Goal: Task Accomplishment & Management: Use online tool/utility

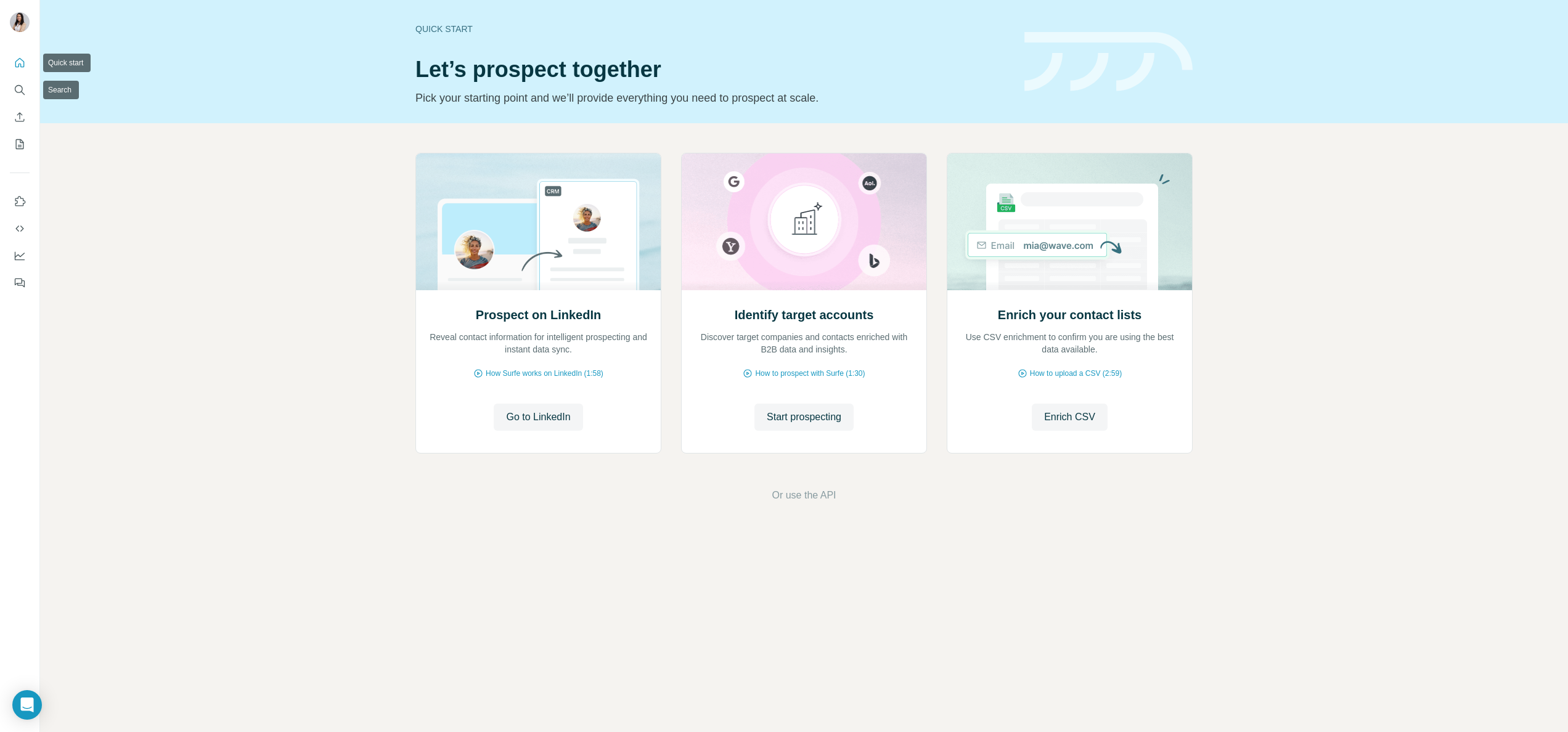
click at [28, 79] on button "Search" at bounding box center [19, 90] width 19 height 22
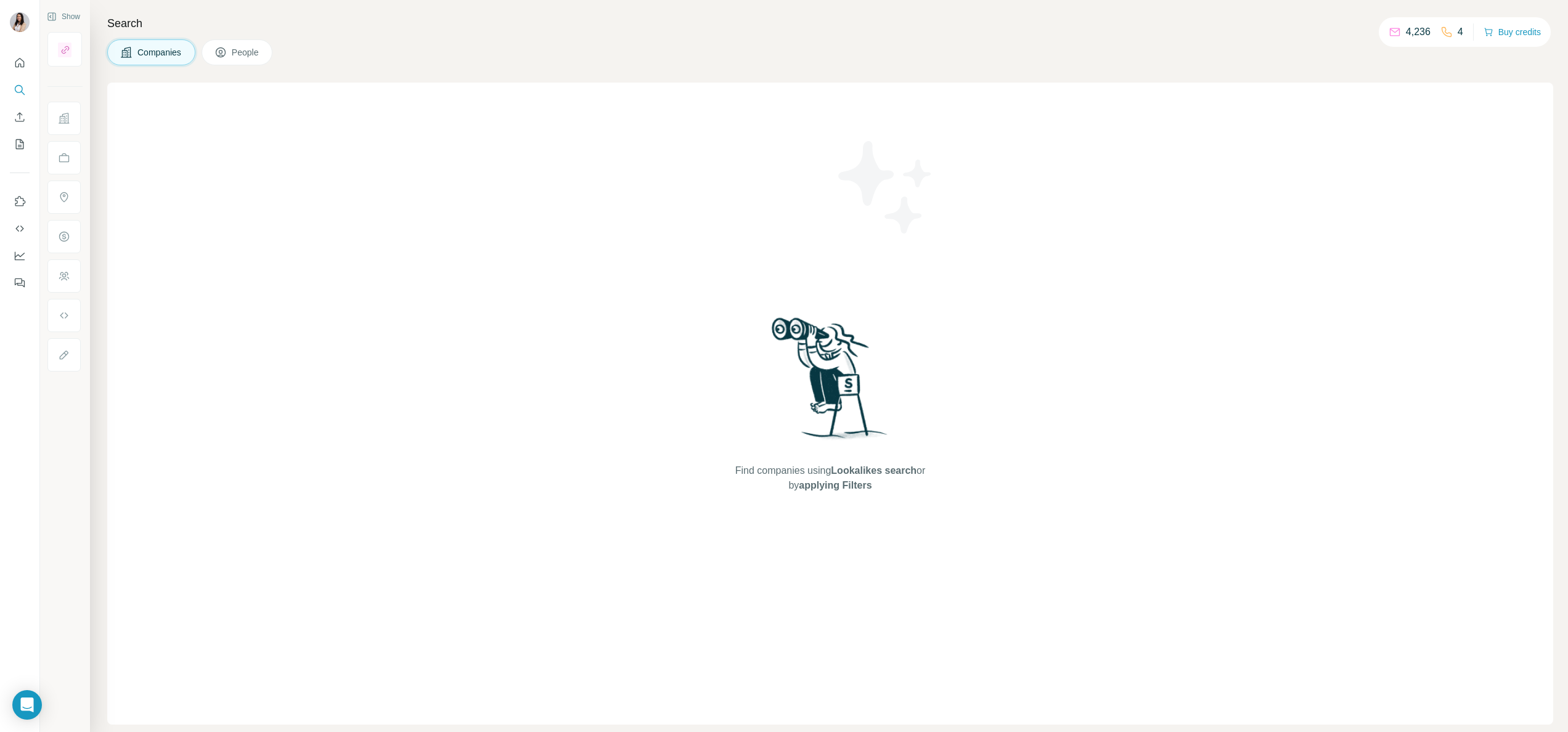
click at [224, 52] on icon at bounding box center [221, 52] width 13 height 13
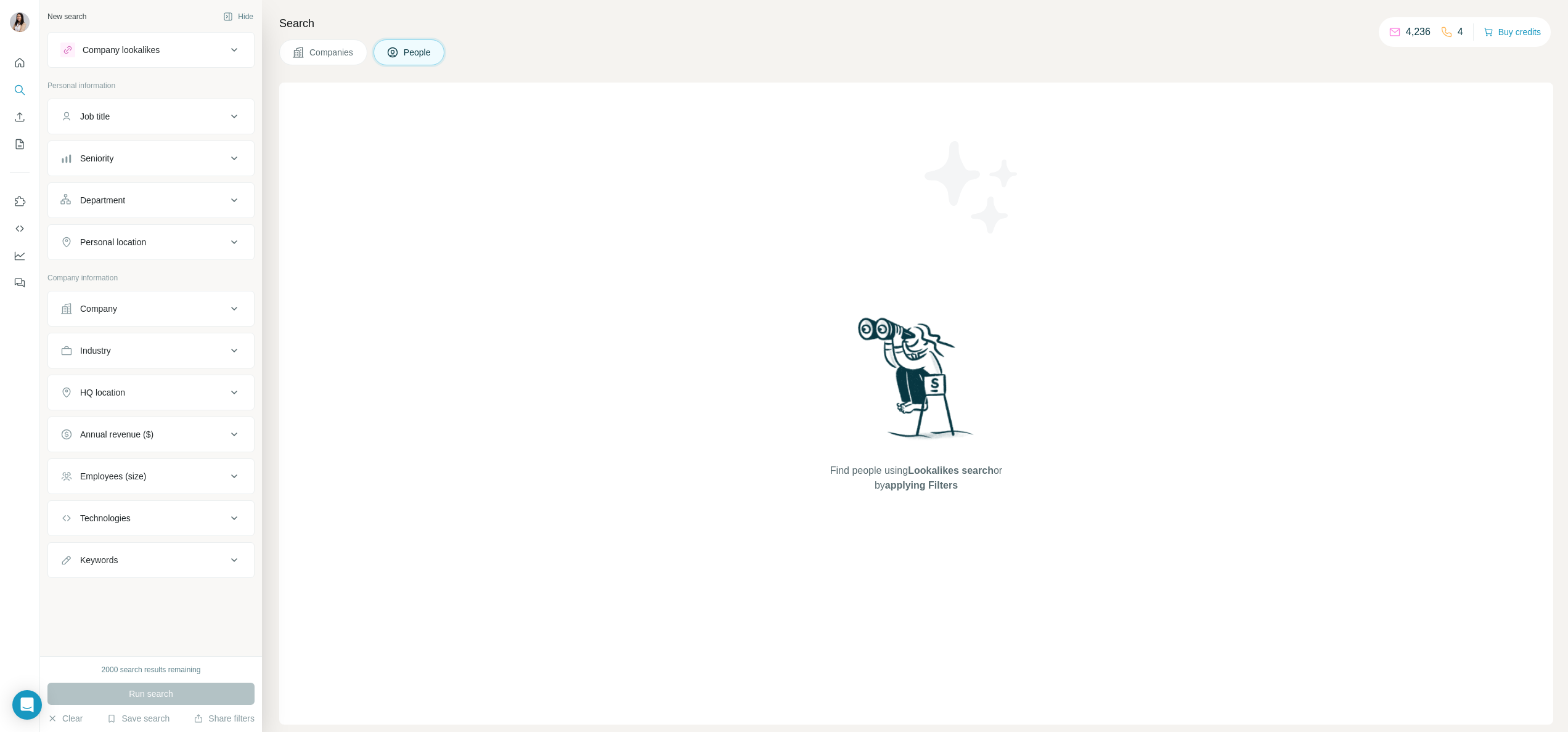
click at [175, 304] on button "Company" at bounding box center [151, 308] width 206 height 30
click at [127, 374] on input "text" at bounding box center [150, 363] width 181 height 22
paste input "**********"
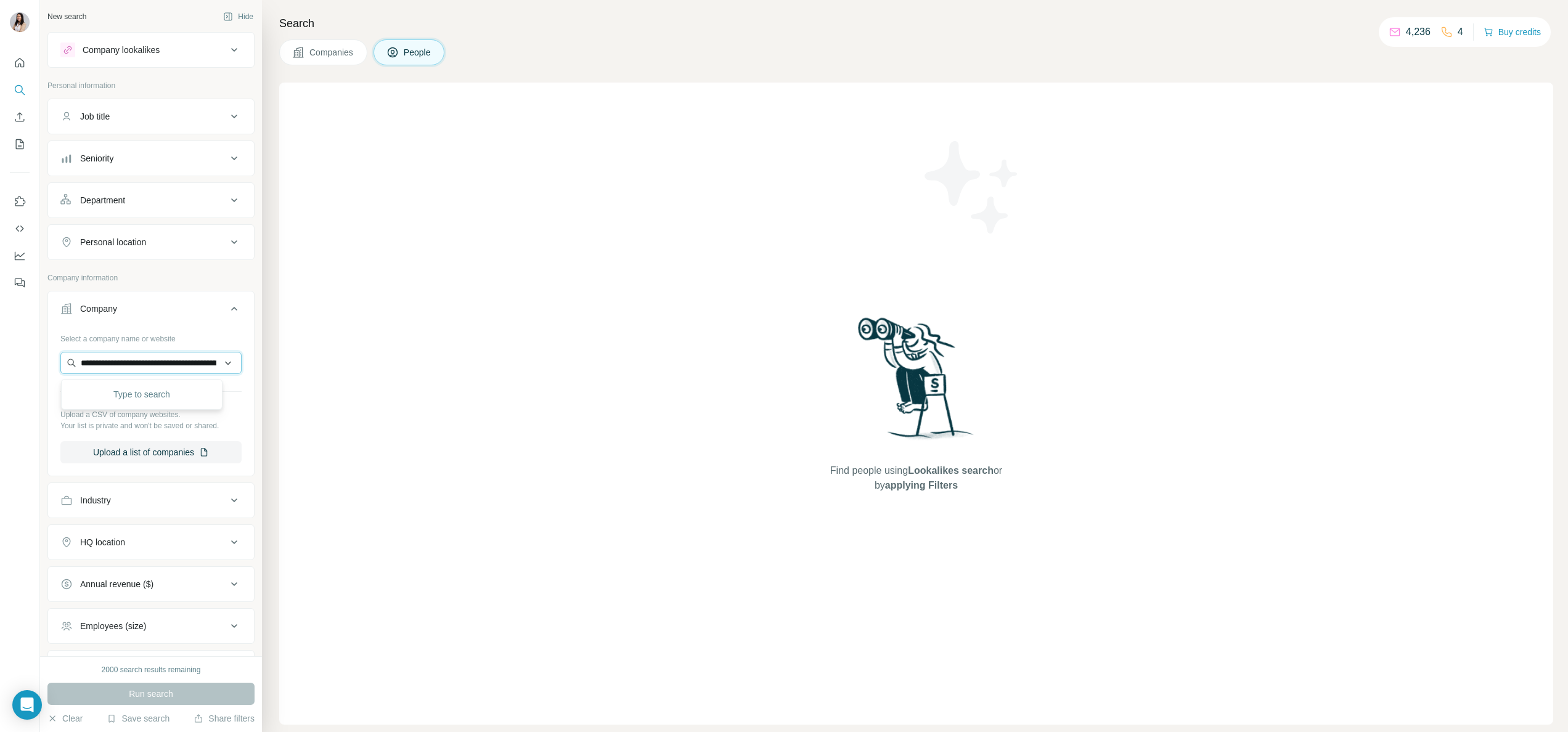
scroll to position [0, 317]
type input "**********"
click at [126, 402] on p "pediped.com" at bounding box center [125, 404] width 59 height 11
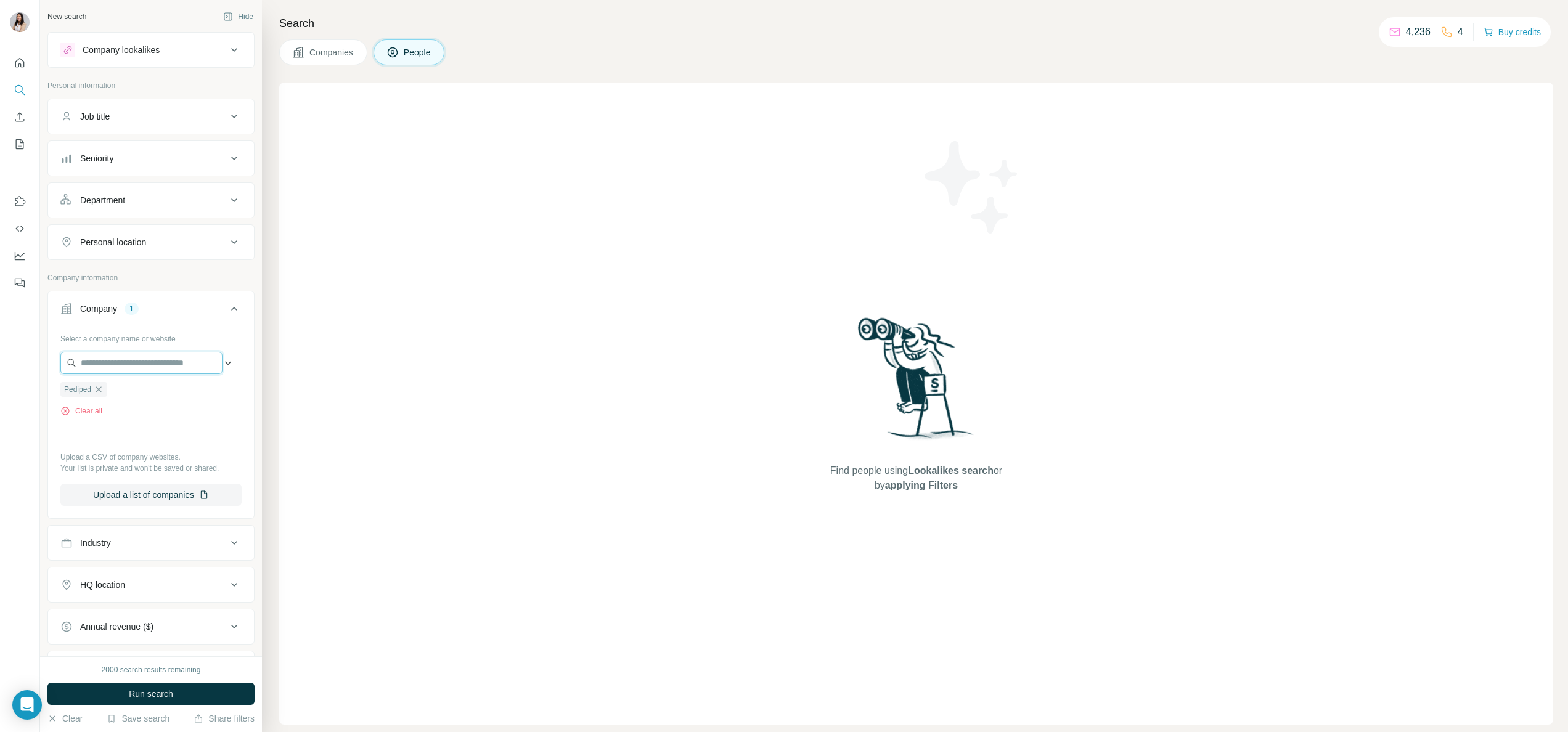
click at [106, 363] on input "text" at bounding box center [141, 363] width 163 height 22
paste input "**********"
type input "**********"
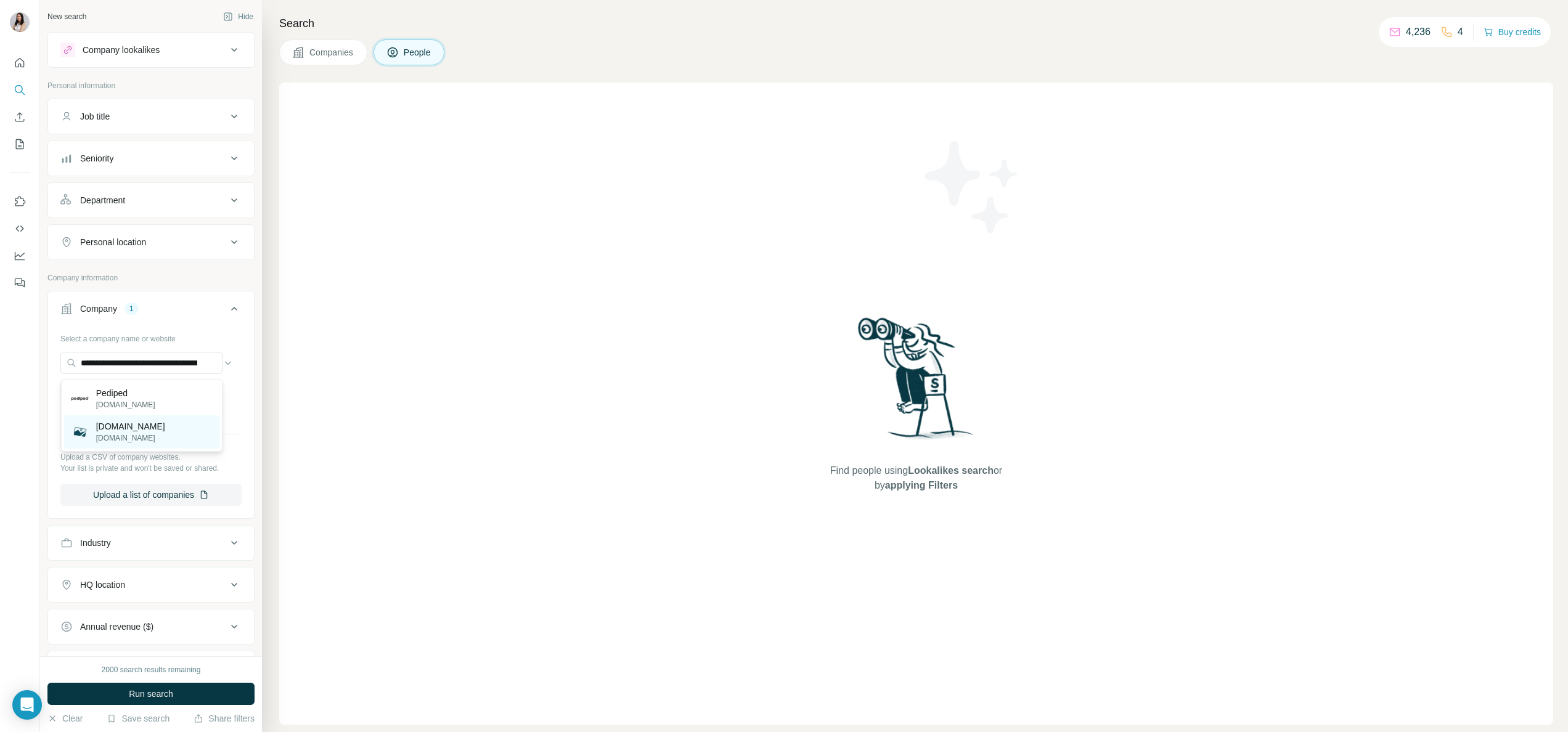
click at [116, 427] on p "pediped.com.sg" at bounding box center [130, 426] width 69 height 13
click at [117, 251] on button "Personal location" at bounding box center [151, 242] width 206 height 30
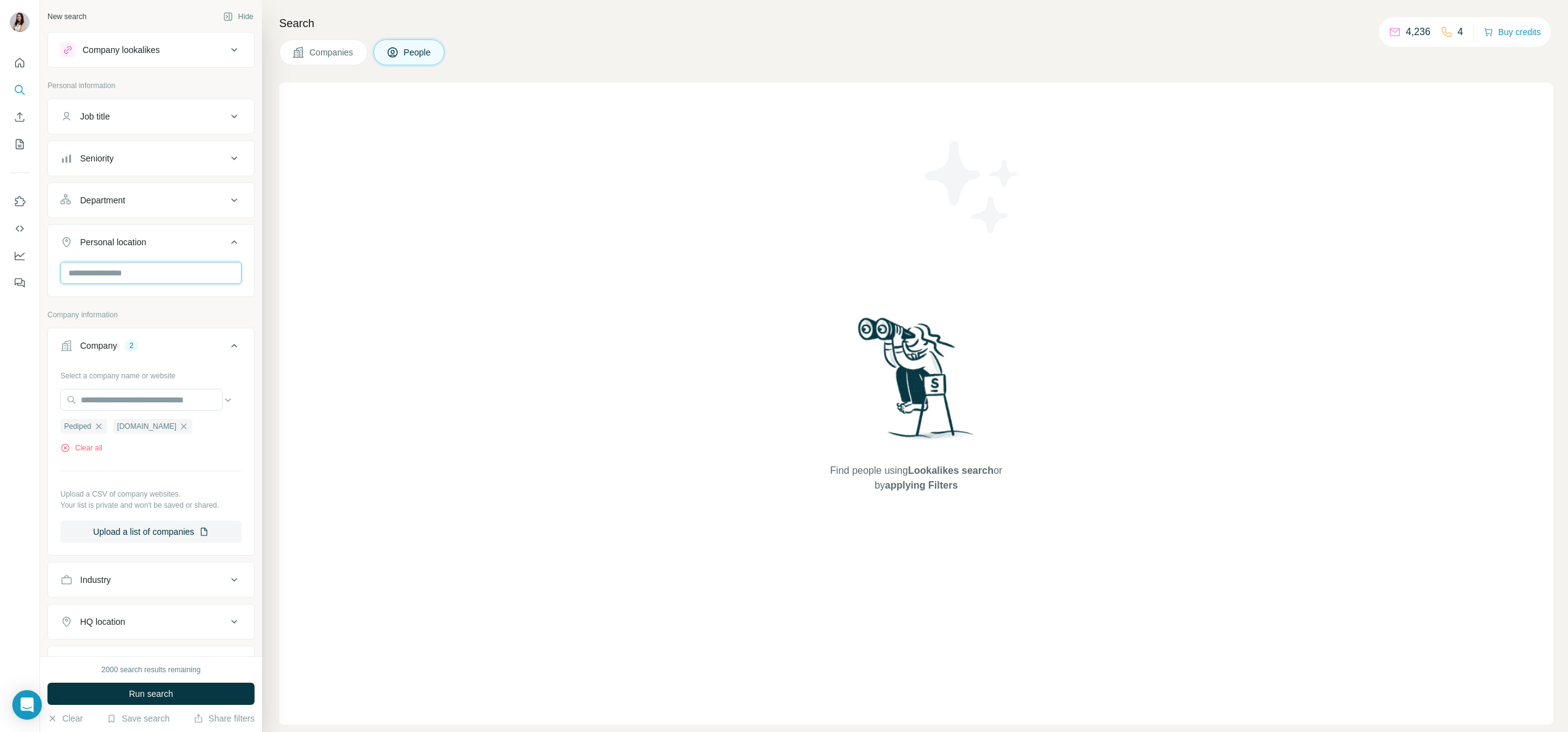
click at [116, 273] on input "text" at bounding box center [150, 273] width 181 height 22
click at [116, 307] on label "🇸🇬 [GEOGRAPHIC_DATA]" at bounding box center [123, 307] width 103 height 15
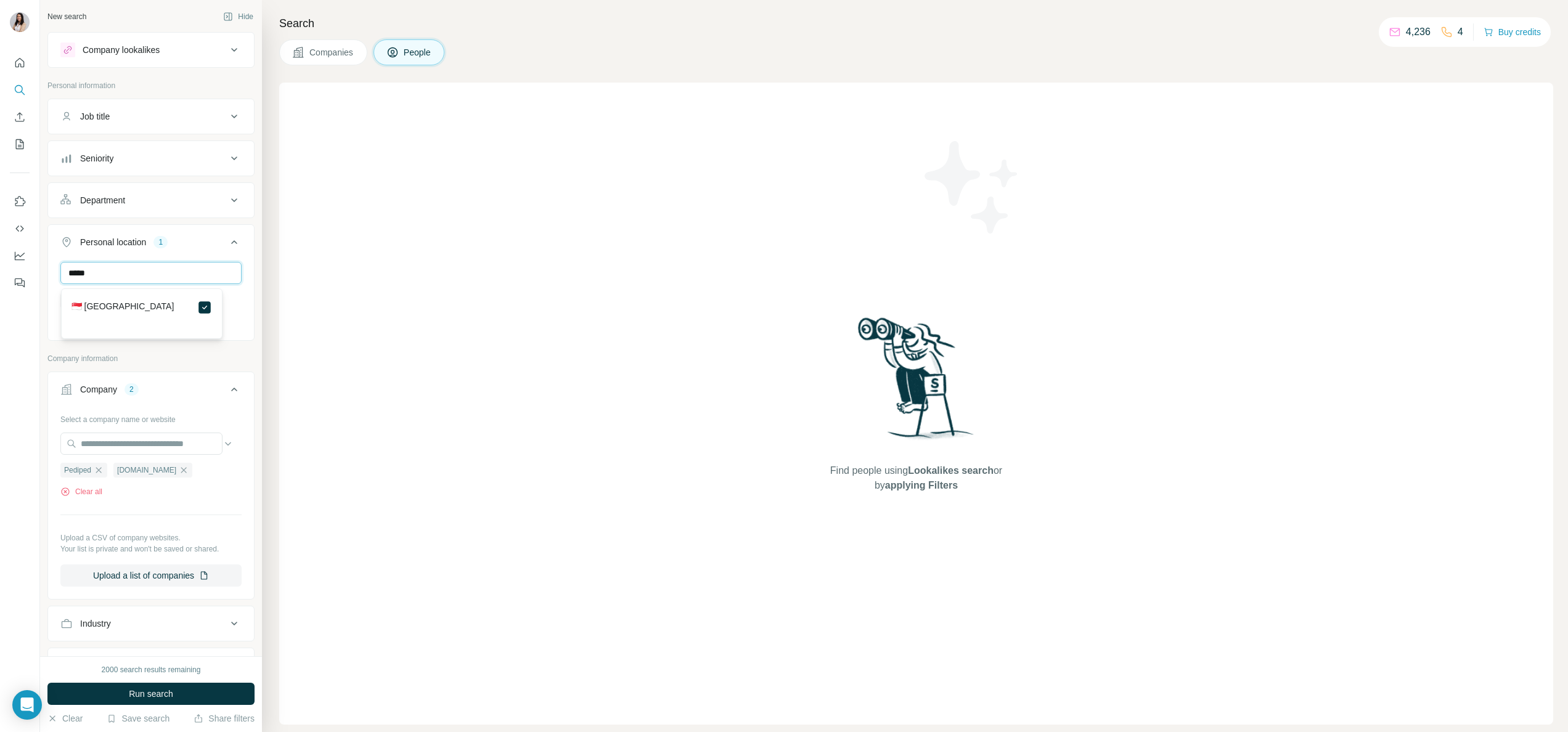
click at [104, 273] on input "*****" at bounding box center [150, 273] width 181 height 22
type input "********"
click at [99, 302] on label "🇲🇾 [GEOGRAPHIC_DATA]" at bounding box center [123, 307] width 103 height 15
click at [100, 248] on div "Personal location" at bounding box center [113, 242] width 66 height 13
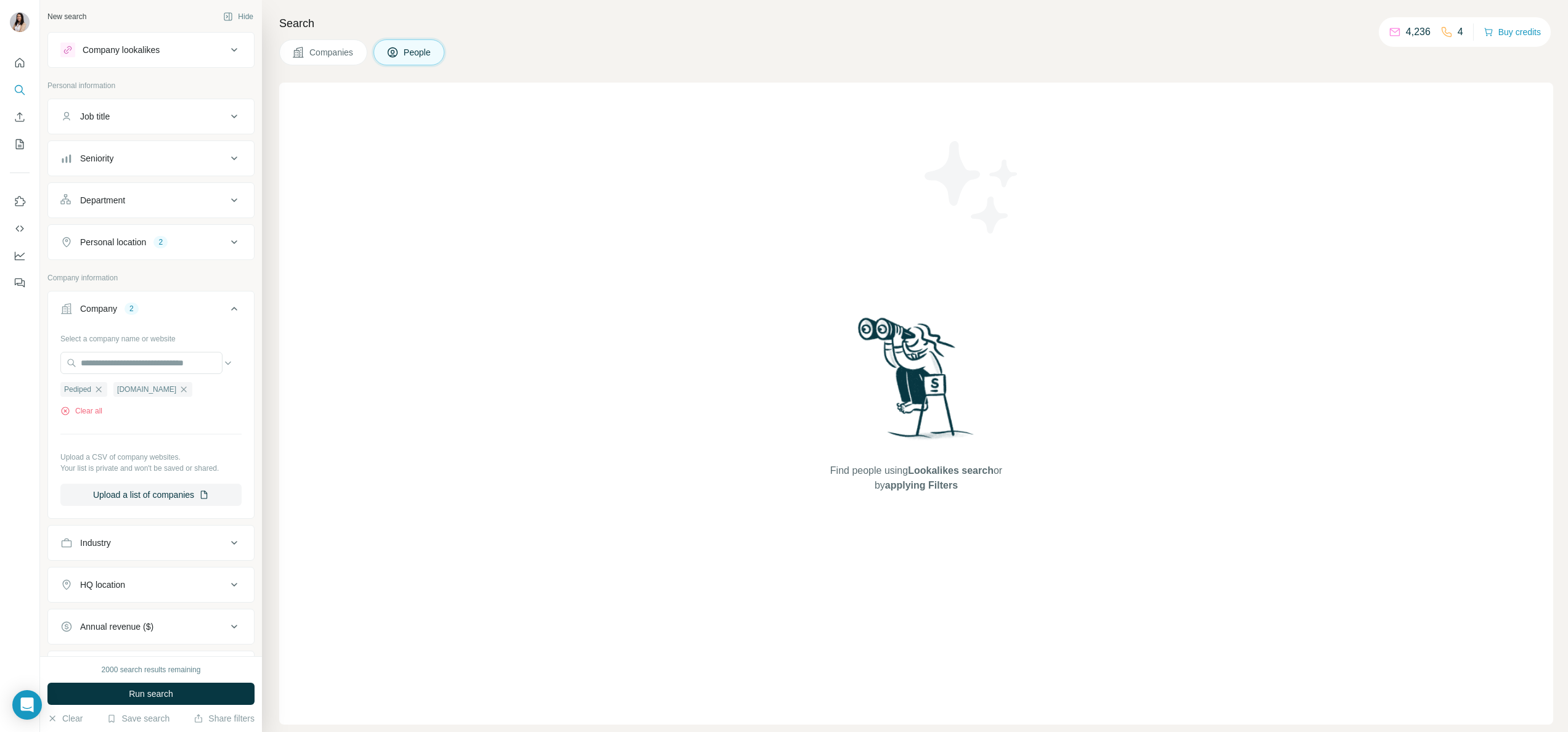
click at [125, 208] on button "Department" at bounding box center [151, 200] width 206 height 30
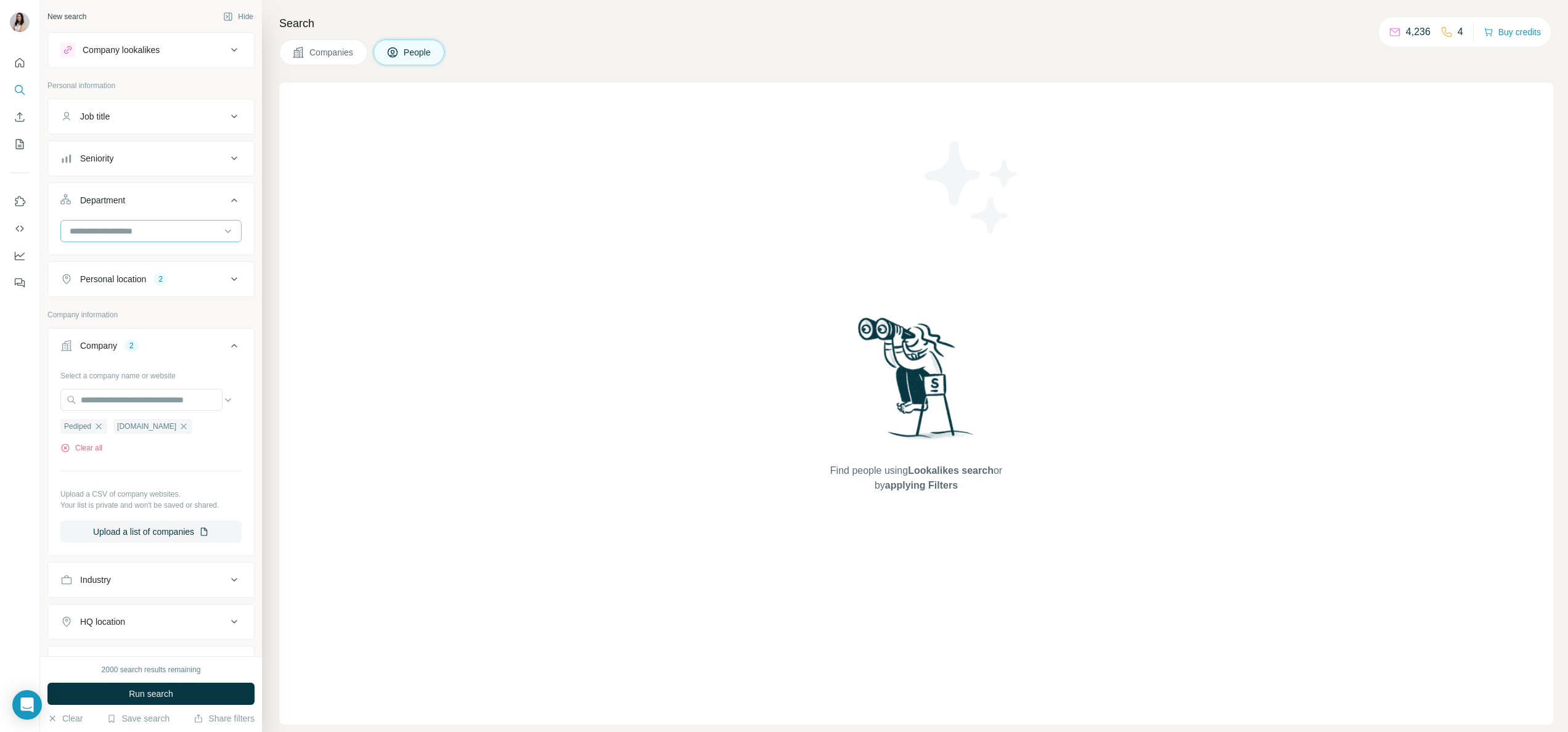
click at [120, 237] on input at bounding box center [144, 231] width 152 height 14
type input "****"
click at [132, 264] on p "Marketing and Advertising" at bounding box center [121, 260] width 100 height 13
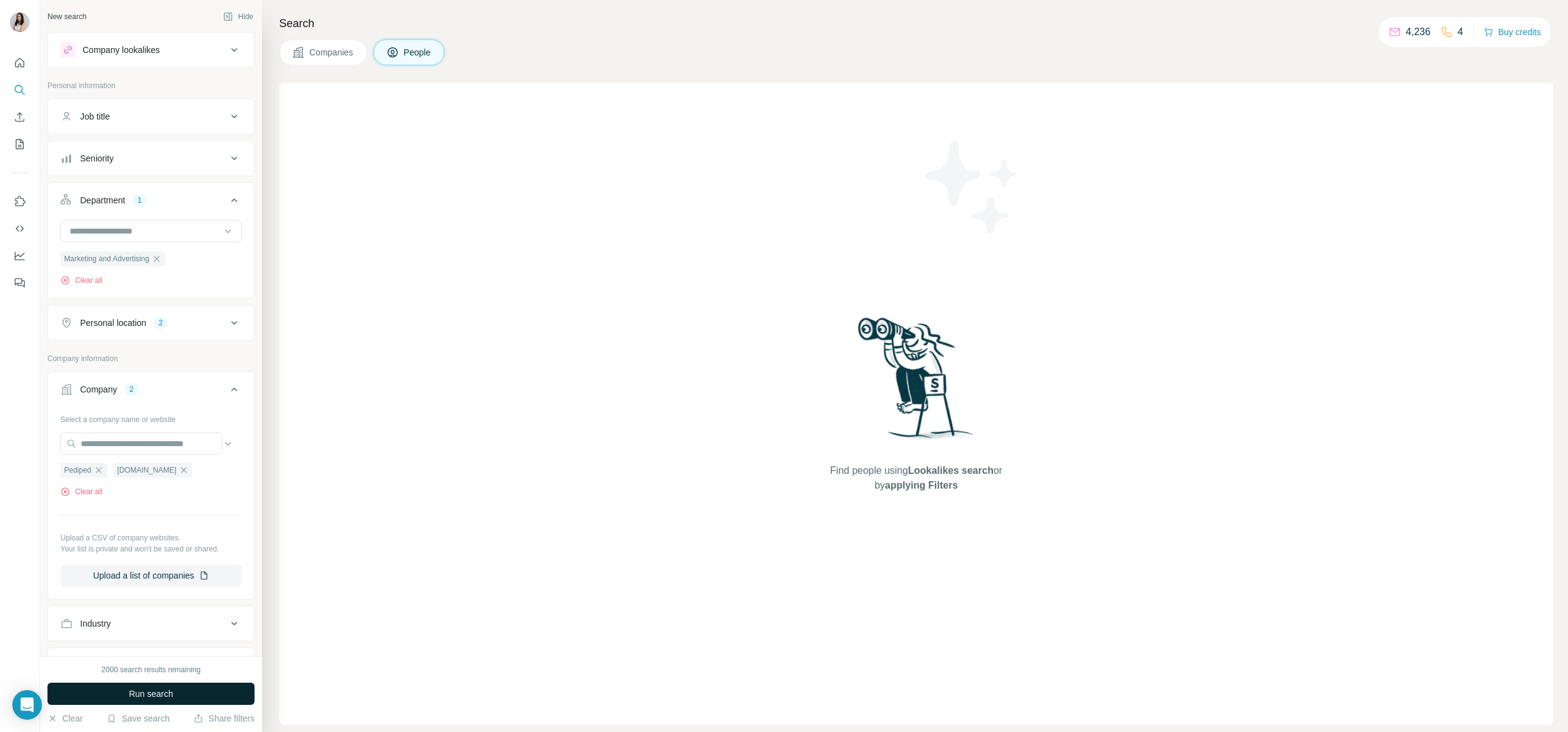
click at [191, 695] on button "Run search" at bounding box center [151, 693] width 207 height 22
click at [162, 261] on icon "button" at bounding box center [157, 259] width 10 height 10
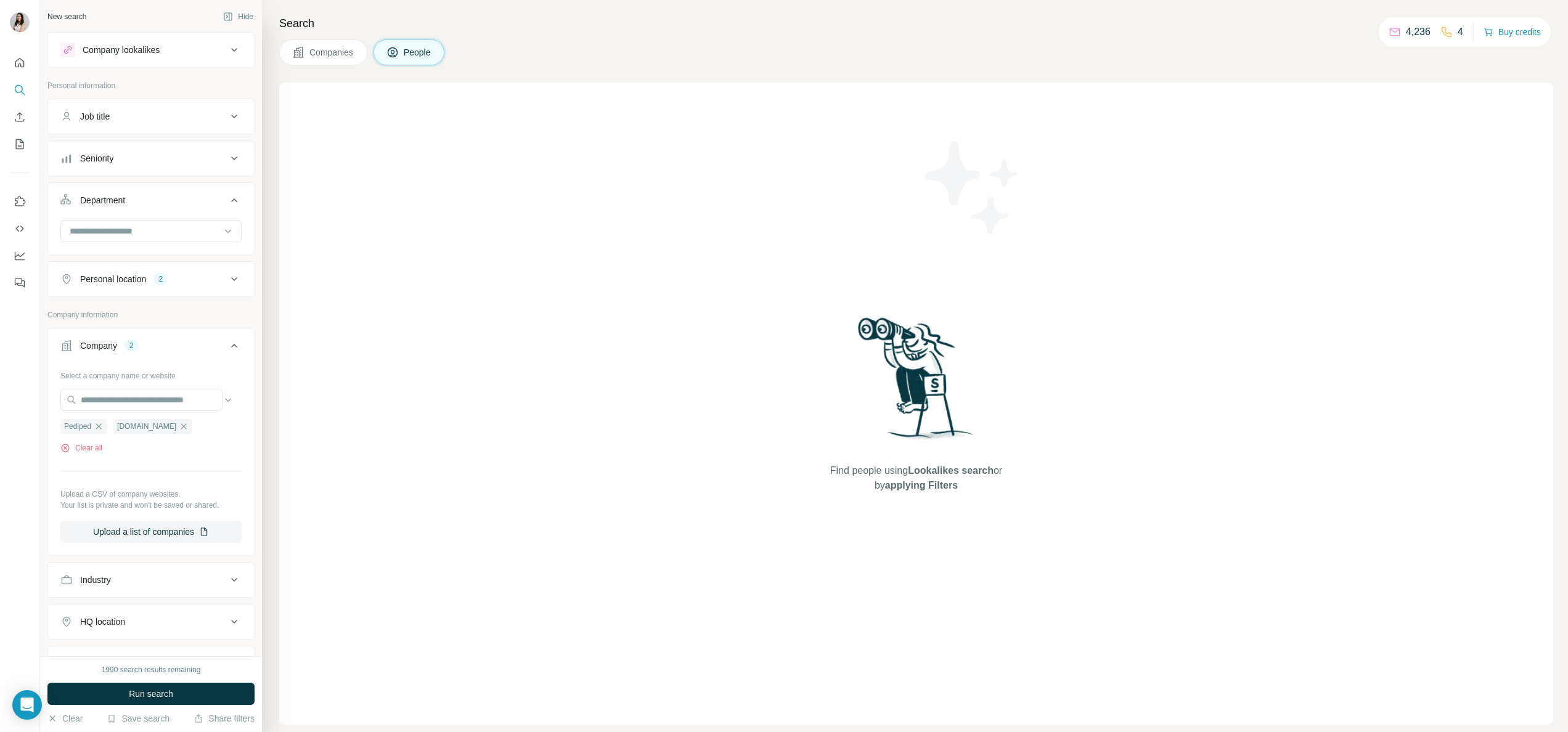
click at [151, 290] on button "Personal location 2" at bounding box center [151, 278] width 206 height 30
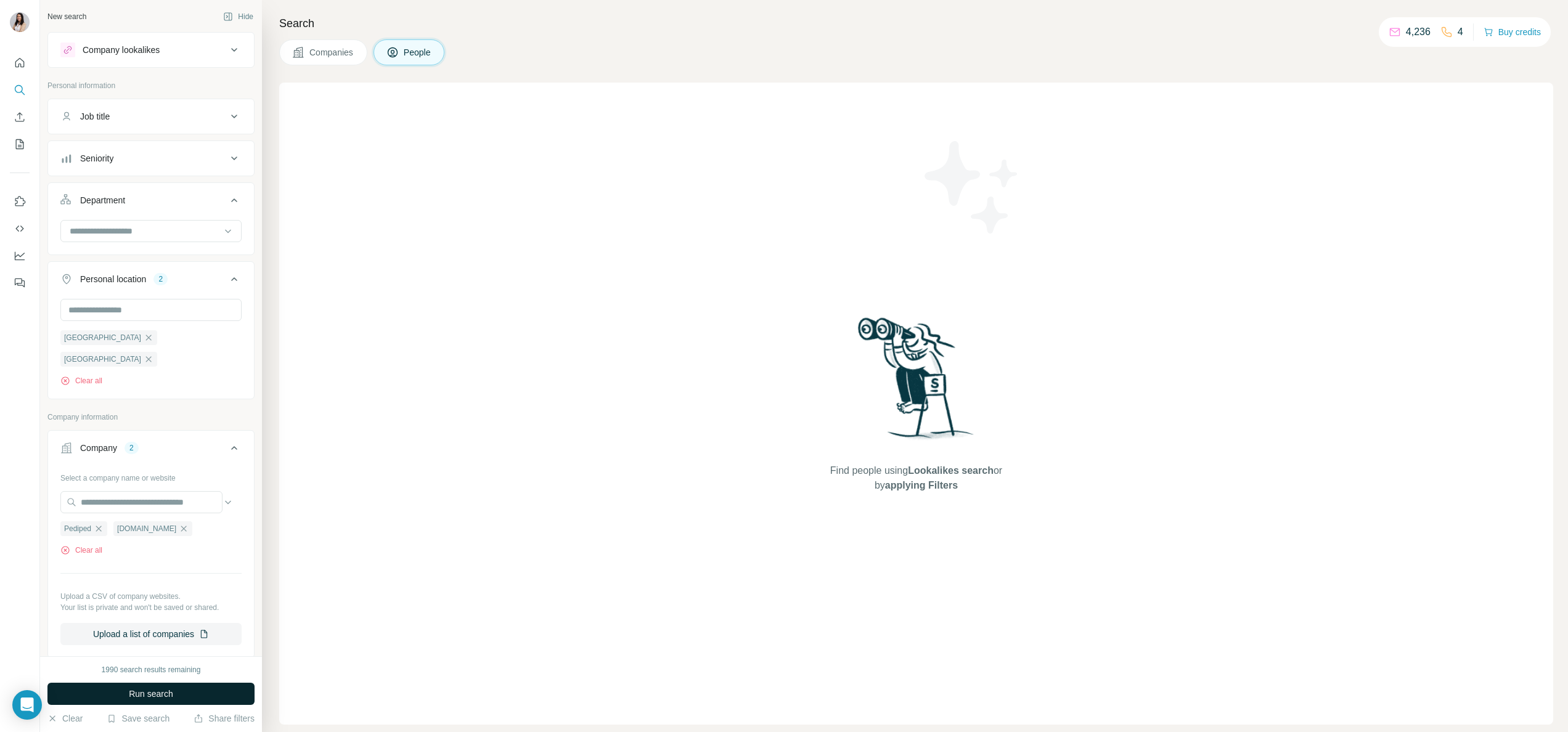
click at [154, 691] on span "Run search" at bounding box center [151, 693] width 44 height 13
click at [178, 47] on div "Company lookalikes" at bounding box center [143, 49] width 166 height 15
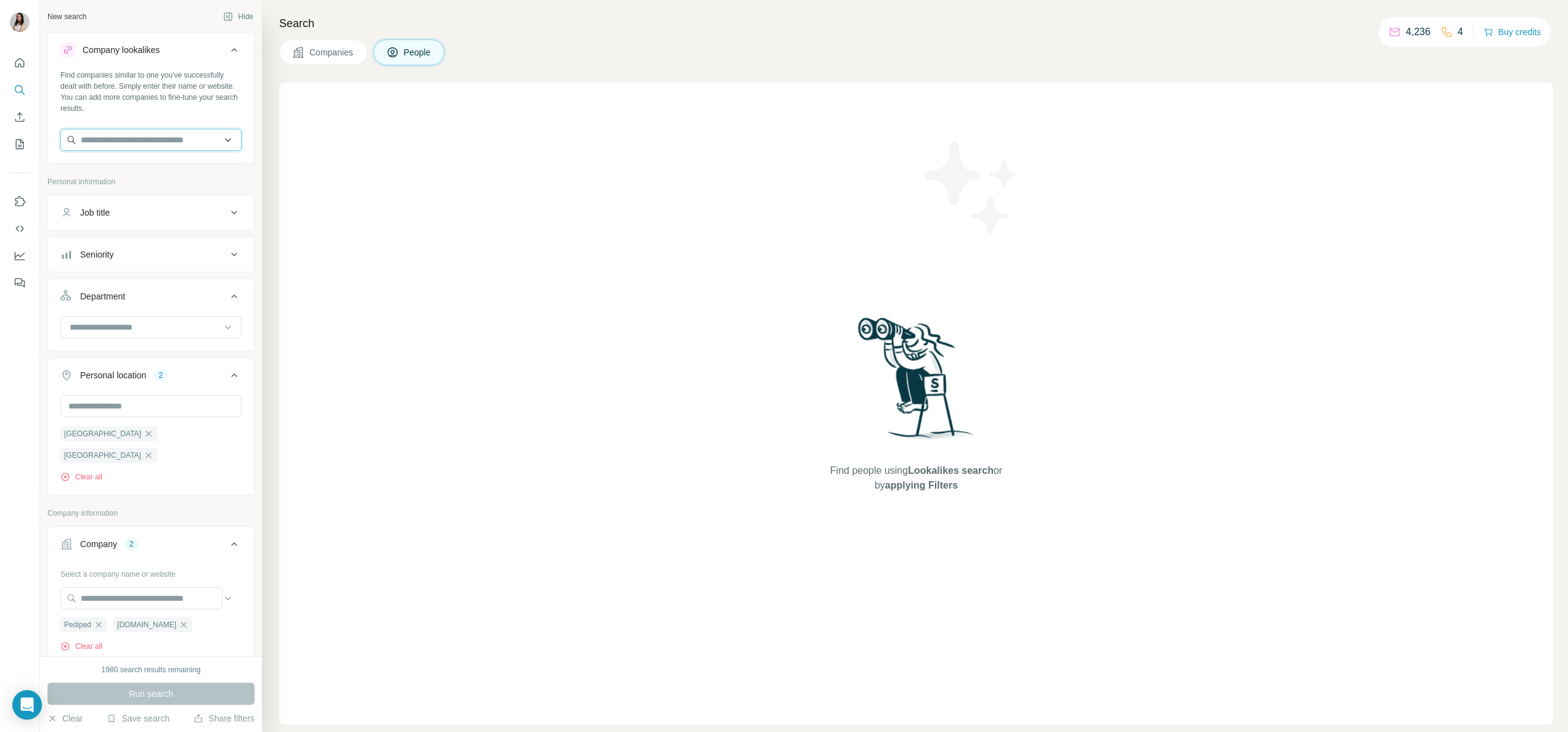
click at [166, 135] on input "text" at bounding box center [150, 139] width 181 height 22
type input "*******"
click at [149, 171] on div "Pediped pediped.com" at bounding box center [141, 173] width 156 height 33
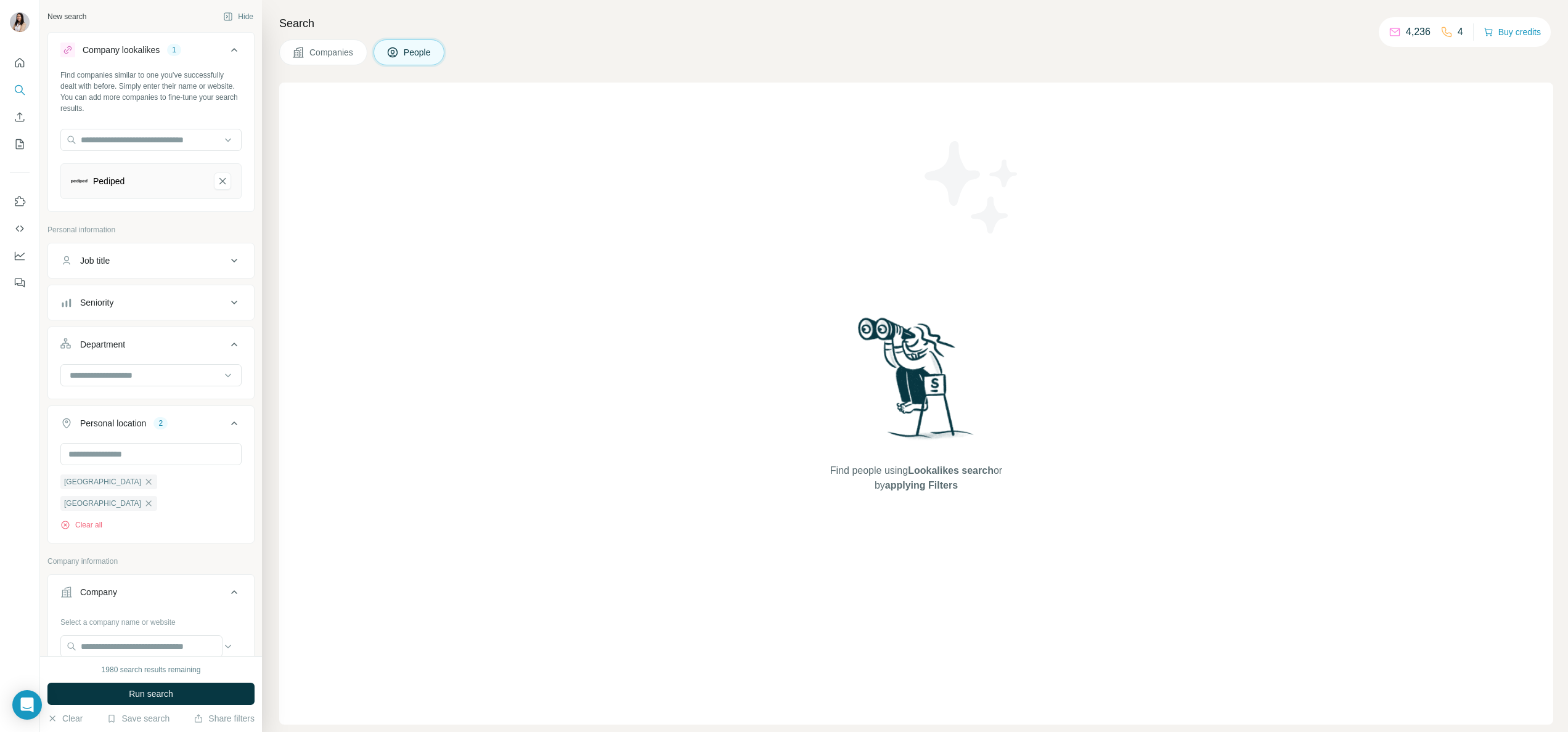
scroll to position [239, 0]
click at [142, 139] on input "text" at bounding box center [150, 139] width 181 height 22
paste input "**********"
type input "**********"
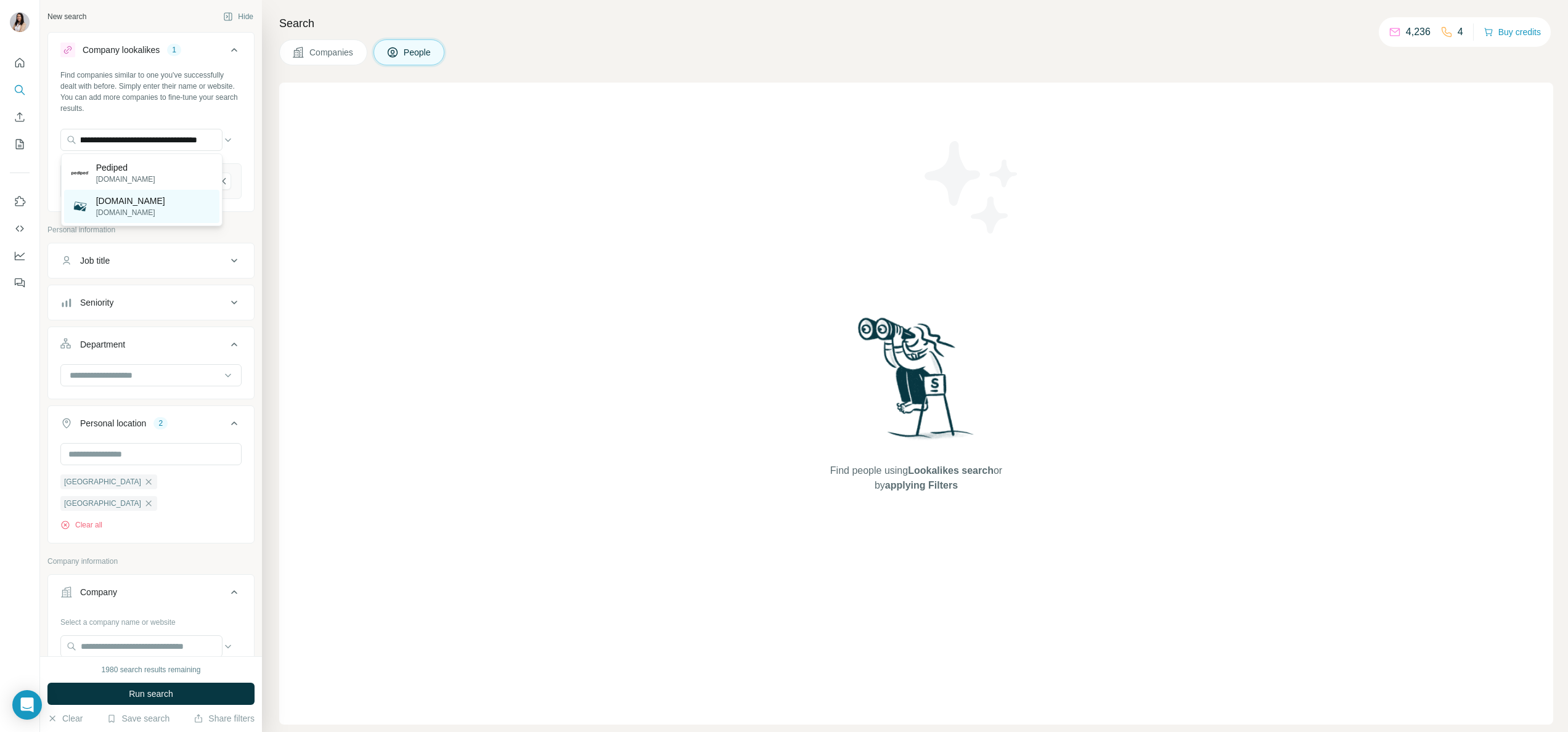
scroll to position [0, 0]
click at [171, 193] on div "pediped.com.sg pediped.com.sg" at bounding box center [141, 206] width 156 height 33
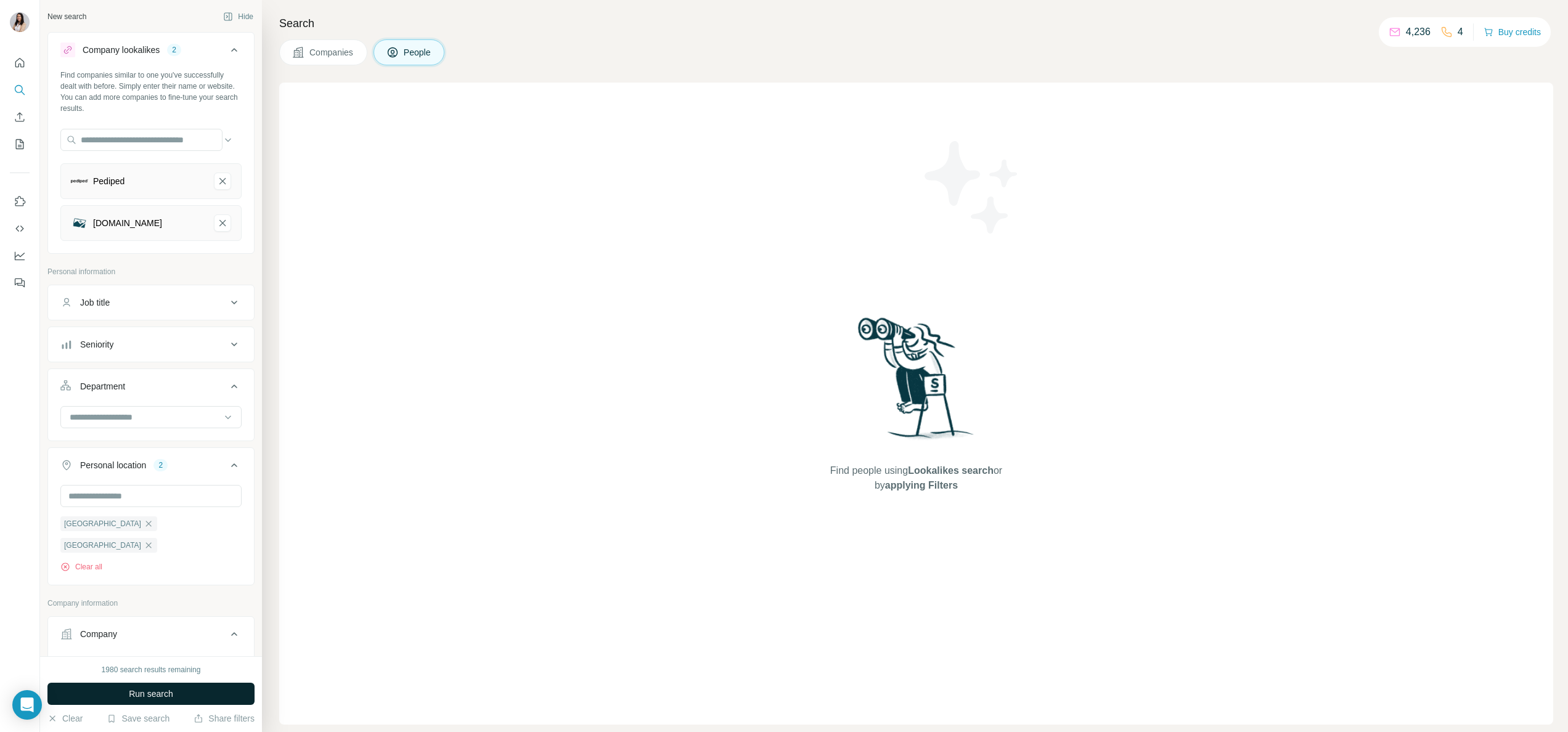
click at [161, 693] on span "Run search" at bounding box center [151, 693] width 44 height 13
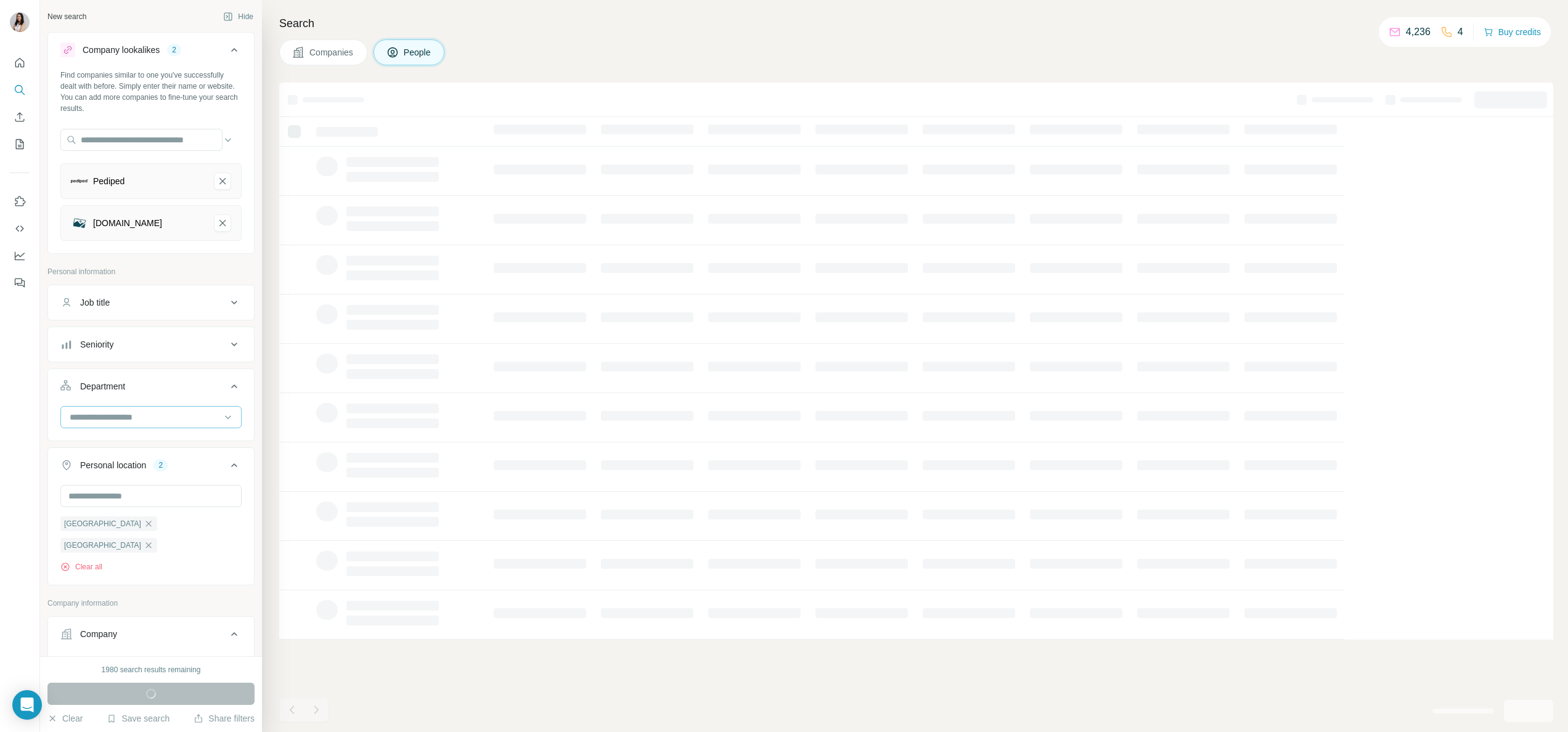
click at [146, 420] on input at bounding box center [144, 417] width 152 height 14
type input "***"
click at [143, 454] on div "Marketing and Advertising" at bounding box center [141, 447] width 156 height 22
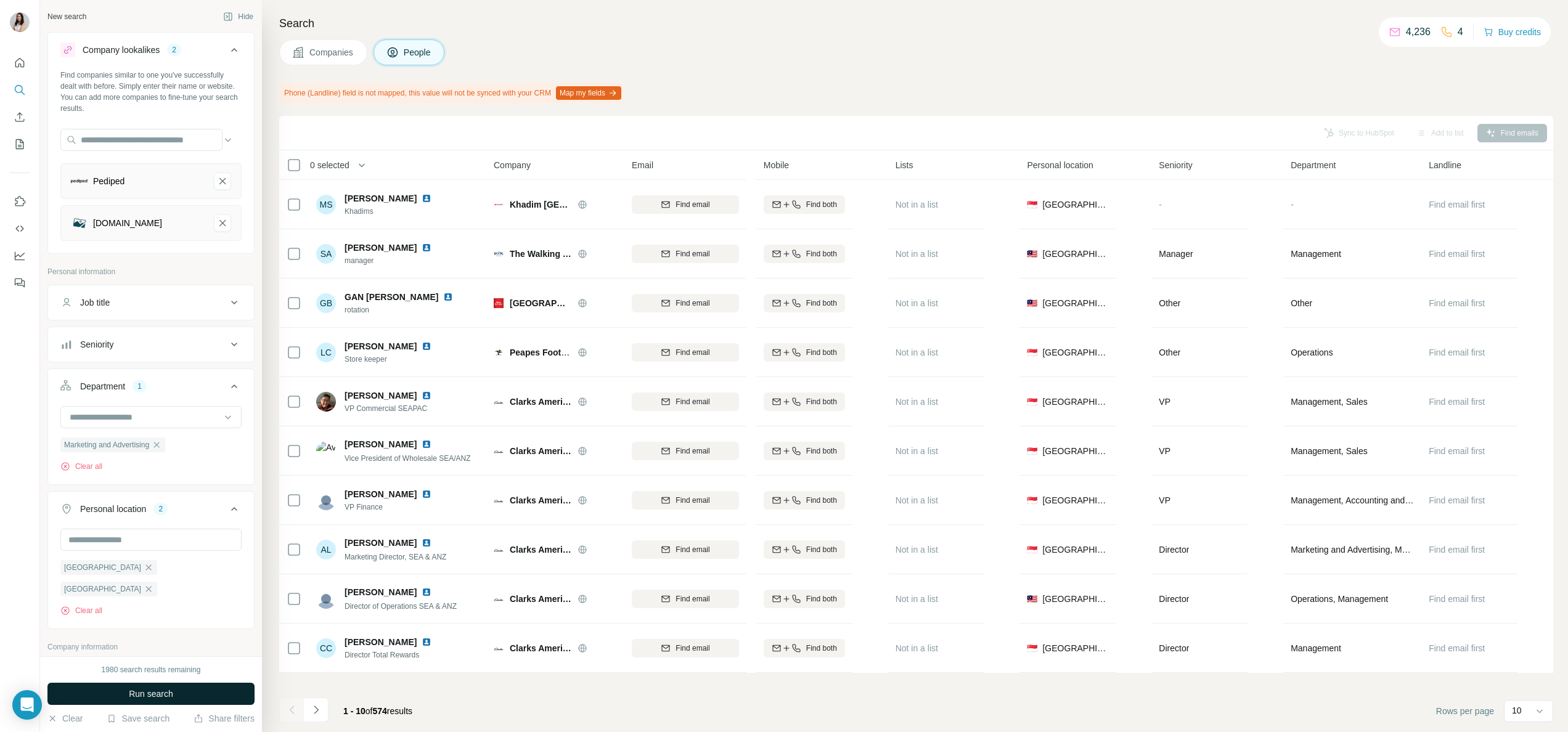
click at [166, 691] on span "Run search" at bounding box center [151, 693] width 44 height 13
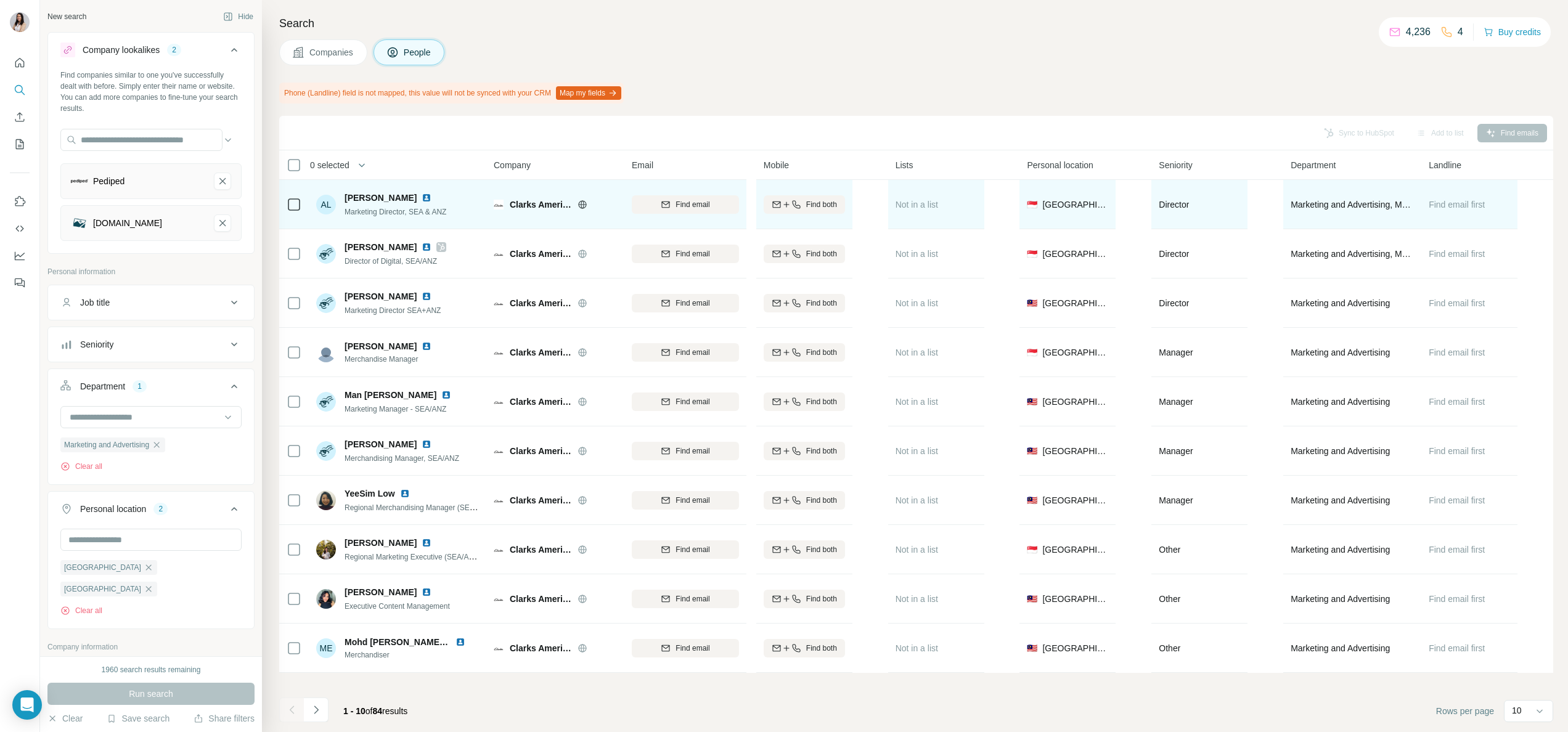
click at [585, 206] on icon at bounding box center [582, 204] width 10 height 10
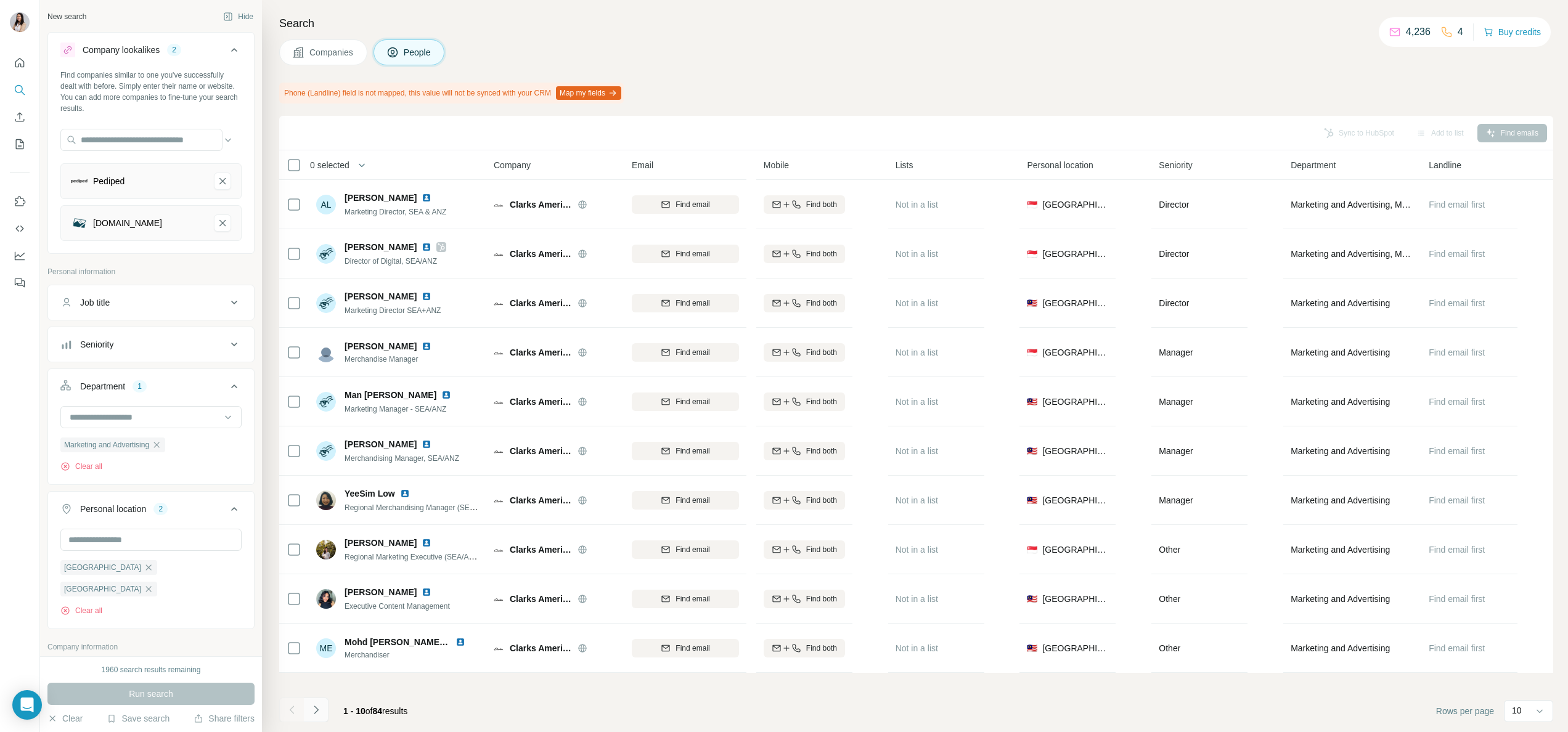
click at [324, 713] on button "Navigate to next page" at bounding box center [315, 709] width 24 height 24
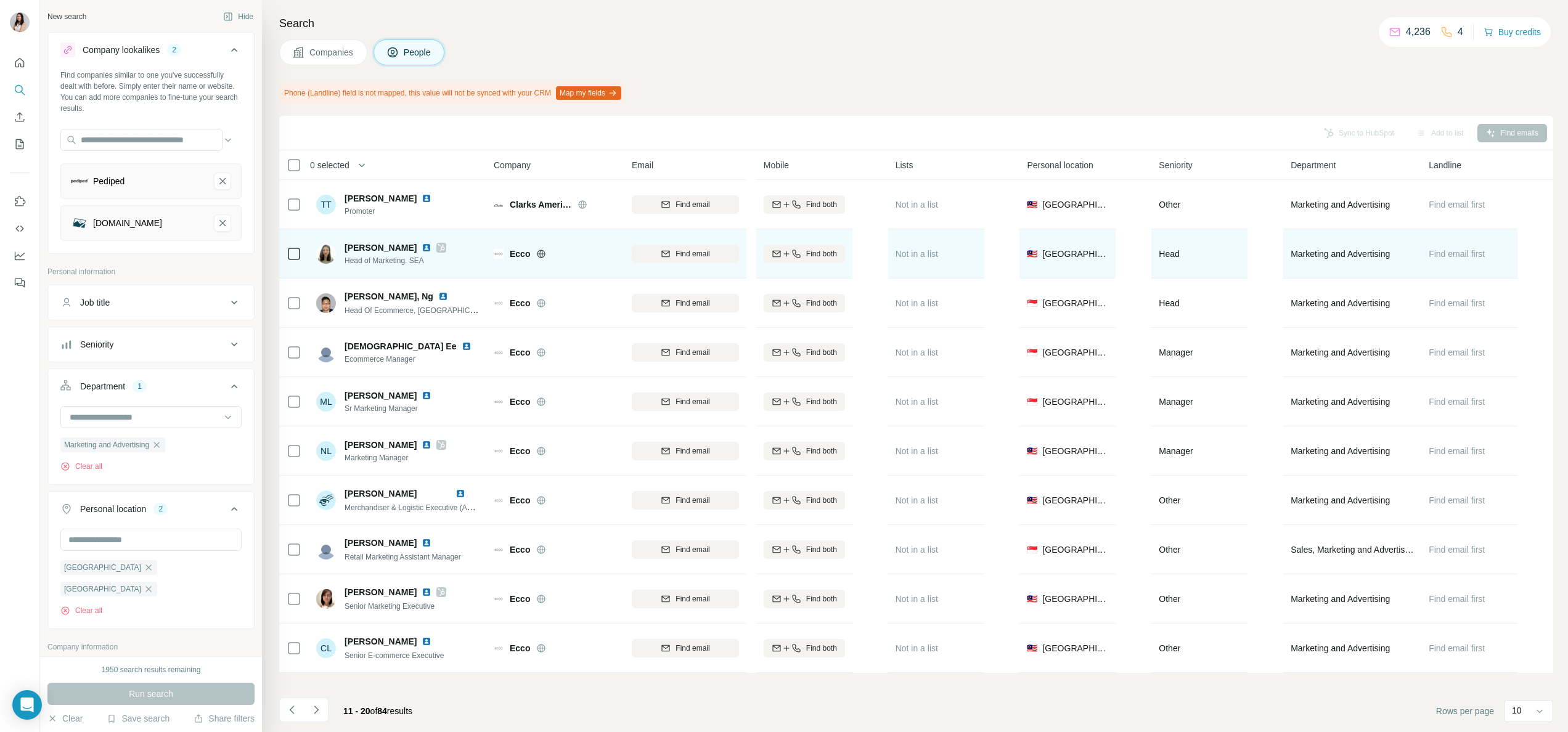
click at [544, 257] on icon at bounding box center [541, 253] width 10 height 10
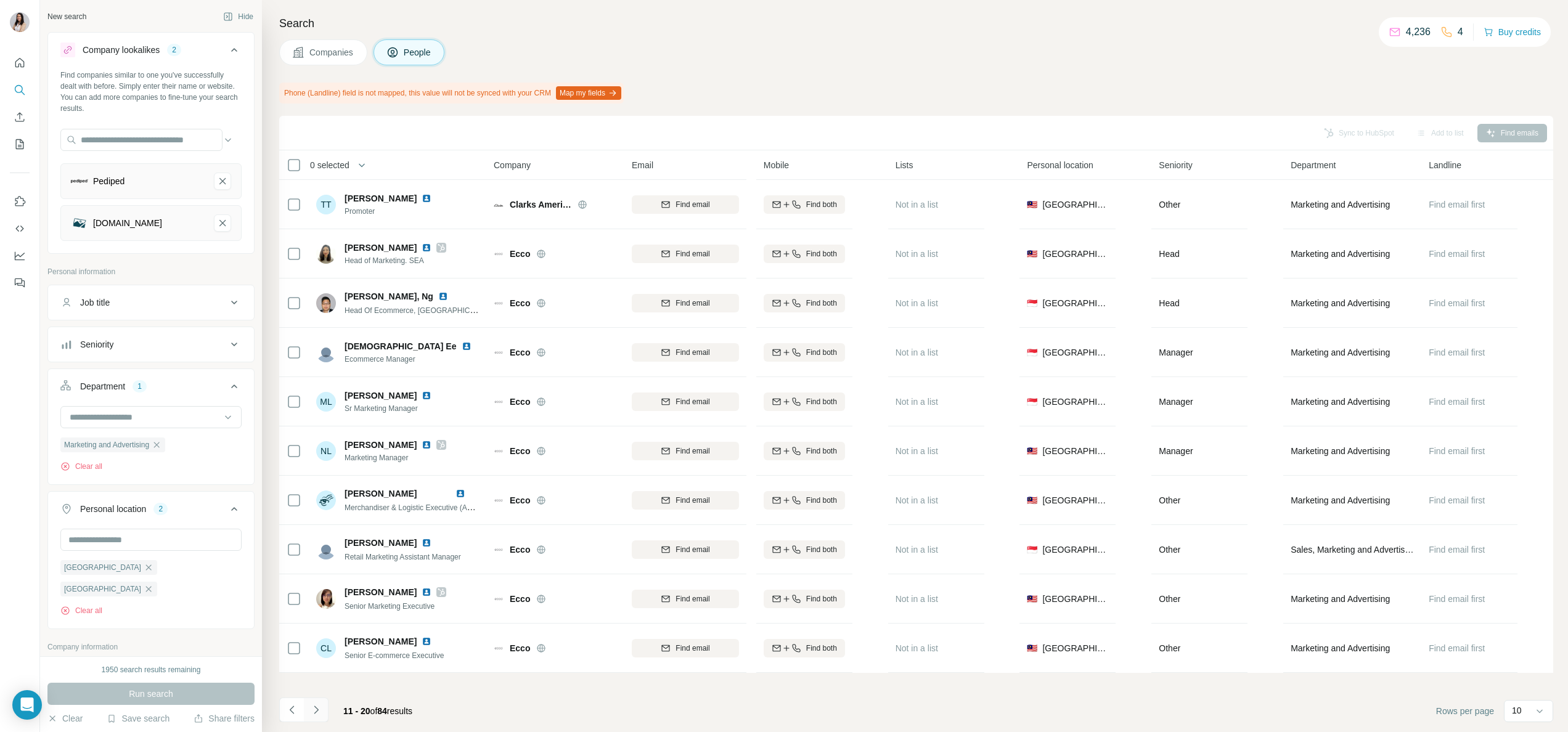
click at [315, 716] on icon "Navigate to next page" at bounding box center [316, 710] width 13 height 13
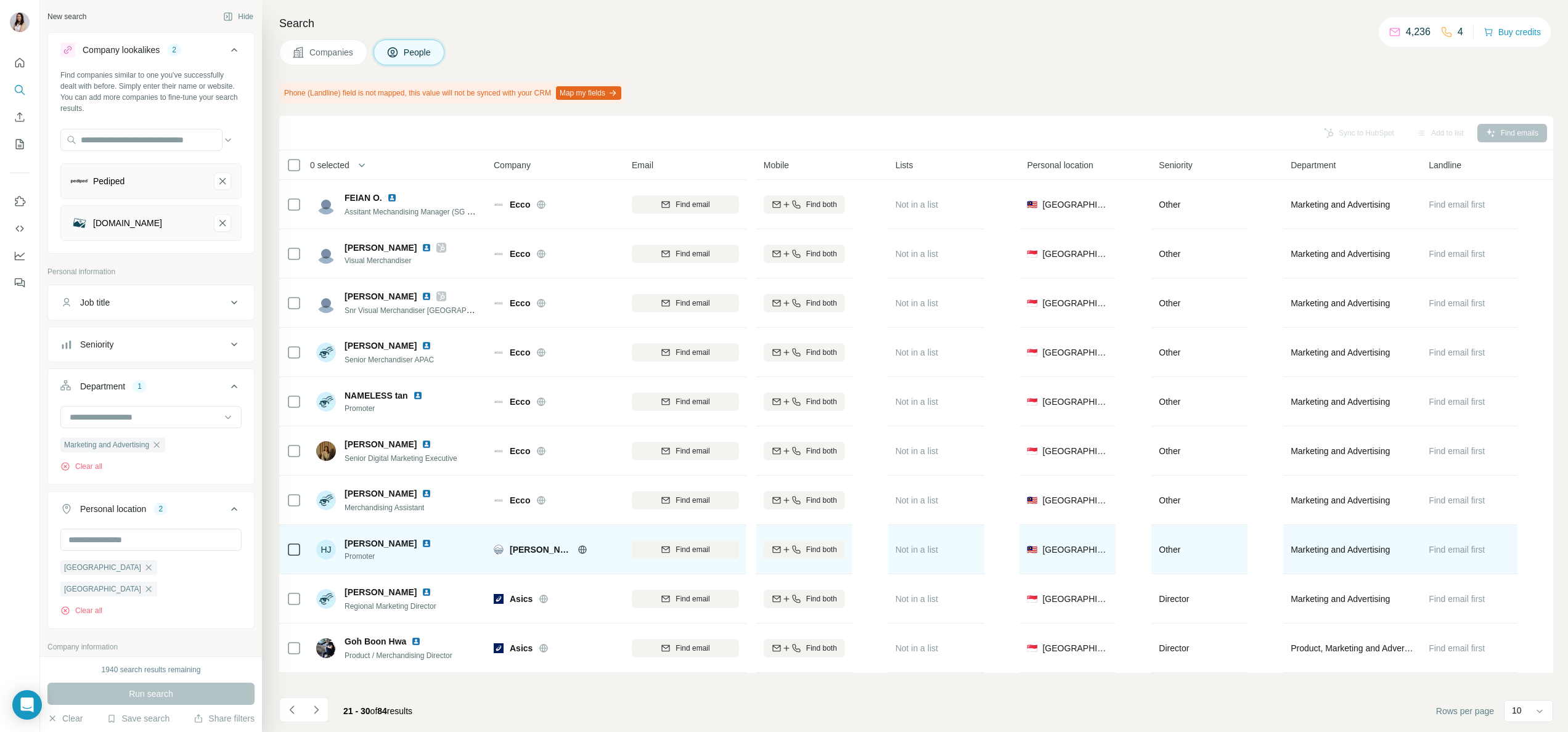
click at [577, 548] on icon at bounding box center [582, 549] width 10 height 10
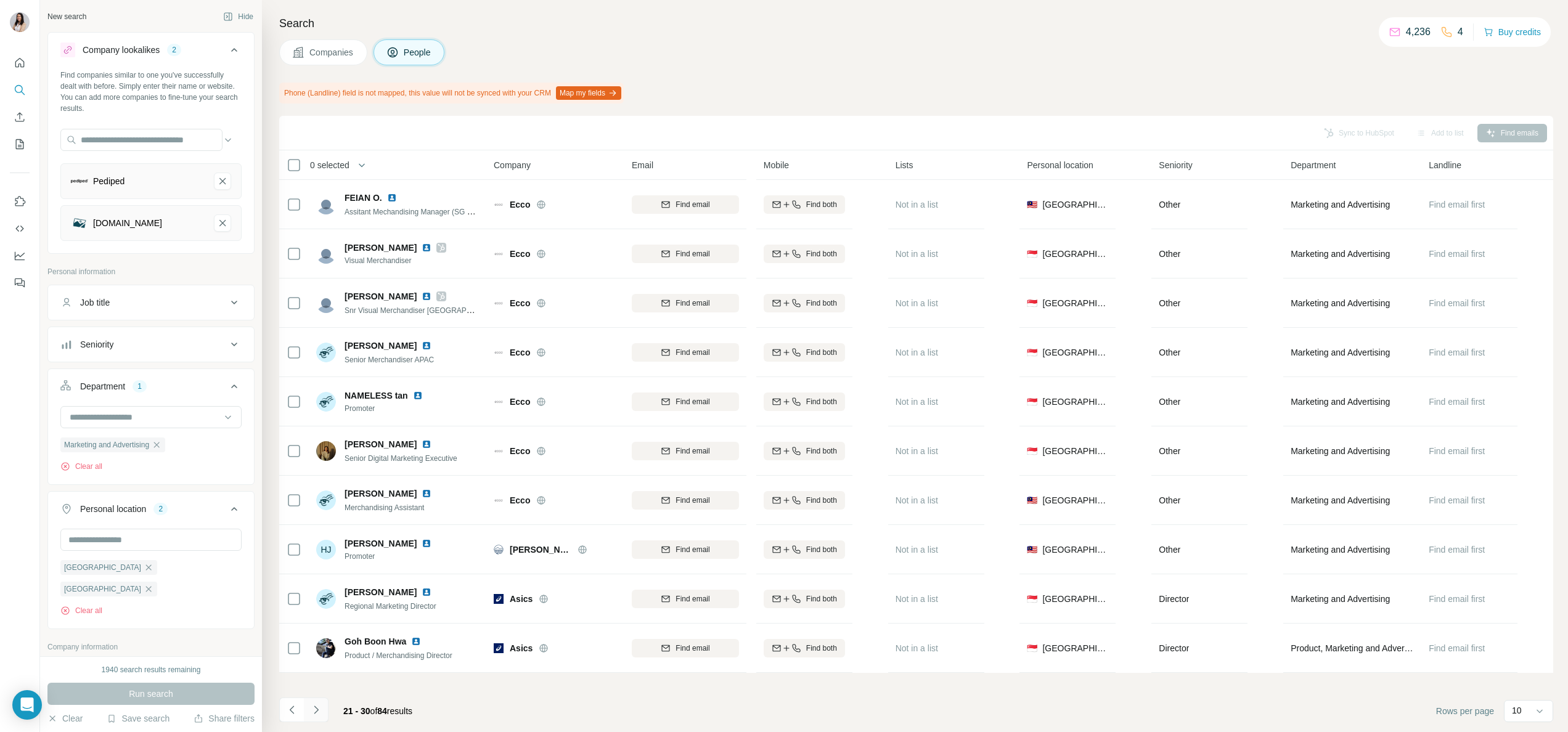
click at [317, 706] on icon "Navigate to next page" at bounding box center [316, 710] width 13 height 13
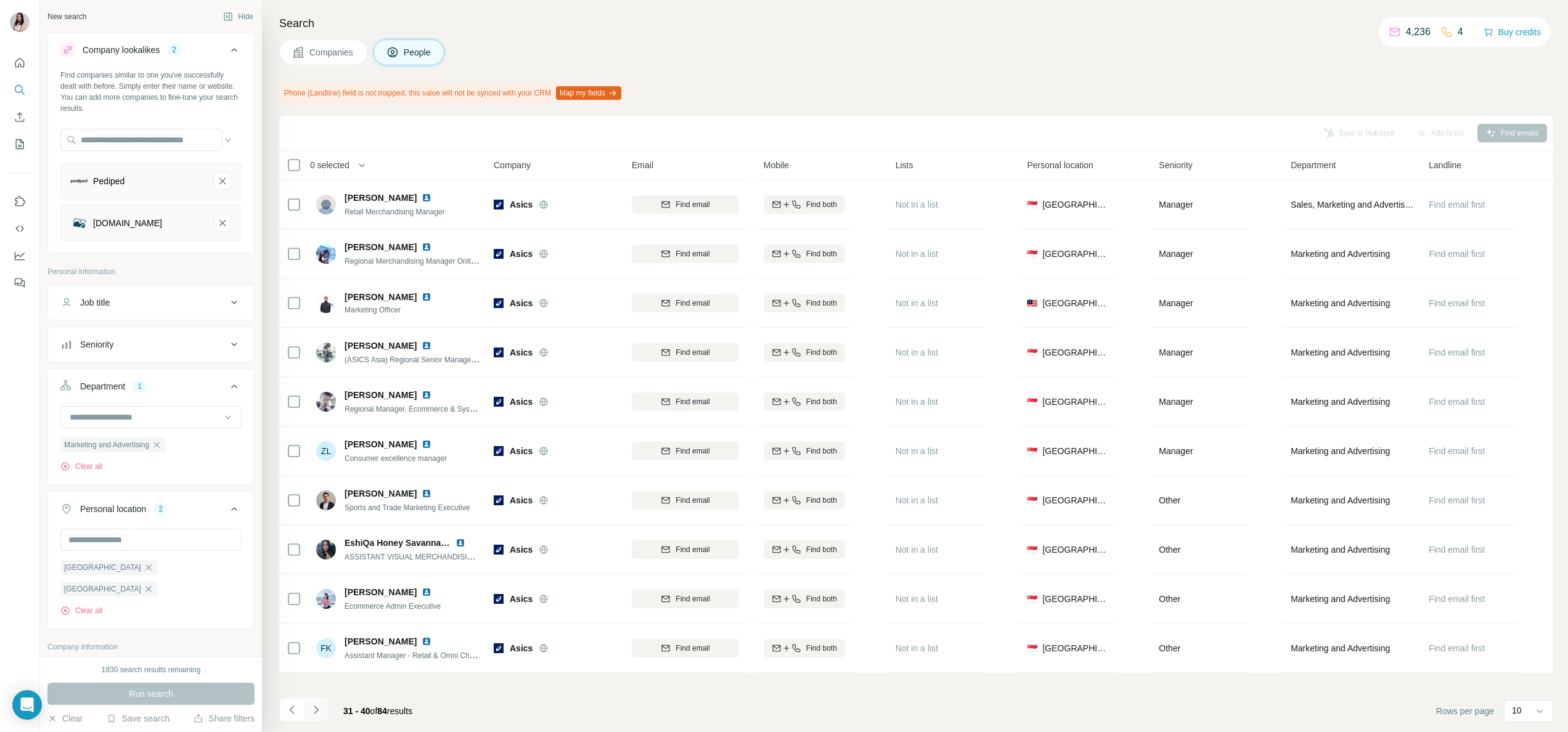
click at [317, 706] on icon "Navigate to next page" at bounding box center [316, 710] width 13 height 13
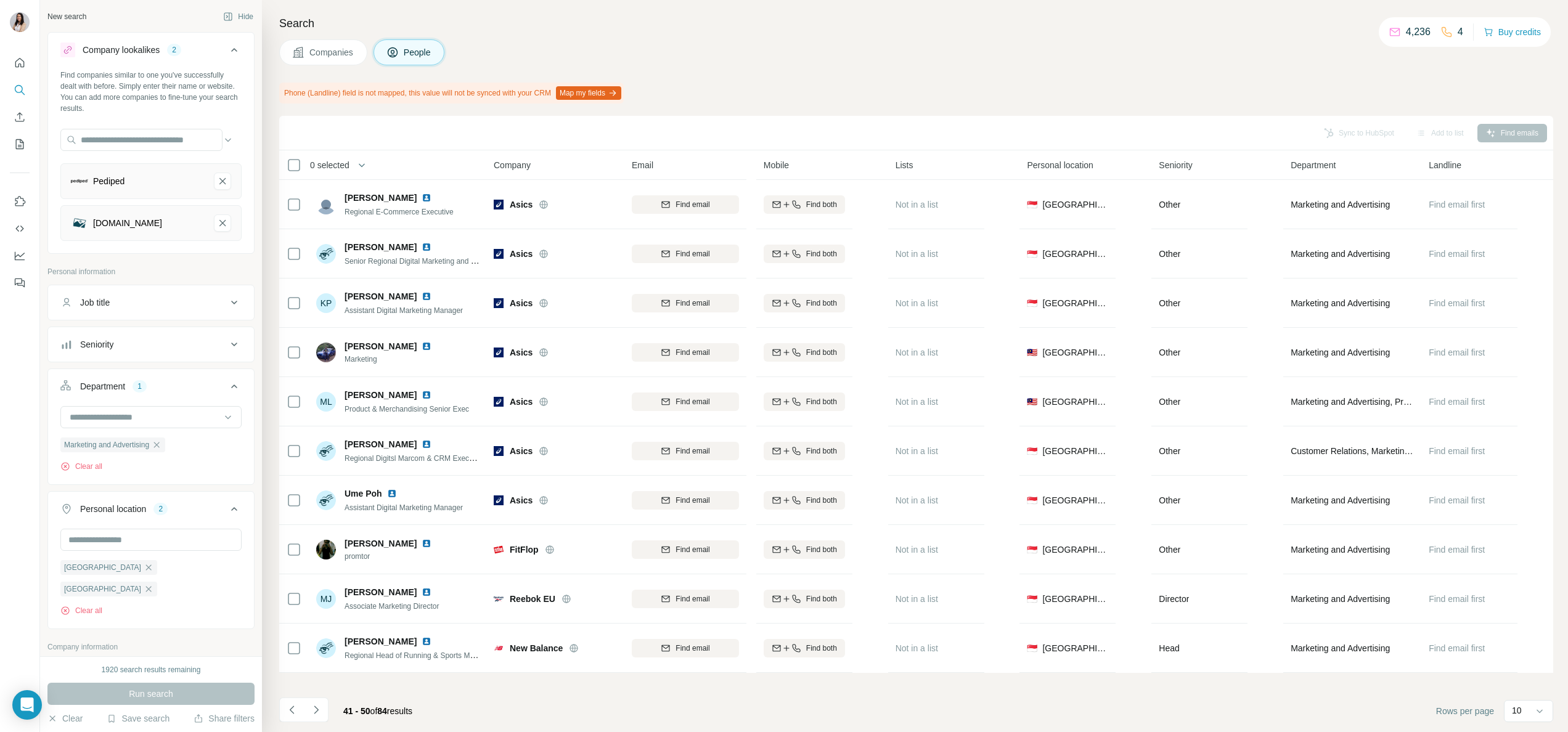
click at [313, 706] on icon "Navigate to next page" at bounding box center [316, 710] width 13 height 13
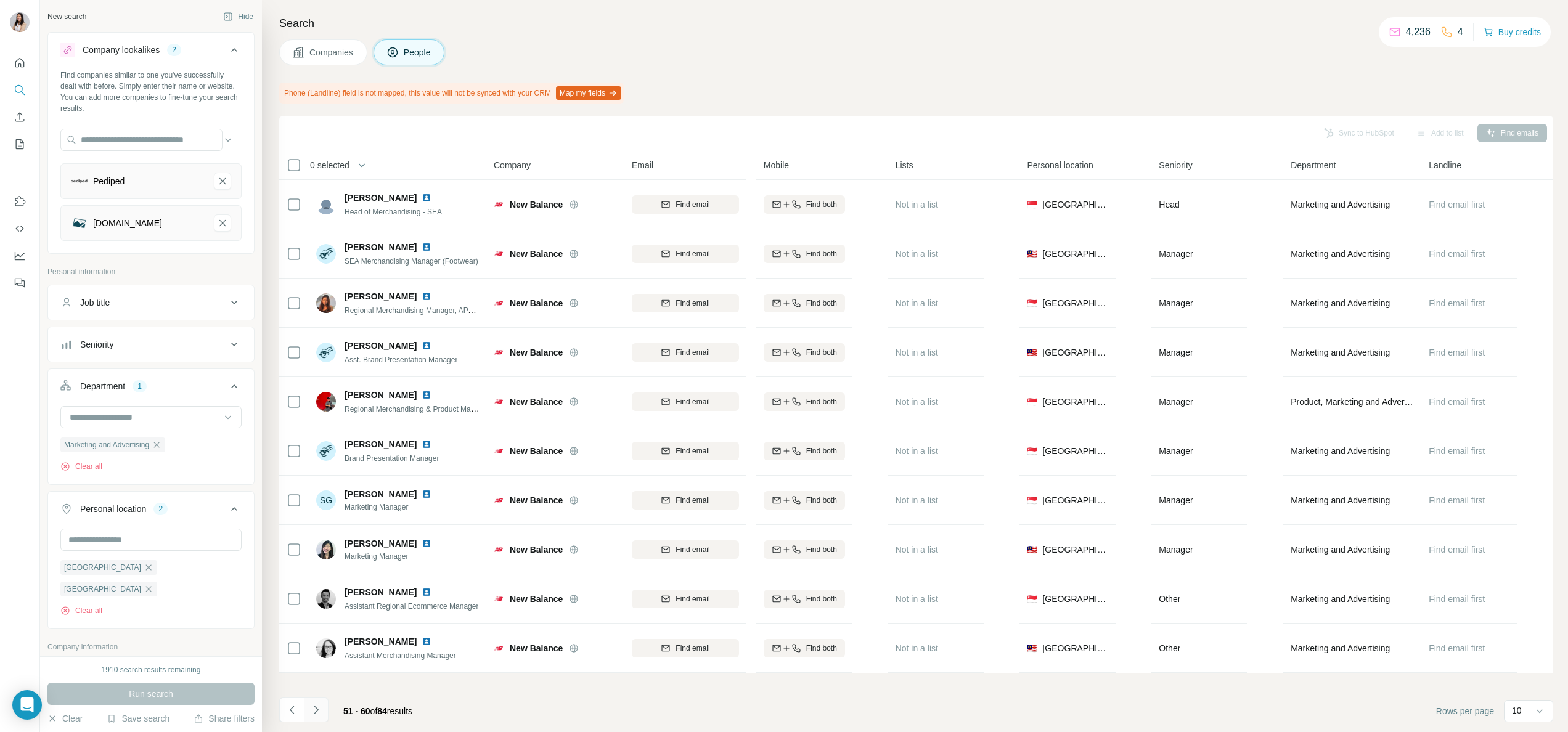
click at [307, 706] on button "Navigate to next page" at bounding box center [315, 709] width 24 height 24
click at [214, 176] on button "Pediped-remove-button" at bounding box center [222, 181] width 17 height 17
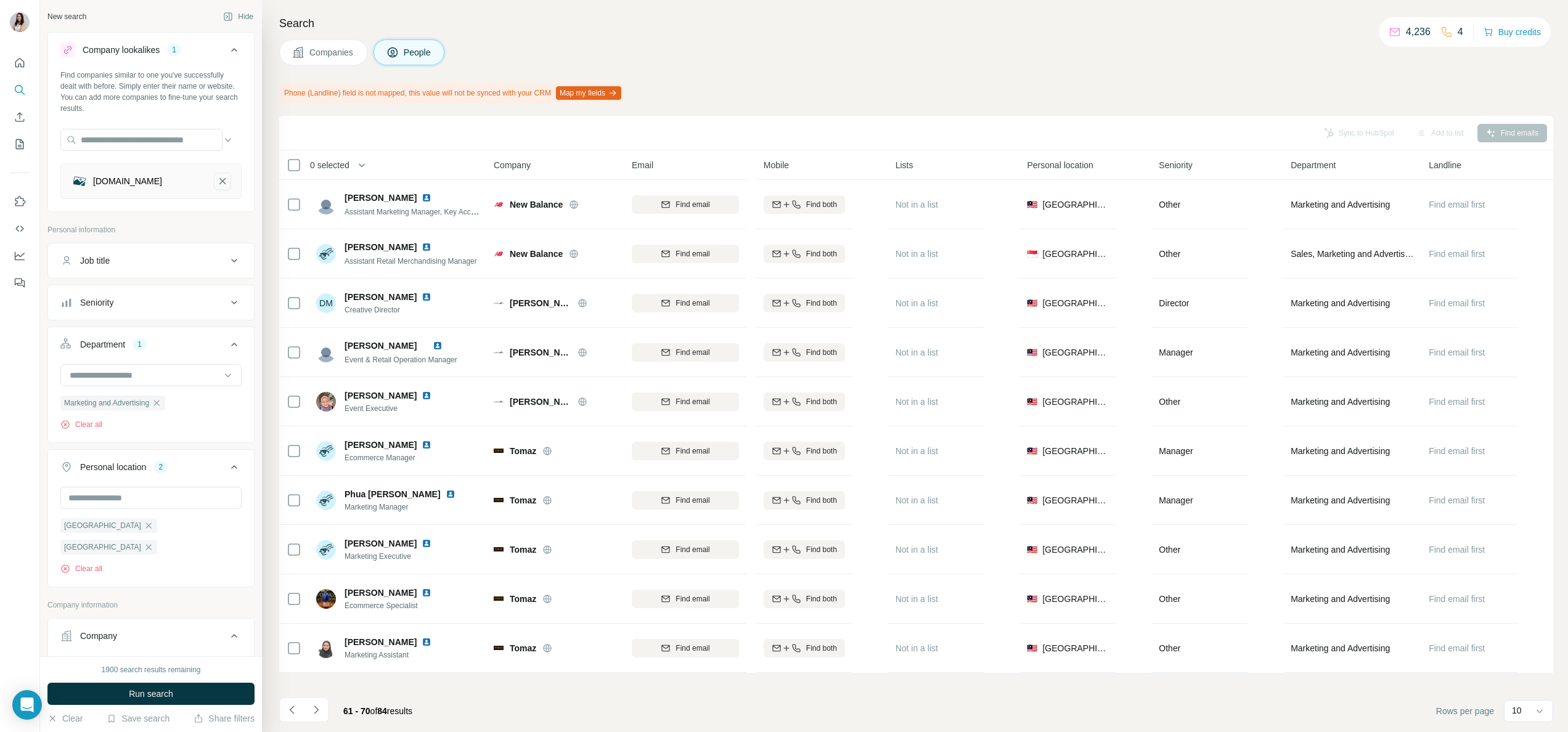
click at [217, 183] on icon "pediped.com.sg-remove-button" at bounding box center [222, 181] width 11 height 13
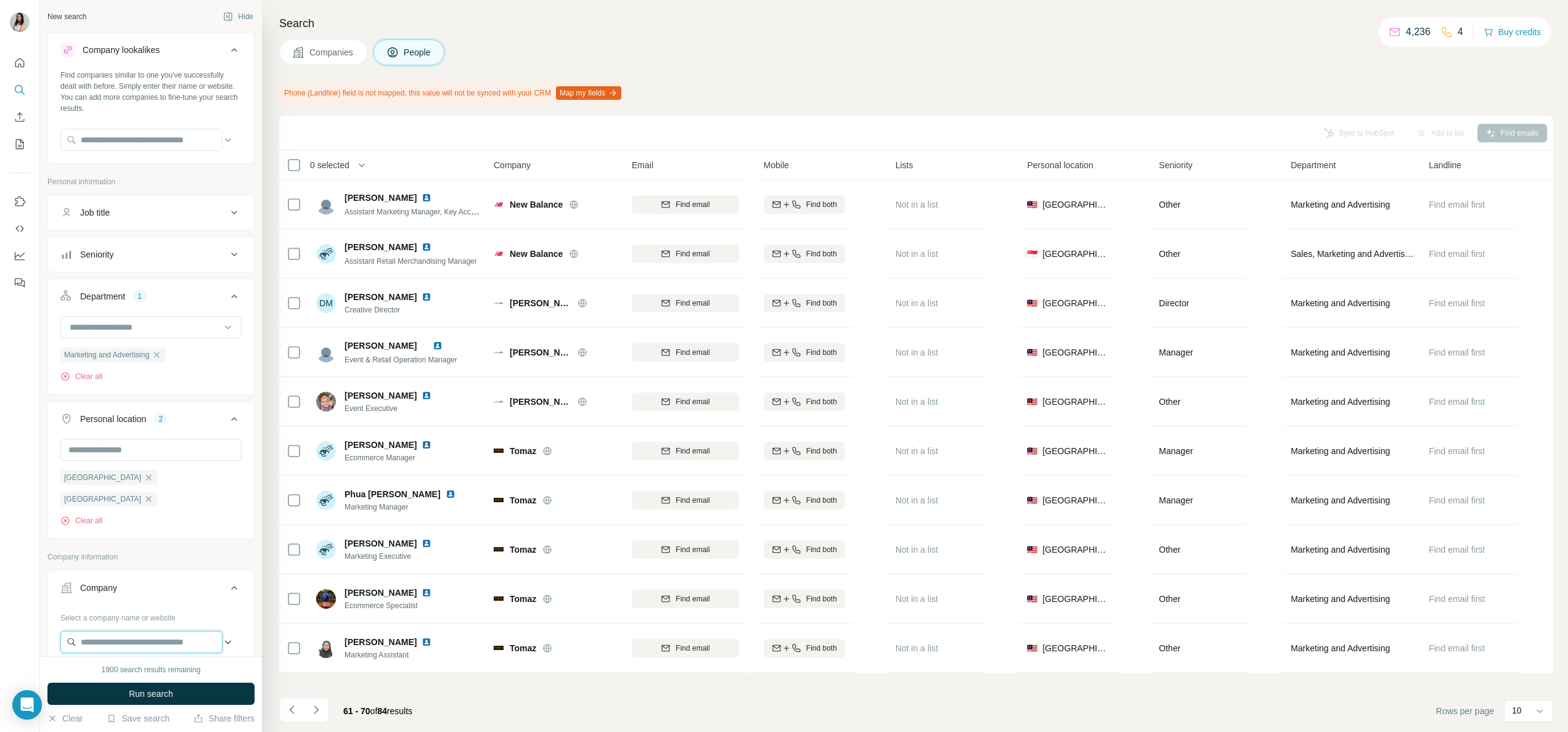
click at [104, 631] on input "text" at bounding box center [141, 642] width 163 height 22
type input "******"
click at [176, 654] on div "Oribel loveoribel.com" at bounding box center [141, 657] width 156 height 33
click at [174, 631] on input "text" at bounding box center [141, 642] width 163 height 22
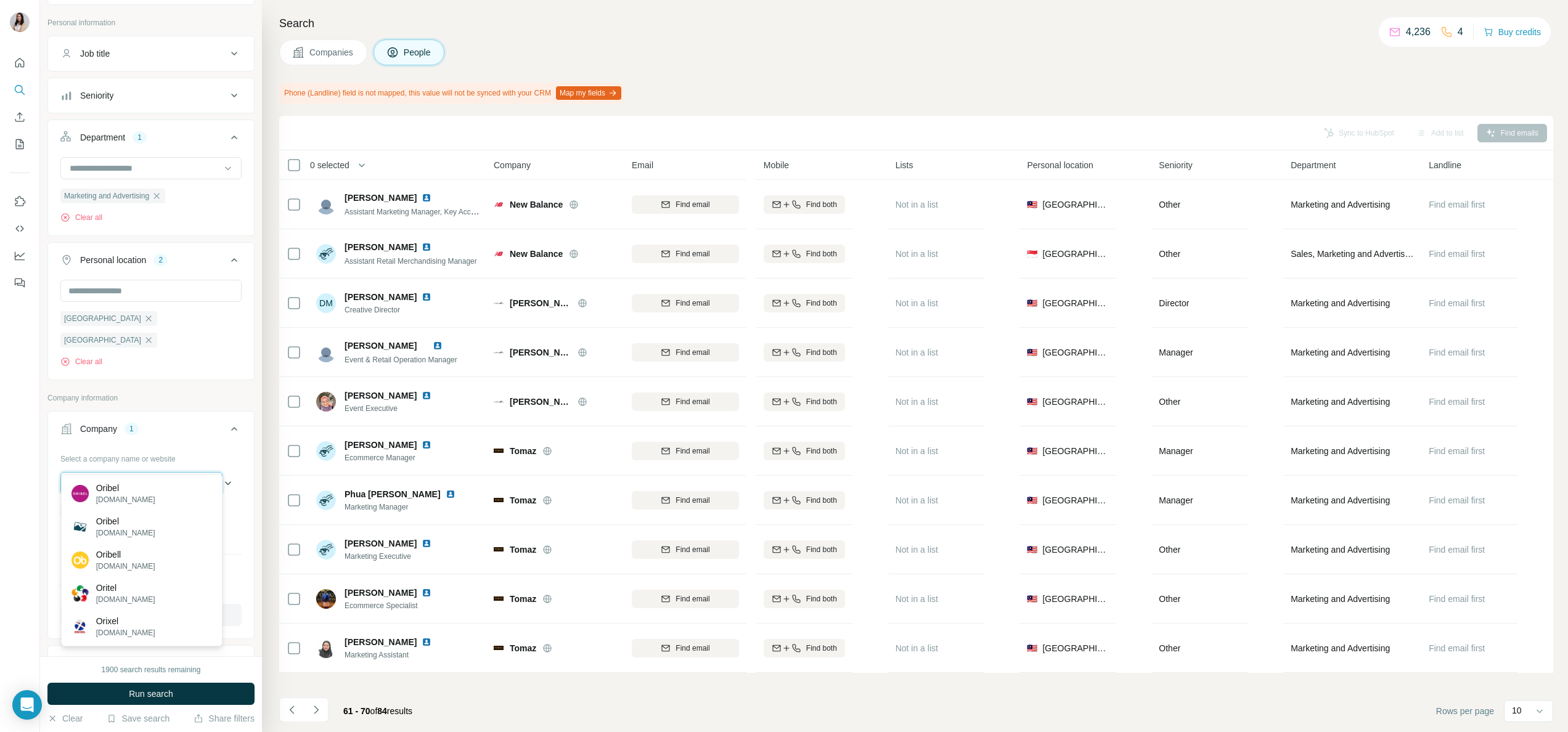
scroll to position [162, 0]
type input "******"
click at [192, 555] on div "Oribell oribell.com.sg" at bounding box center [141, 560] width 156 height 33
click at [198, 690] on button "Run search" at bounding box center [151, 693] width 207 height 22
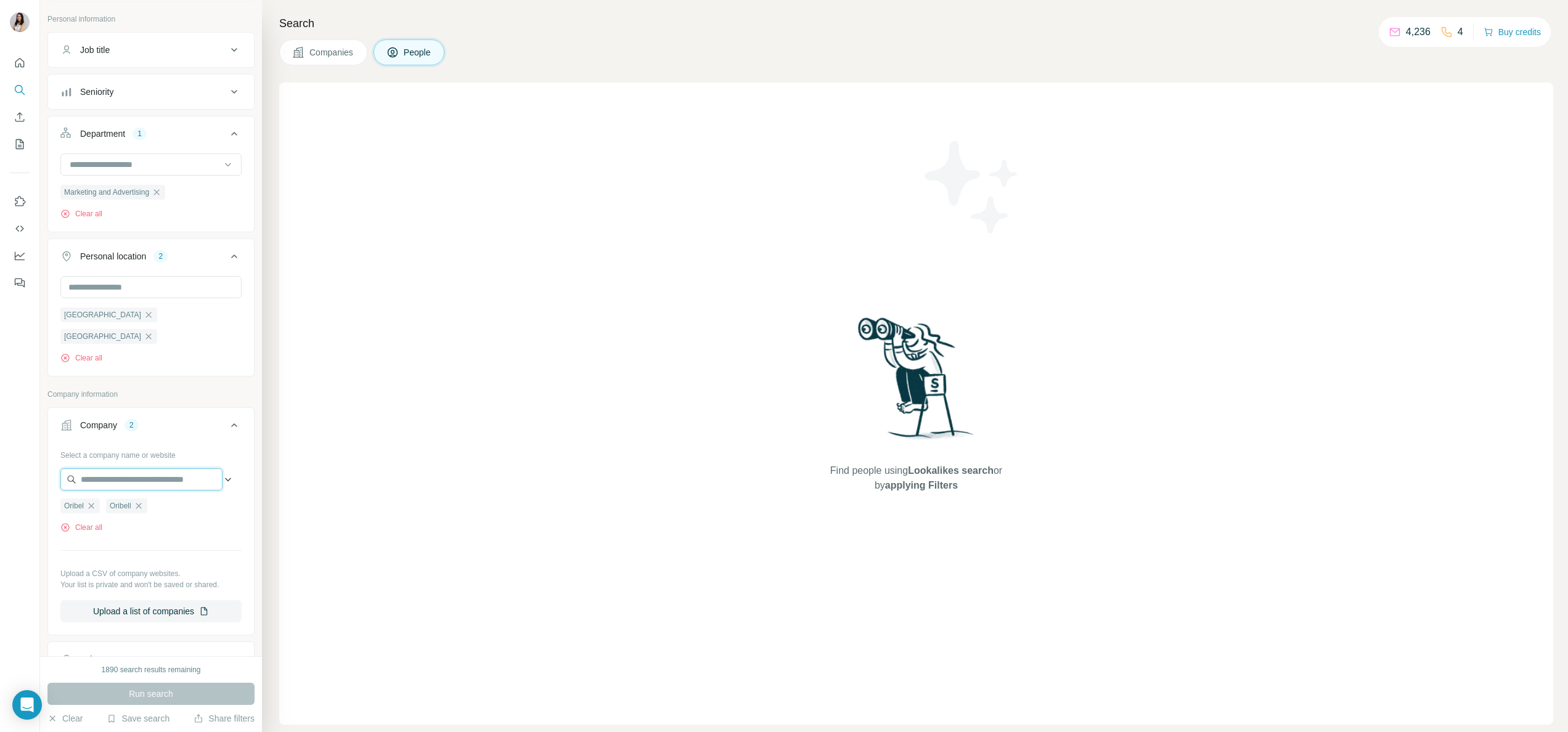
click at [171, 468] on input "text" at bounding box center [141, 479] width 163 height 22
type input "******"
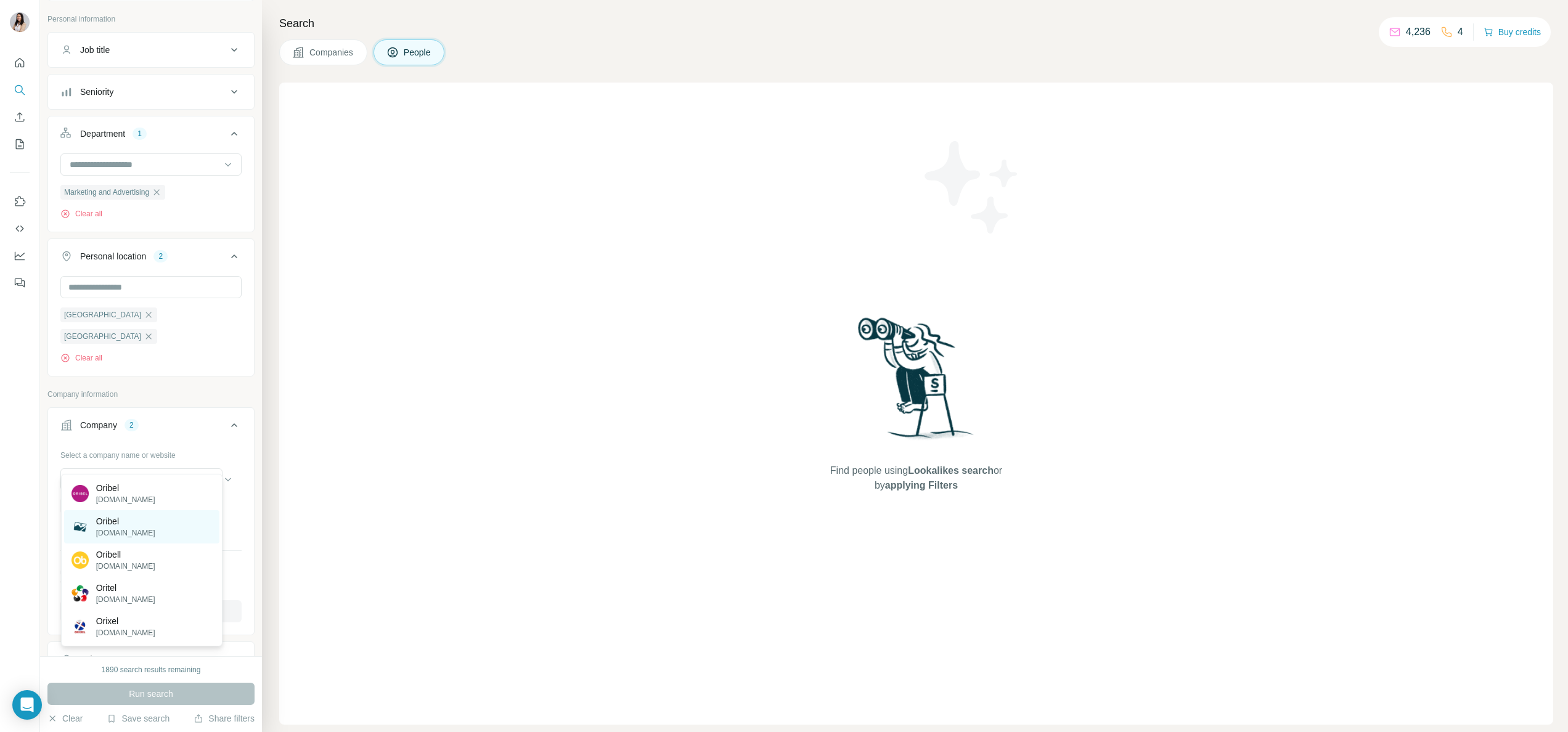
click at [156, 531] on div "Oribel oribel.com" at bounding box center [141, 527] width 156 height 33
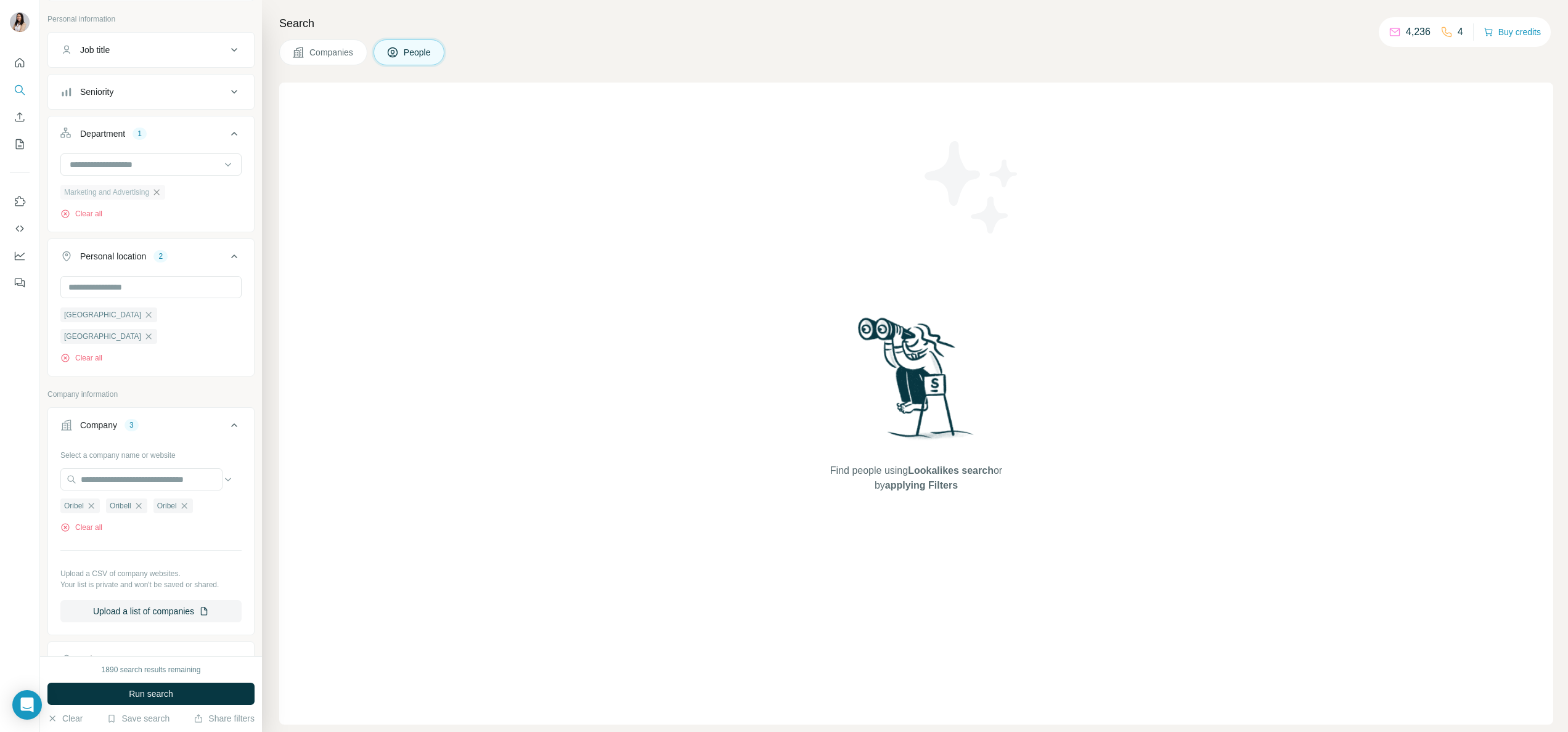
click at [162, 191] on icon "button" at bounding box center [157, 192] width 10 height 10
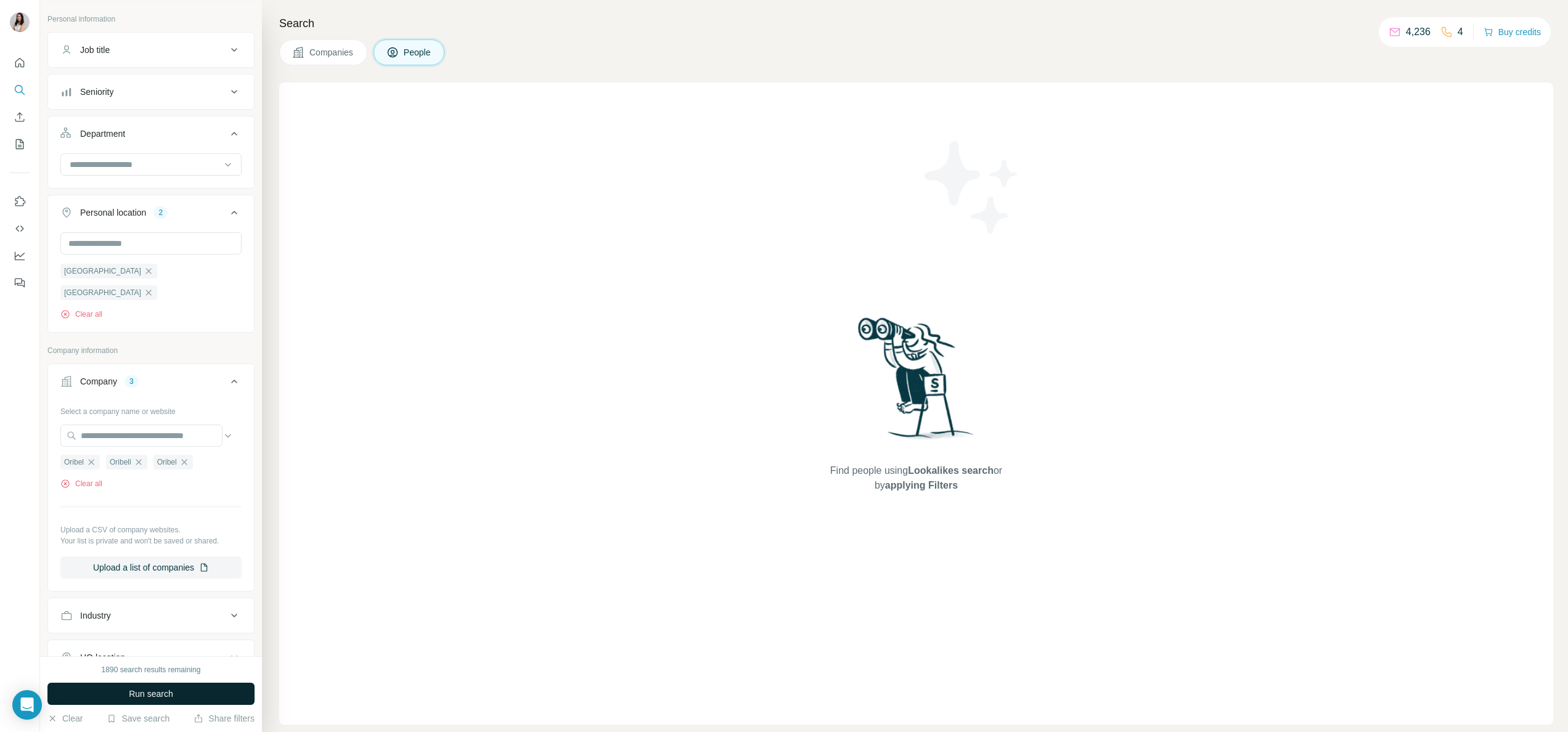
click at [172, 687] on button "Run search" at bounding box center [151, 693] width 207 height 22
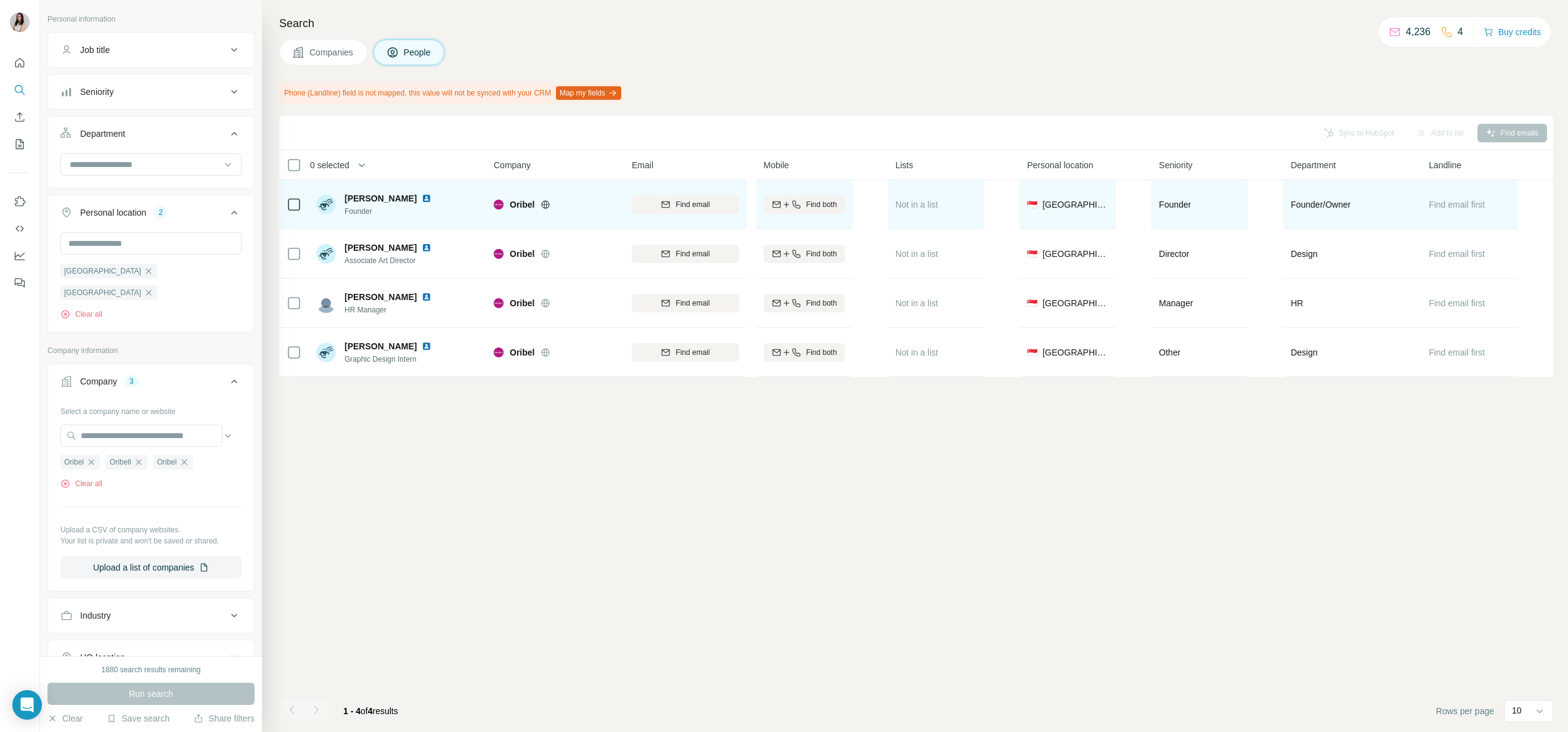
click at [431, 202] on img at bounding box center [427, 198] width 10 height 10
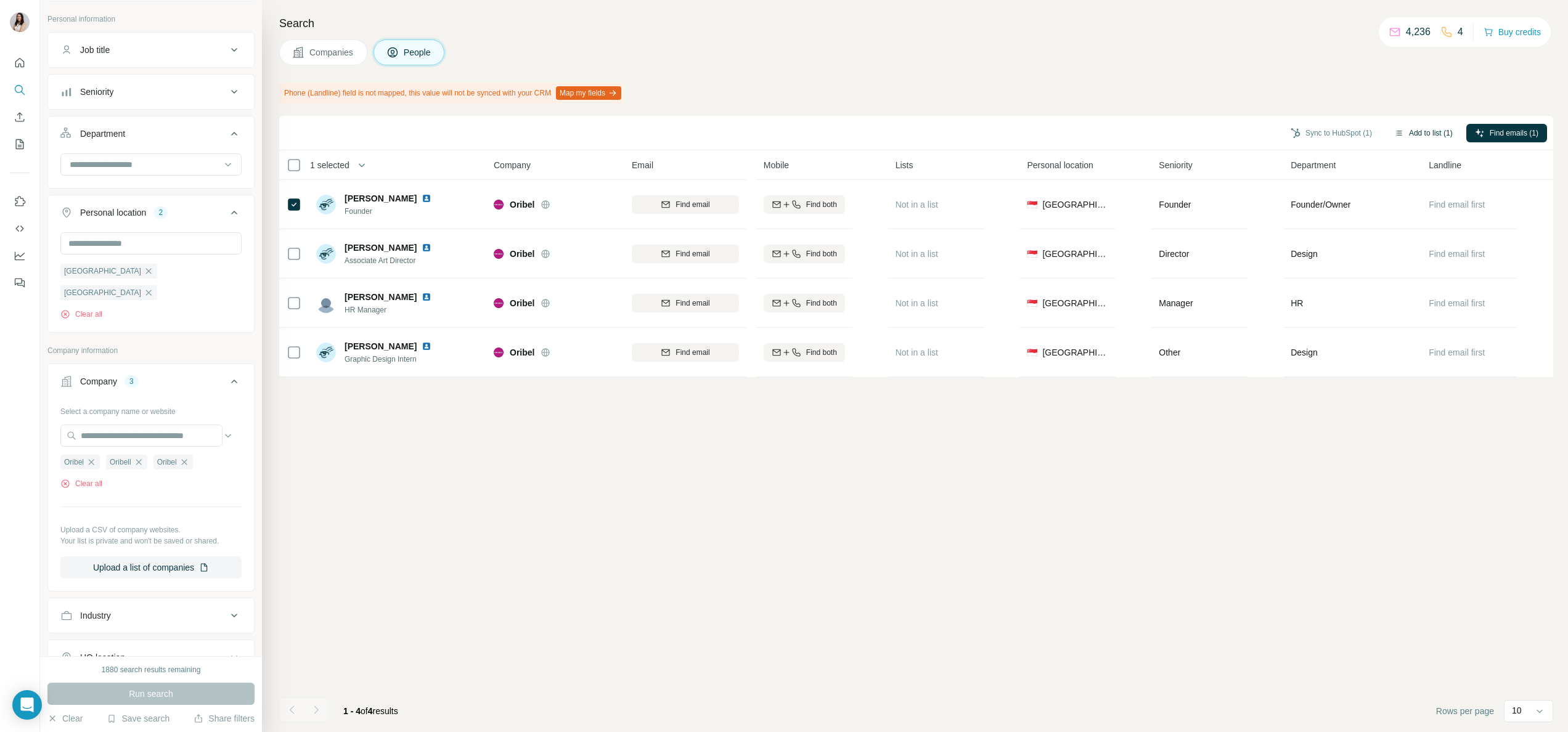
click at [1438, 130] on button "Add to list (1)" at bounding box center [1424, 132] width 75 height 18
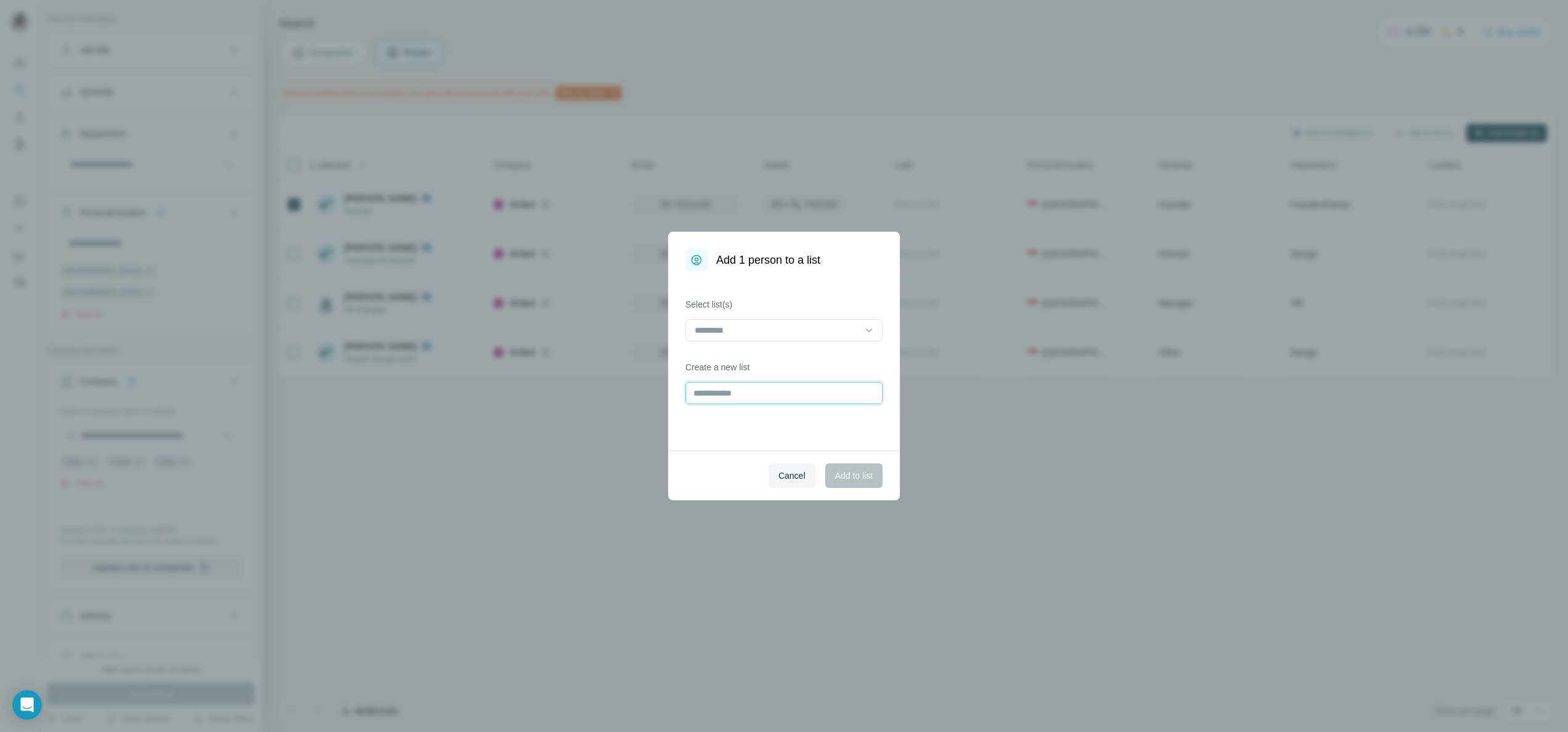
click at [783, 399] on input "text" at bounding box center [784, 393] width 197 height 22
type input "********"
click at [852, 482] on span "Add to list" at bounding box center [854, 476] width 38 height 13
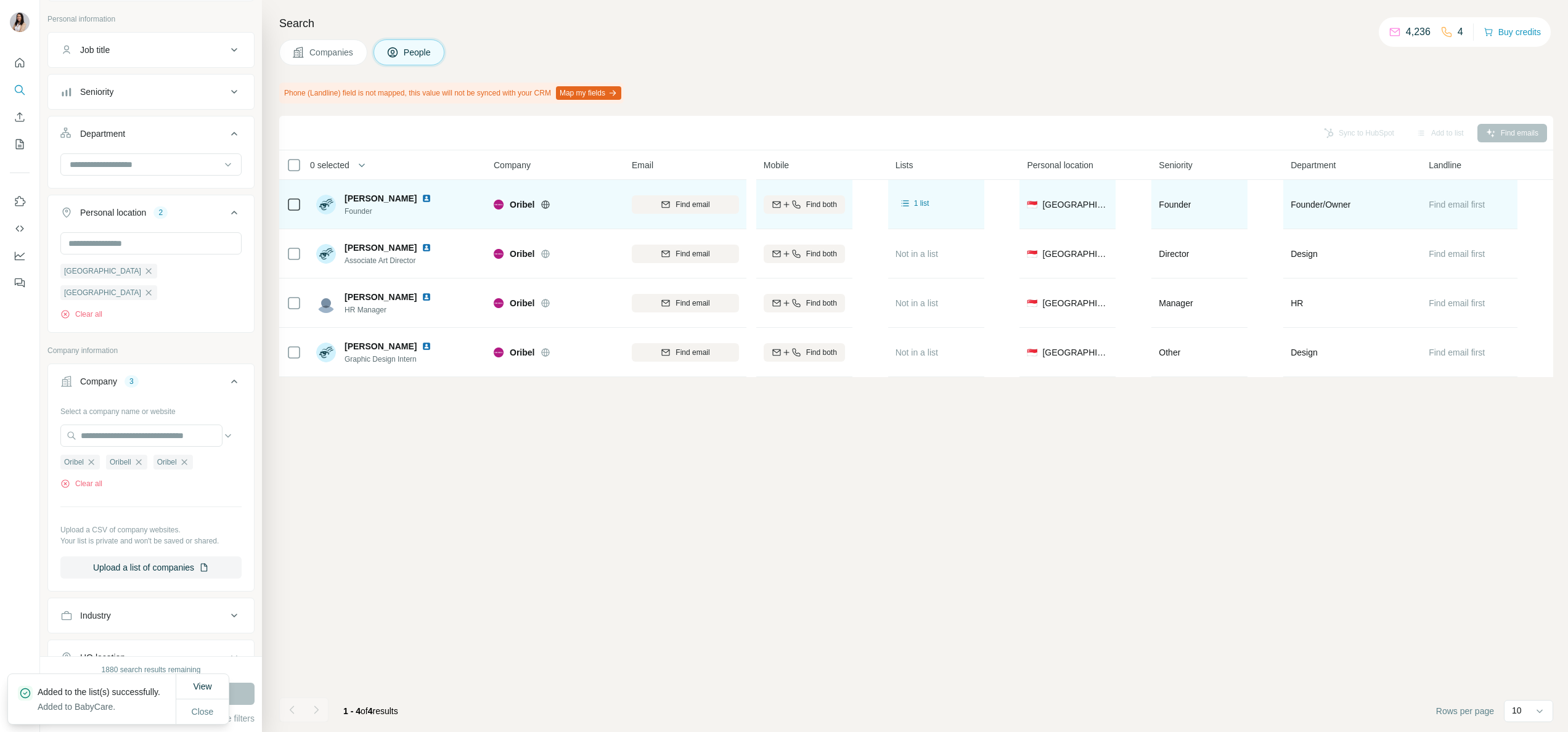
click at [517, 205] on span "Oribel" at bounding box center [521, 204] width 24 height 13
copy span "Oribel"
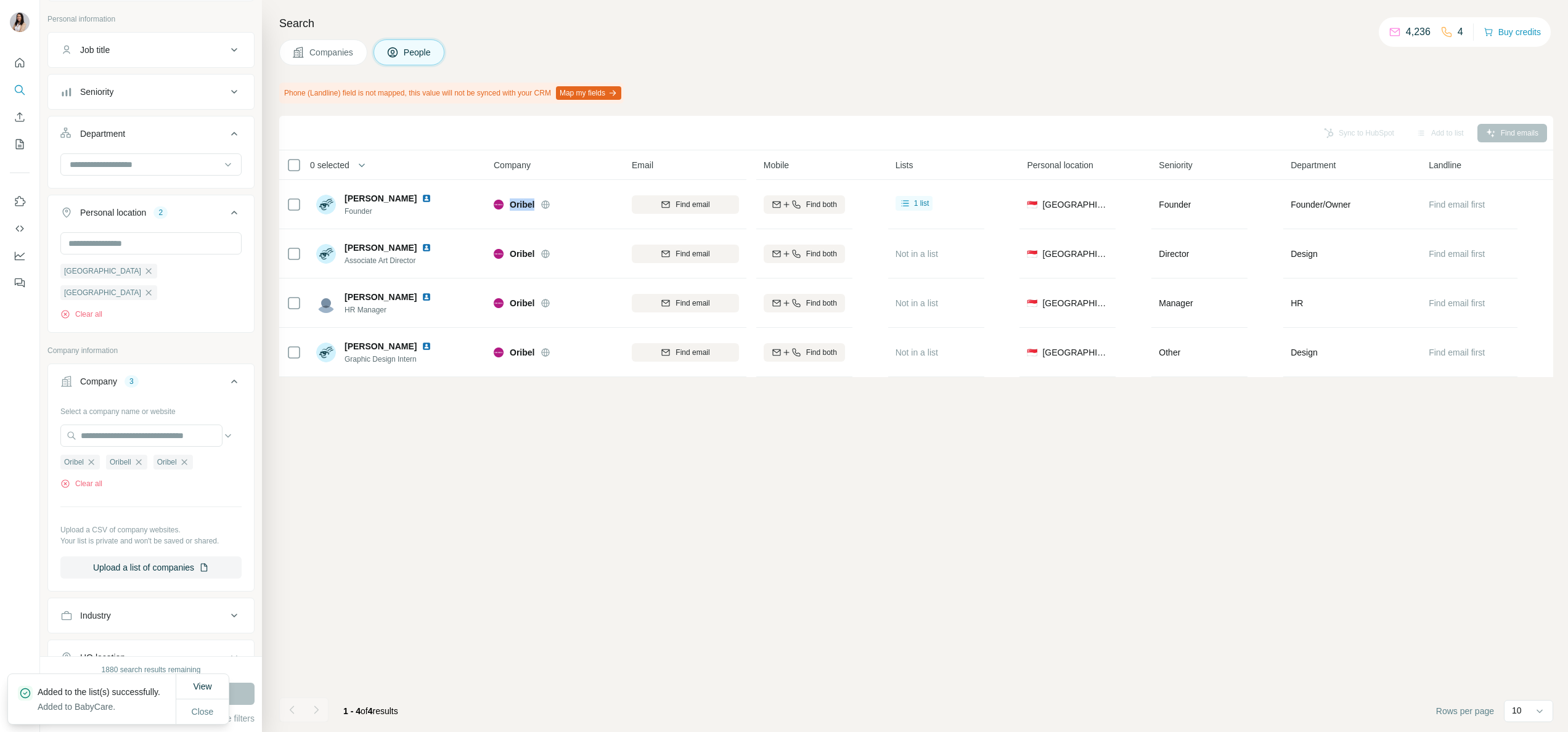
scroll to position [1, 0]
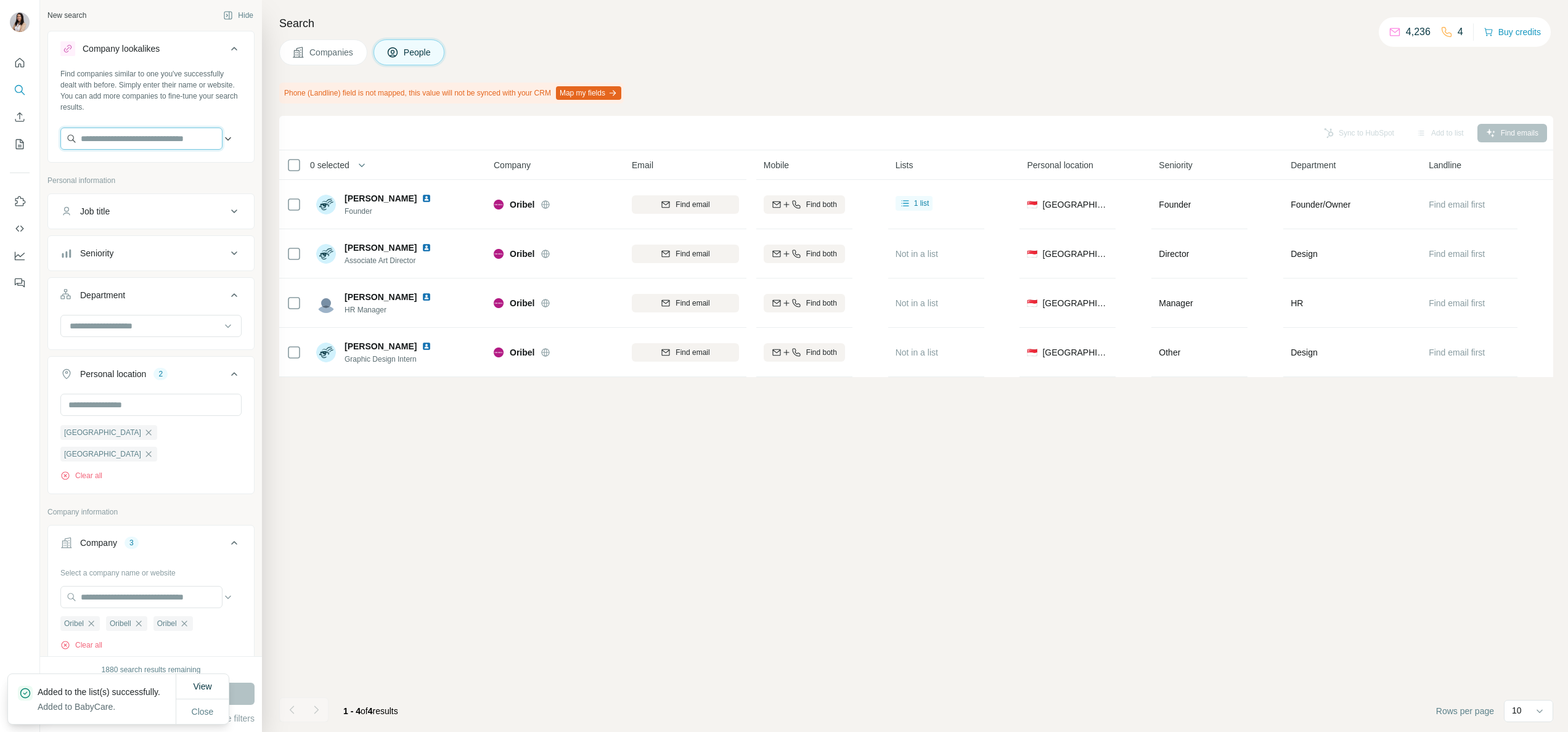
click at [109, 139] on input "text" at bounding box center [141, 138] width 163 height 22
paste input "******"
type input "******"
click at [122, 173] on p "[DOMAIN_NAME]" at bounding box center [125, 177] width 59 height 11
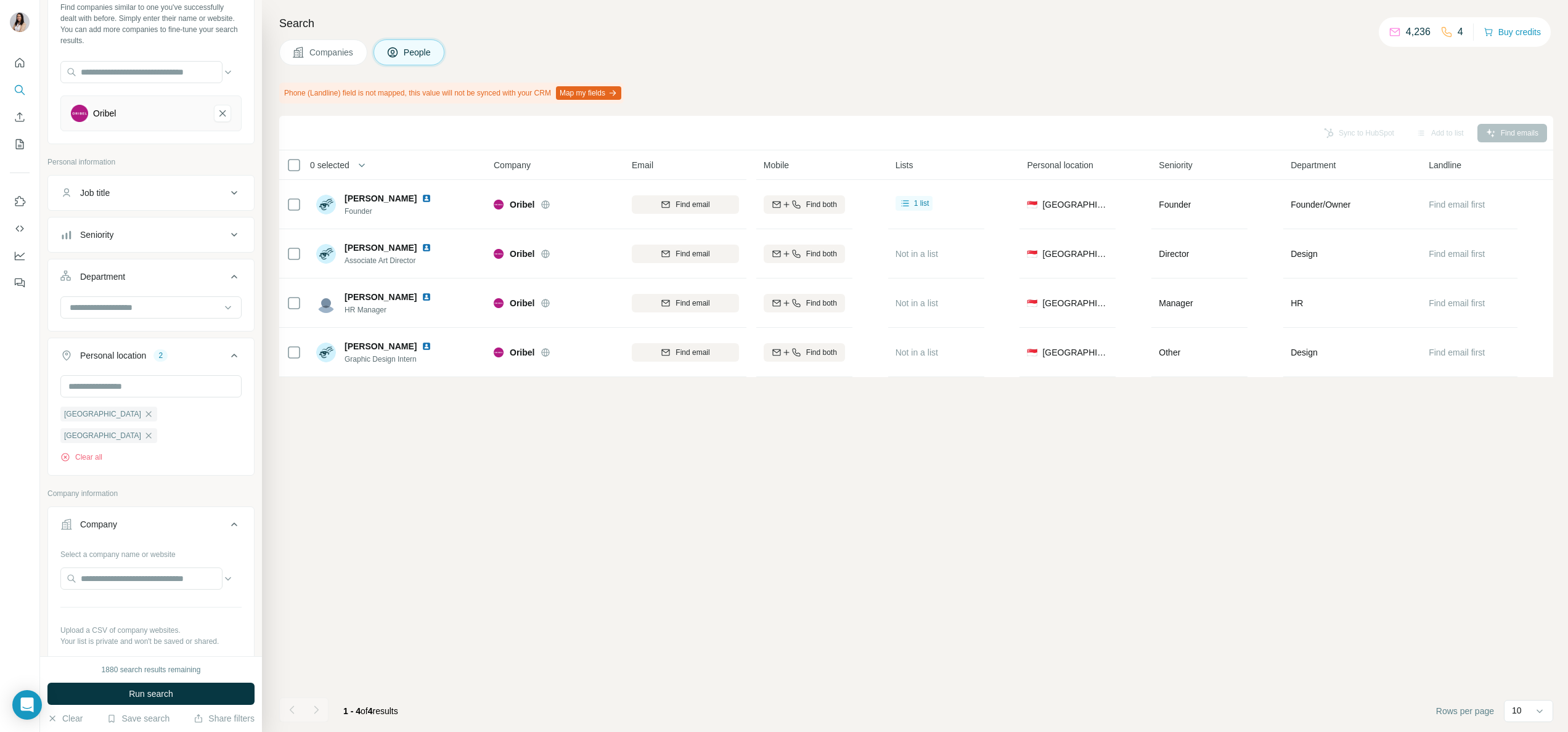
scroll to position [71, 0]
click at [151, 692] on span "Run search" at bounding box center [151, 693] width 44 height 13
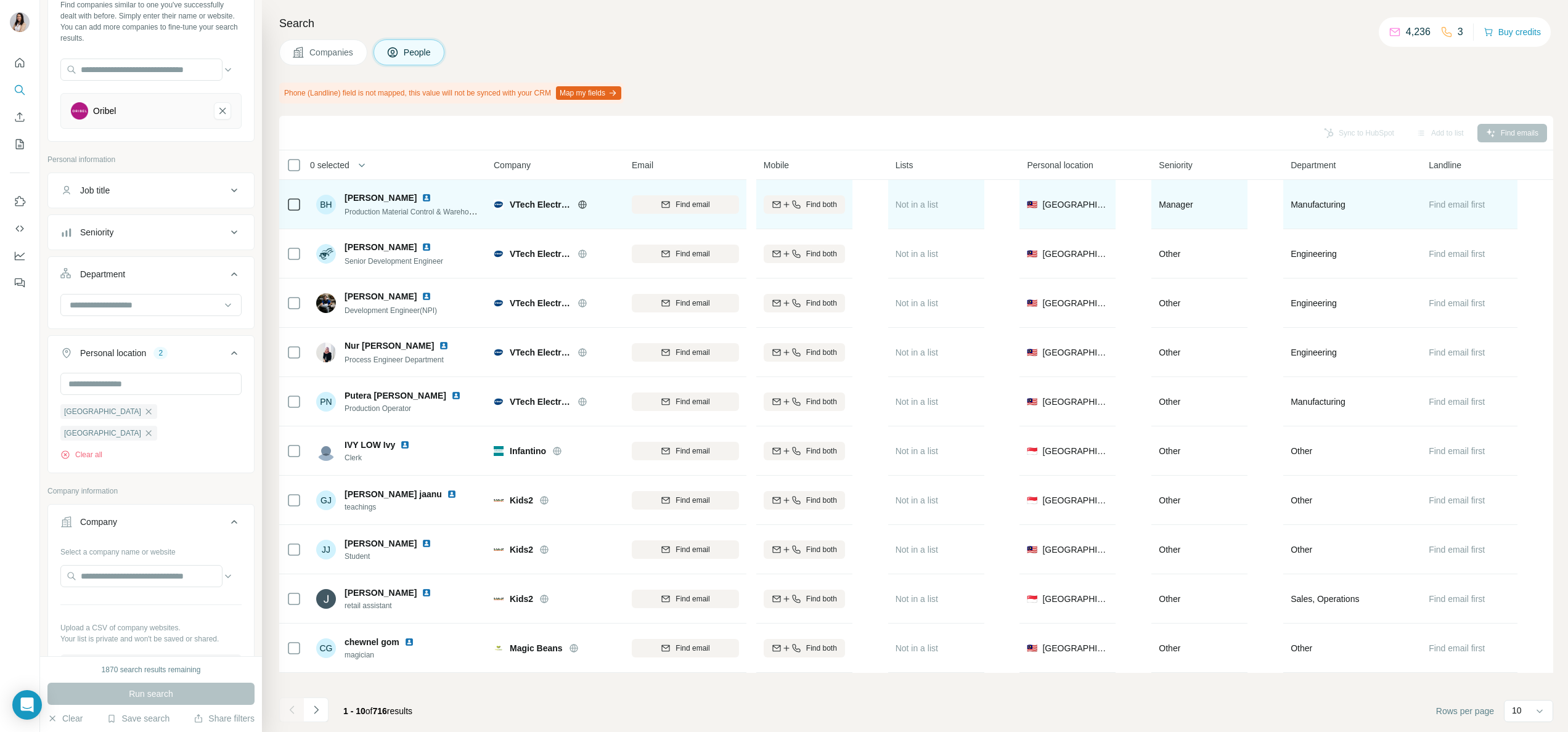
click at [578, 208] on icon at bounding box center [582, 204] width 10 height 10
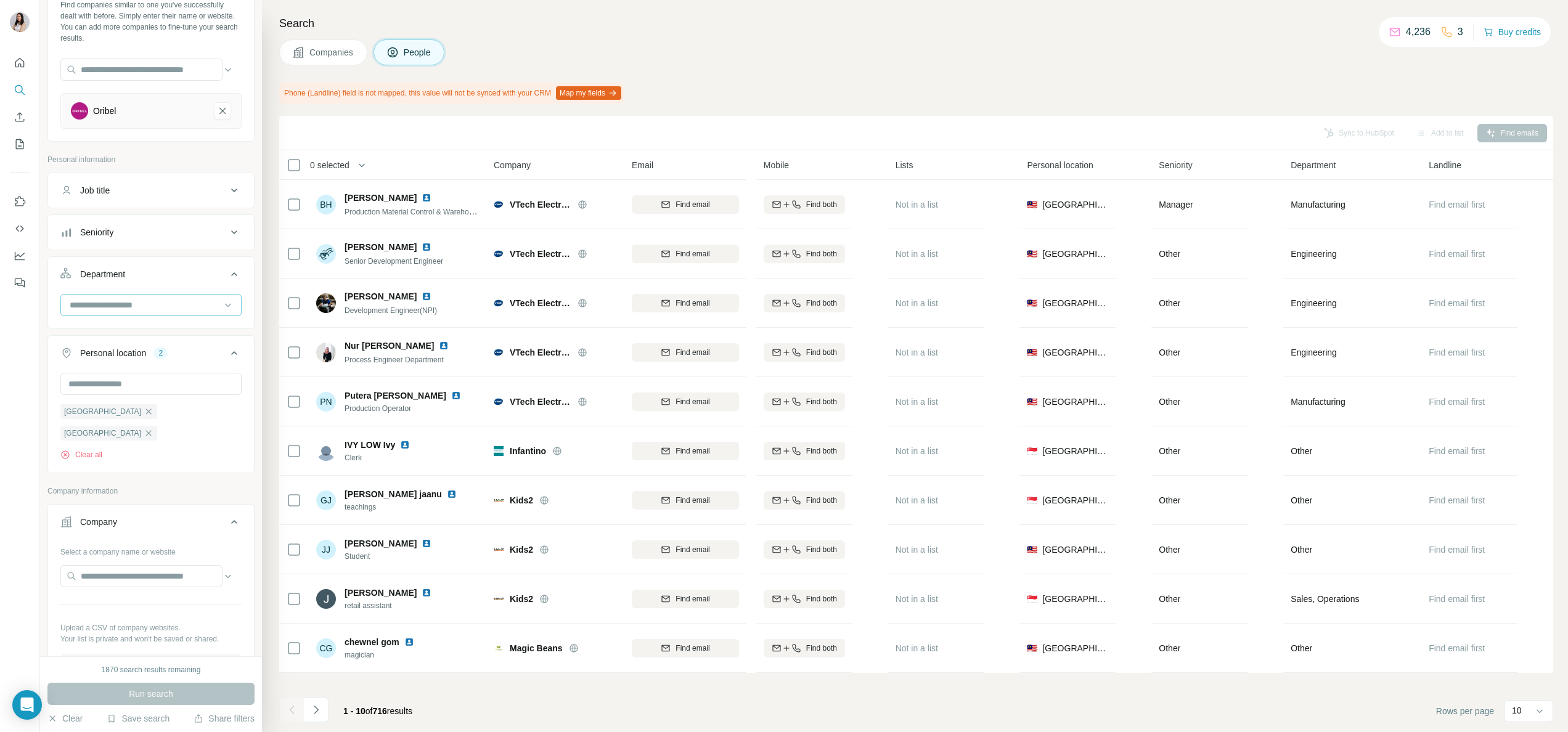
click at [148, 314] on div at bounding box center [144, 306] width 152 height 21
type input "****"
click at [157, 337] on p "Marketing and Advertising" at bounding box center [121, 335] width 100 height 13
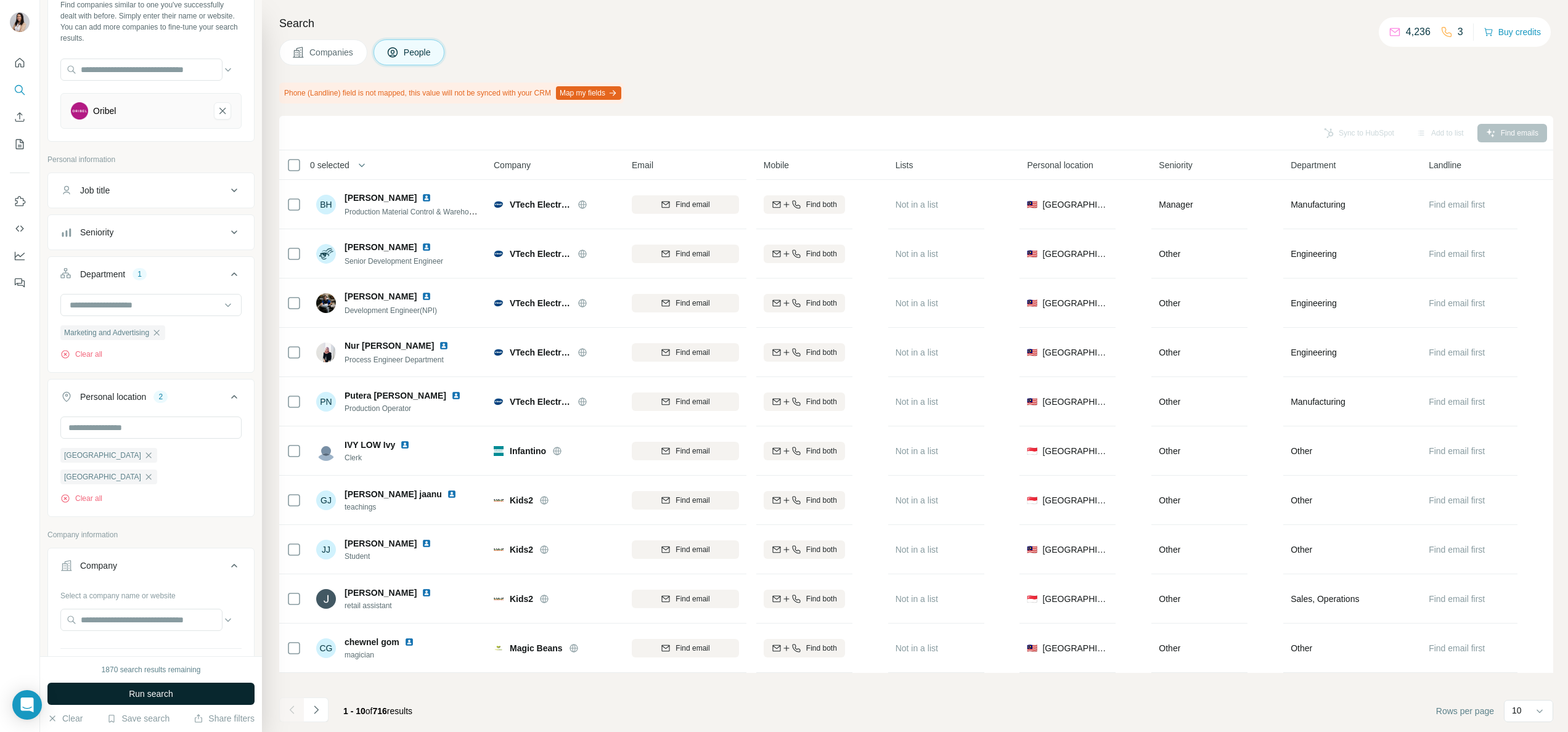
click at [196, 689] on button "Run search" at bounding box center [151, 693] width 207 height 22
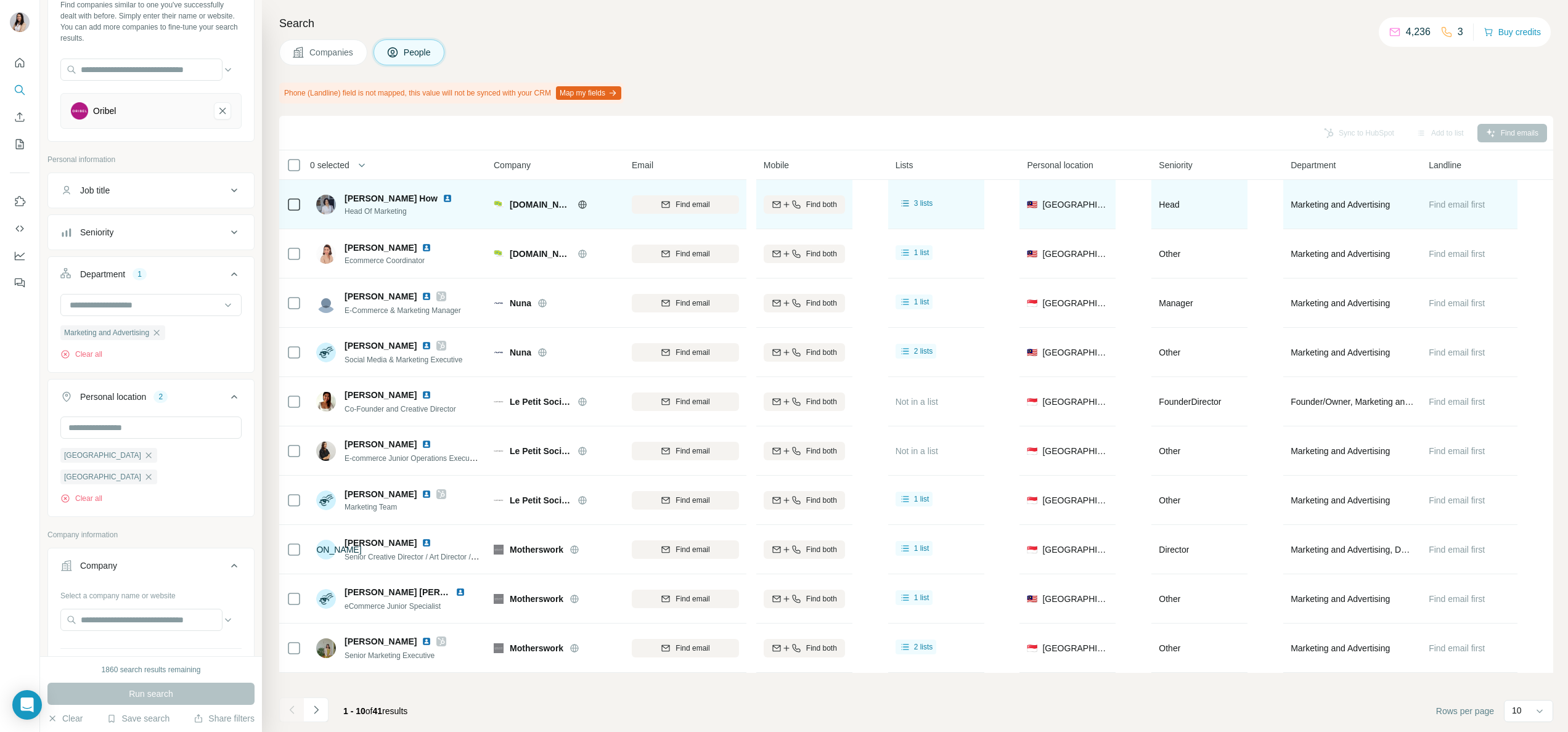
click at [443, 200] on img at bounding box center [448, 198] width 10 height 10
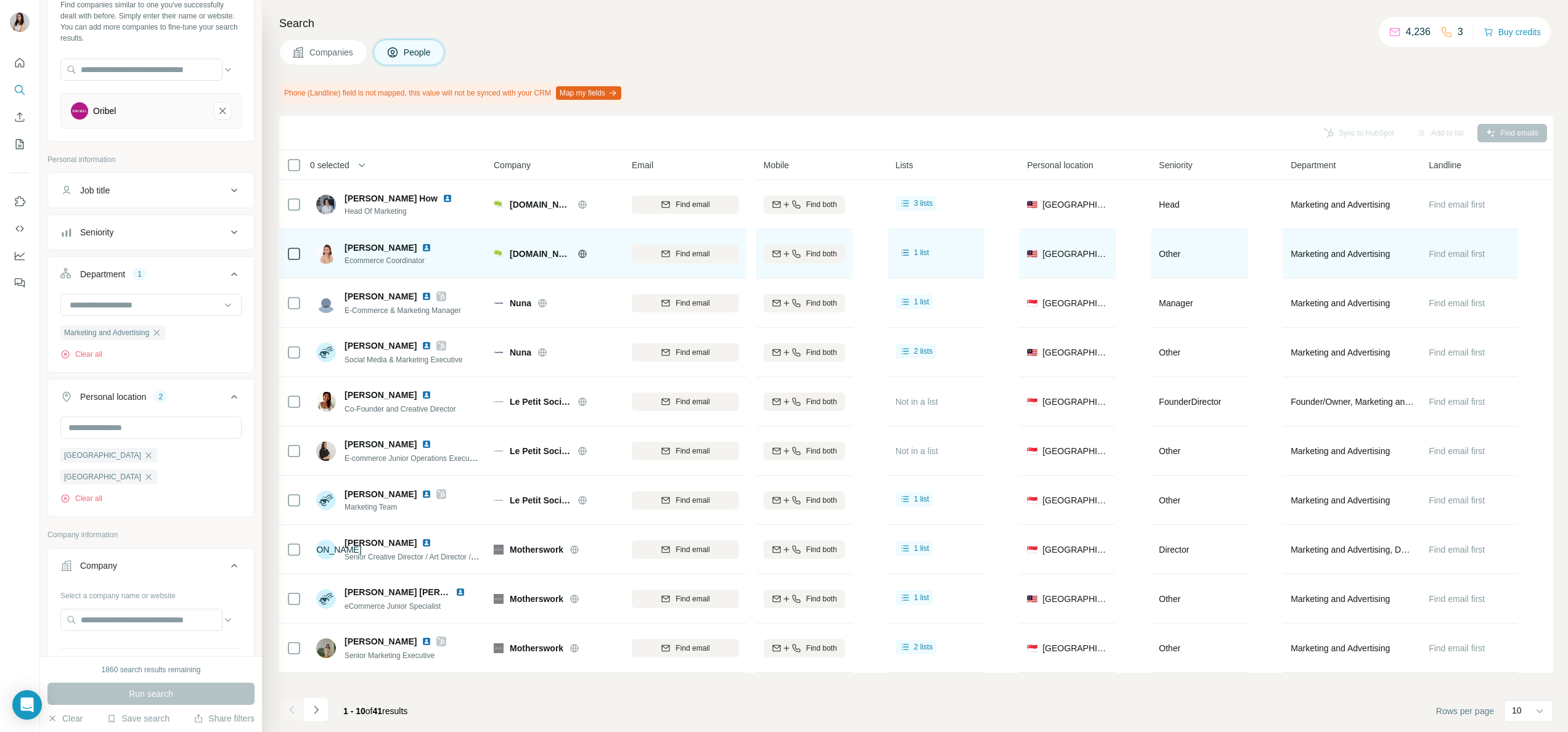
click at [422, 249] on img at bounding box center [427, 248] width 10 height 10
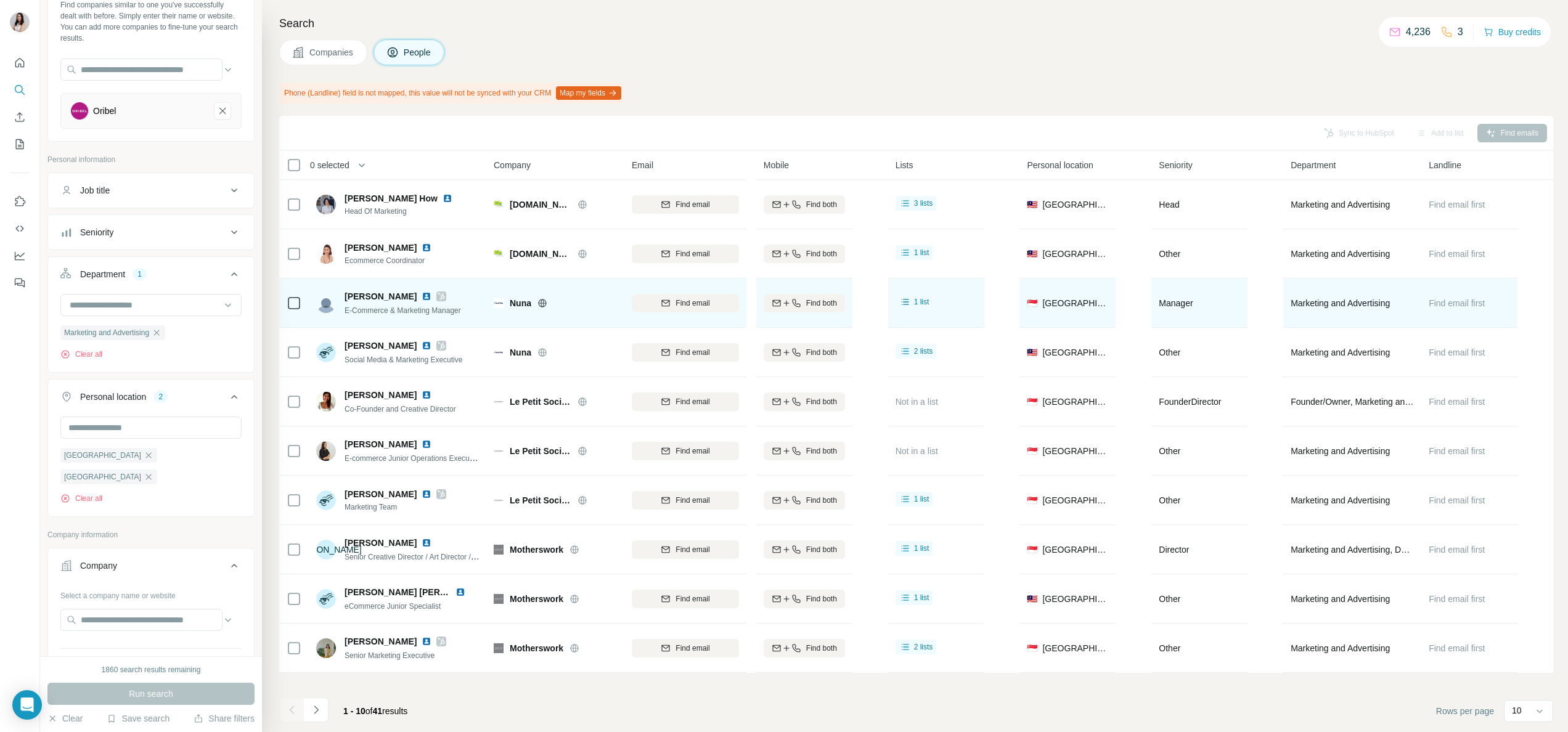
click at [437, 299] on icon at bounding box center [441, 296] width 8 height 10
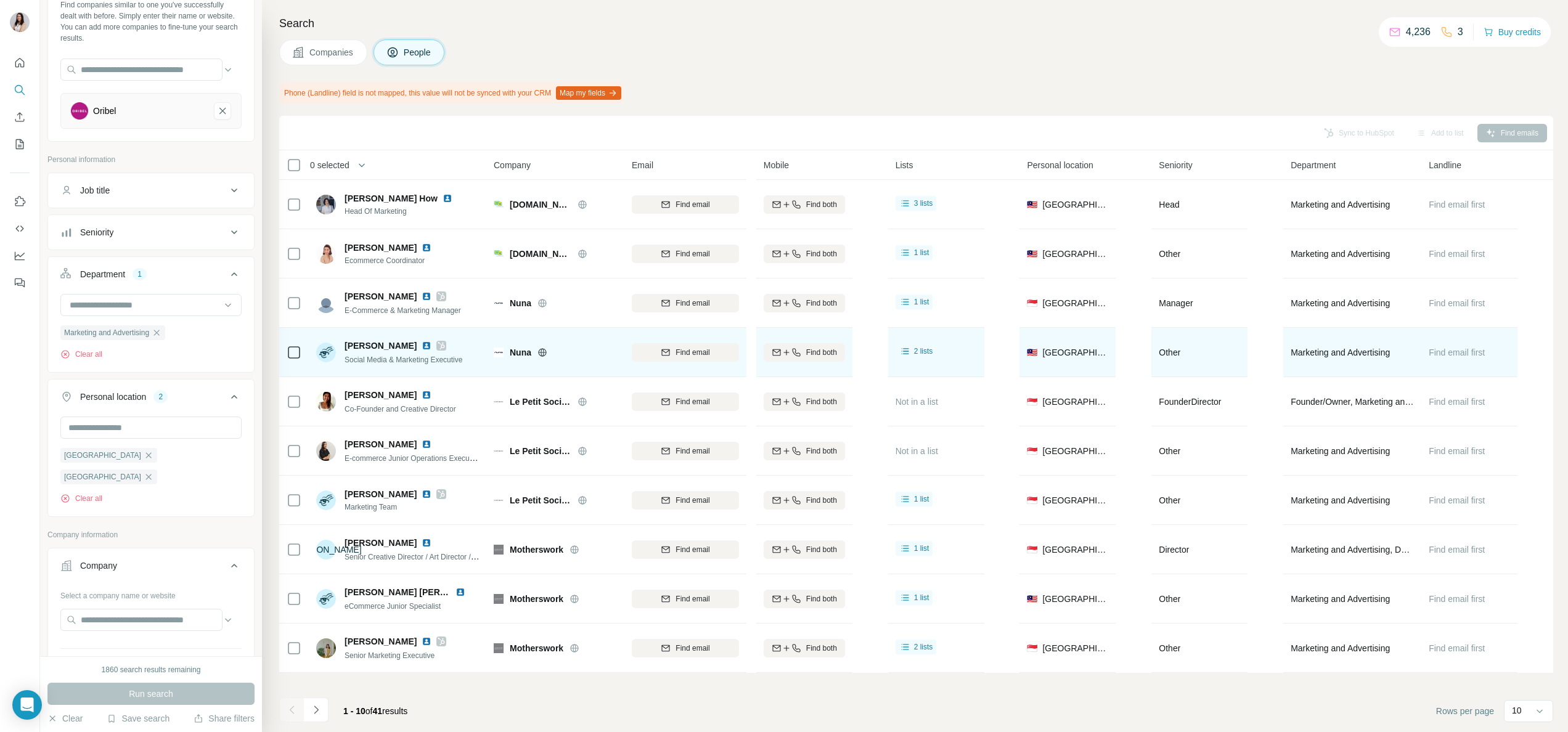
click at [437, 346] on icon at bounding box center [441, 345] width 8 height 10
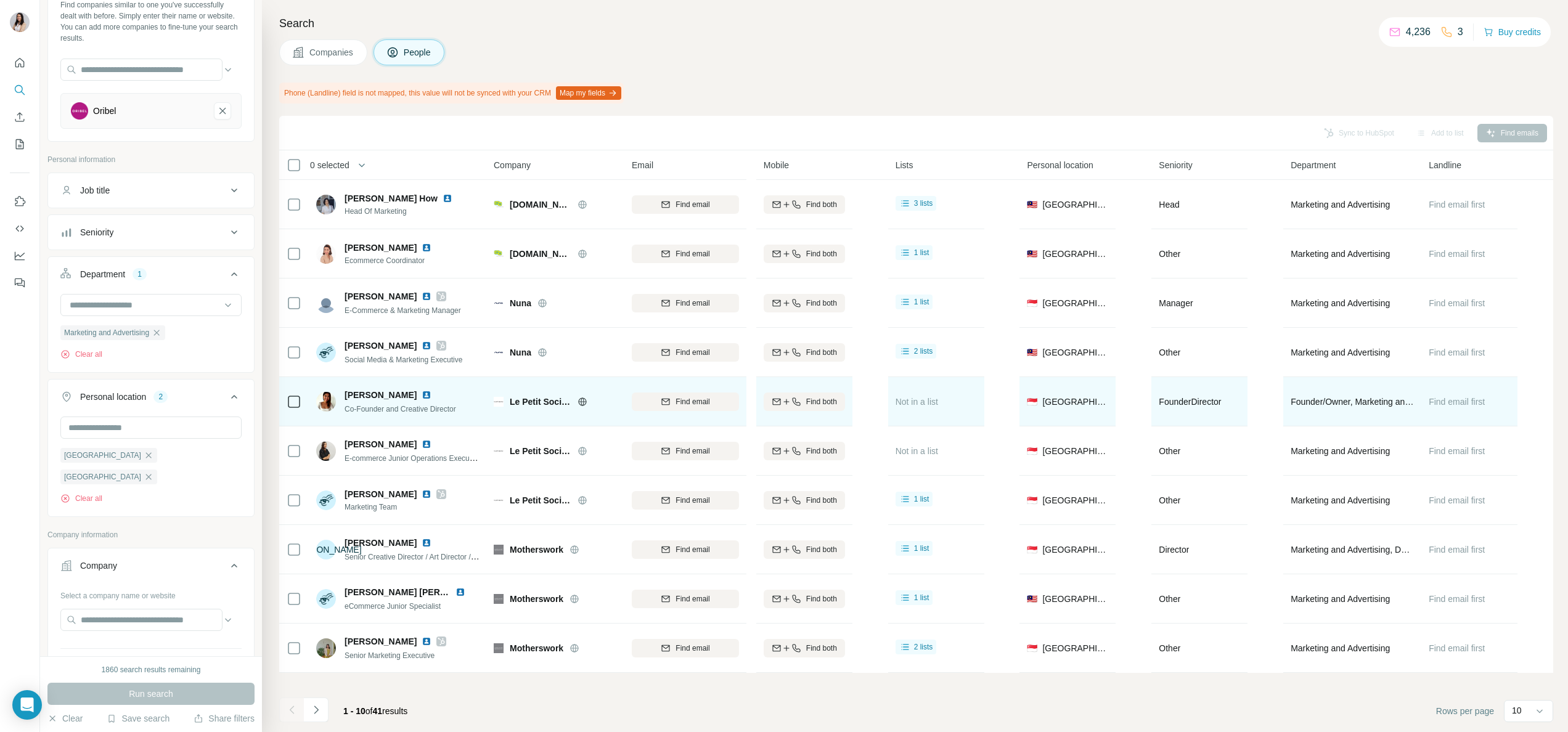
click at [583, 402] on icon at bounding box center [582, 401] width 10 height 10
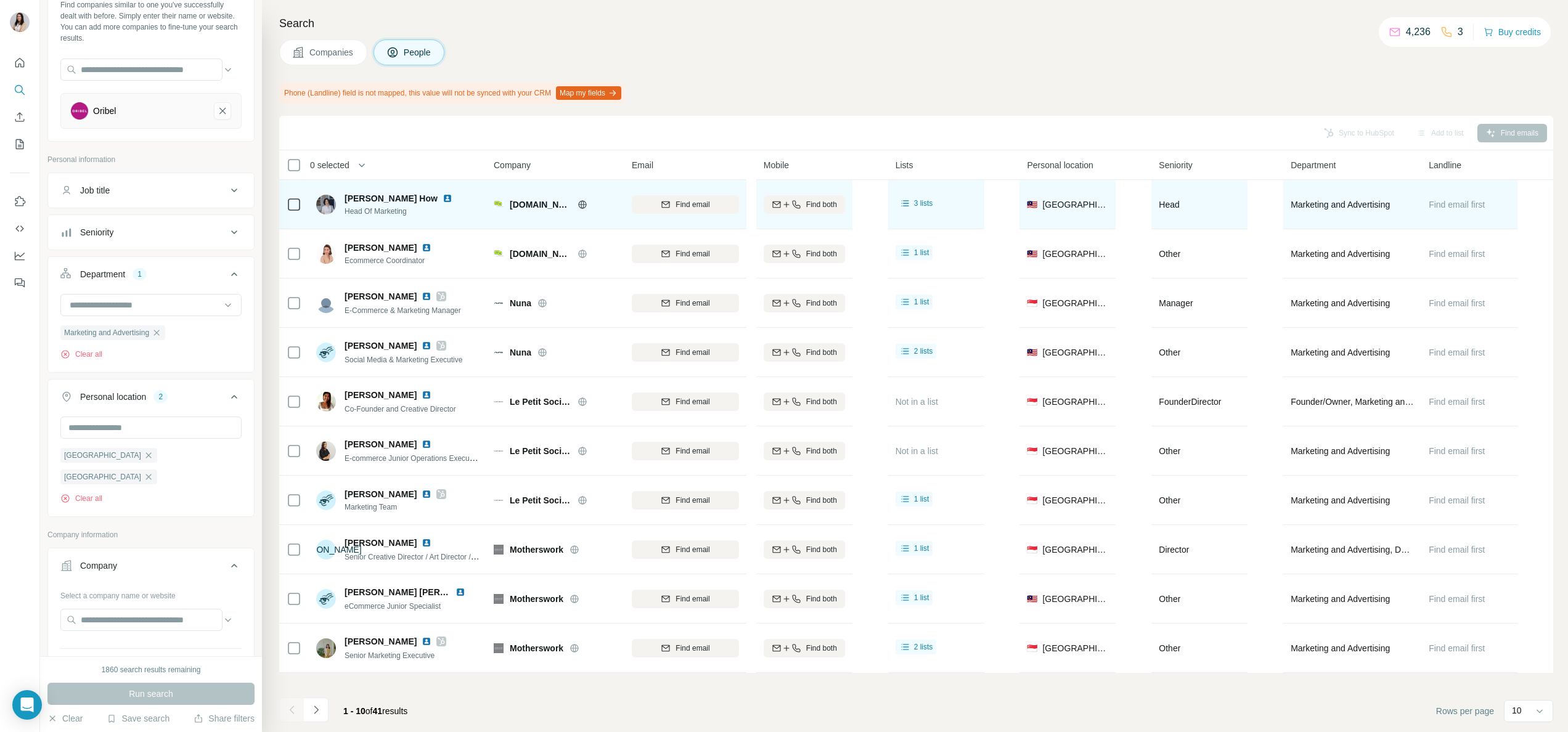
click at [376, 196] on span "Joey How" at bounding box center [391, 198] width 93 height 13
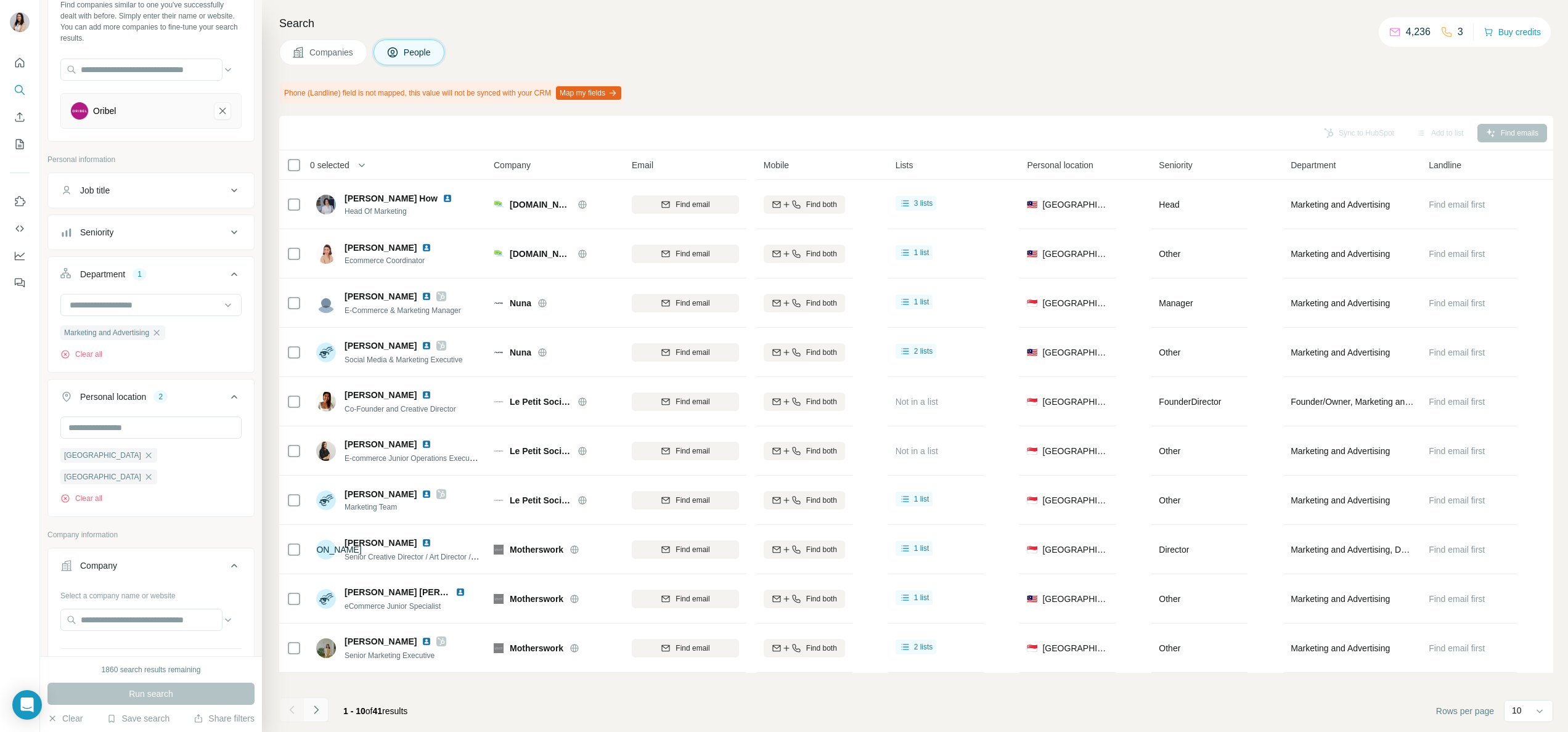
click at [318, 709] on icon "Navigate to next page" at bounding box center [316, 710] width 13 height 13
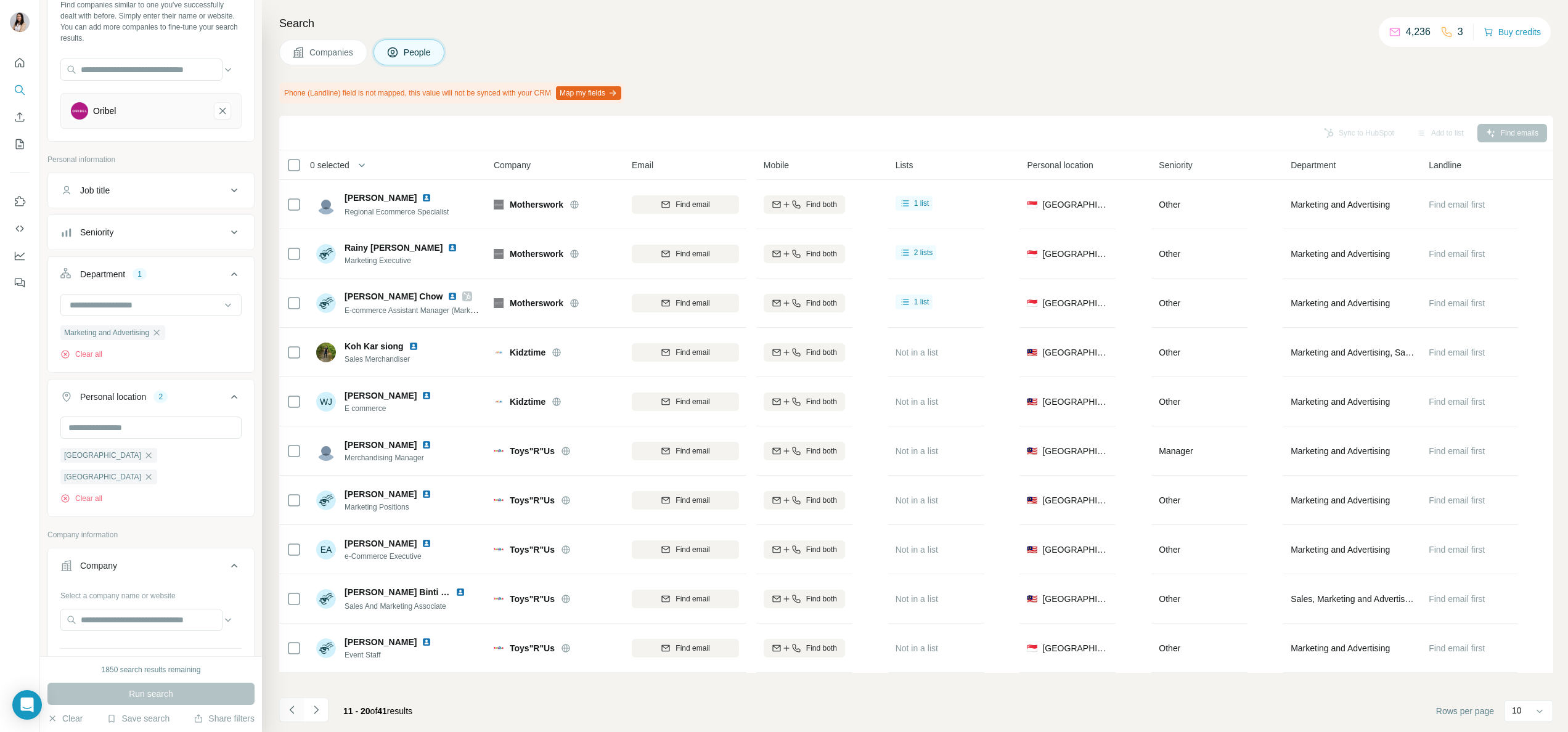
click at [290, 709] on icon "Navigate to previous page" at bounding box center [292, 710] width 13 height 13
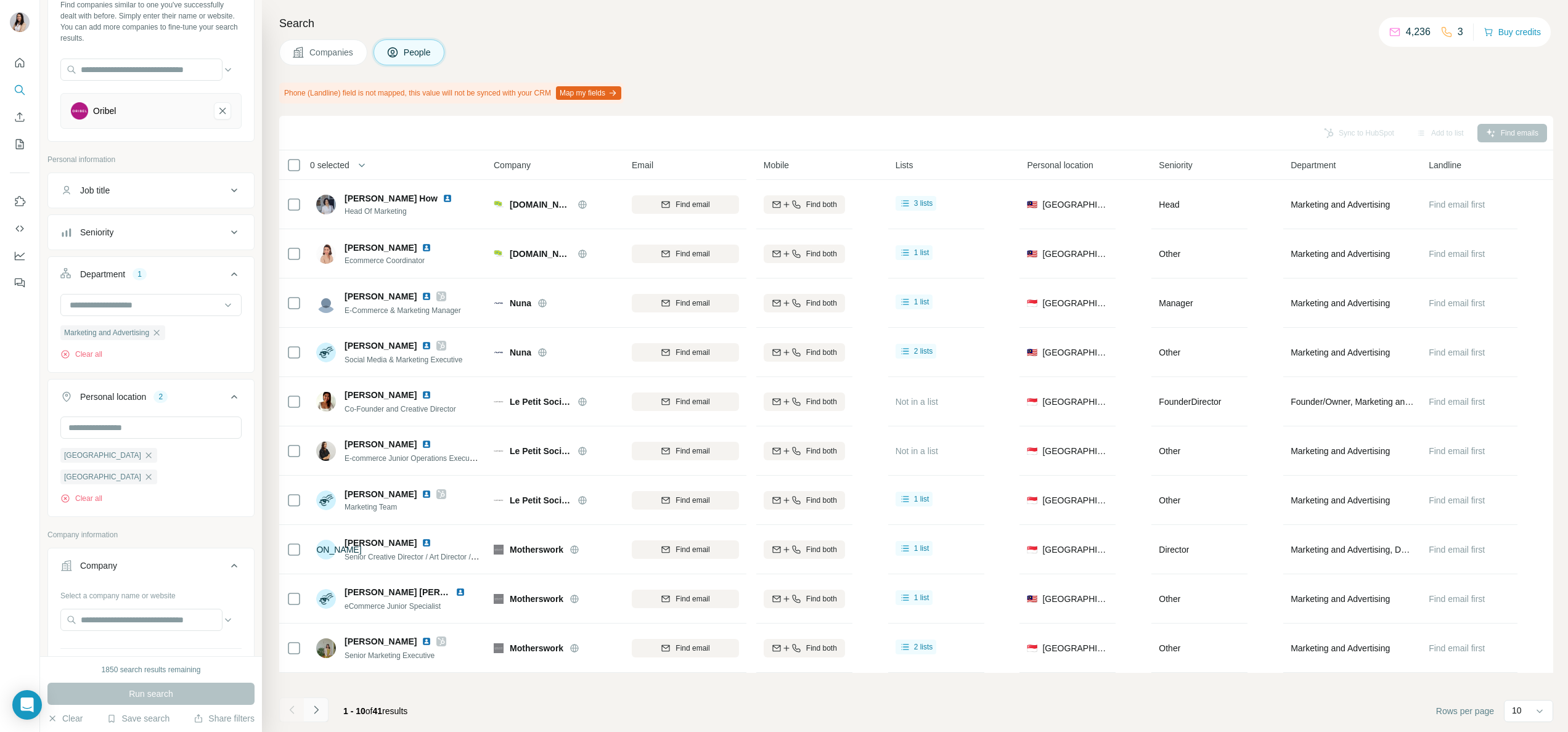
click at [311, 710] on icon "Navigate to next page" at bounding box center [316, 710] width 13 height 13
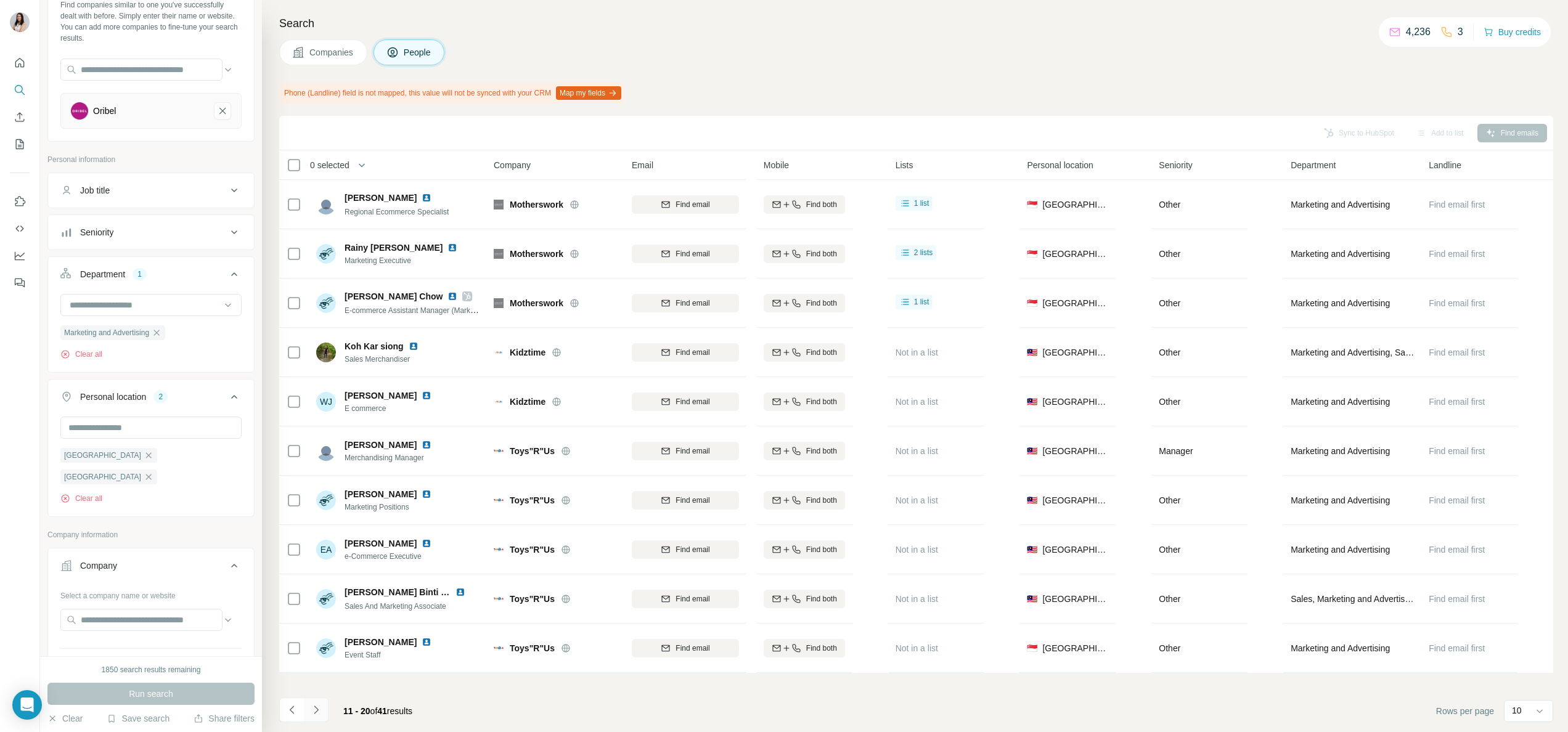
click at [311, 710] on icon "Navigate to next page" at bounding box center [316, 710] width 13 height 13
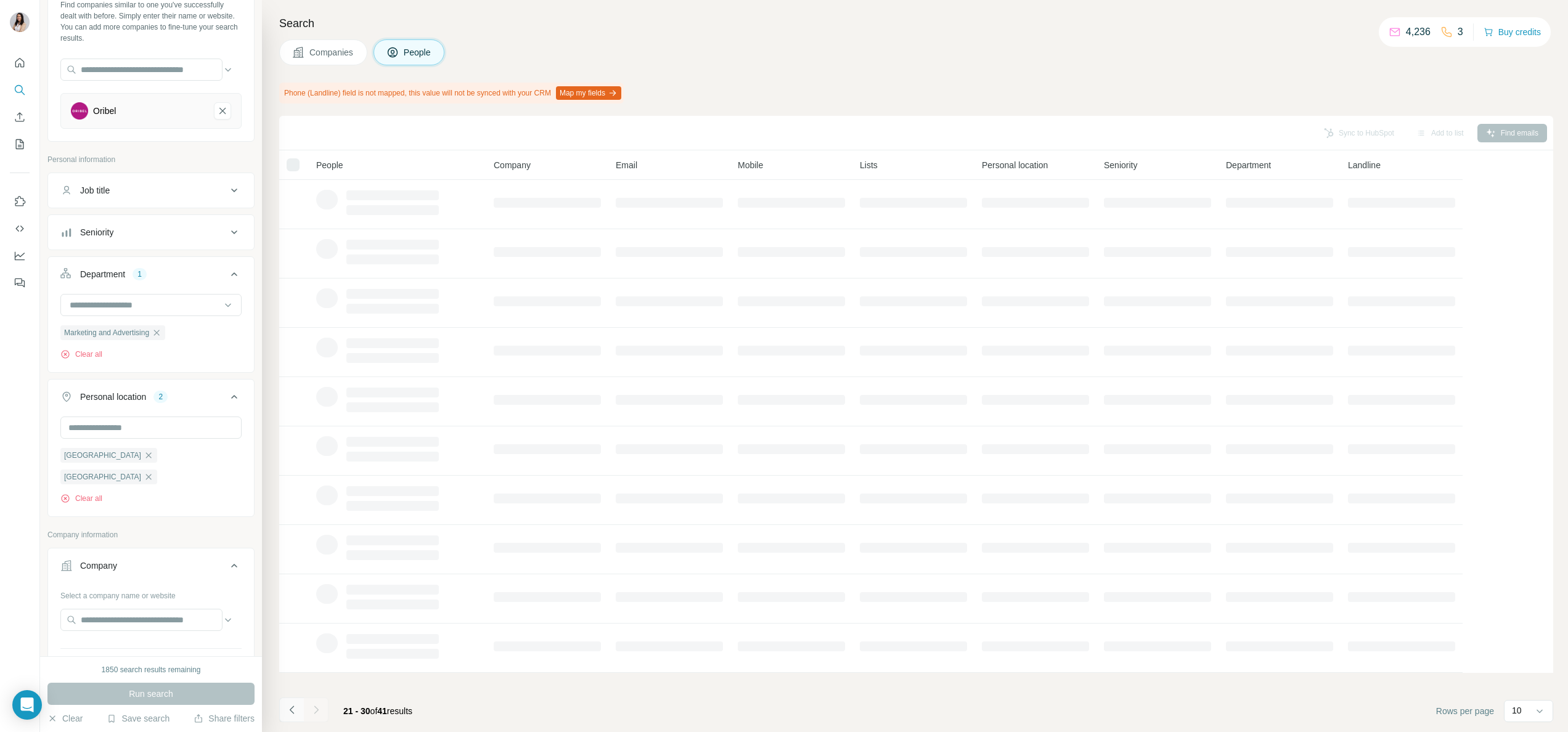
click at [282, 705] on button "Navigate to previous page" at bounding box center [291, 709] width 24 height 24
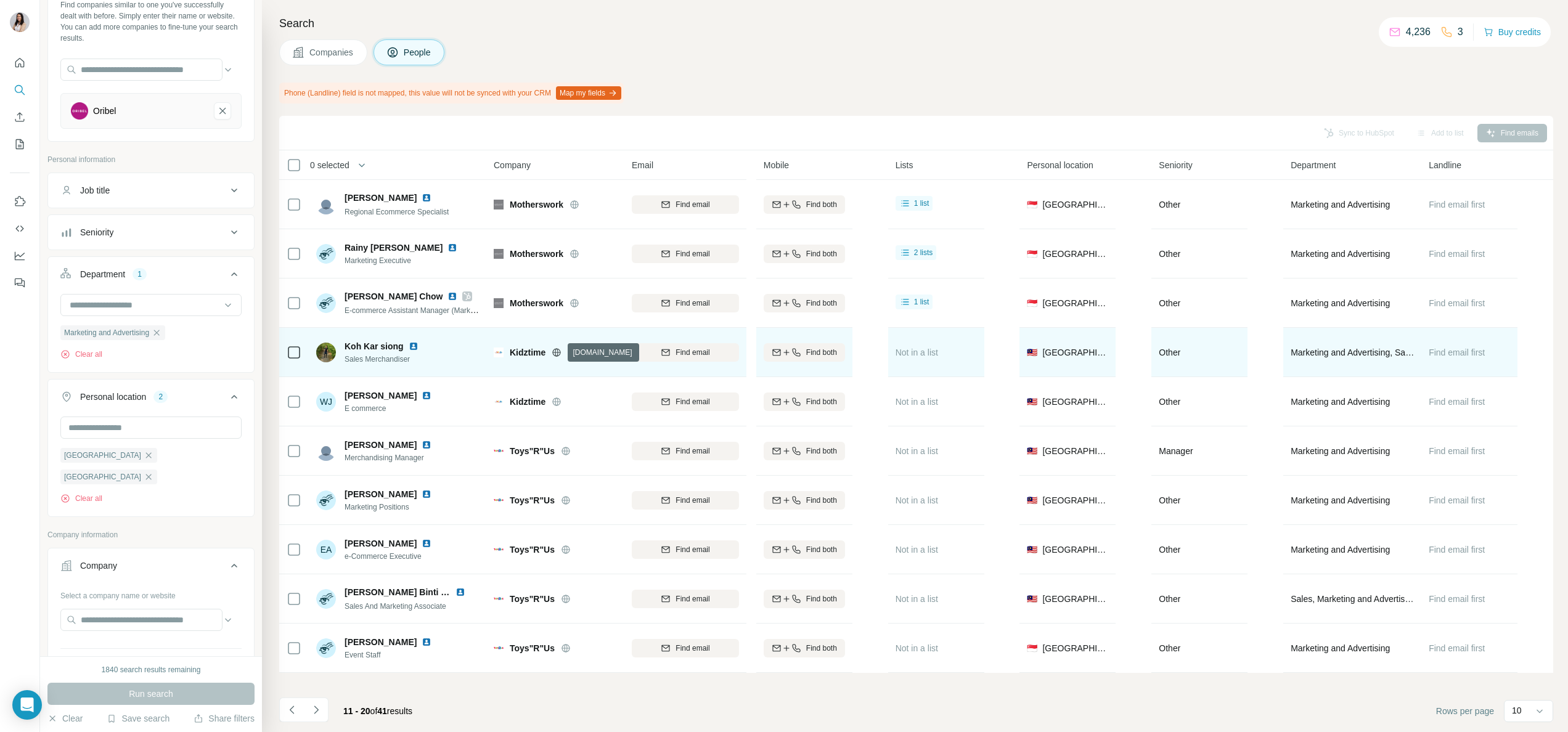
click at [556, 353] on icon at bounding box center [556, 352] width 10 height 10
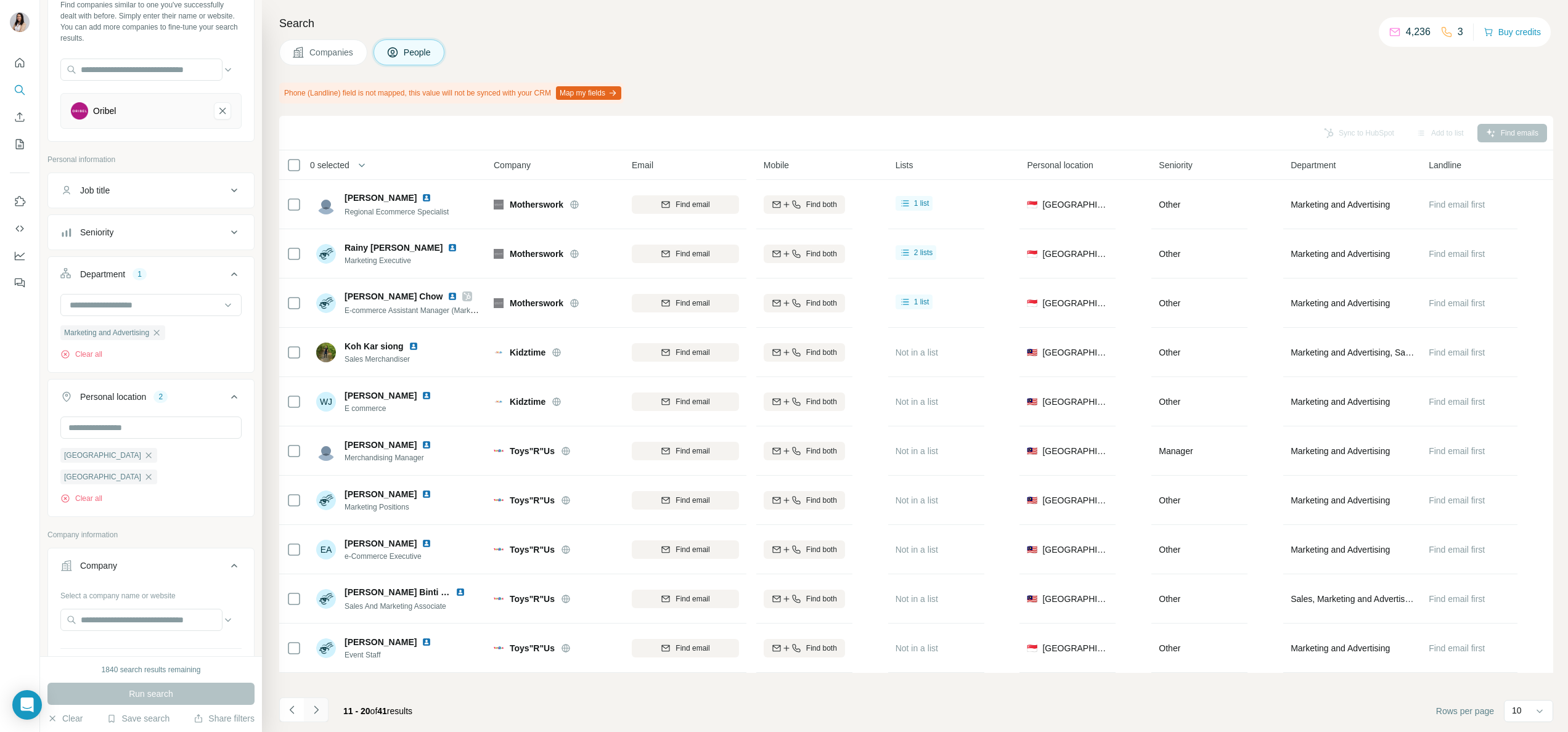
click at [309, 710] on button "Navigate to next page" at bounding box center [315, 709] width 24 height 24
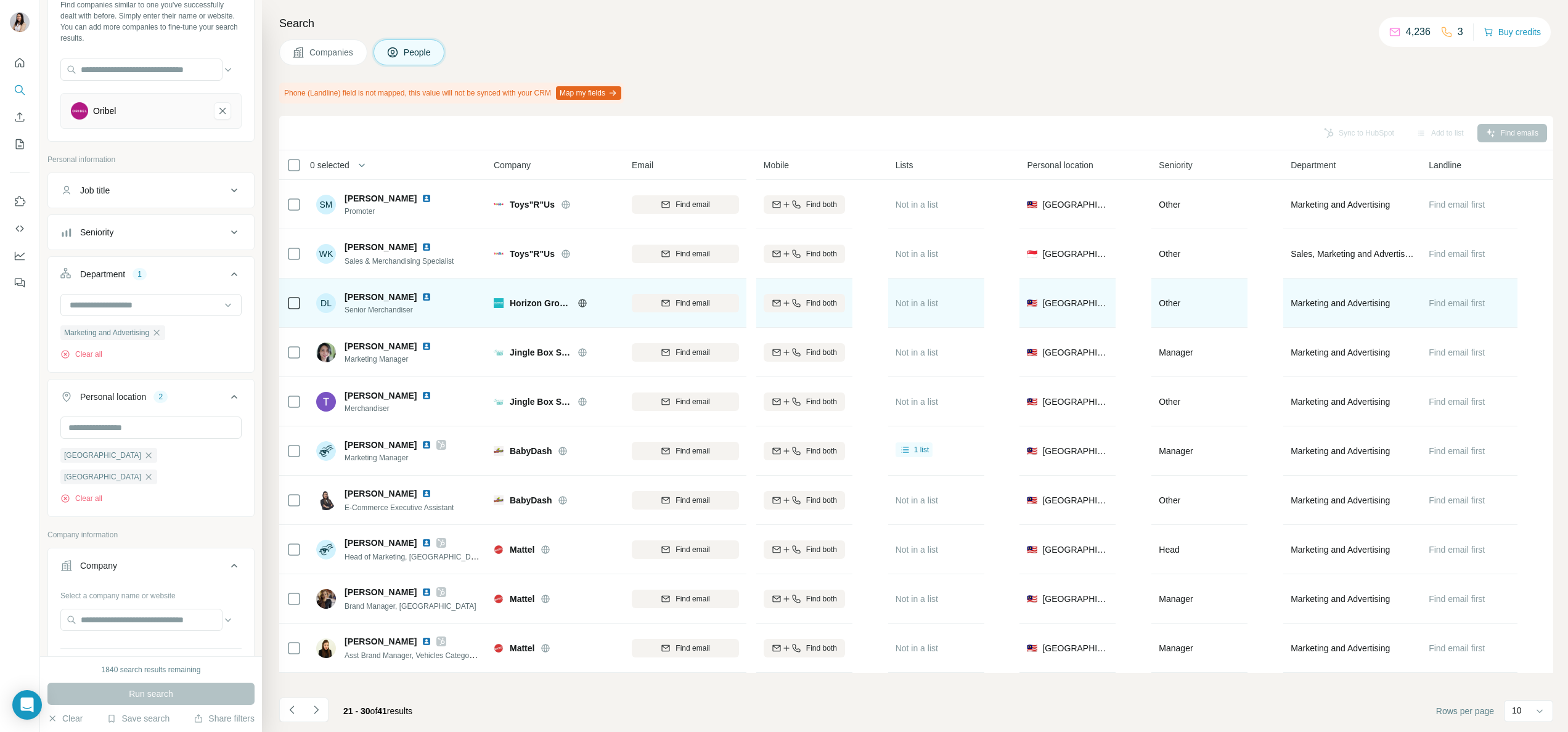
click at [573, 308] on div "Horizon Group USA" at bounding box center [563, 303] width 107 height 13
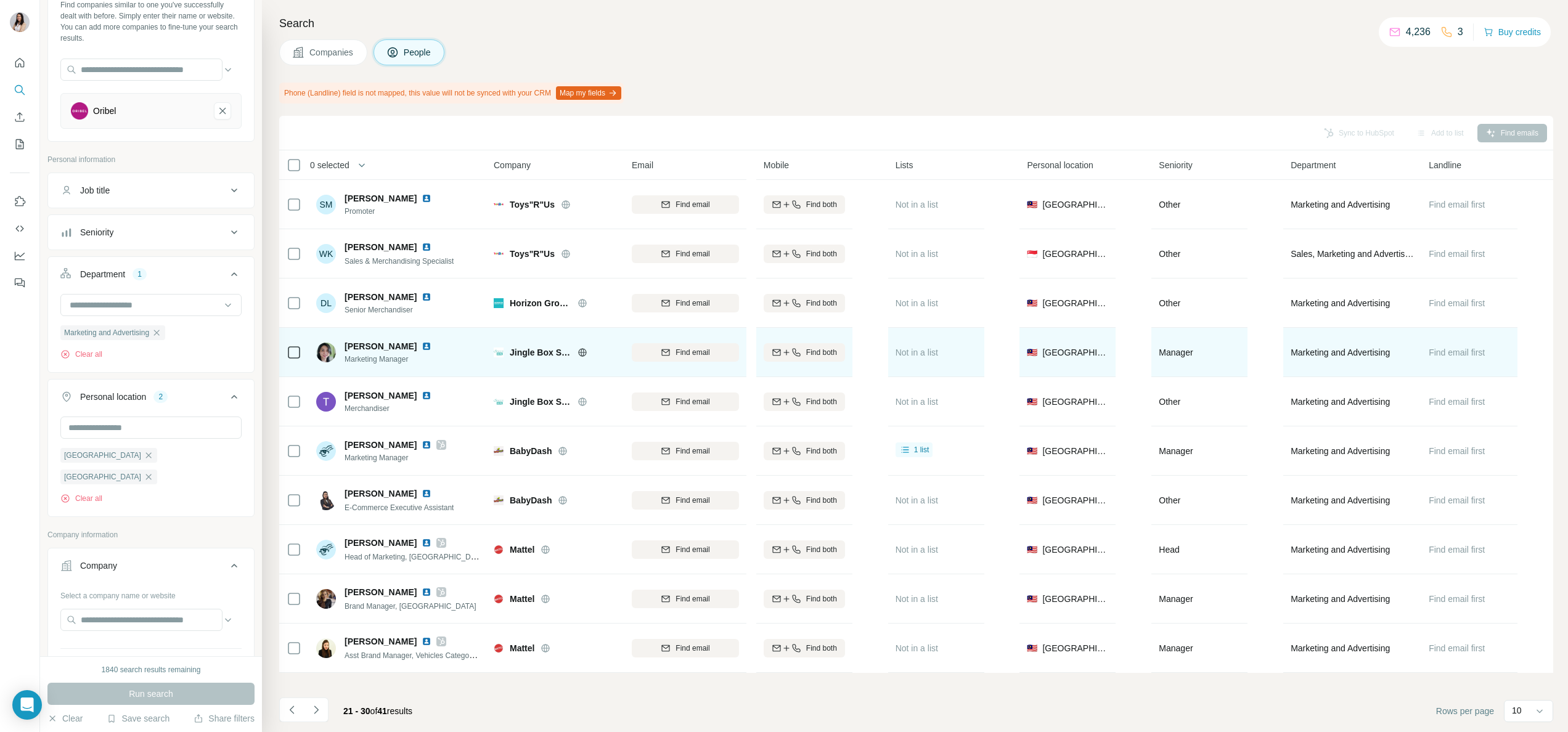
click at [582, 360] on div "Jingle Box Sdn Bhd" at bounding box center [554, 352] width 123 height 34
click at [584, 351] on icon at bounding box center [582, 352] width 10 height 10
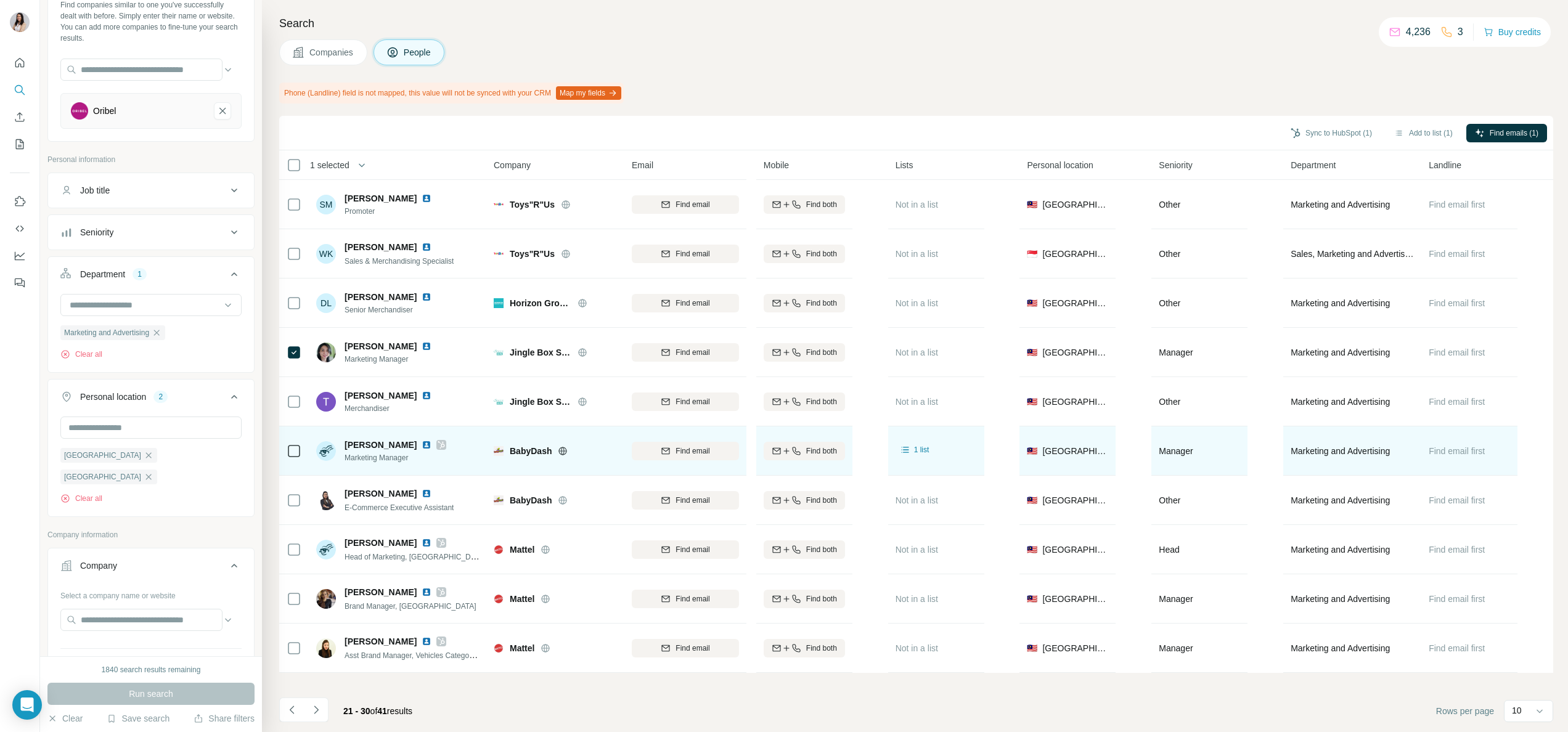
click at [437, 447] on icon at bounding box center [441, 445] width 8 height 10
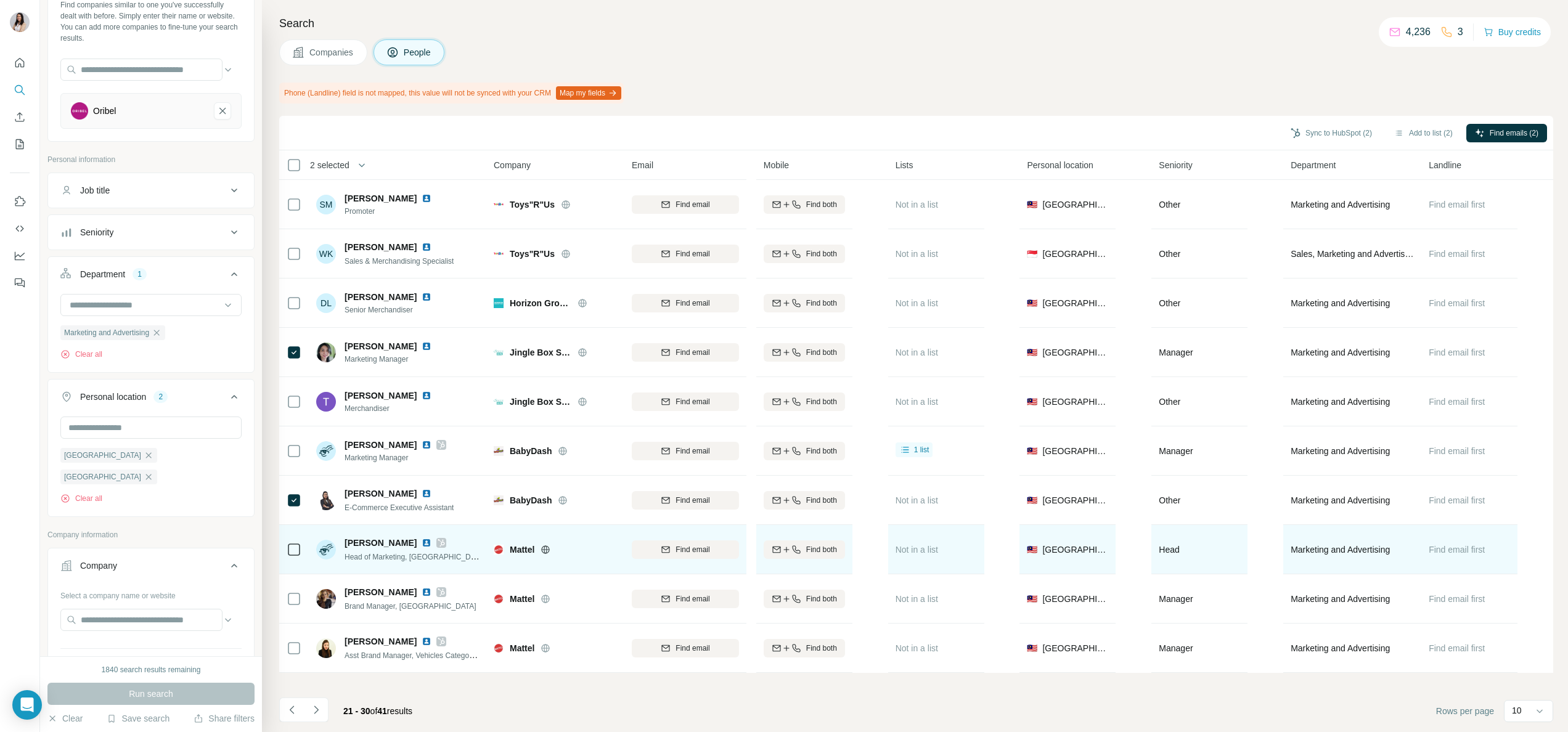
click at [437, 542] on icon at bounding box center [441, 542] width 8 height 10
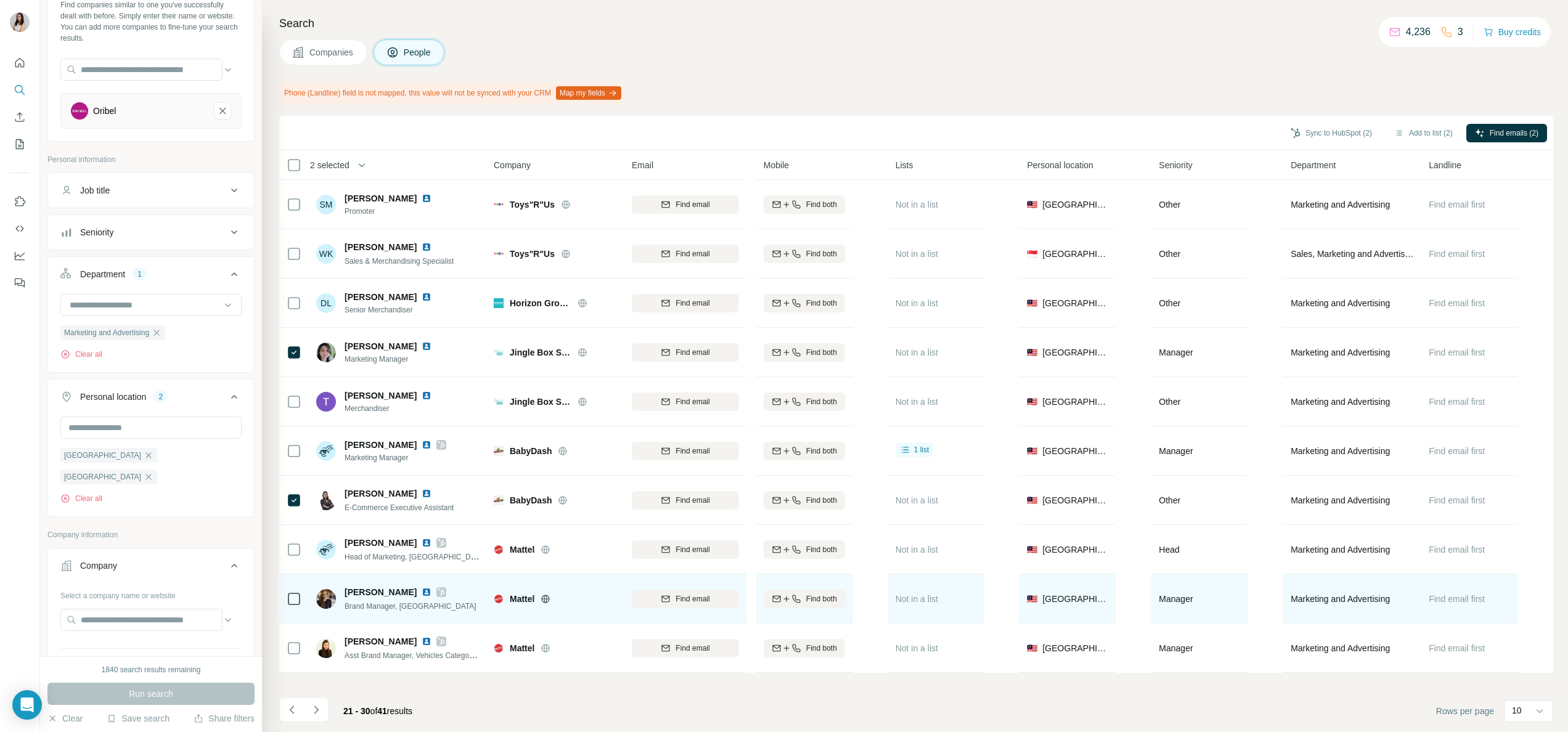
click at [437, 591] on icon at bounding box center [441, 592] width 8 height 10
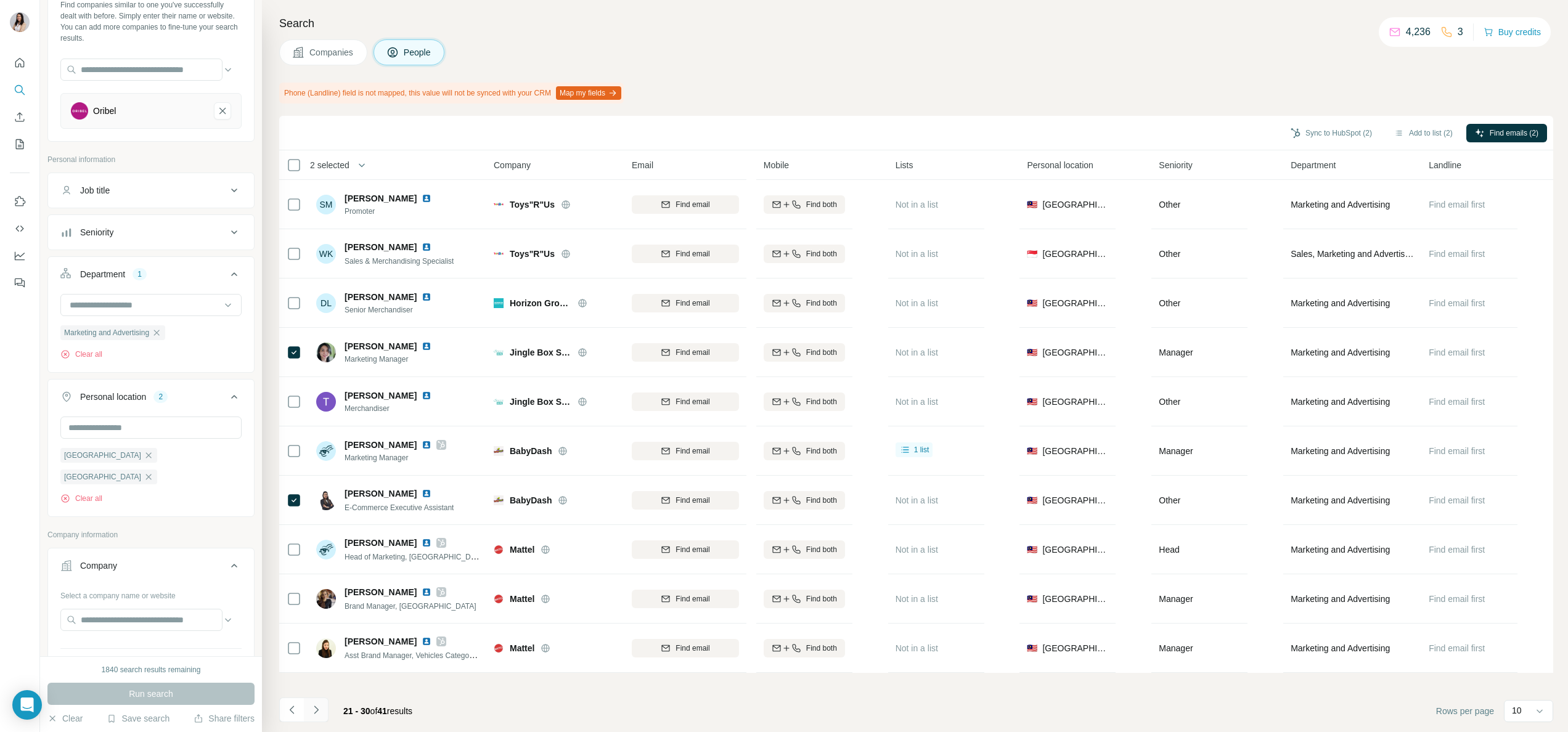
click at [316, 708] on icon "Navigate to next page" at bounding box center [315, 710] width 4 height 8
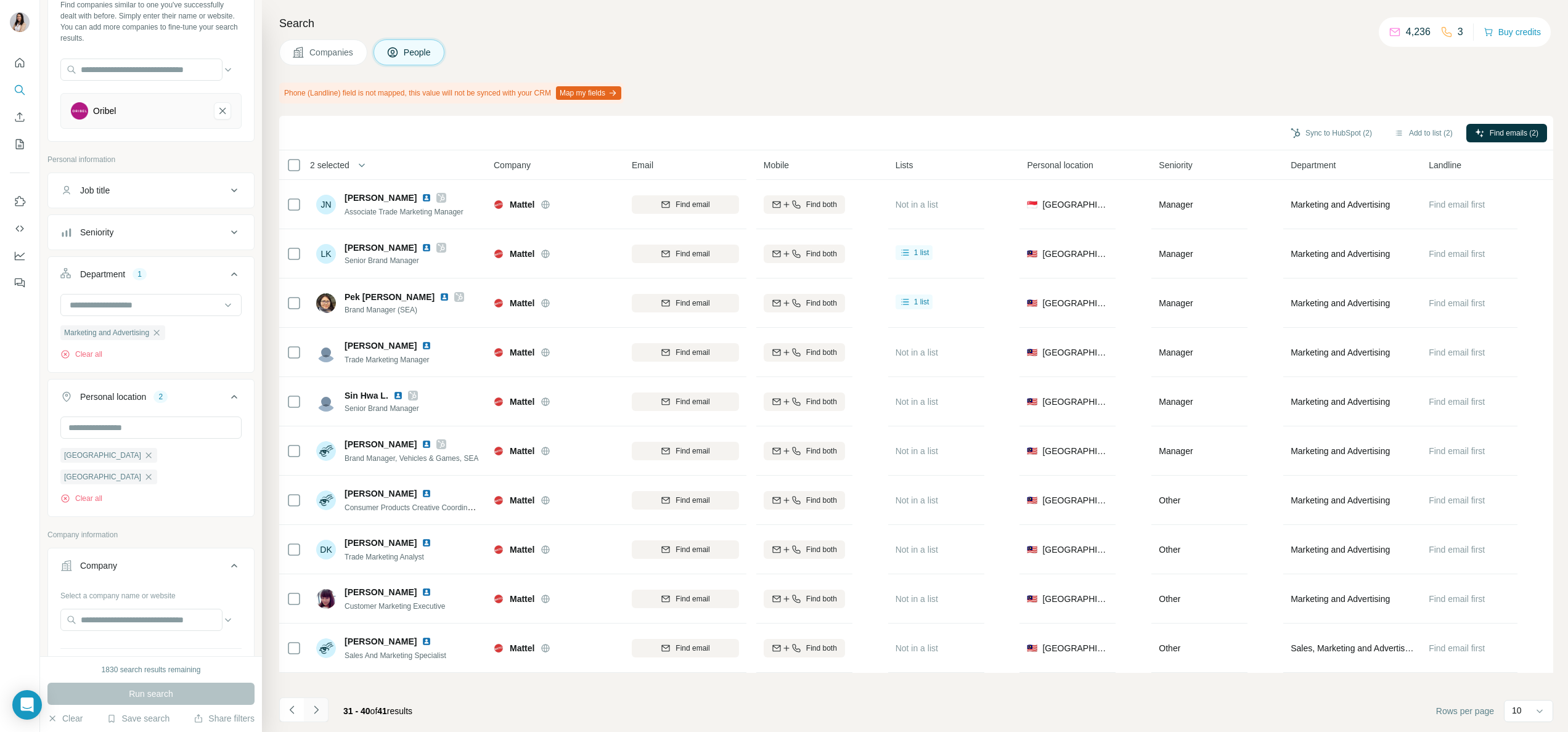
click at [315, 708] on icon "Navigate to next page" at bounding box center [316, 710] width 13 height 13
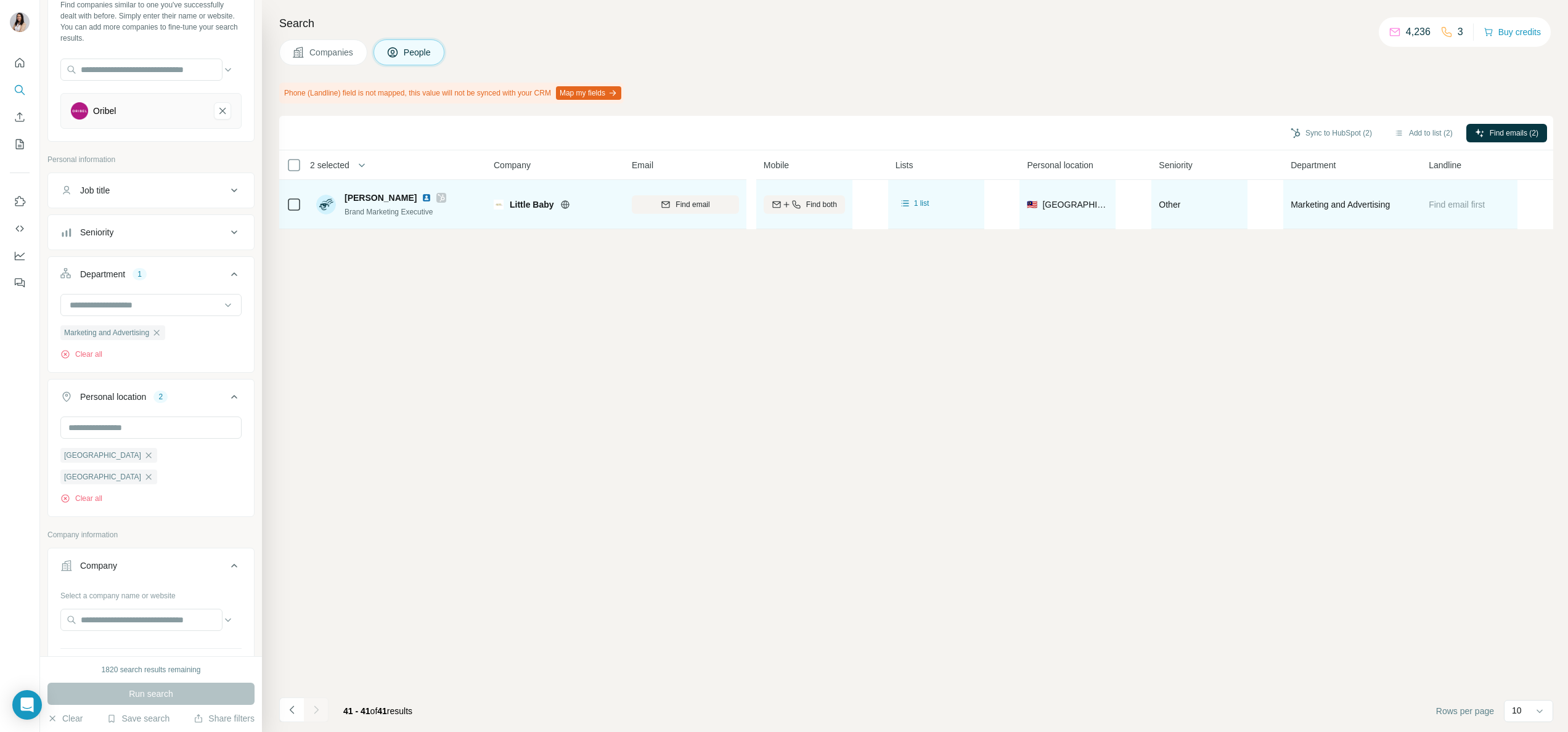
click at [438, 199] on icon at bounding box center [441, 198] width 7 height 8
click at [422, 199] on img at bounding box center [427, 197] width 10 height 10
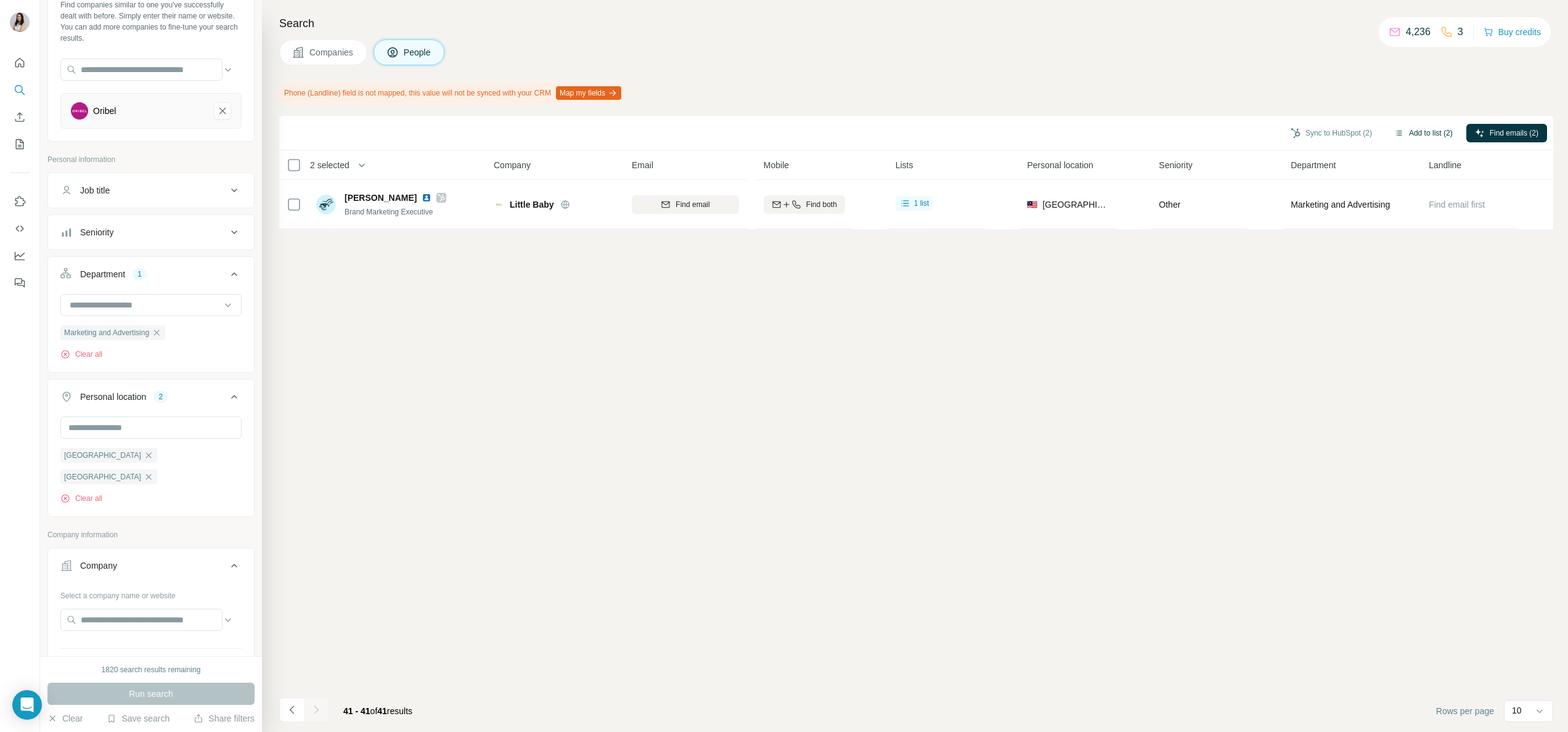
click at [1421, 130] on button "Add to list (2)" at bounding box center [1424, 132] width 75 height 18
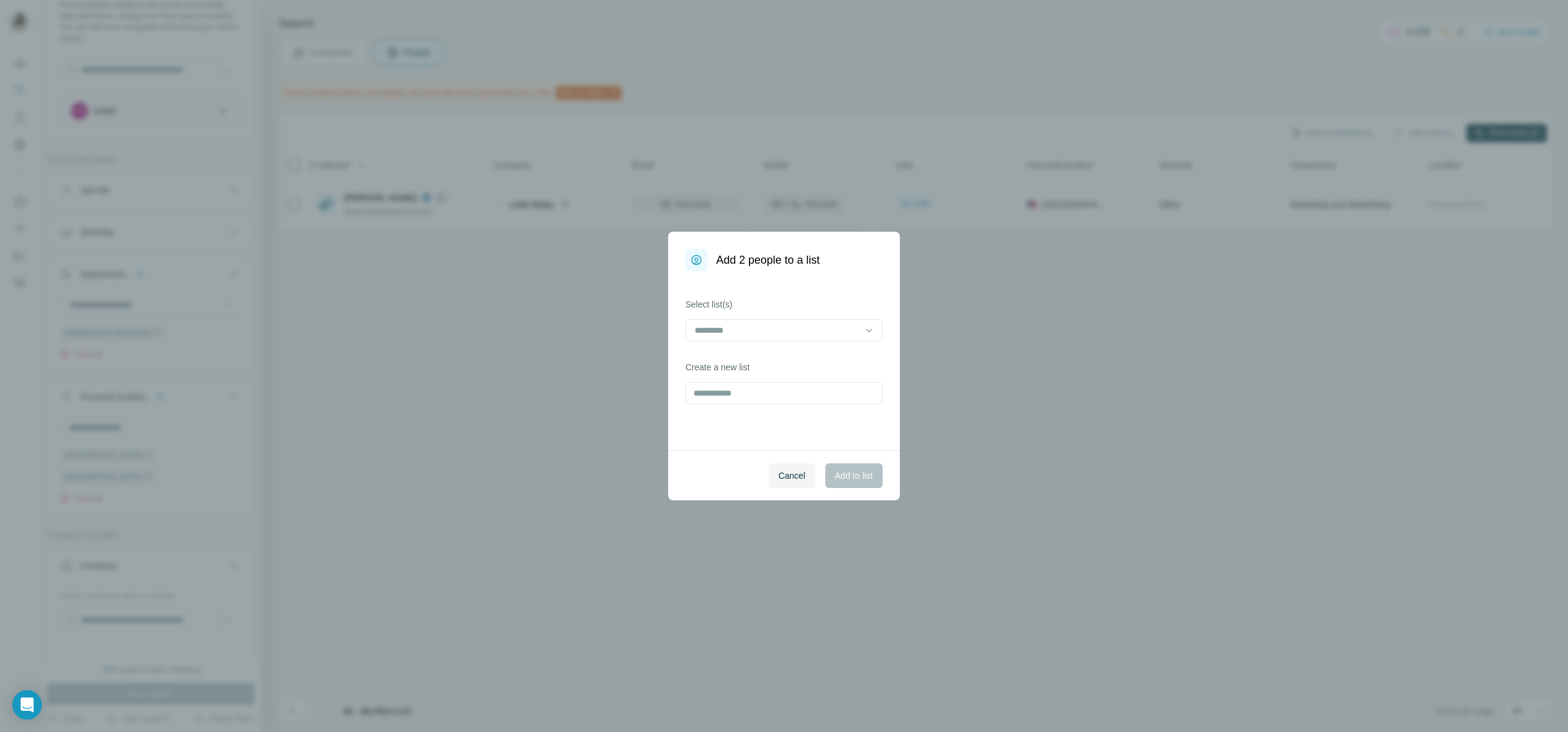
click at [850, 317] on div "Select list(s)" at bounding box center [784, 319] width 197 height 44
click at [850, 328] on input at bounding box center [777, 331] width 166 height 14
click at [832, 360] on div "BabyCare" at bounding box center [784, 359] width 176 height 13
click at [852, 477] on span "Add to list" at bounding box center [854, 476] width 38 height 13
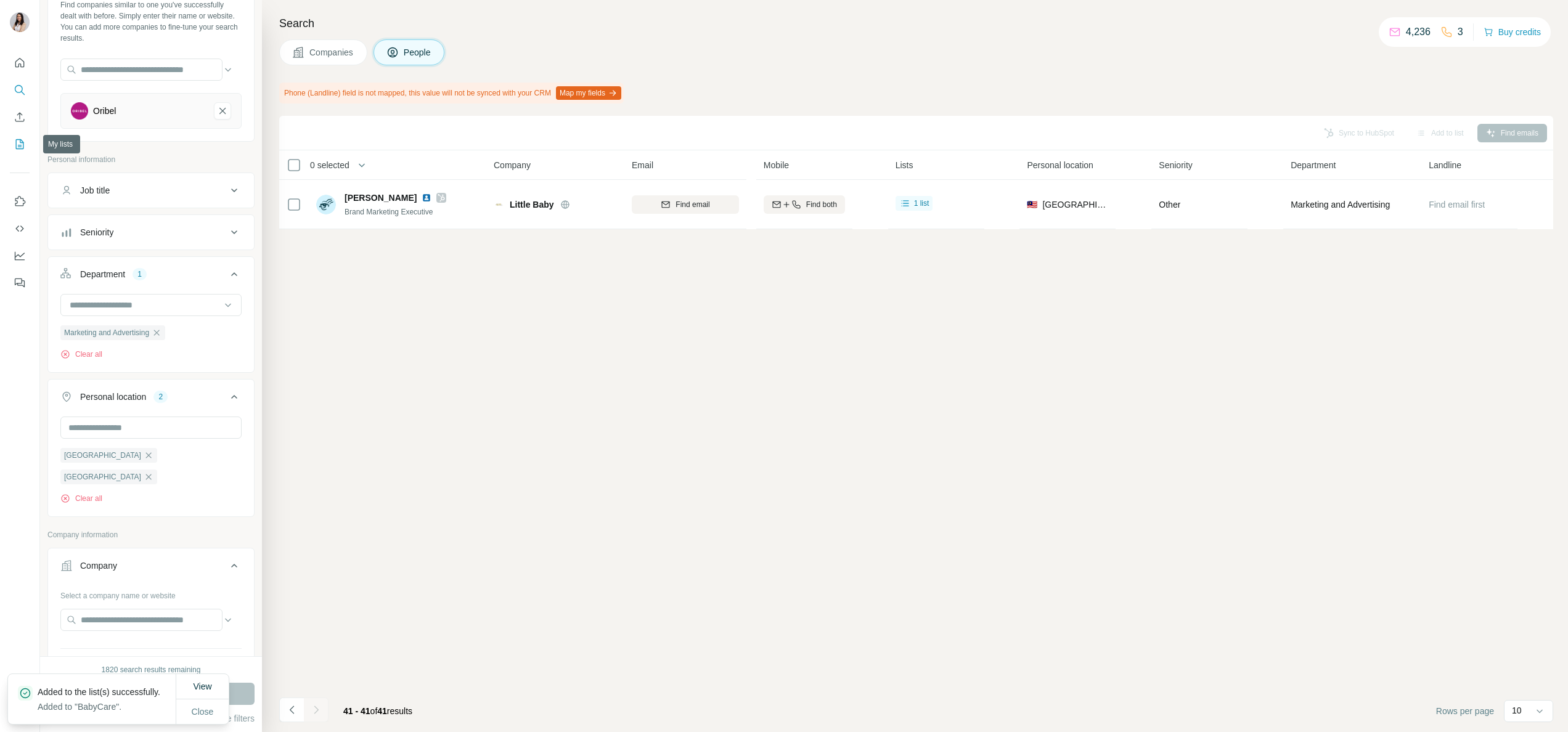
click at [11, 143] on button "My lists" at bounding box center [19, 144] width 19 height 22
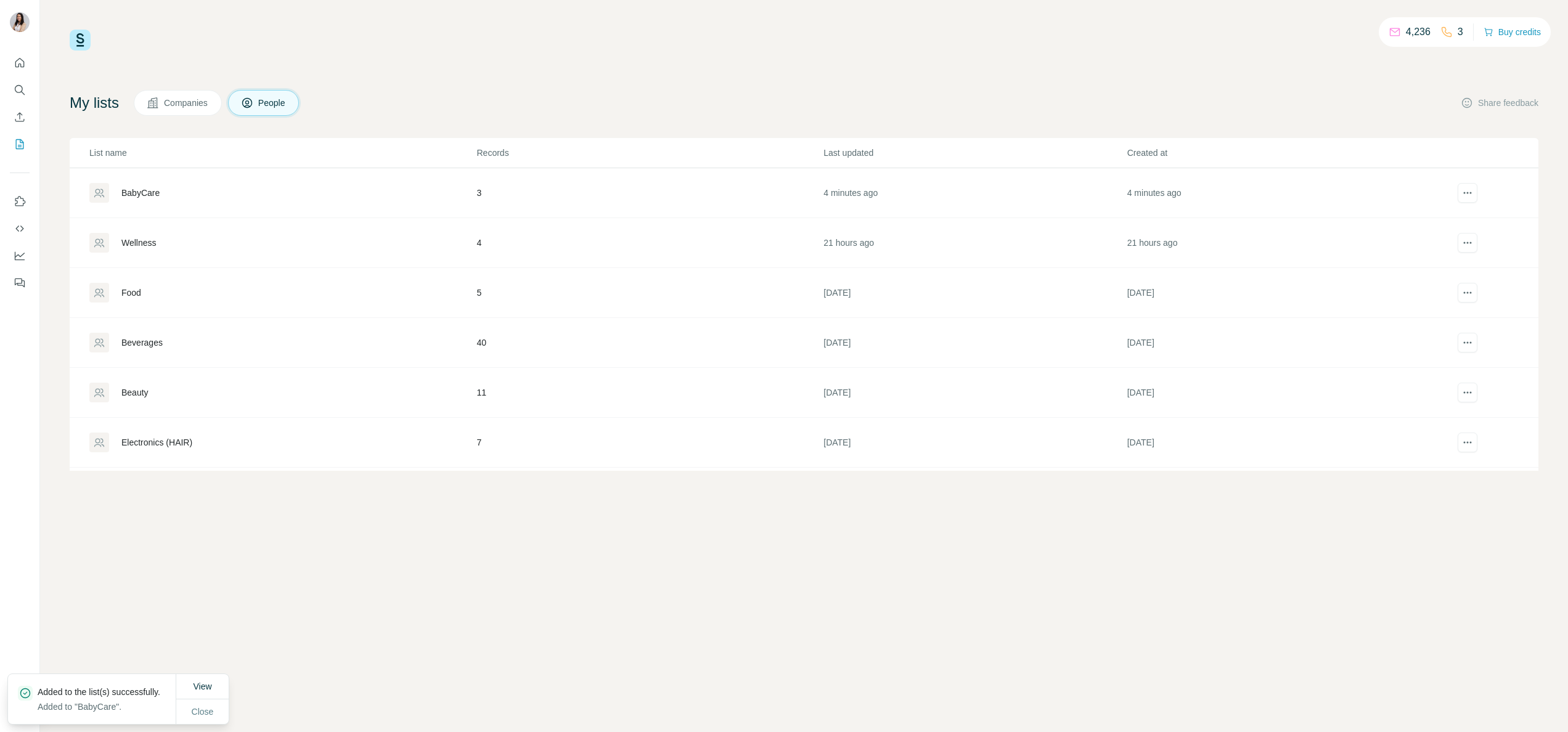
drag, startPoint x: 149, startPoint y: 190, endPoint x: 122, endPoint y: 188, distance: 27.1
click at [122, 188] on div "BabyCare" at bounding box center [282, 192] width 387 height 19
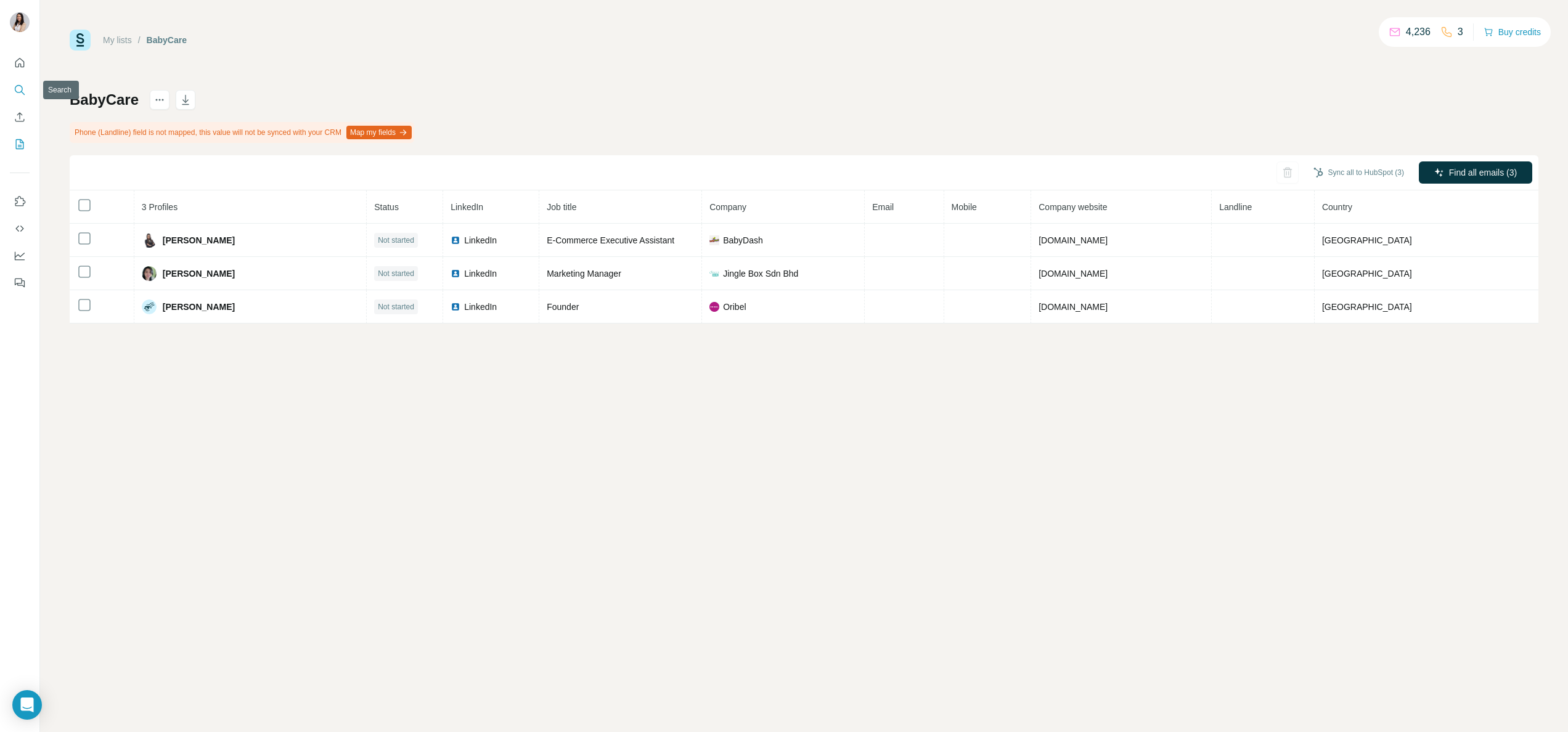
click at [14, 84] on icon "Search" at bounding box center [19, 90] width 13 height 13
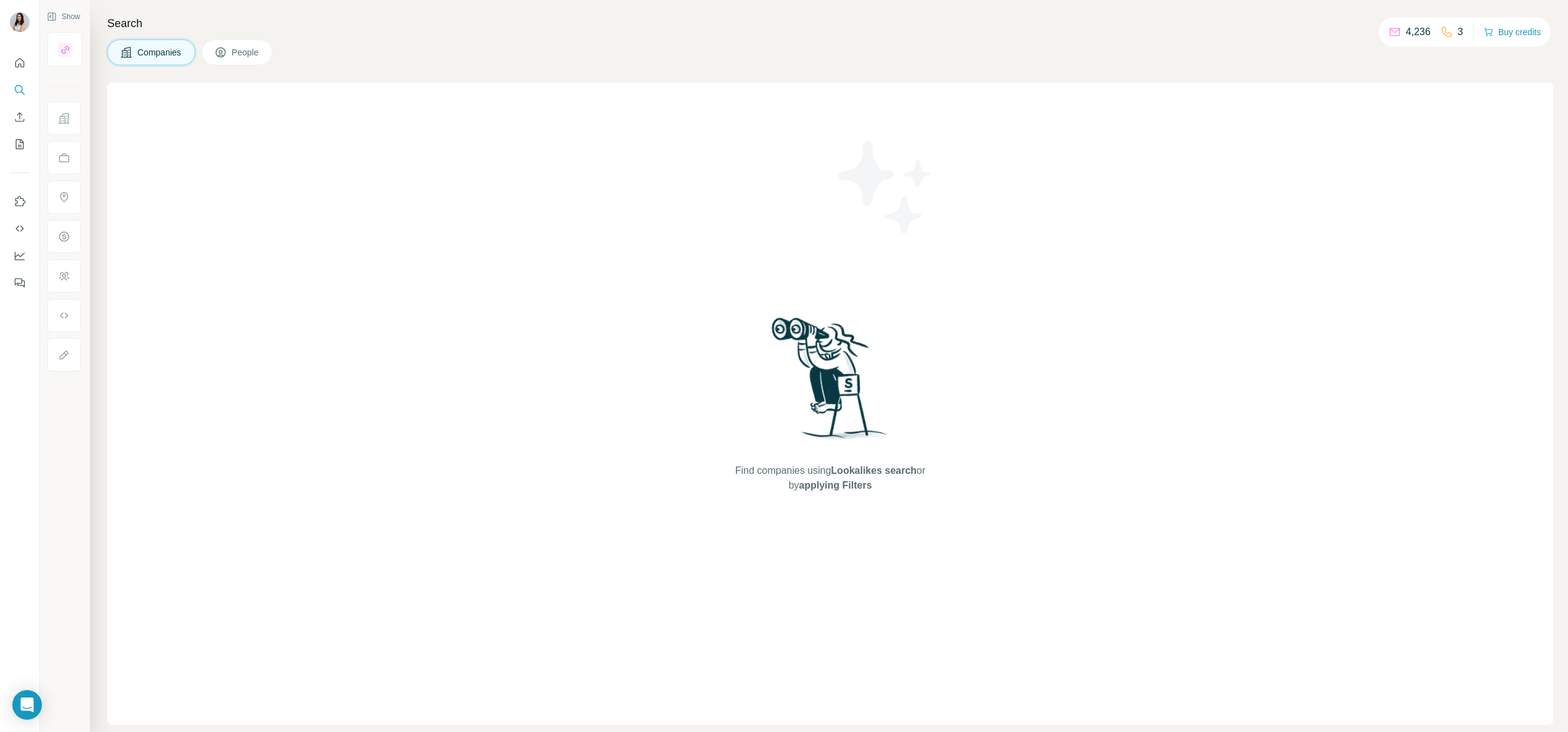
click at [215, 45] on button "People" at bounding box center [237, 52] width 72 height 26
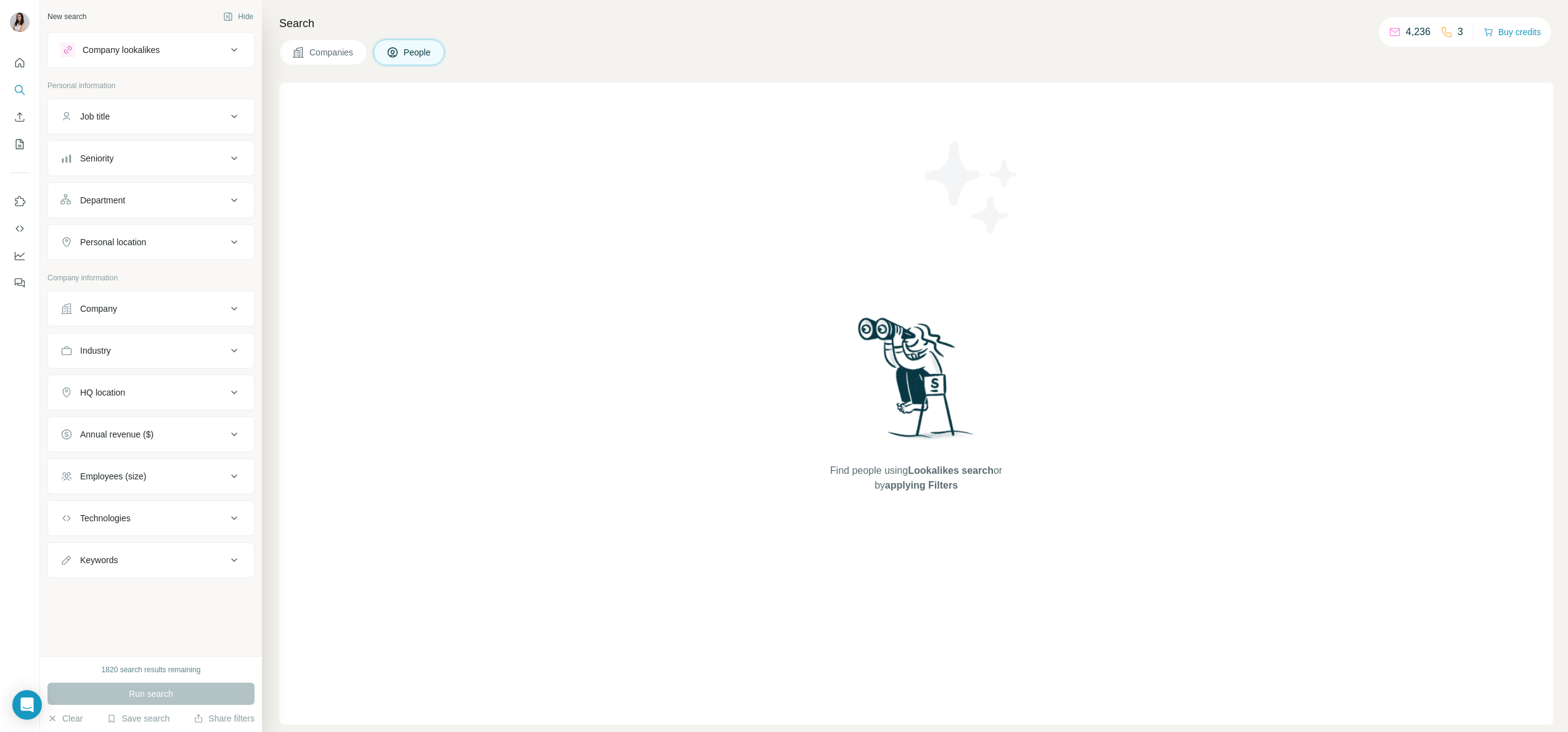
click at [125, 307] on div "Company" at bounding box center [143, 308] width 166 height 13
click at [151, 368] on input "text" at bounding box center [150, 363] width 181 height 22
paste input "**********"
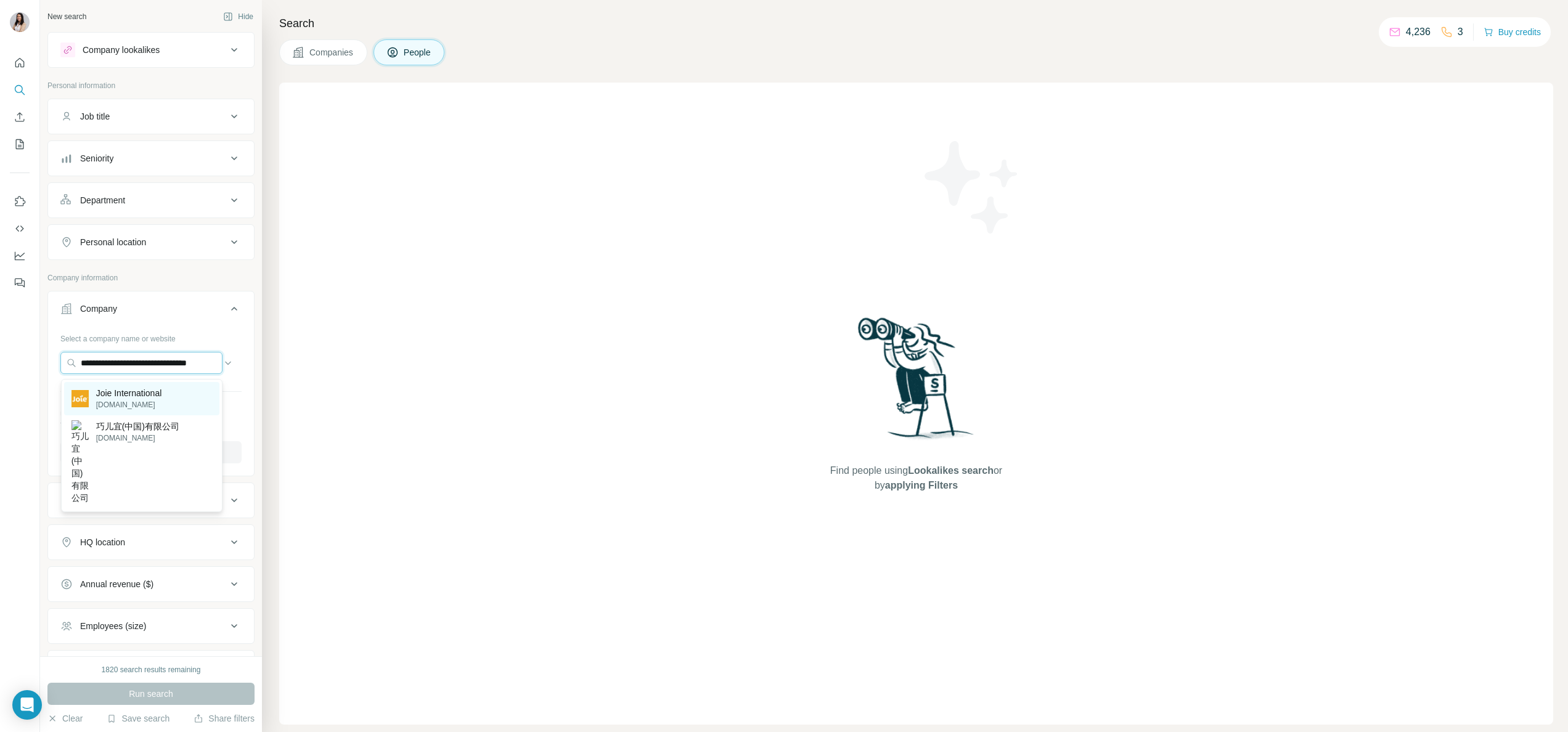
type input "**********"
click at [154, 399] on p "joiebaby.com" at bounding box center [129, 404] width 66 height 11
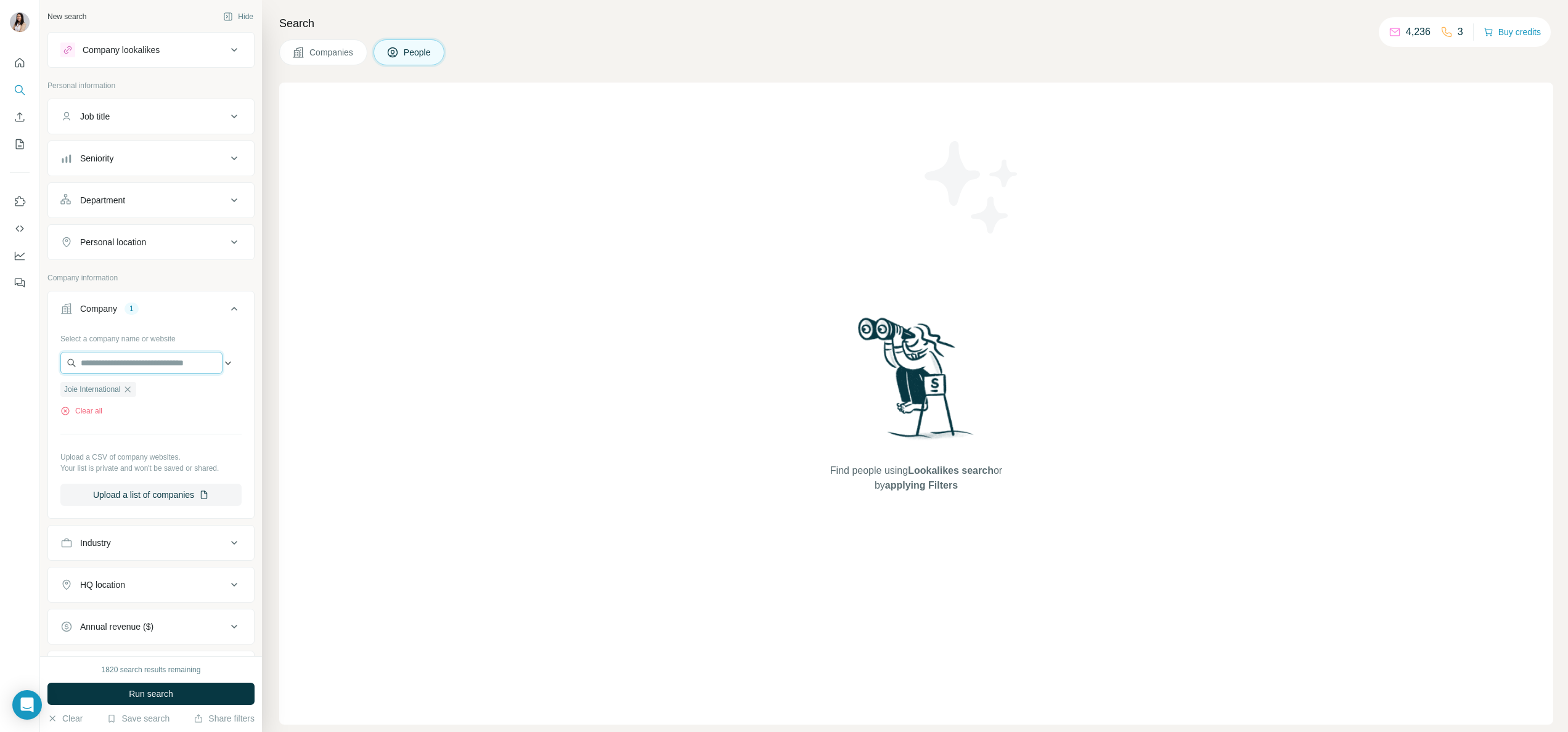
click at [151, 368] on input "text" at bounding box center [141, 363] width 163 height 22
paste input "**********"
type input "**********"
click at [148, 427] on p "巧儿宜(中国)有限公司" at bounding box center [137, 426] width 83 height 13
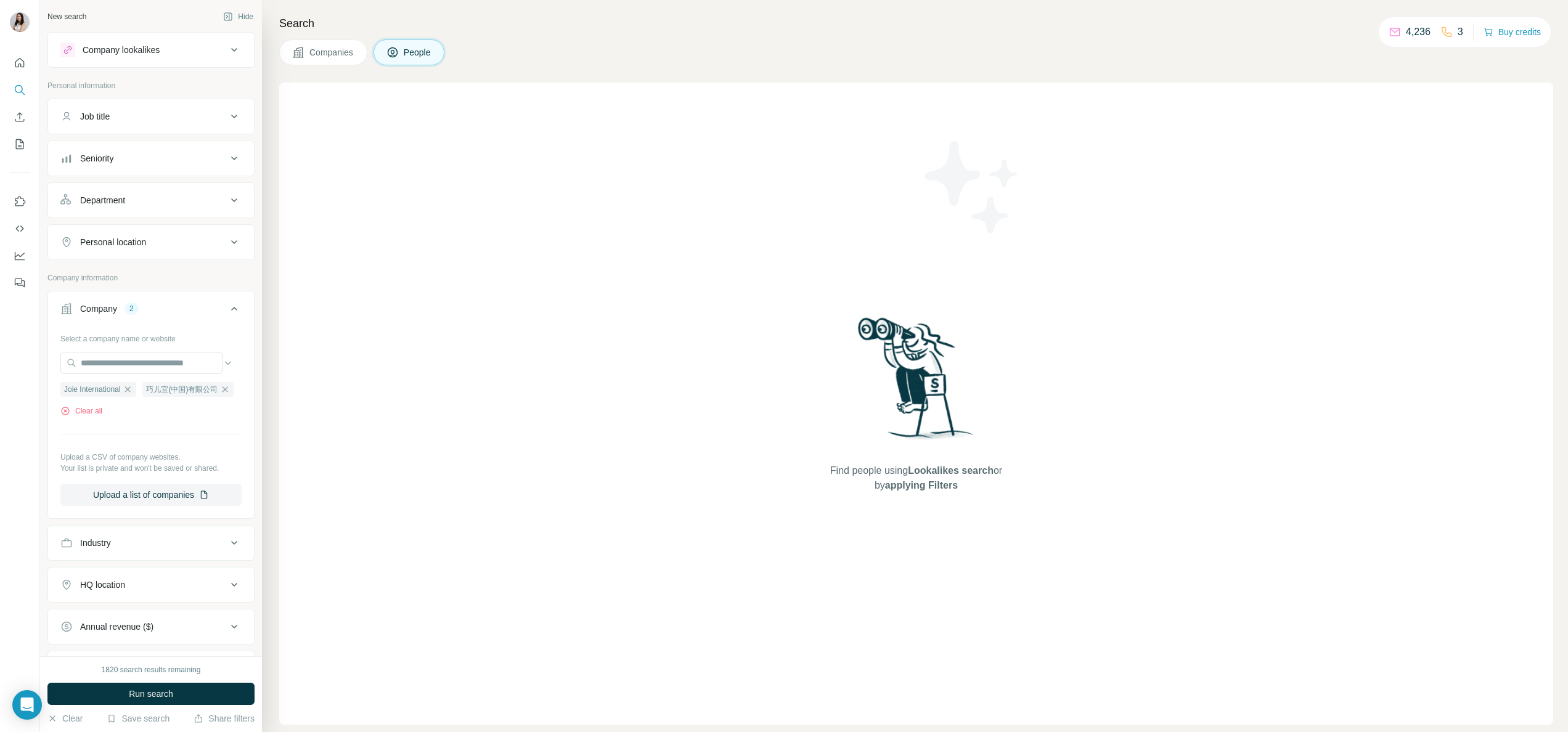
scroll to position [0, 0]
click at [148, 254] on button "Personal location" at bounding box center [151, 242] width 206 height 30
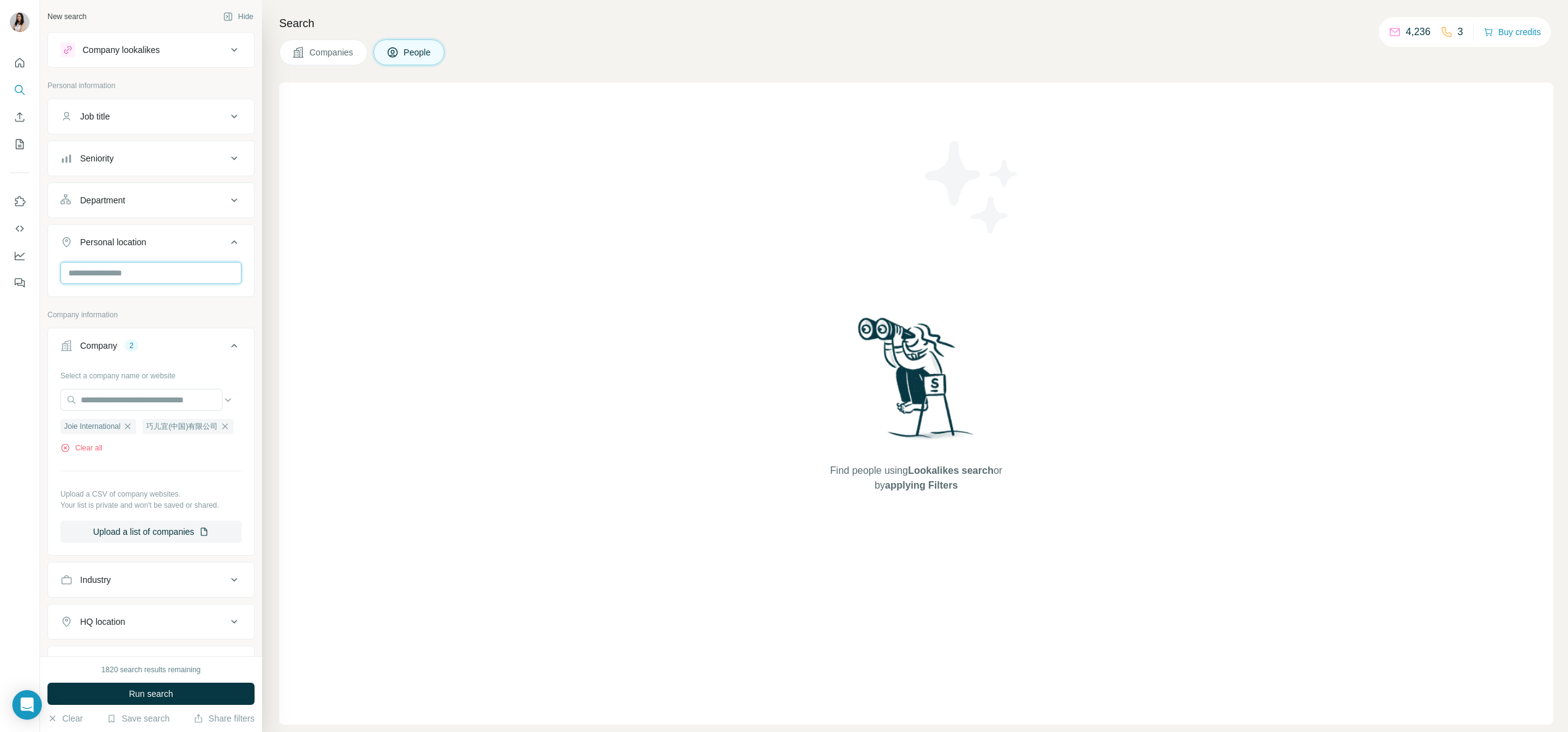
click at [143, 275] on input "text" at bounding box center [150, 273] width 181 height 22
click at [92, 305] on label "🇸🇬 [GEOGRAPHIC_DATA]" at bounding box center [123, 307] width 103 height 15
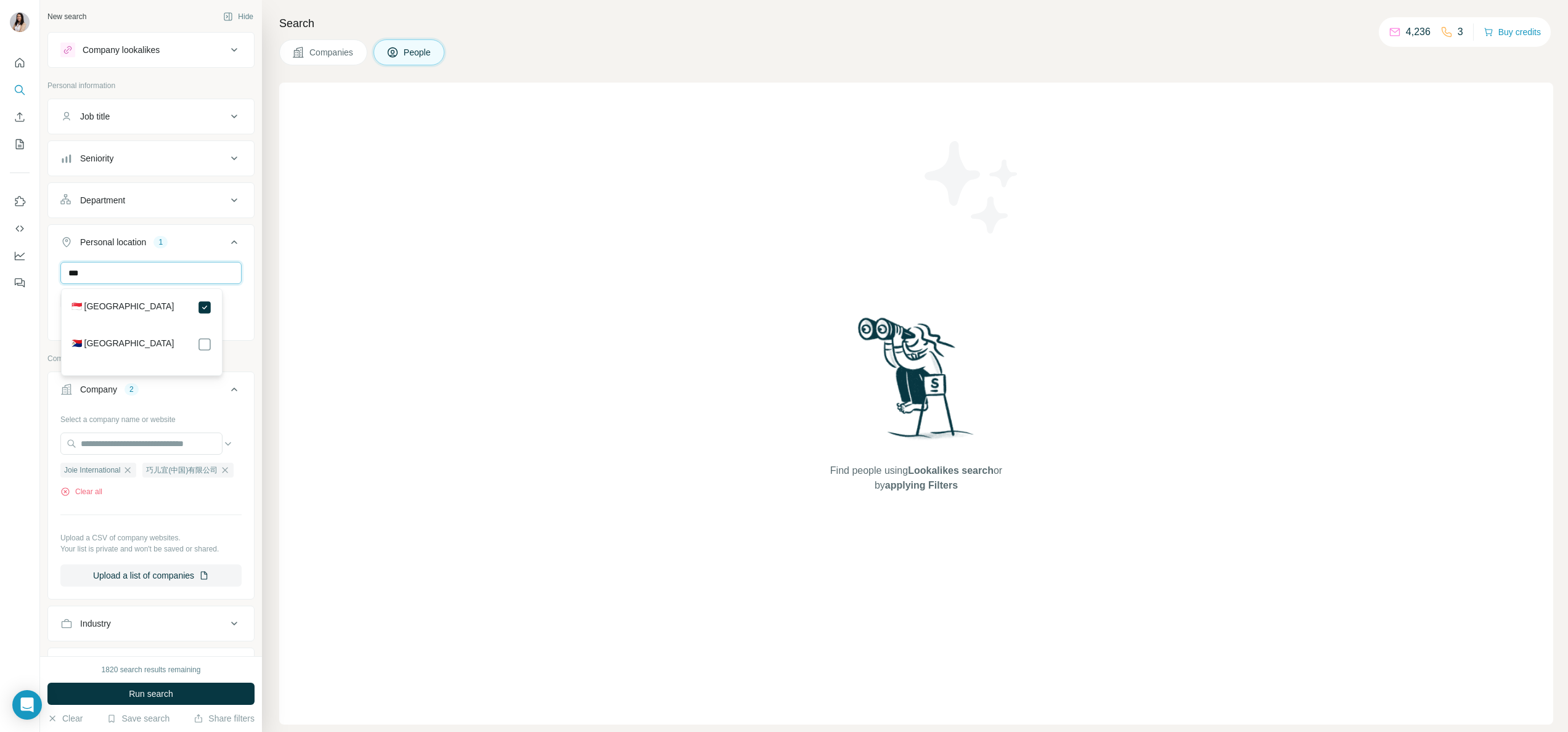
click at [132, 275] on input "***" at bounding box center [150, 273] width 181 height 22
type input "****"
click at [97, 380] on label "🇲🇾 [GEOGRAPHIC_DATA]" at bounding box center [123, 381] width 103 height 15
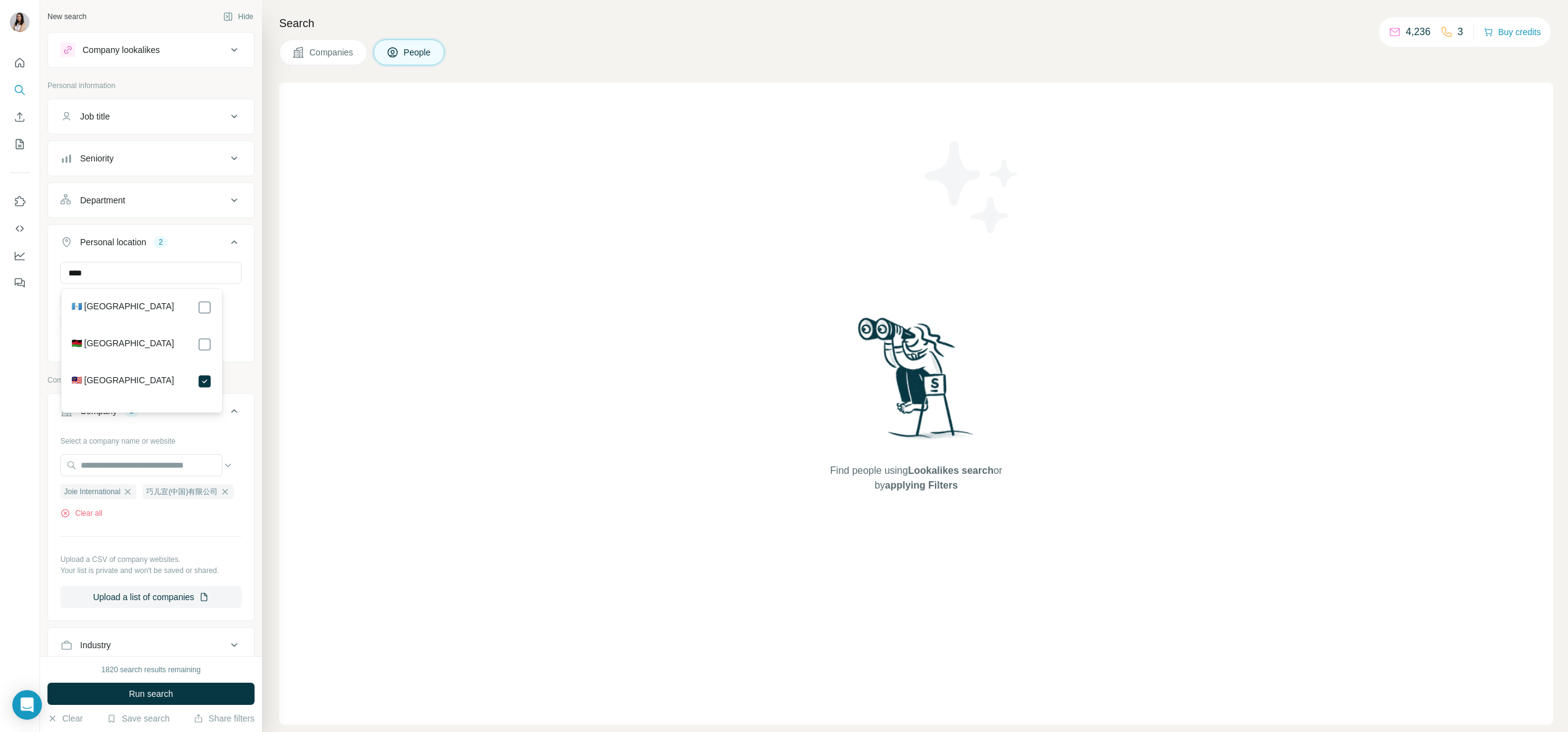
click at [148, 210] on button "Department" at bounding box center [151, 200] width 206 height 30
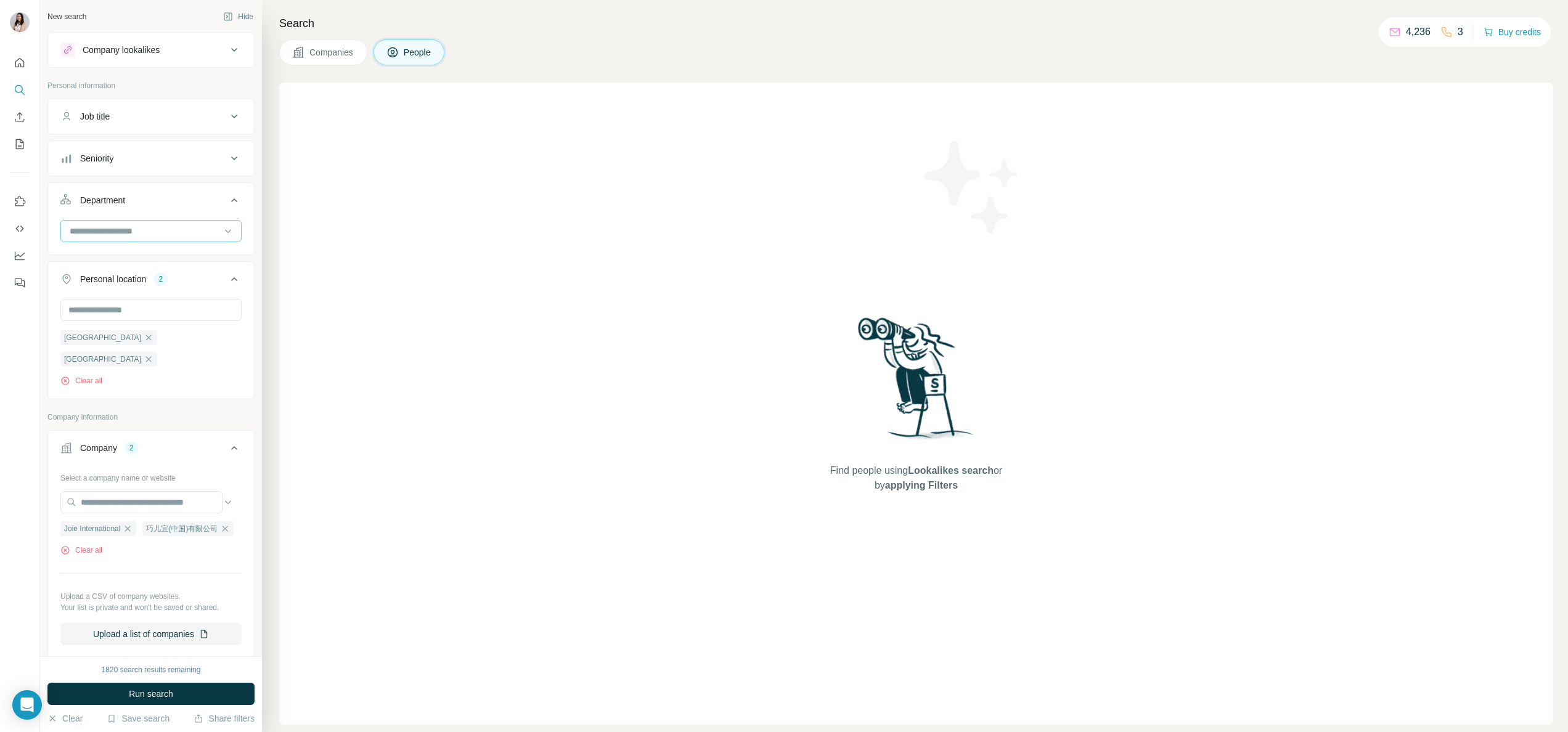
click at [136, 230] on input at bounding box center [144, 231] width 152 height 14
type input "****"
click at [129, 260] on p "Marketing and Advertising" at bounding box center [121, 260] width 100 height 13
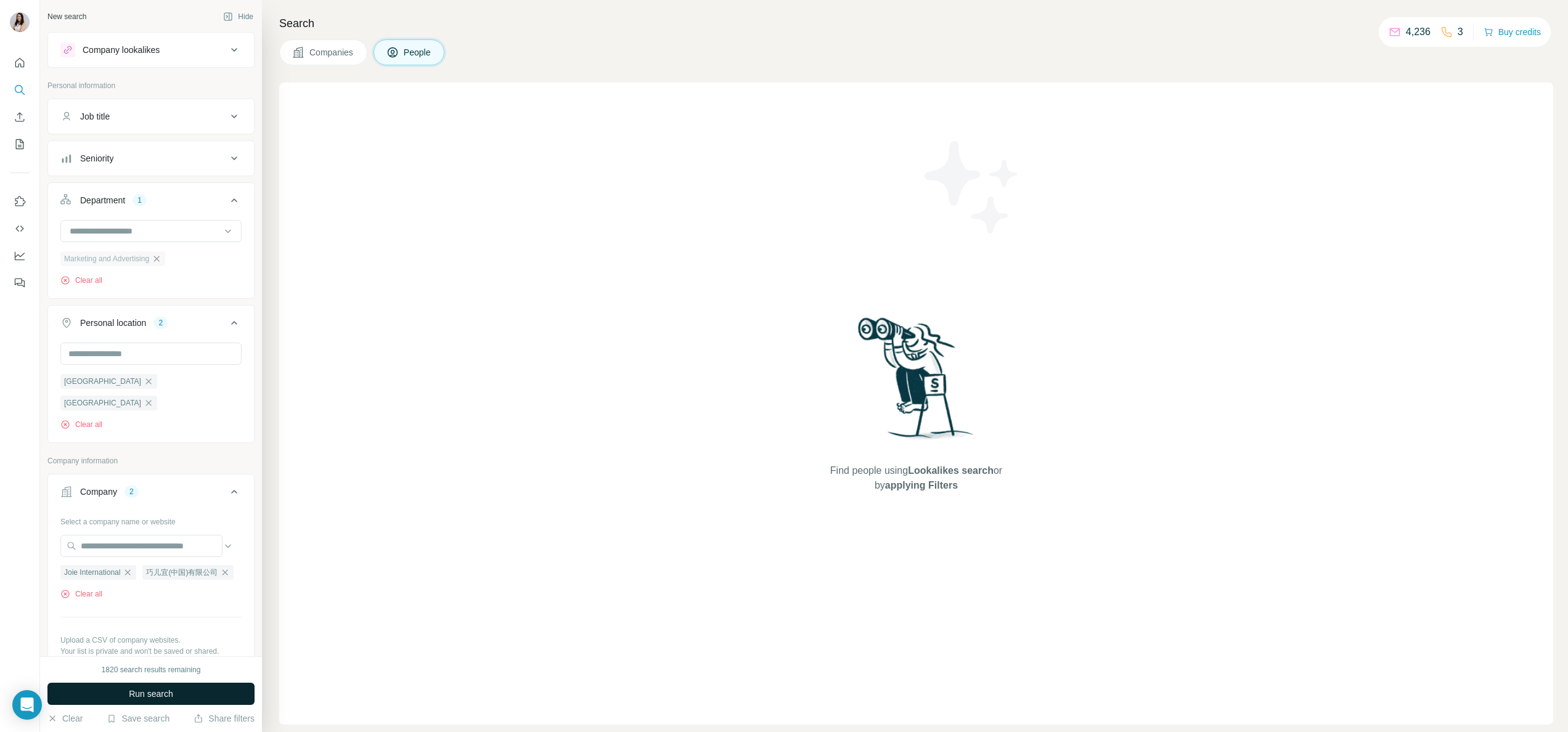
click at [160, 260] on icon "button" at bounding box center [157, 258] width 6 height 6
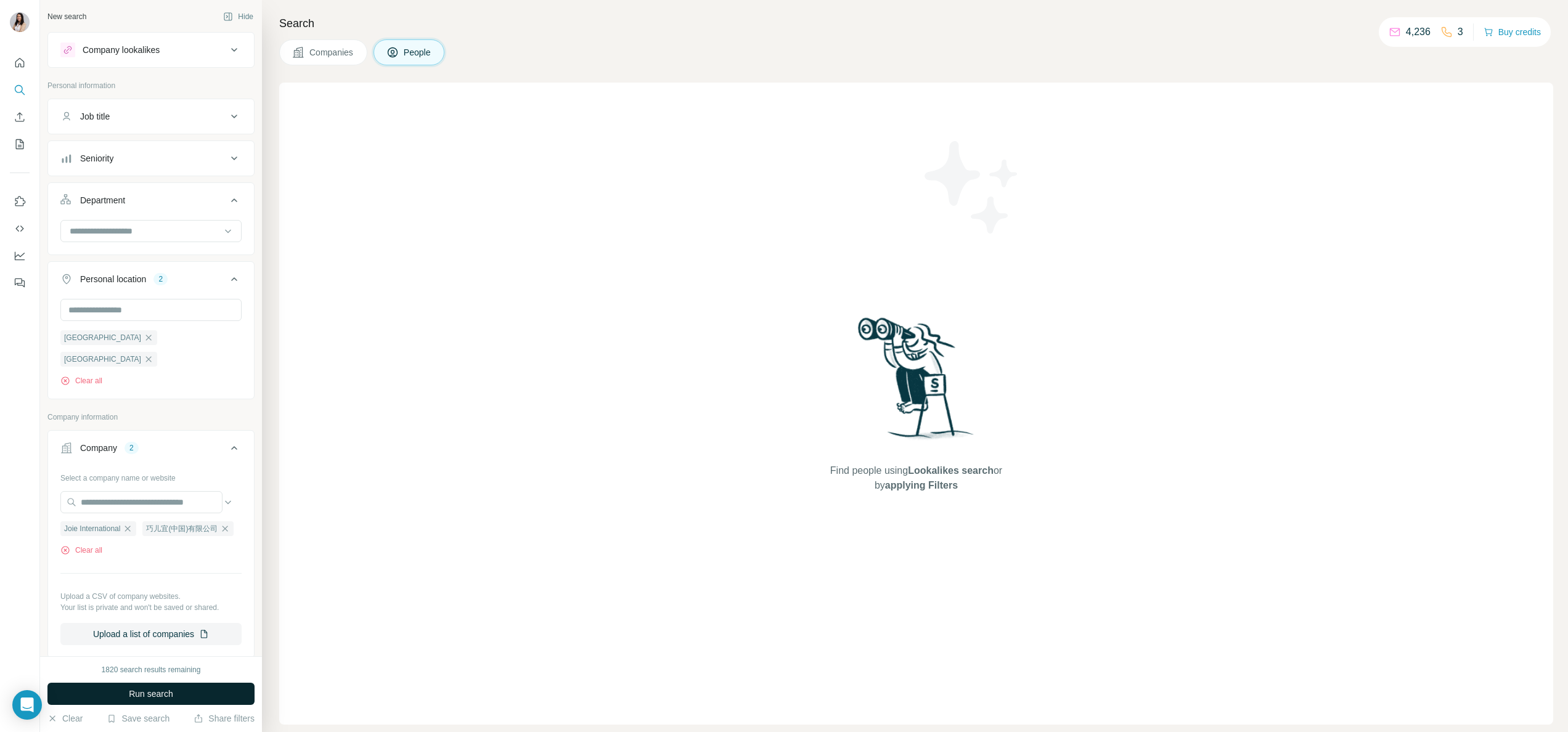
click at [164, 691] on span "Run search" at bounding box center [151, 693] width 44 height 13
click at [136, 238] on input at bounding box center [144, 231] width 152 height 14
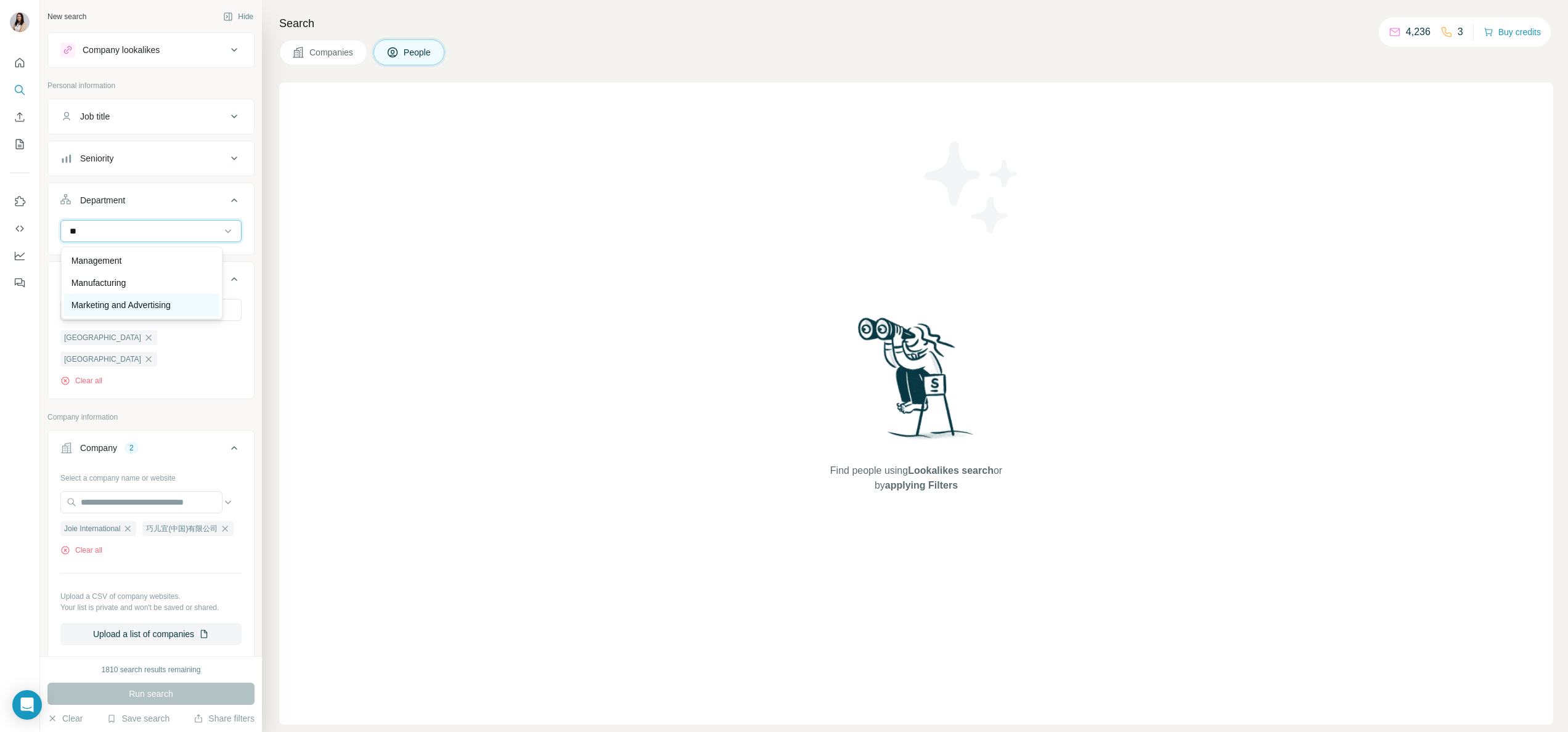
type input "**"
click at [134, 309] on p "Marketing and Advertising" at bounding box center [121, 305] width 100 height 13
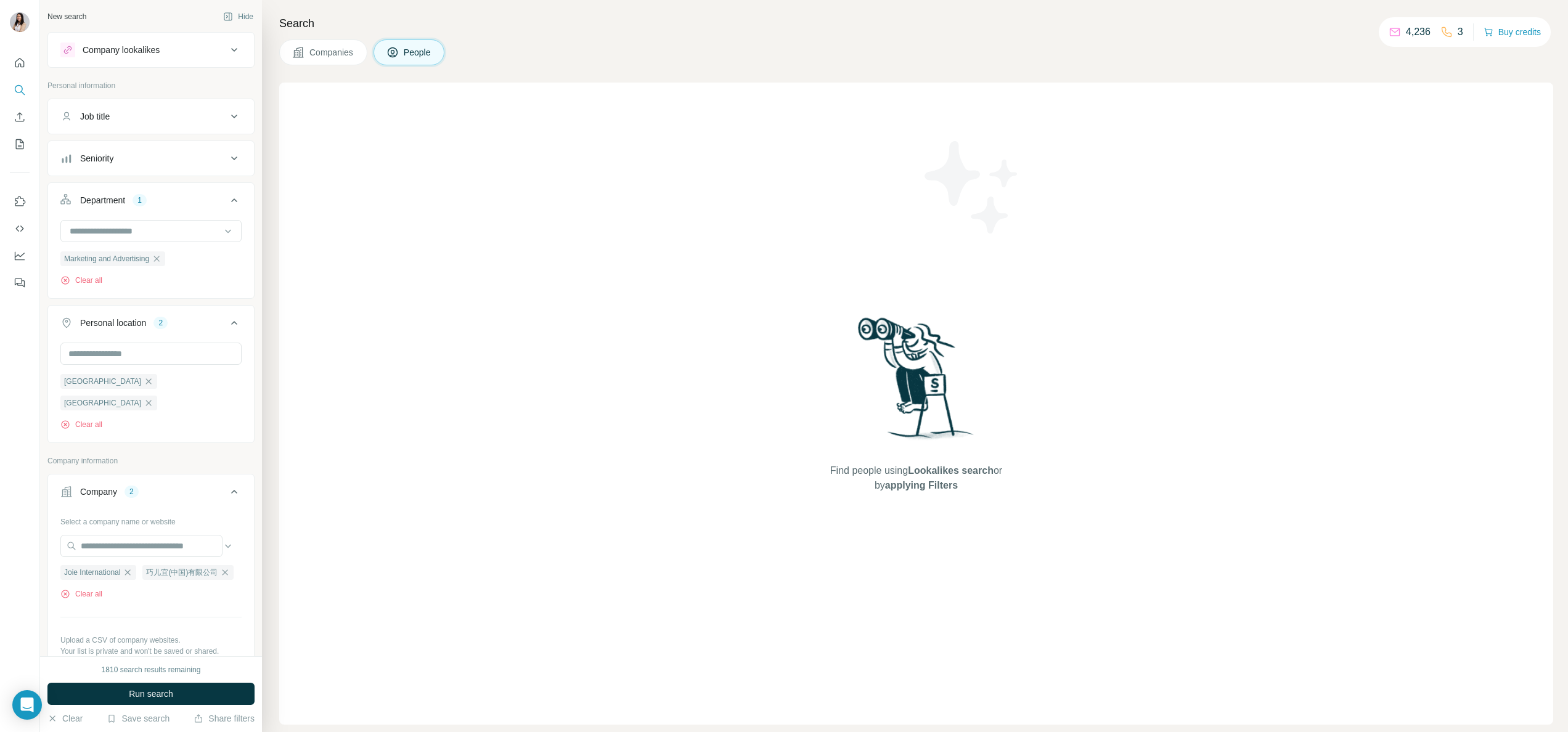
click at [154, 40] on button "Company lookalikes" at bounding box center [151, 49] width 206 height 30
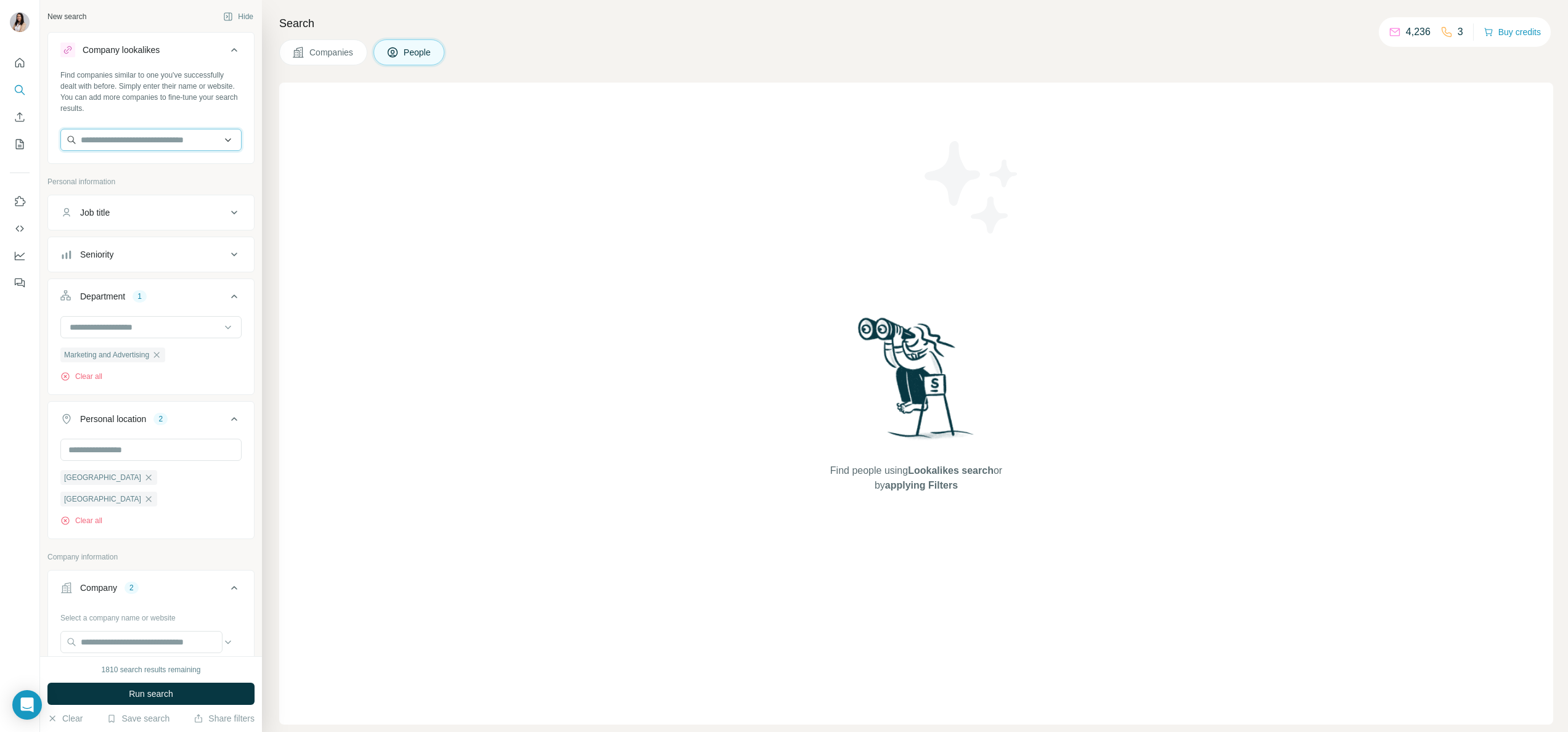
click at [149, 139] on input "text" at bounding box center [150, 139] width 181 height 22
paste input "**********"
type input "**********"
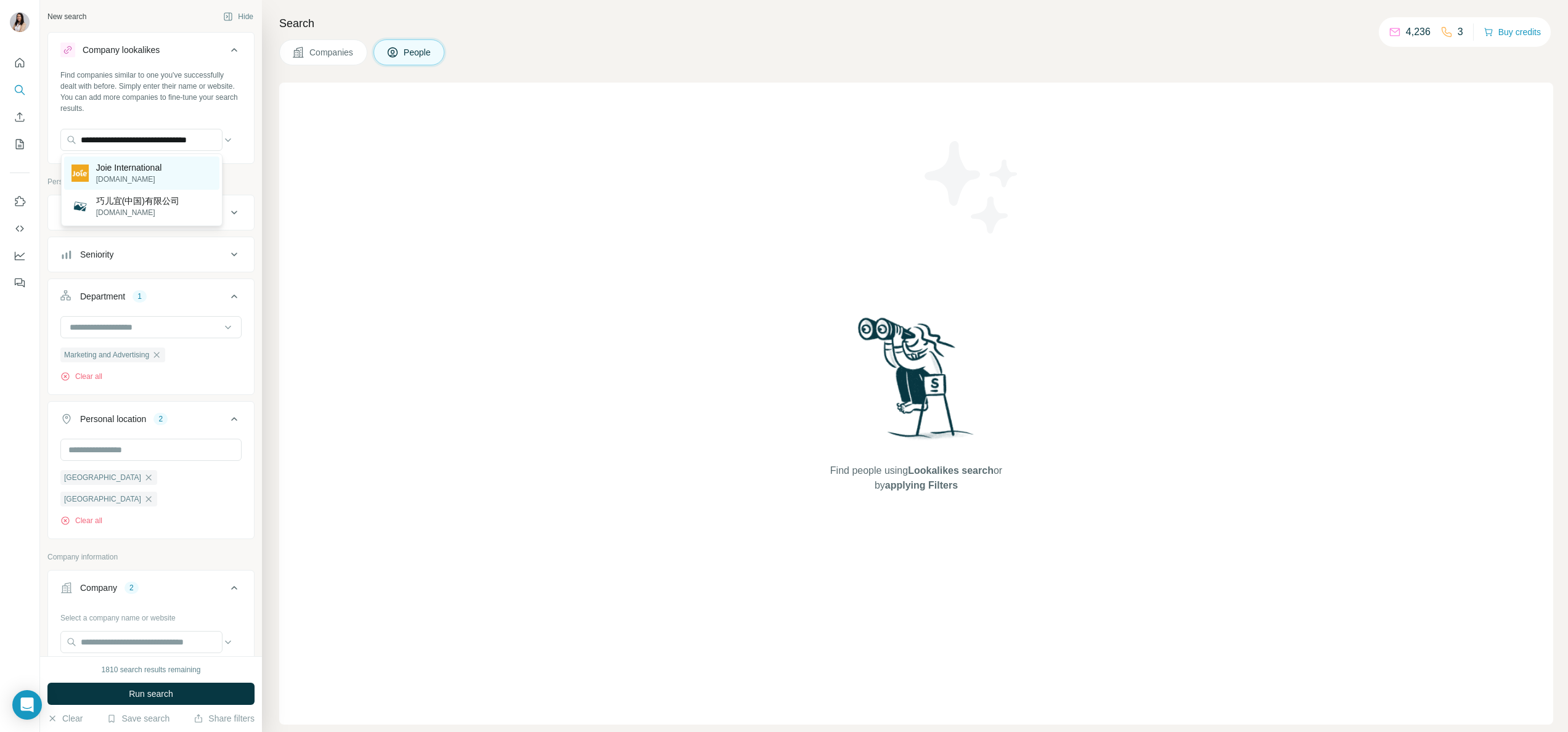
click at [147, 170] on p "Joie International" at bounding box center [129, 167] width 66 height 13
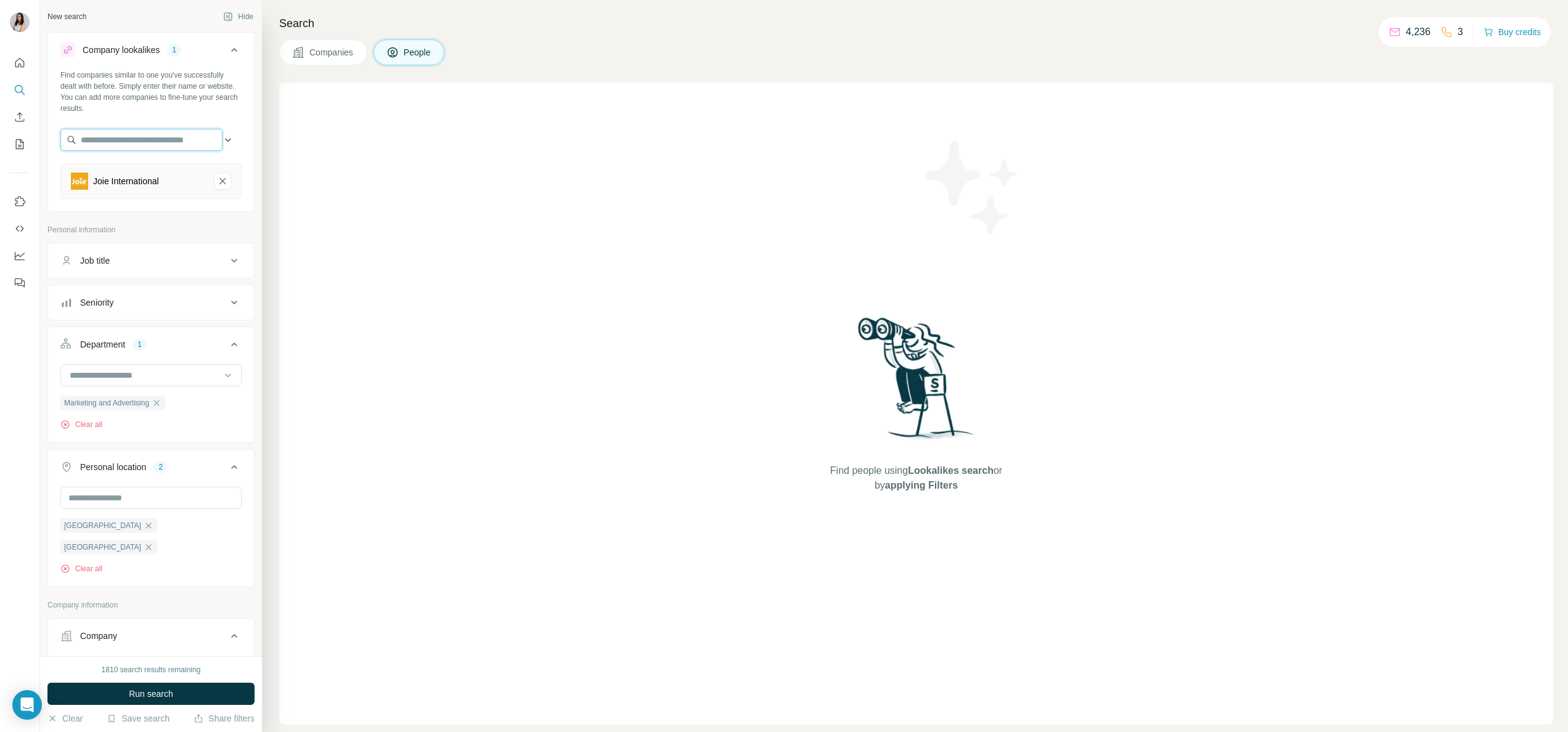
click at [144, 143] on input "text" at bounding box center [141, 139] width 163 height 22
type input "**********"
click at [140, 207] on p "joiebaby.com.cn" at bounding box center [137, 212] width 83 height 11
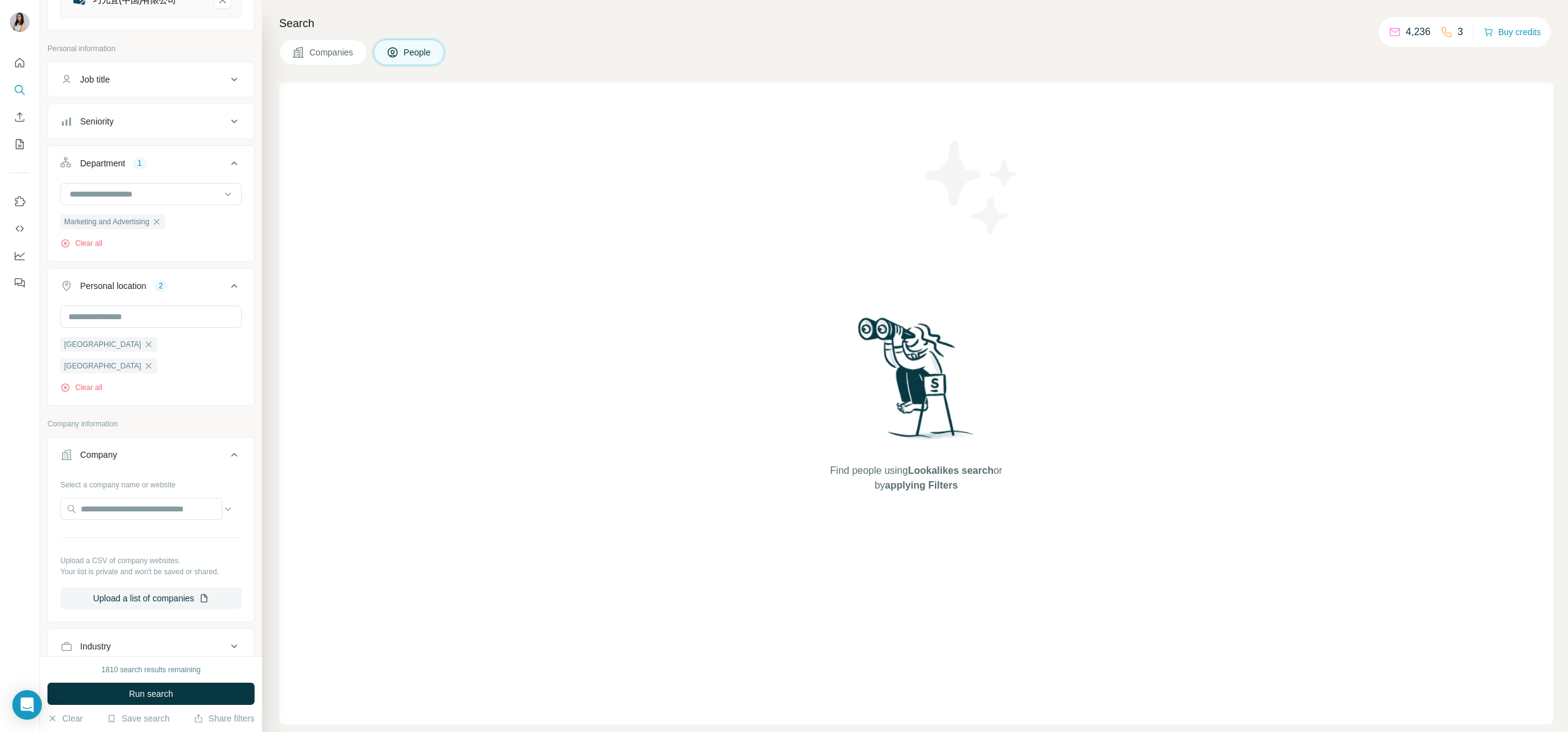
scroll to position [18, 0]
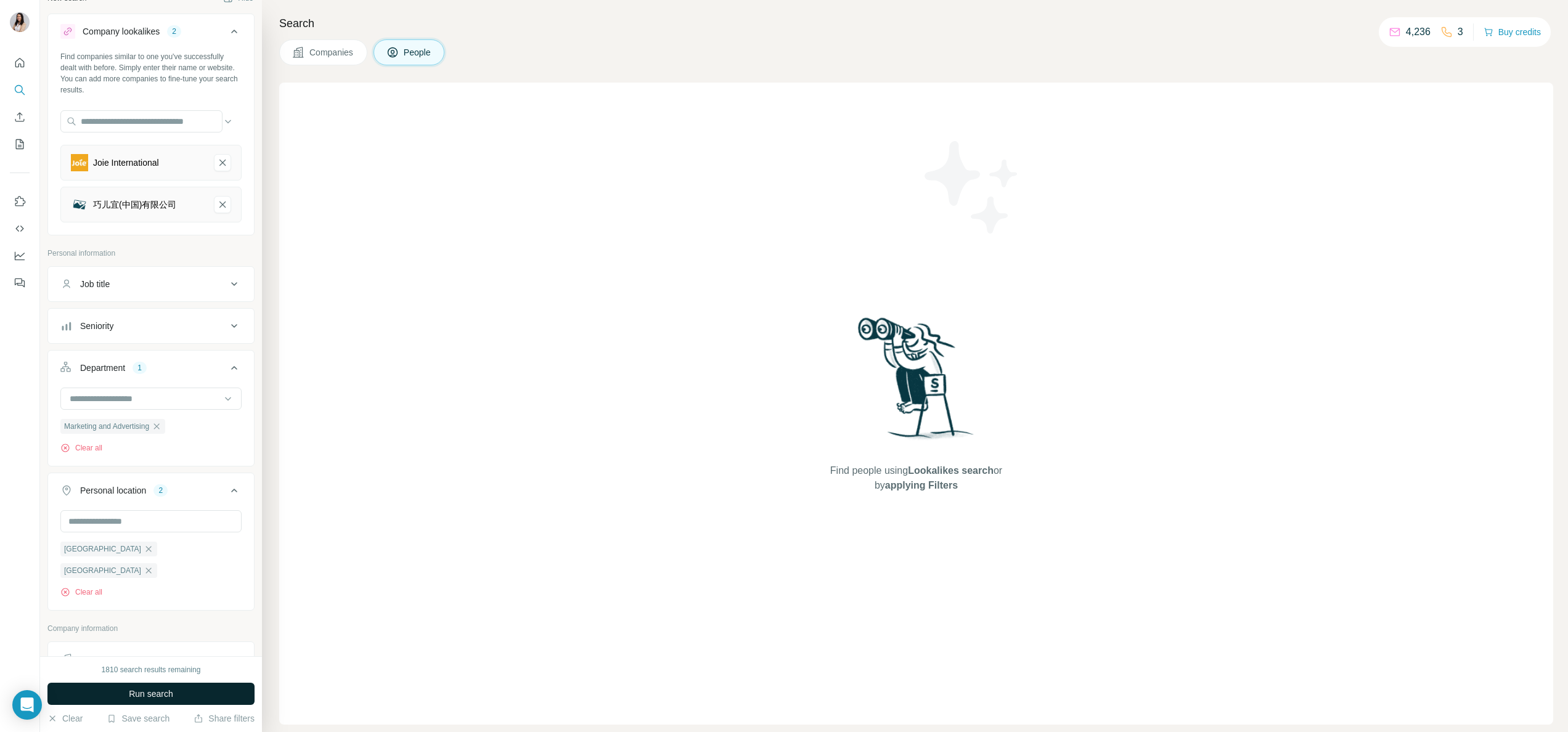
click at [163, 698] on span "Run search" at bounding box center [151, 693] width 44 height 13
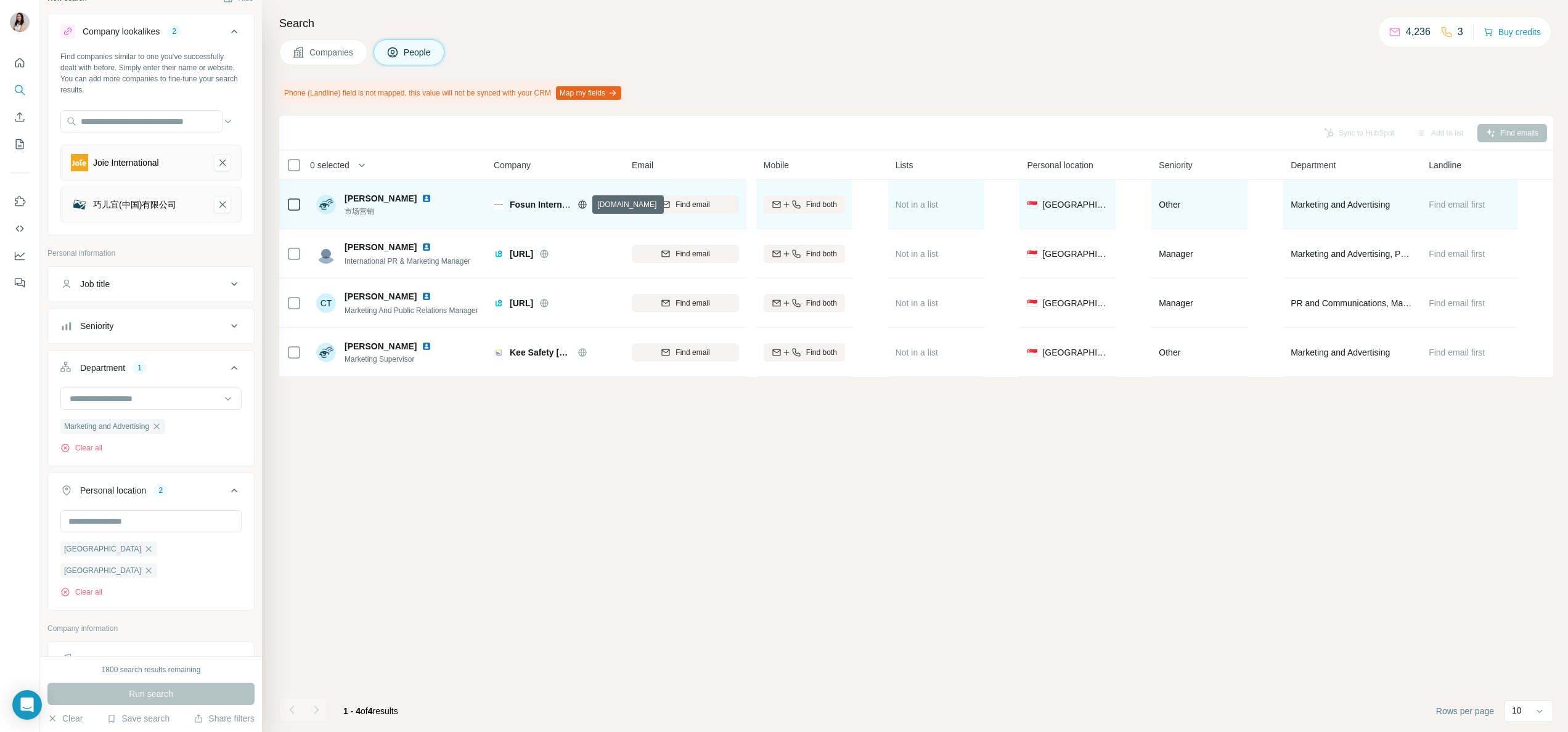
click at [584, 207] on icon at bounding box center [582, 204] width 10 height 10
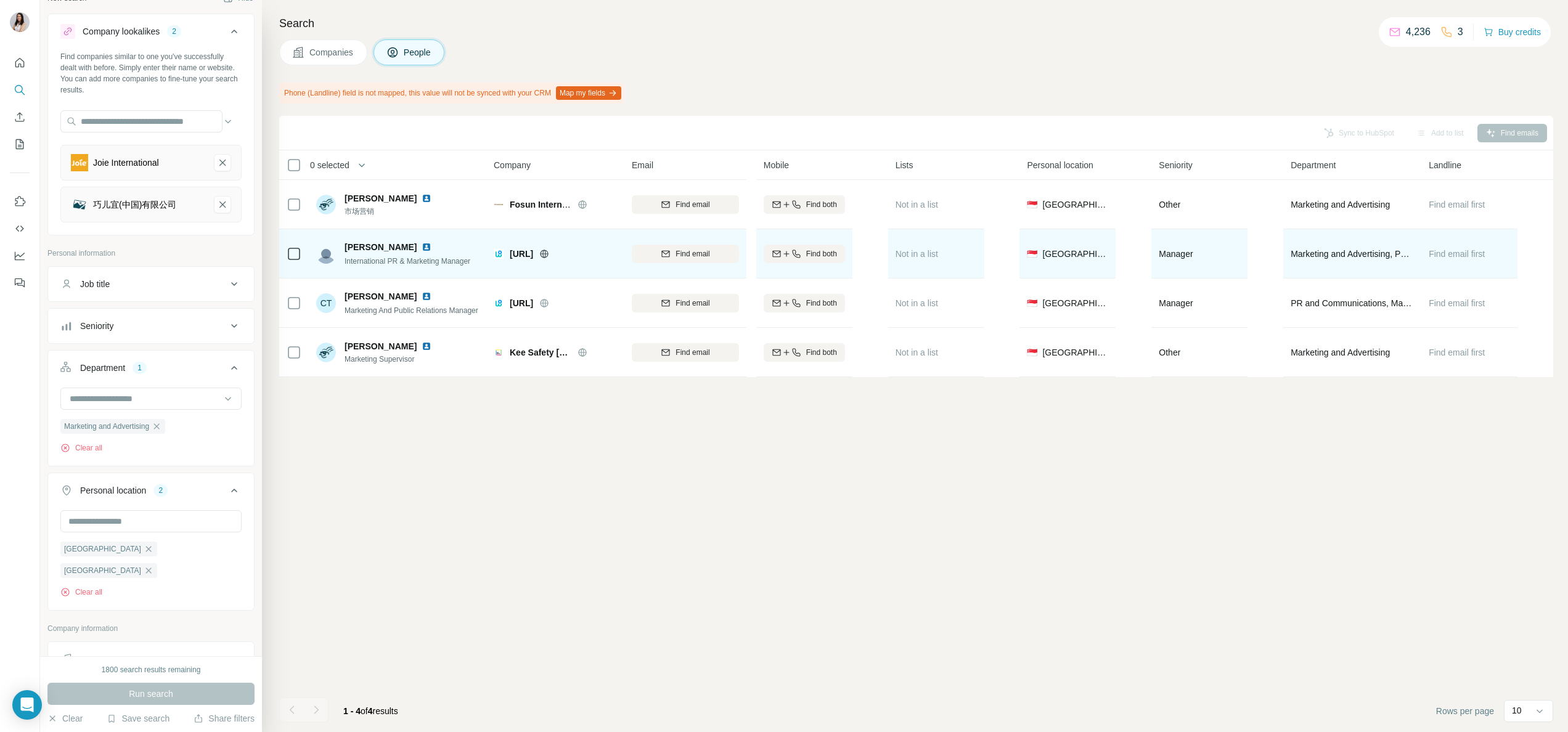
click at [549, 254] on icon at bounding box center [545, 253] width 10 height 10
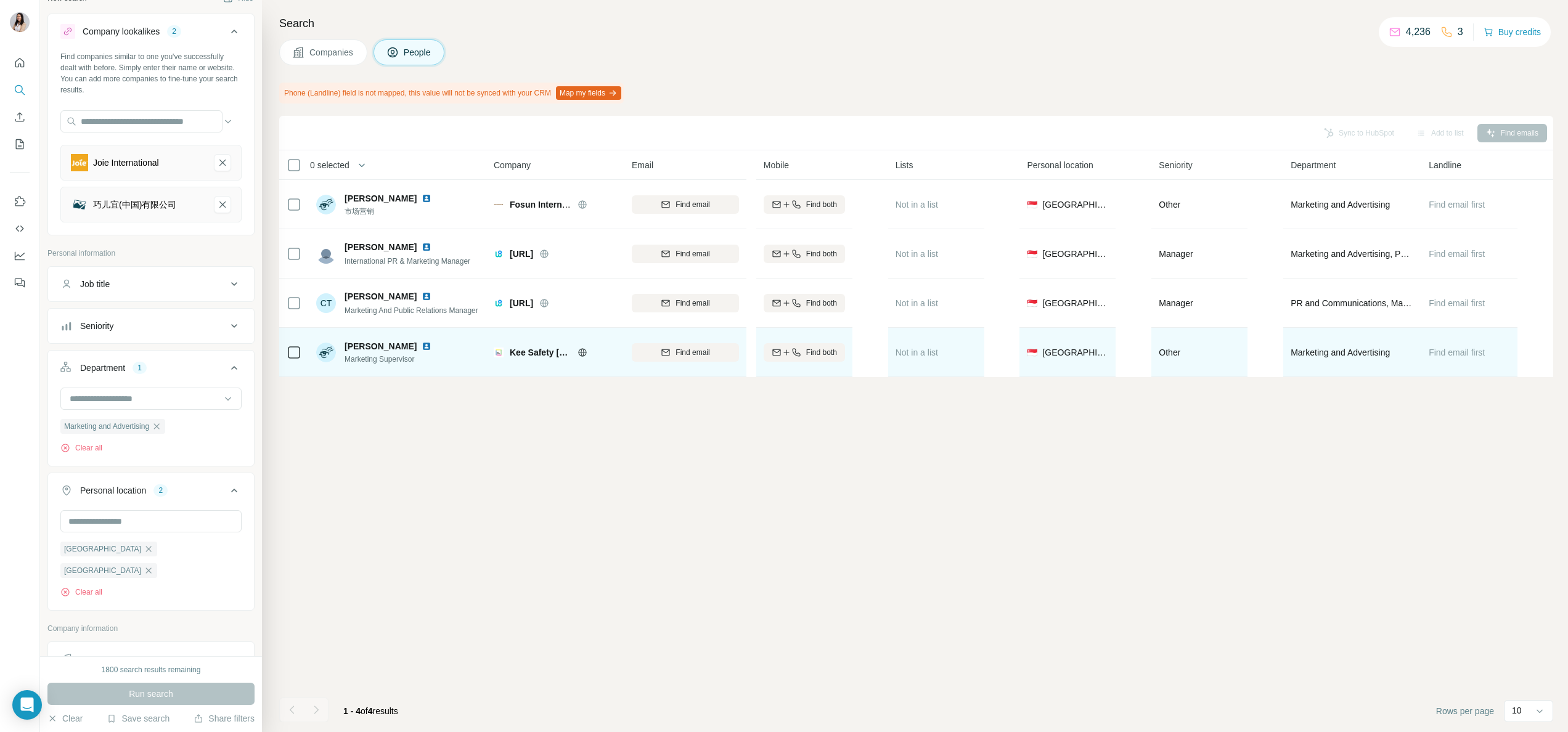
click at [583, 358] on div "Kee Safety Shanghai" at bounding box center [563, 352] width 107 height 13
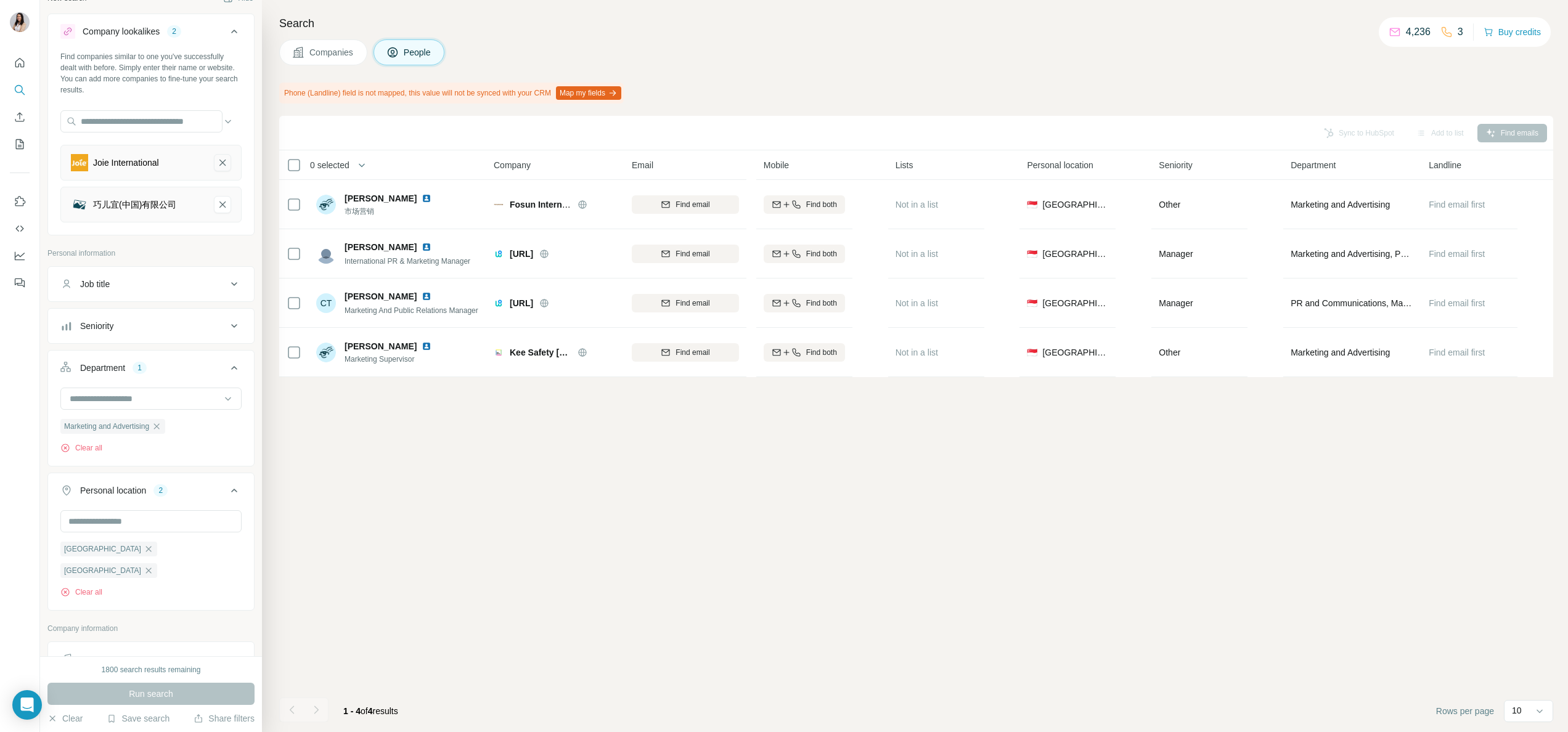
click at [217, 159] on icon "Joie International-remove-button" at bounding box center [222, 162] width 11 height 13
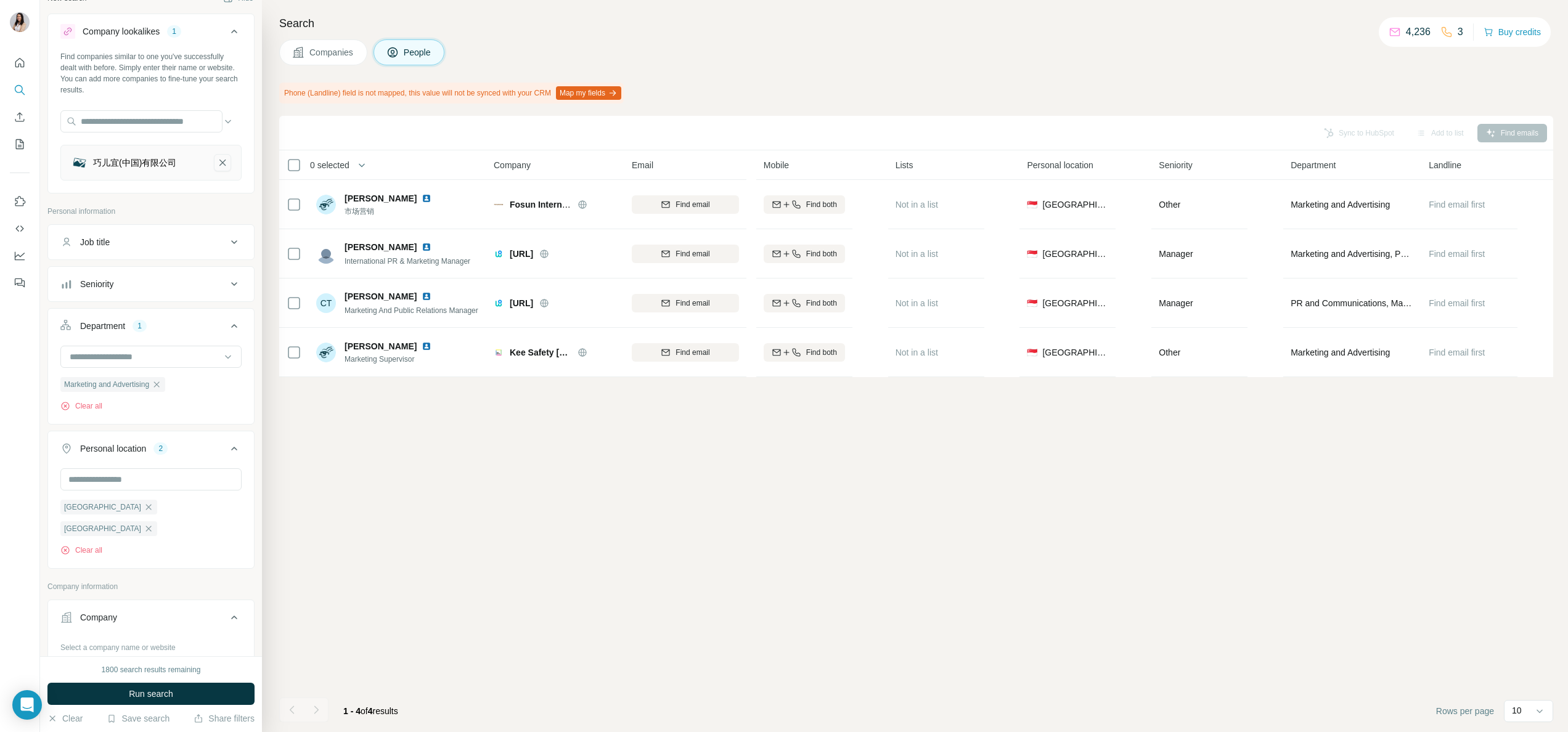
click at [217, 159] on icon "巧儿宜(中国)有限公司-remove-button" at bounding box center [222, 162] width 11 height 13
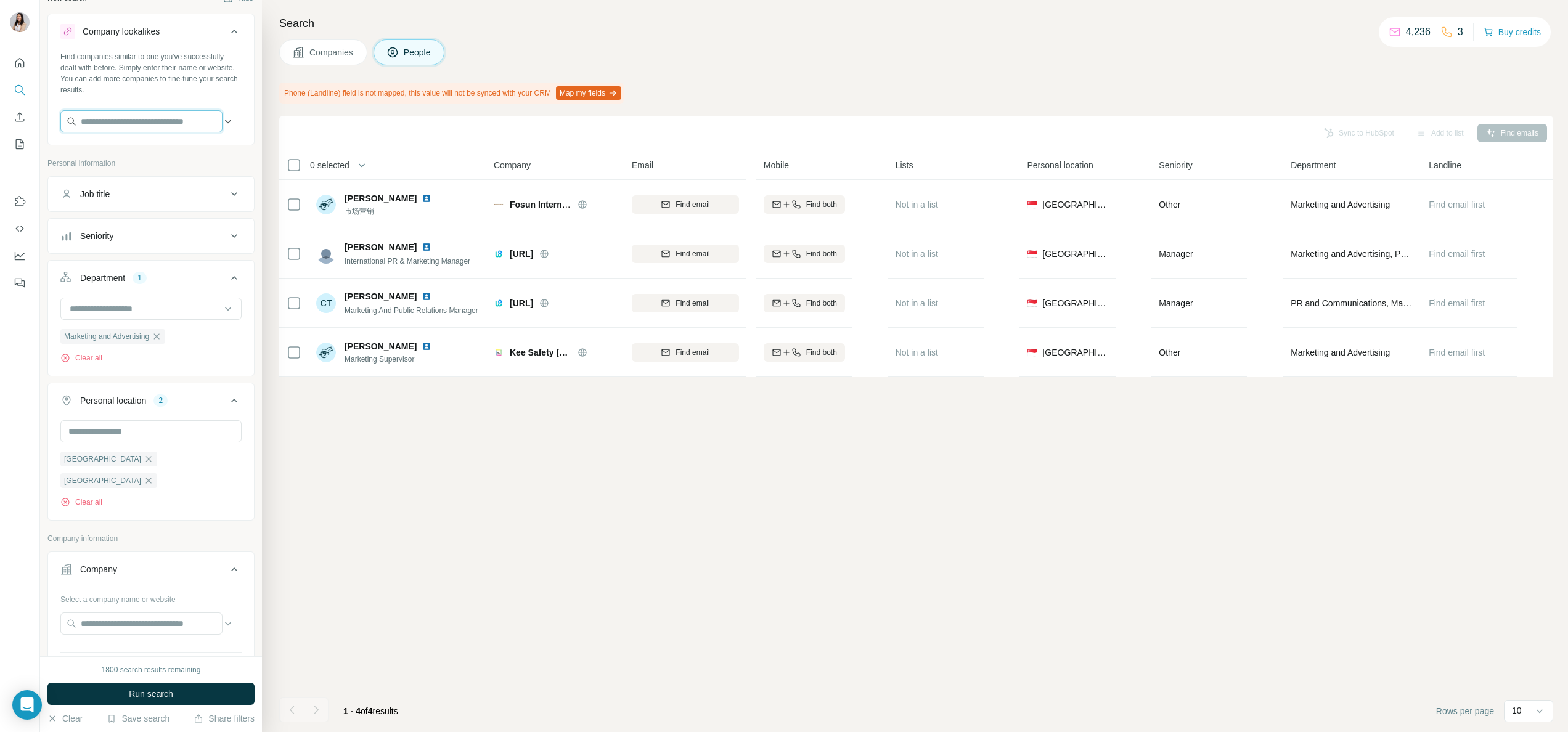
click at [154, 117] on input "text" at bounding box center [141, 121] width 163 height 22
paste input "**********"
type input "**********"
click at [161, 148] on div "Nuna nunababy.com" at bounding box center [141, 155] width 156 height 33
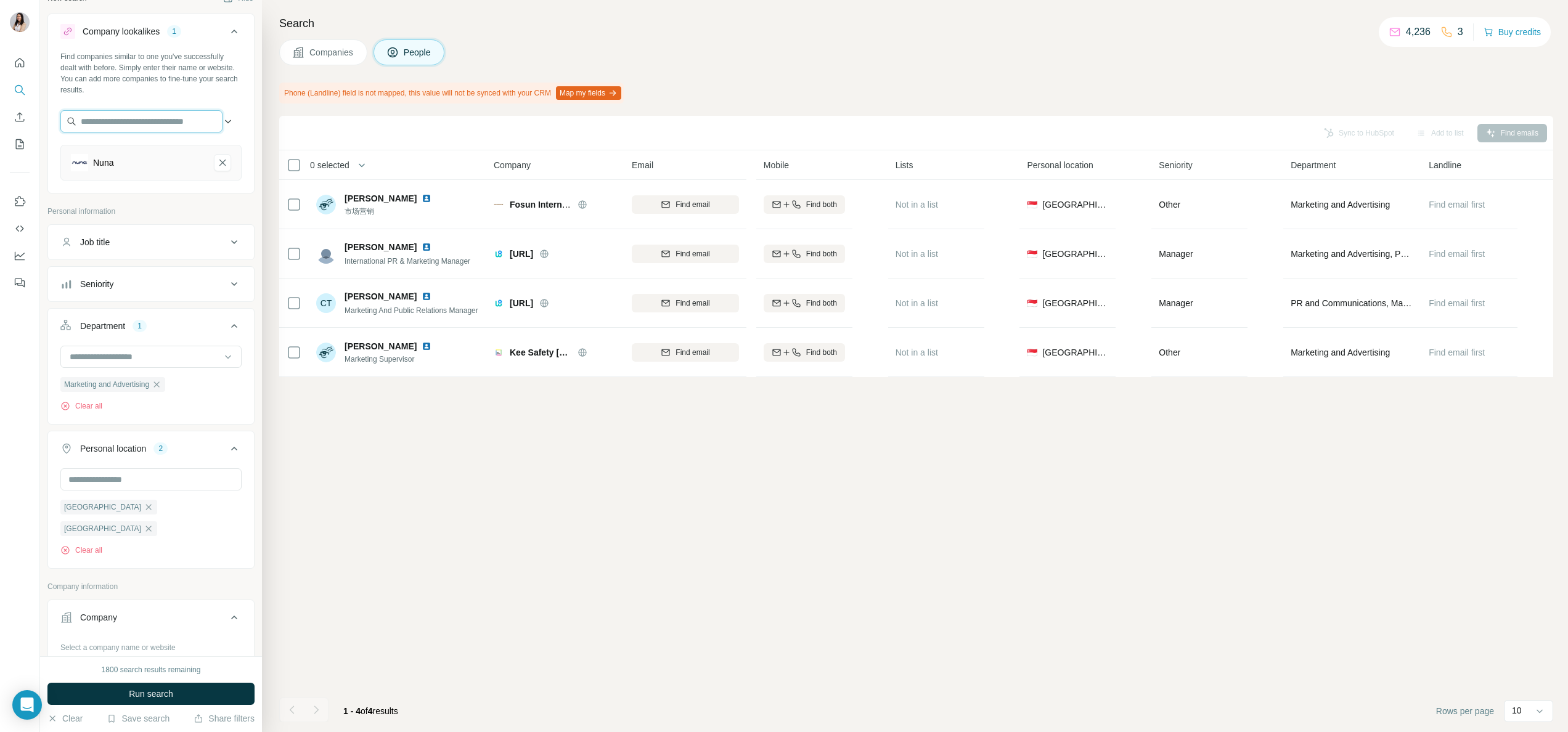
click at [147, 113] on input "text" at bounding box center [141, 121] width 163 height 22
paste input "**********"
type input "**********"
click at [178, 188] on div "nunababy.com.au nunababy.com.au" at bounding box center [141, 188] width 156 height 33
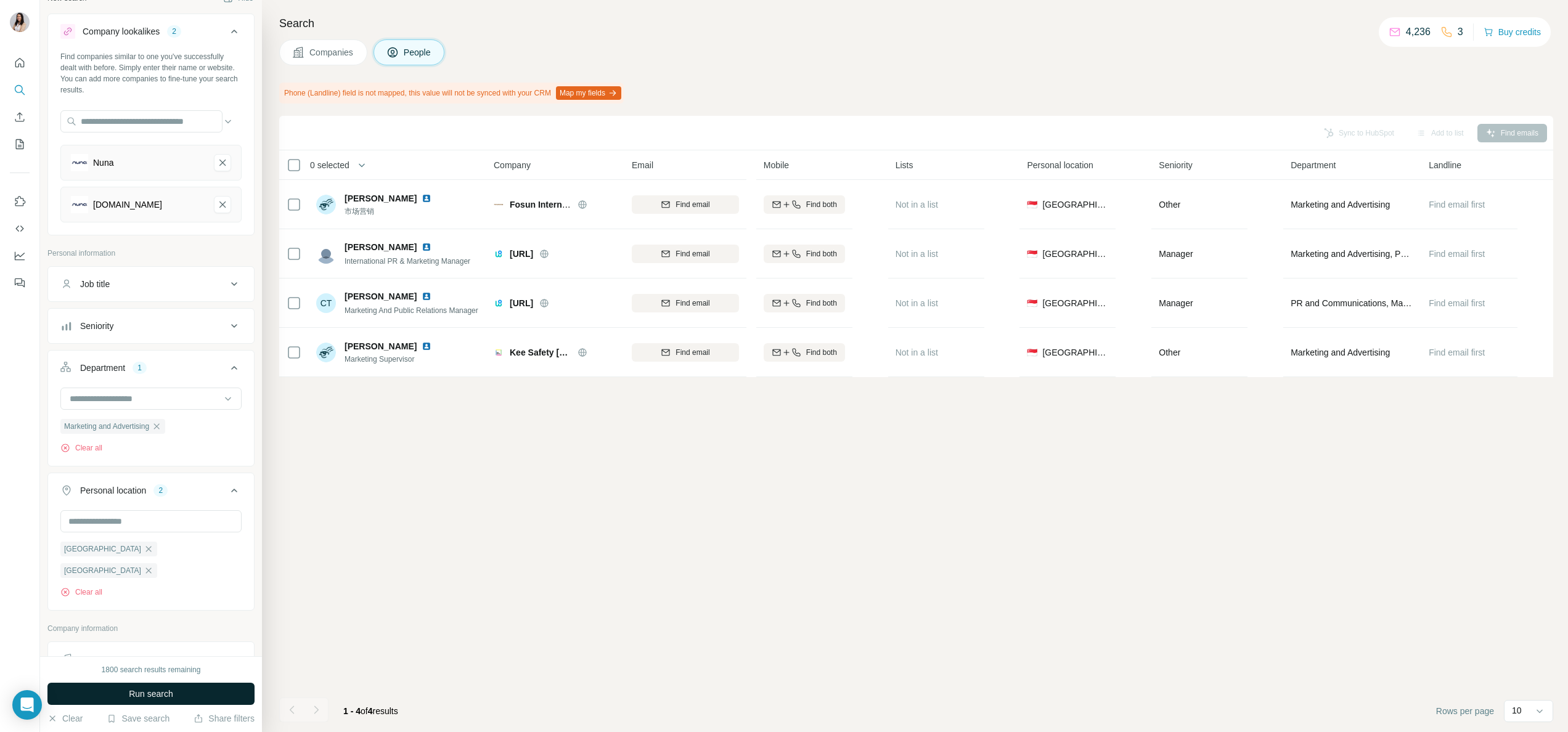
click at [172, 689] on span "Run search" at bounding box center [151, 693] width 44 height 13
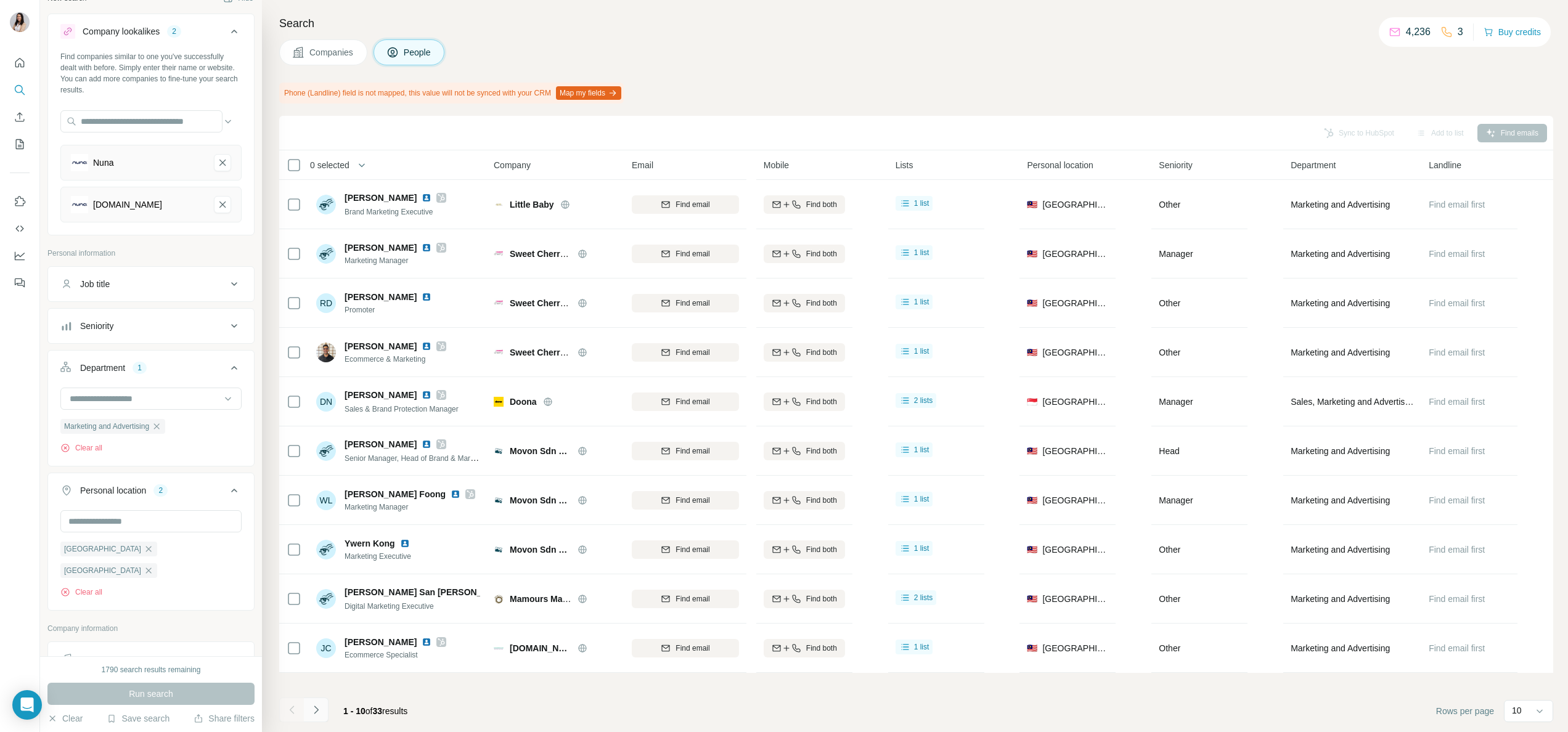
click at [317, 708] on icon "Navigate to next page" at bounding box center [316, 710] width 13 height 13
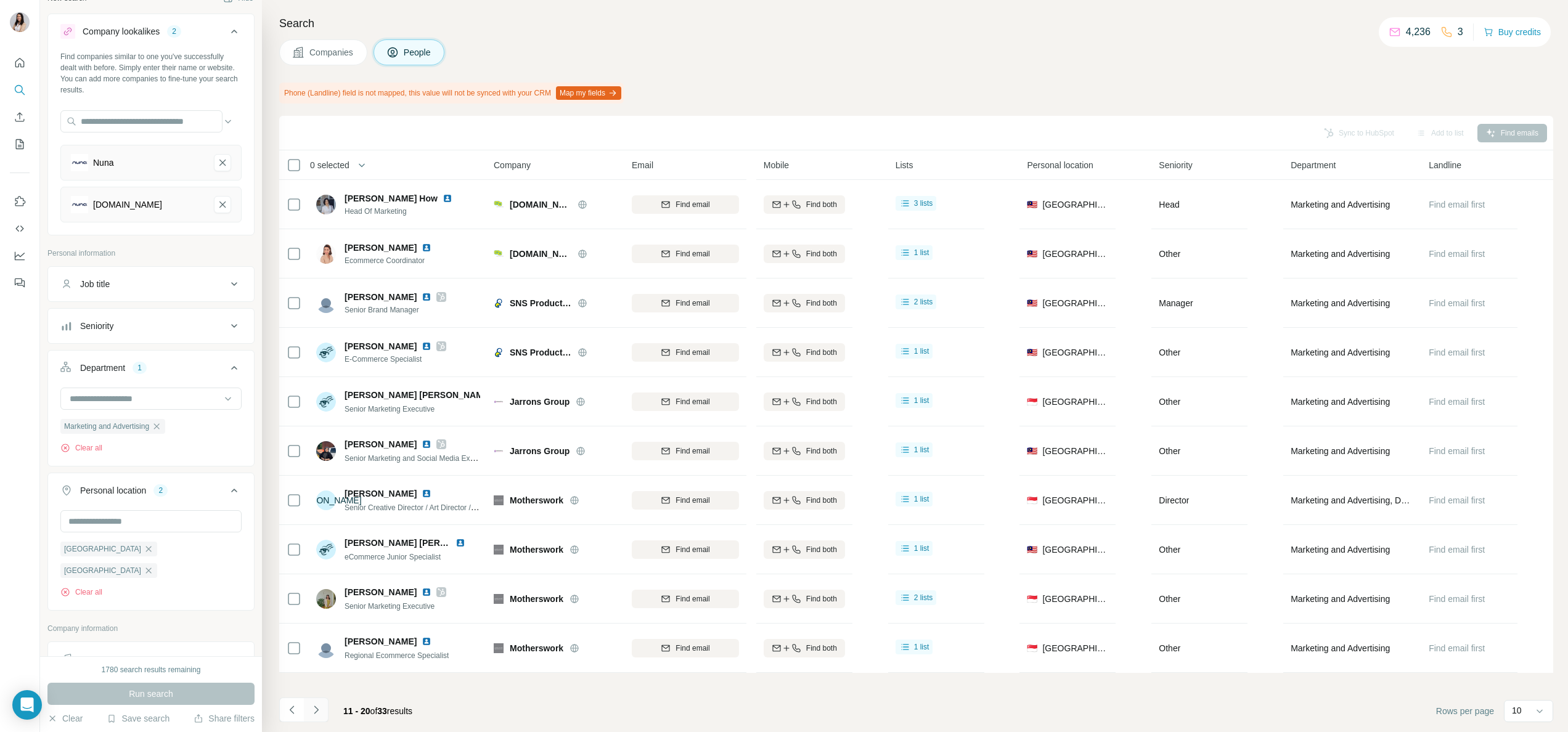
click at [320, 713] on icon "Navigate to next page" at bounding box center [316, 710] width 13 height 13
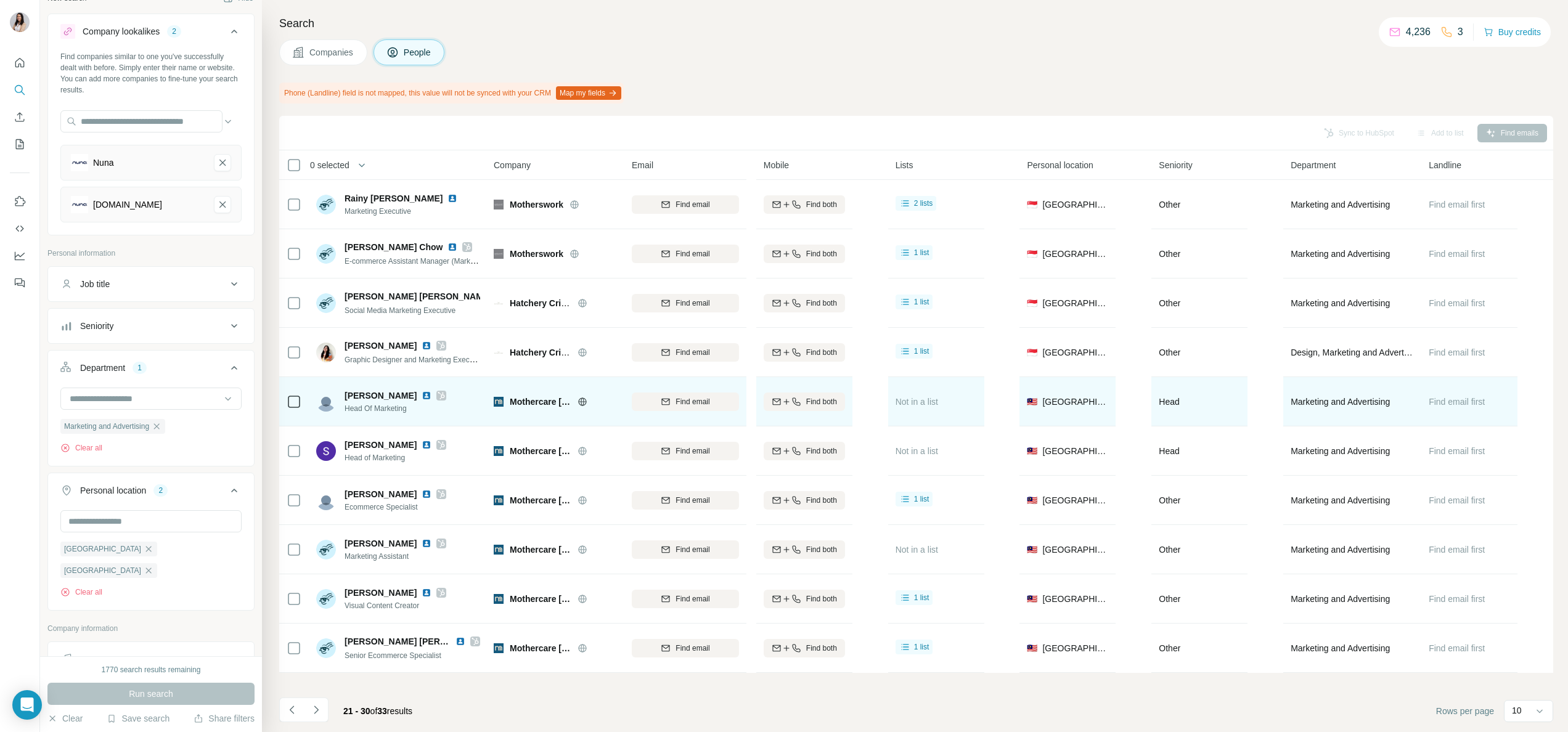
click at [437, 395] on icon at bounding box center [441, 395] width 8 height 10
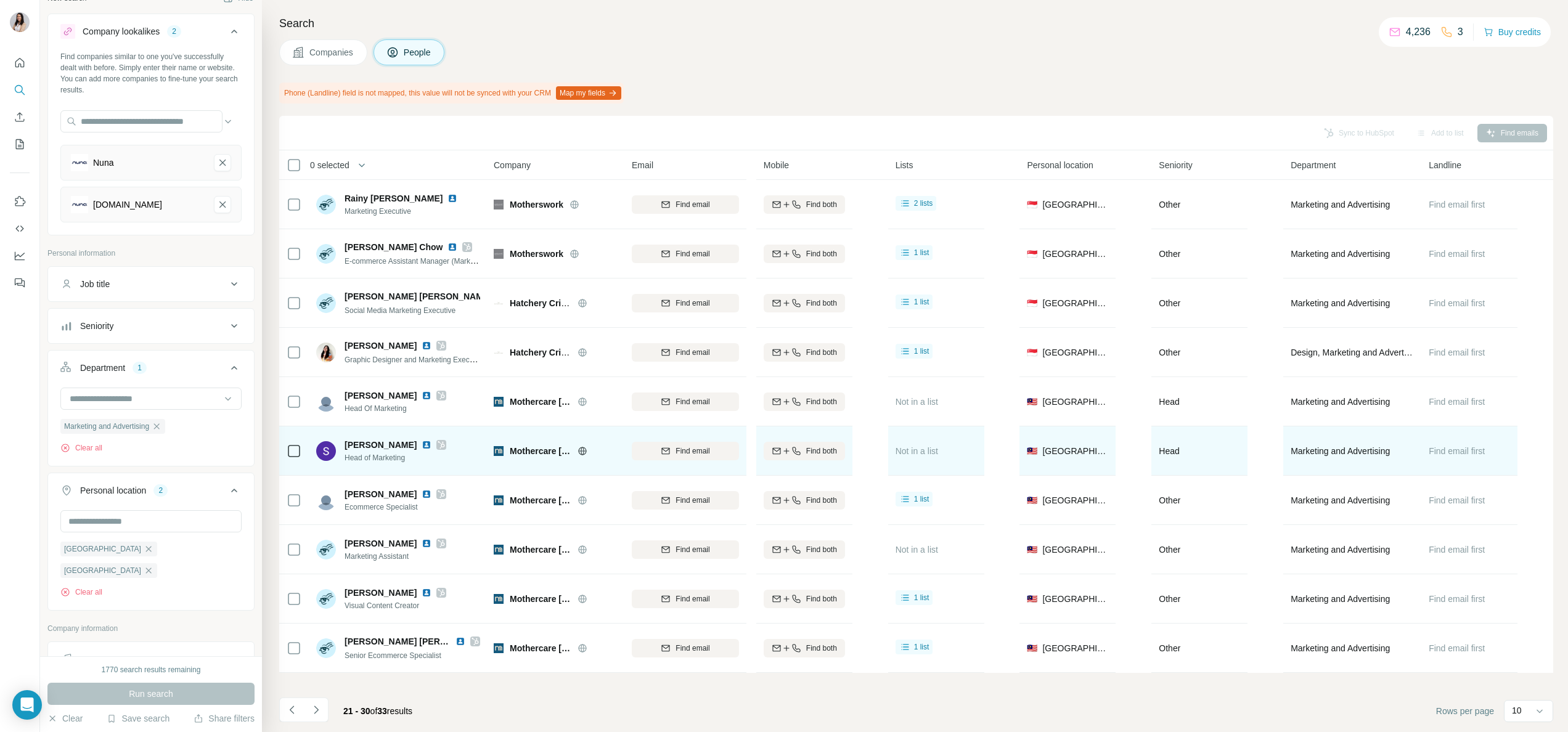
click at [439, 443] on icon at bounding box center [441, 445] width 8 height 10
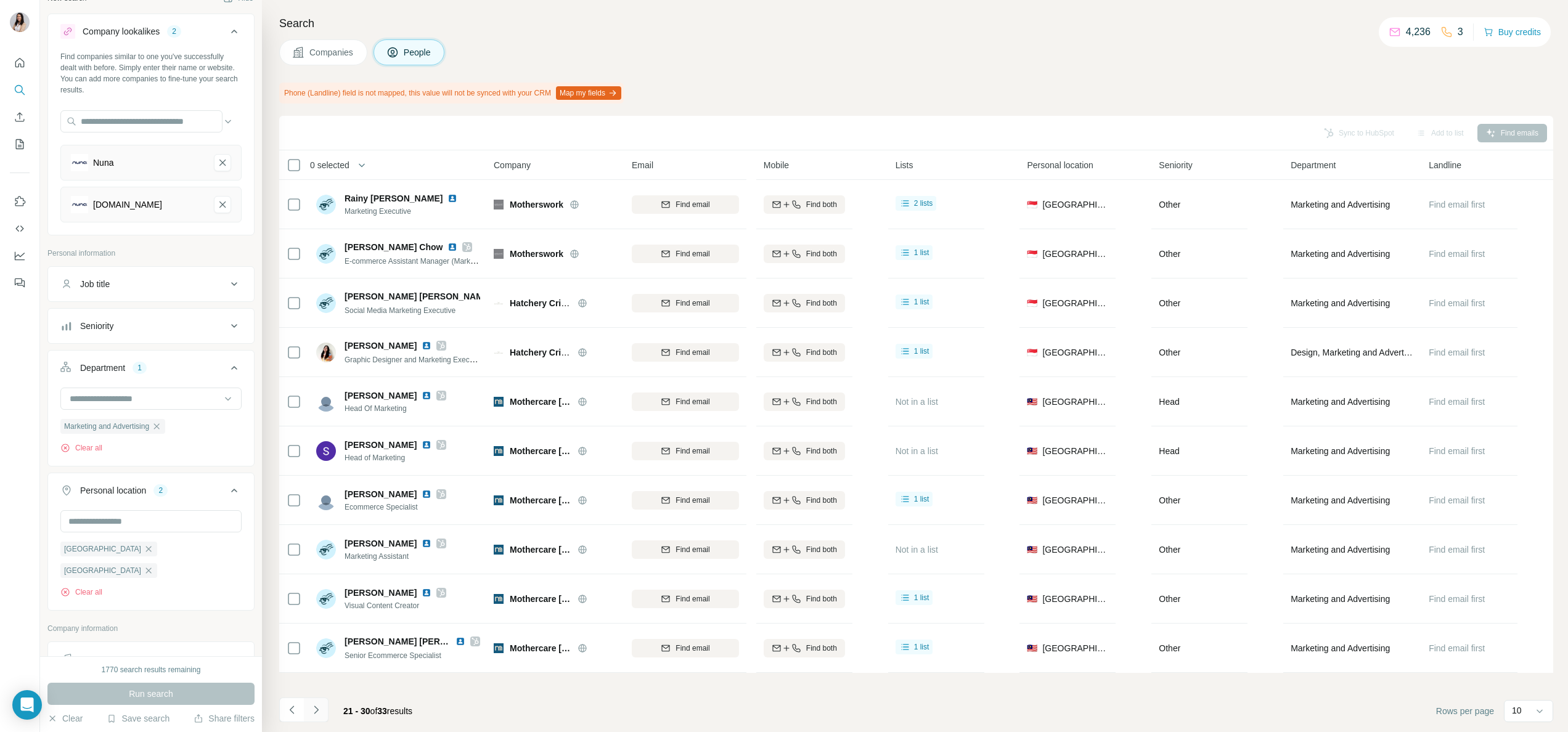
click at [314, 711] on icon "Navigate to next page" at bounding box center [316, 710] width 13 height 13
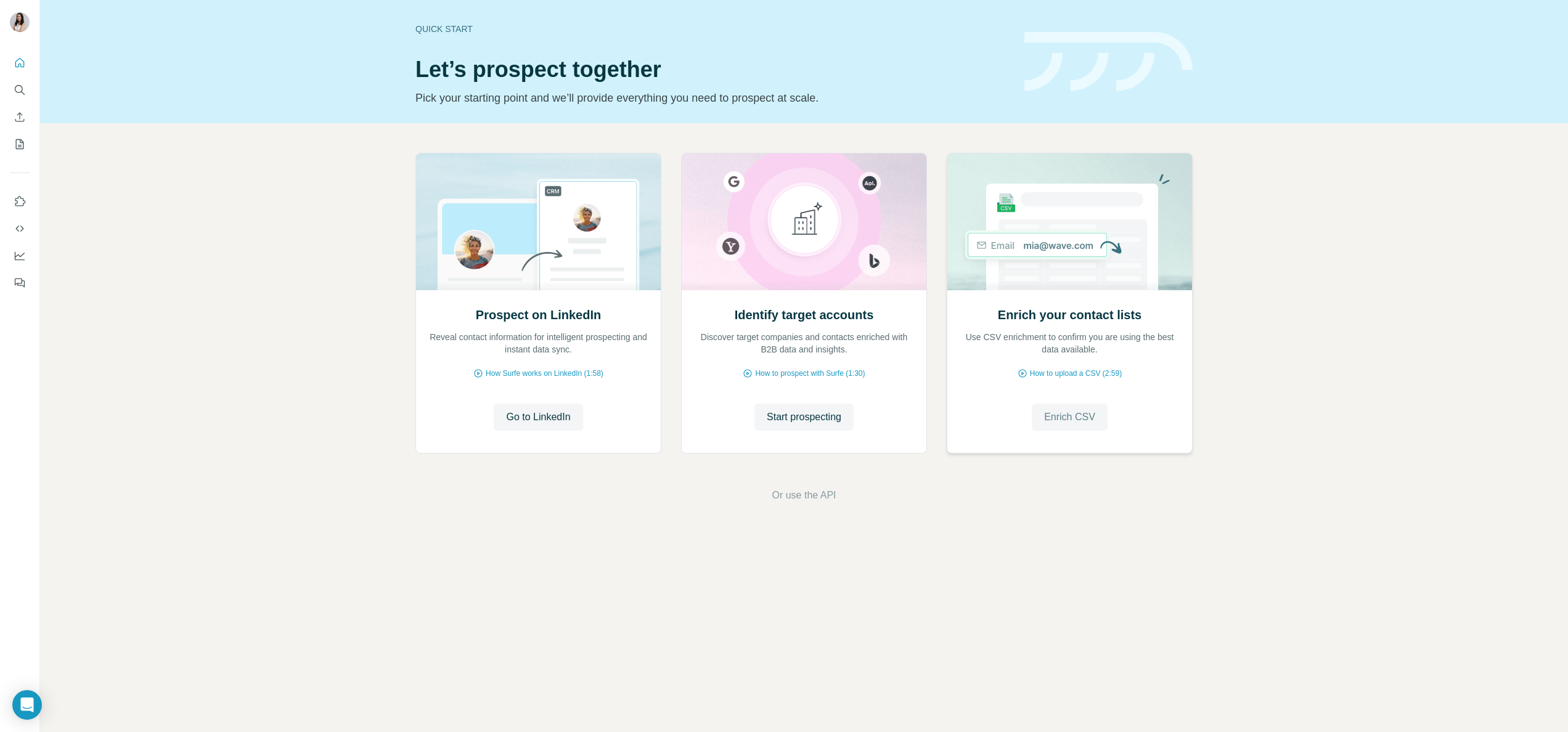
click at [1074, 415] on span "Enrich CSV" at bounding box center [1070, 417] width 51 height 15
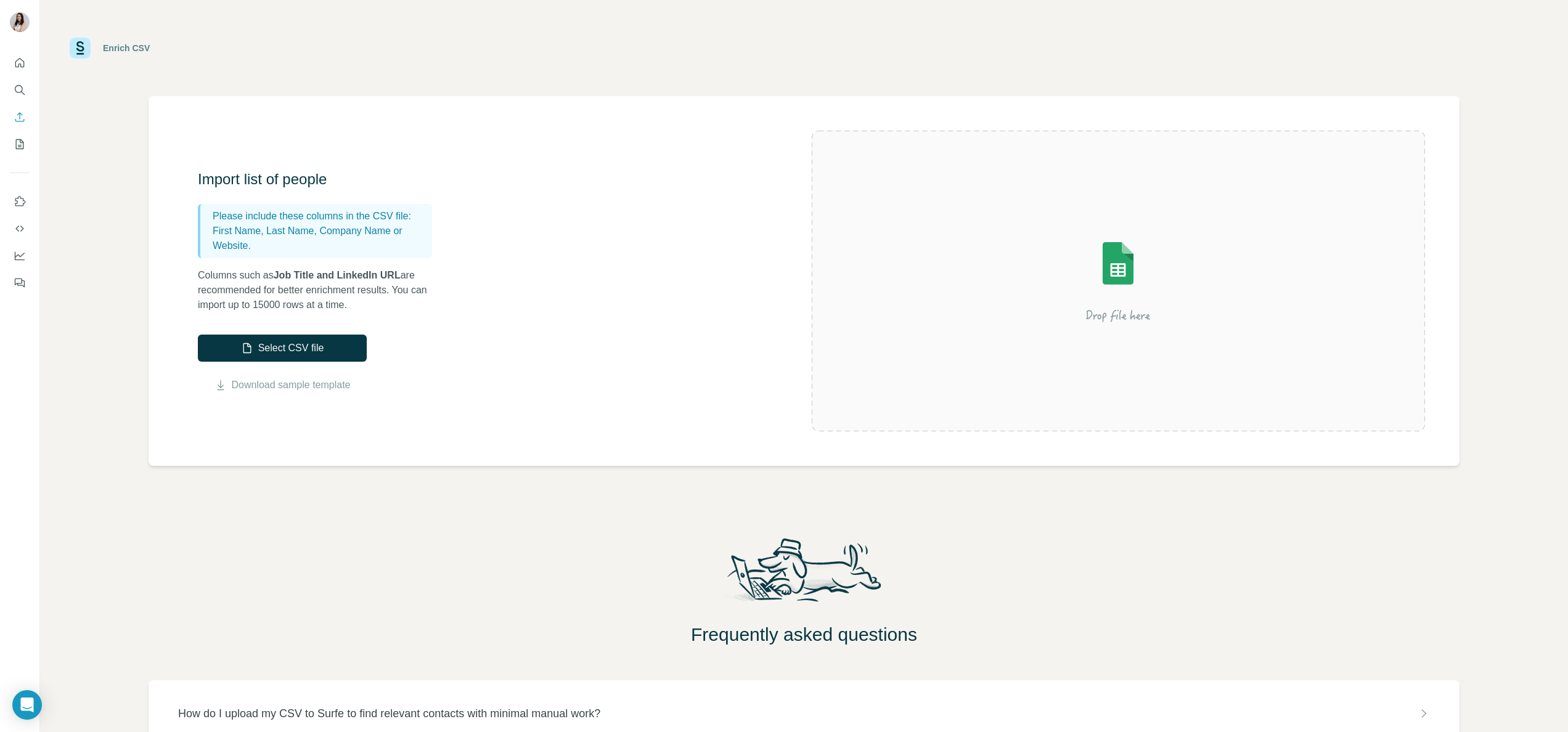
scroll to position [82, 0]
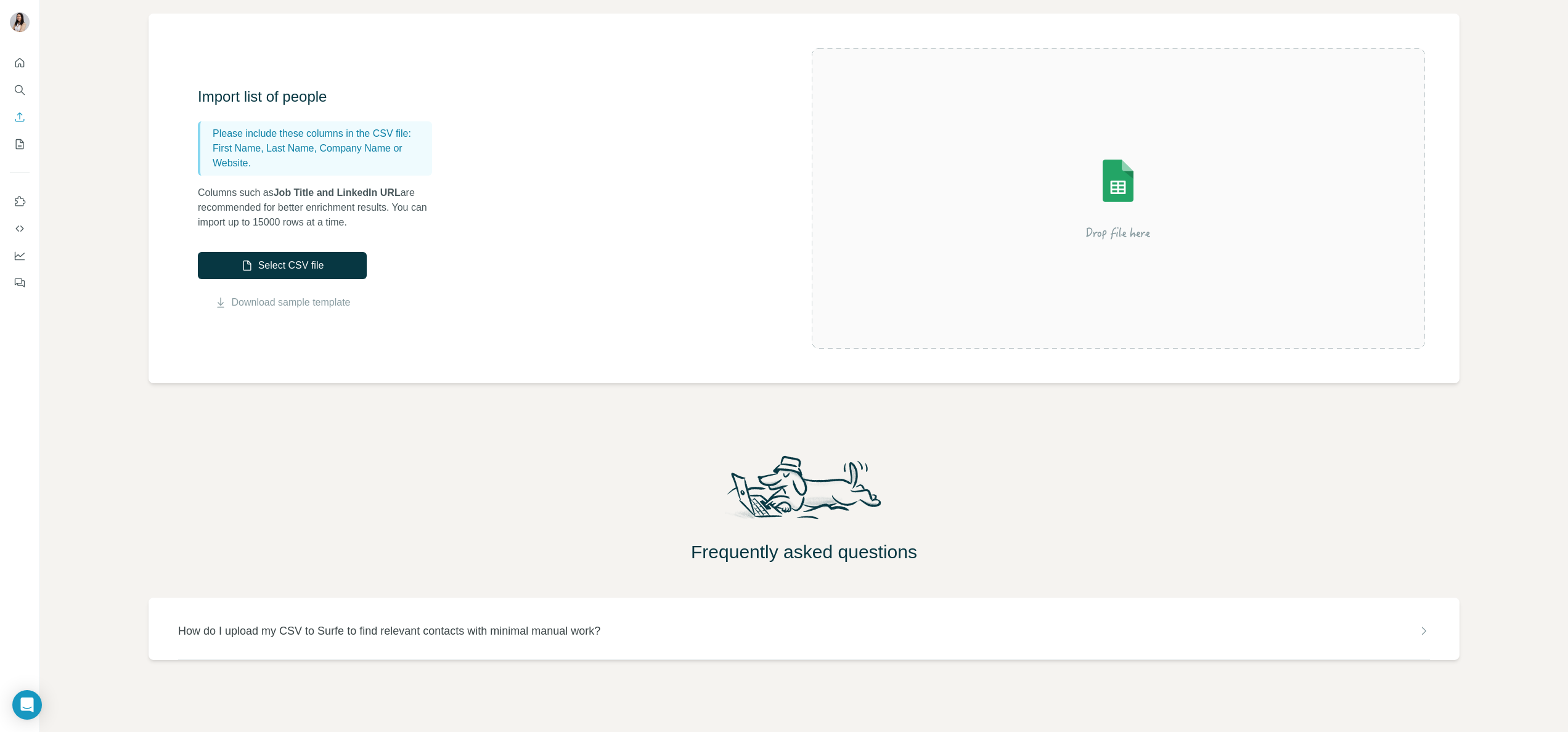
click at [637, 631] on div "How do I upload my CSV to Surfe to find relevant contacts with minimal manual w…" at bounding box center [804, 631] width 1252 height 17
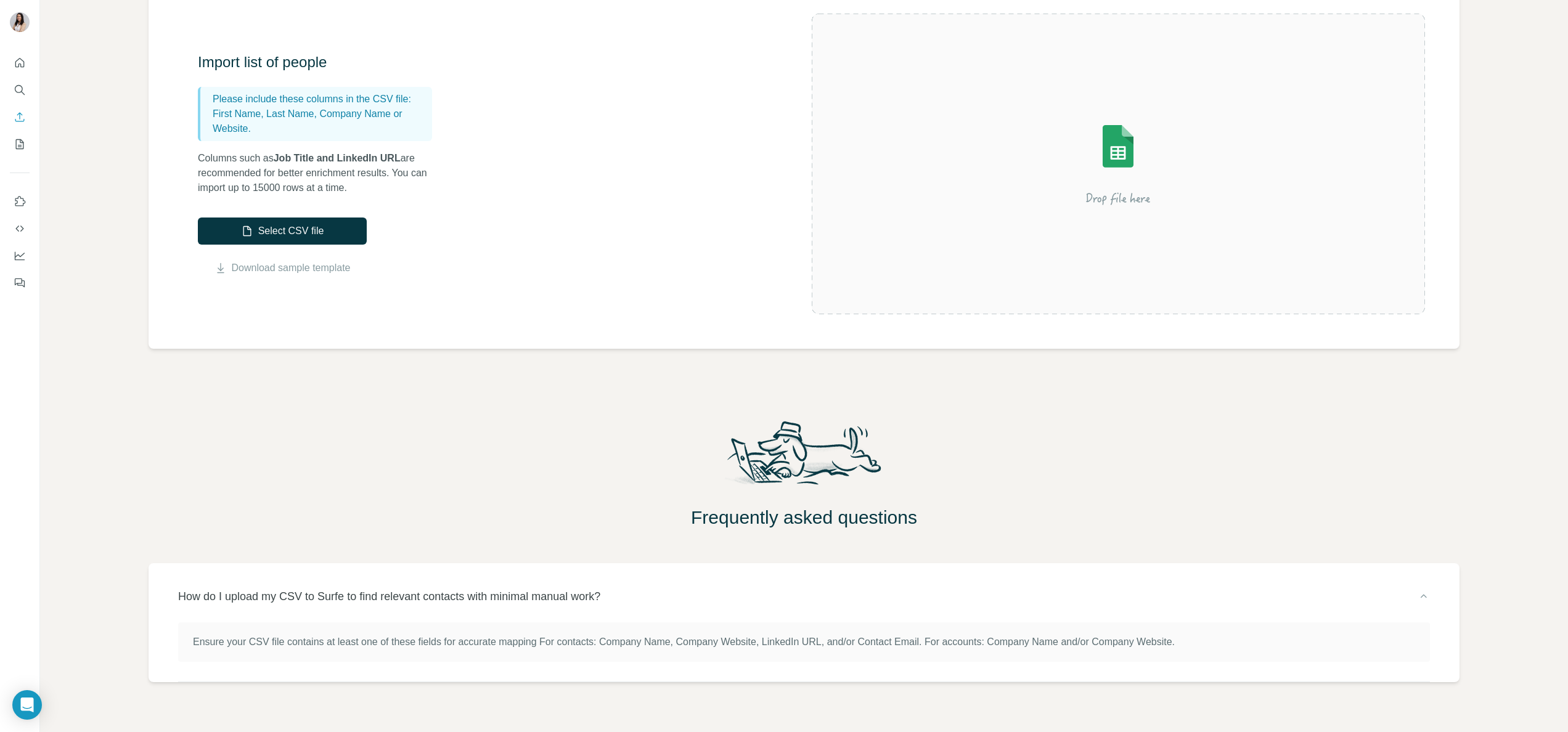
scroll to position [0, 0]
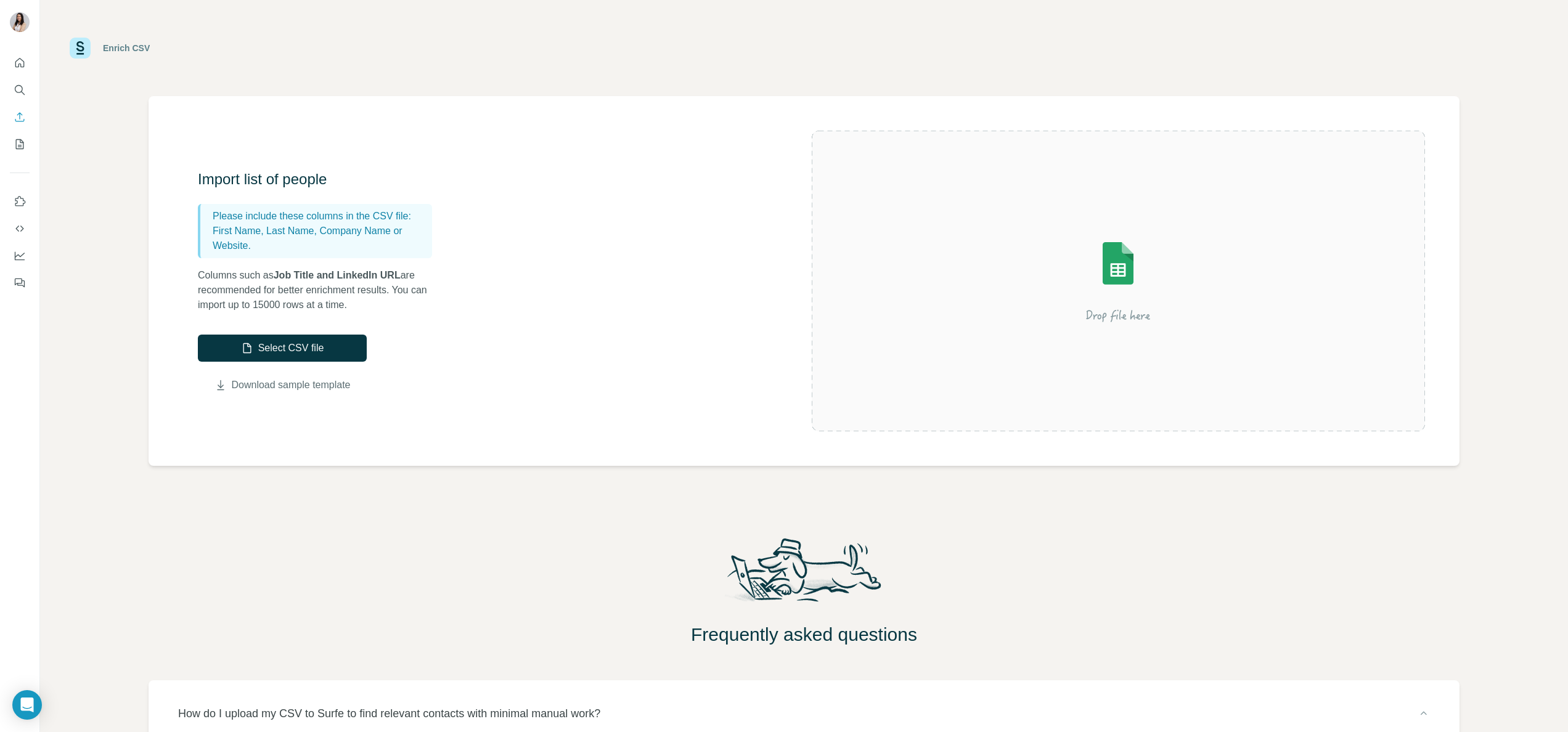
click at [281, 385] on link "Download sample template" at bounding box center [291, 385] width 119 height 15
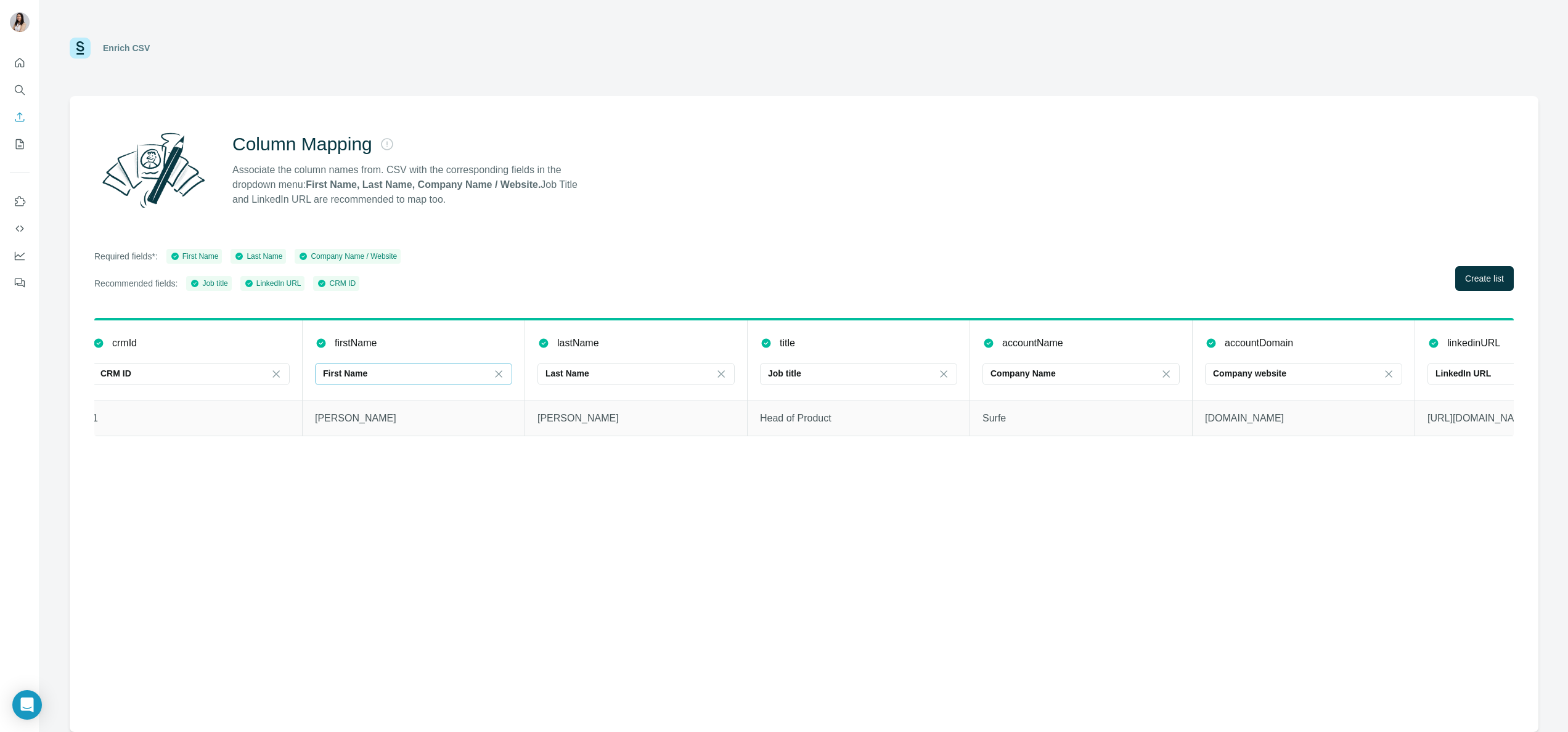
scroll to position [0, 16]
click at [193, 257] on div "First Name" at bounding box center [194, 255] width 48 height 11
click at [267, 257] on div "Last Name" at bounding box center [258, 255] width 48 height 11
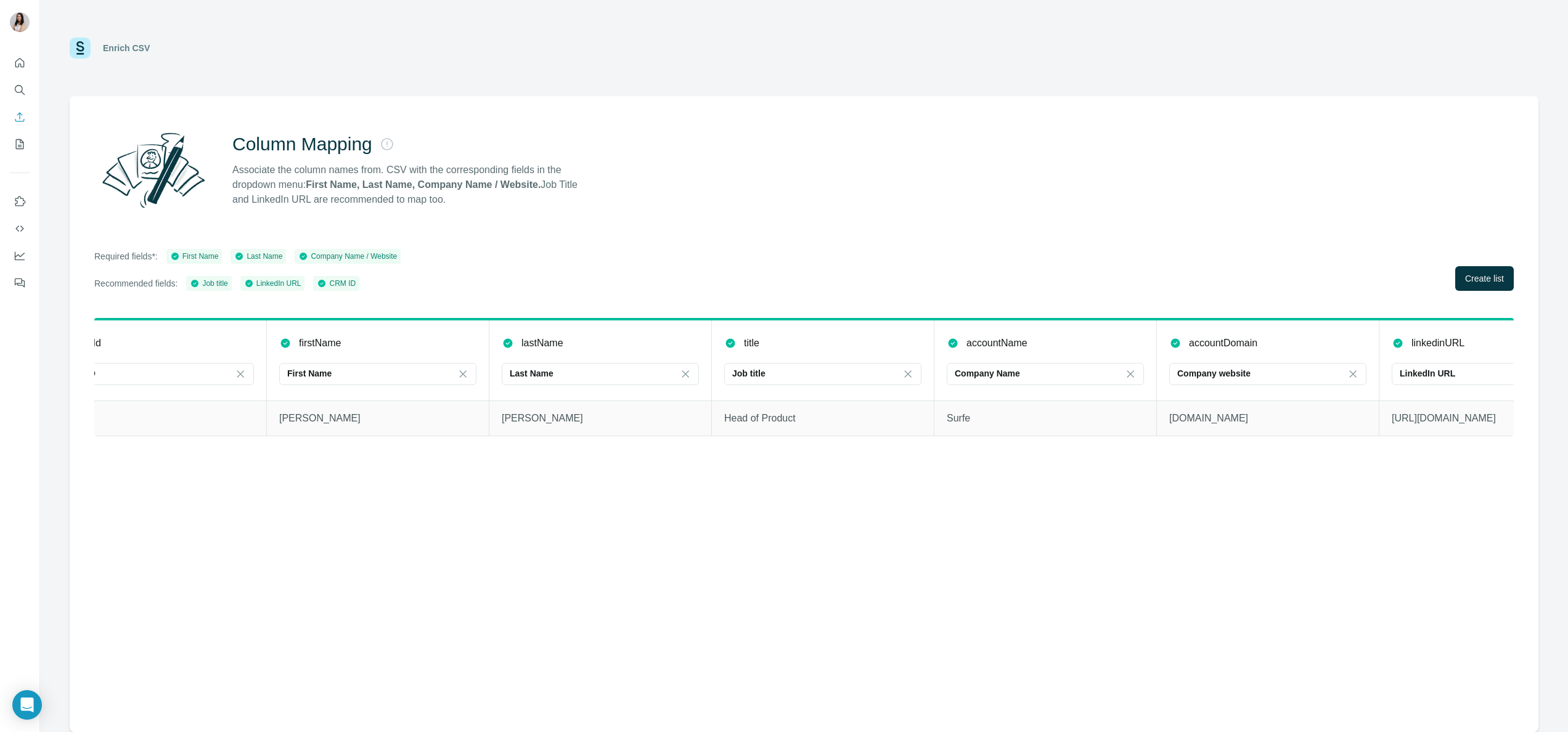
scroll to position [0, 140]
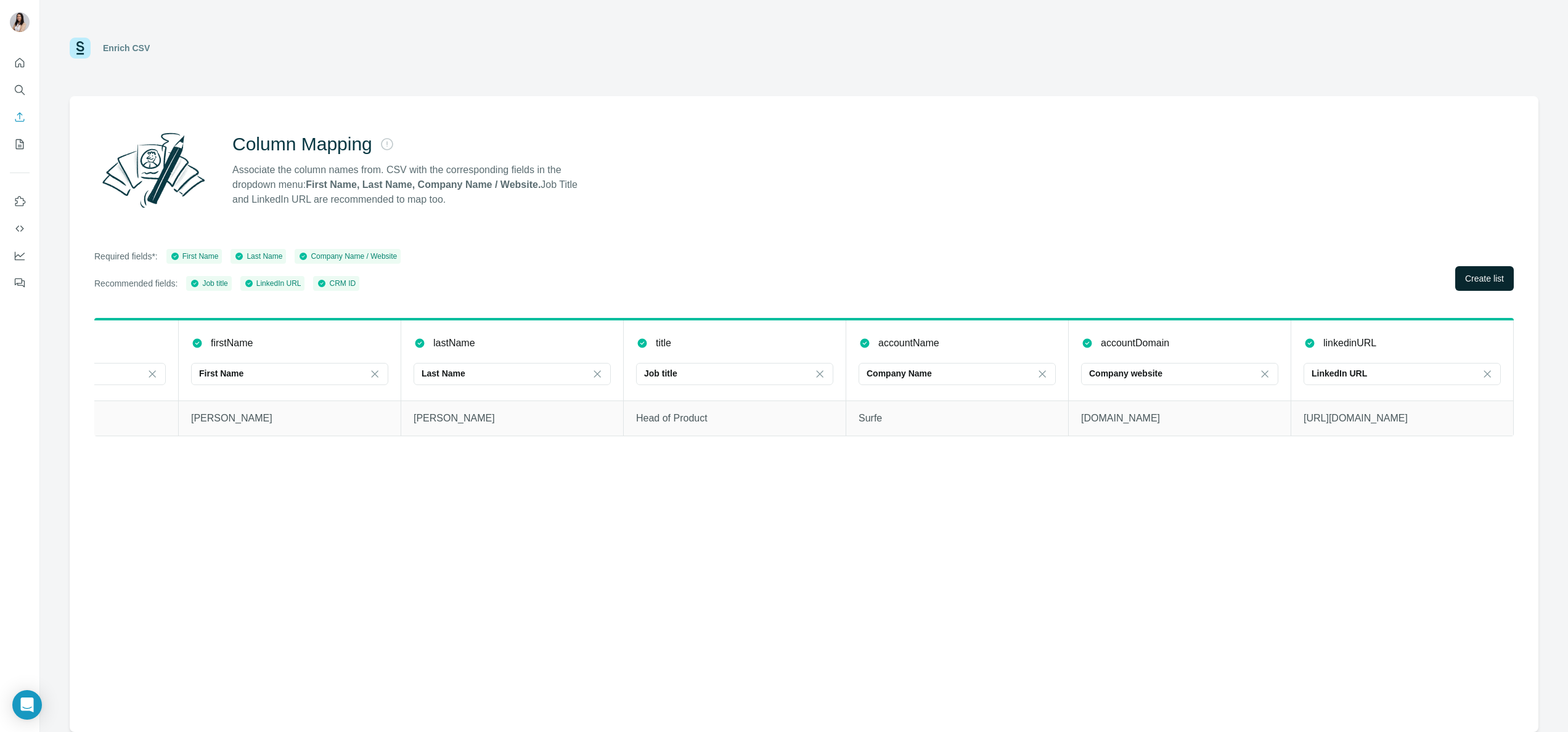
click at [1456, 281] on button "Create list" at bounding box center [1485, 278] width 59 height 24
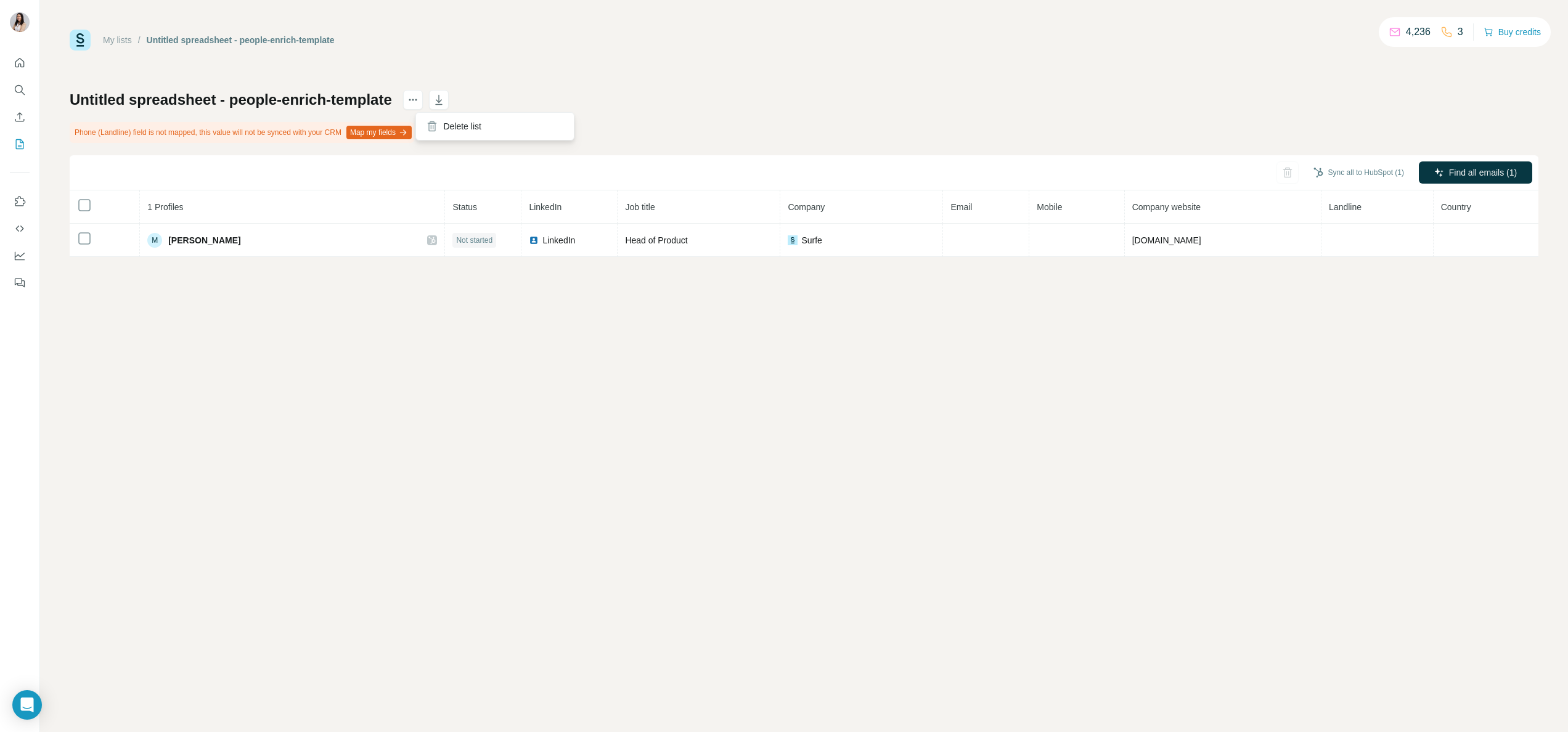
click at [412, 127] on button "Map my fields" at bounding box center [379, 132] width 66 height 14
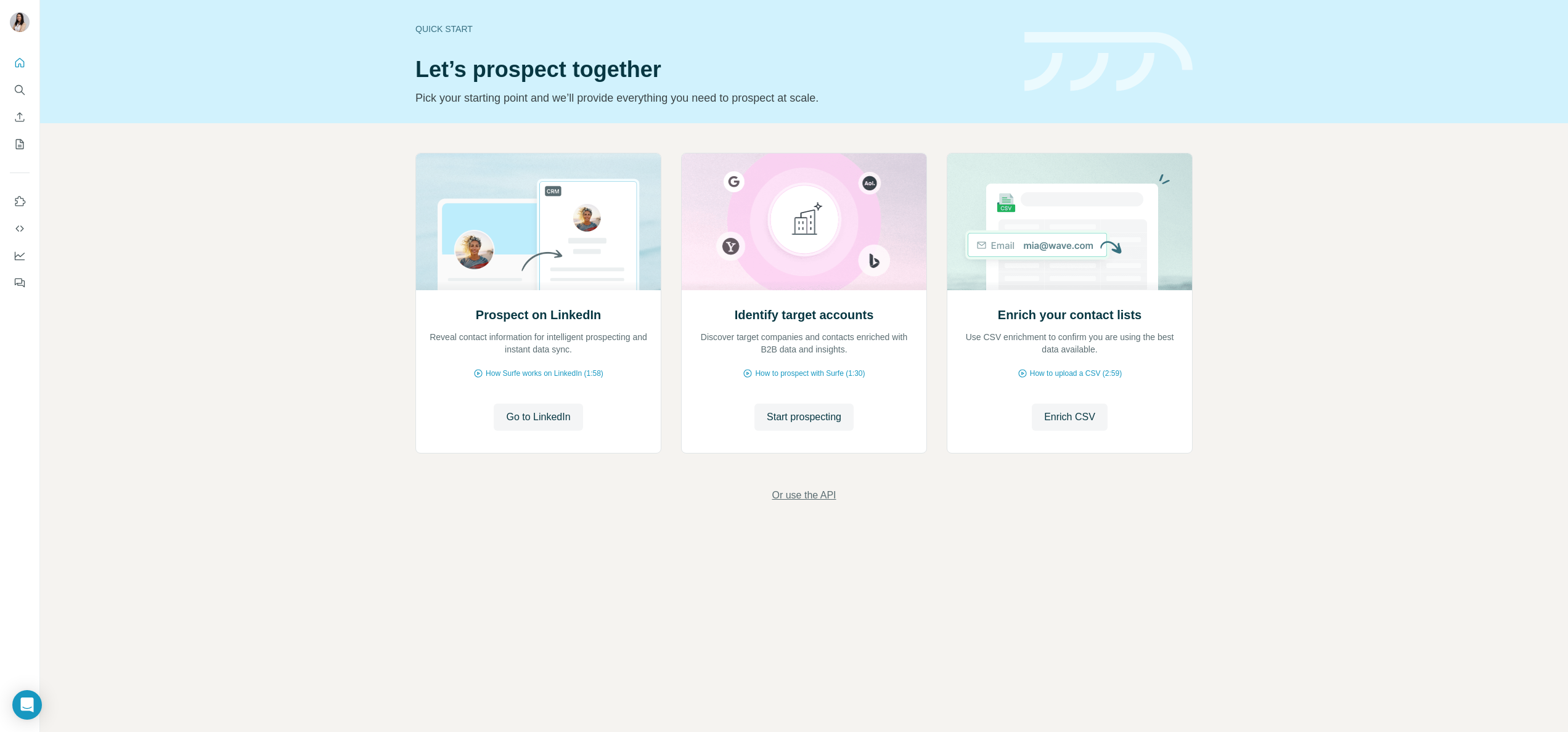
click at [805, 493] on span "Or use the API" at bounding box center [804, 495] width 64 height 15
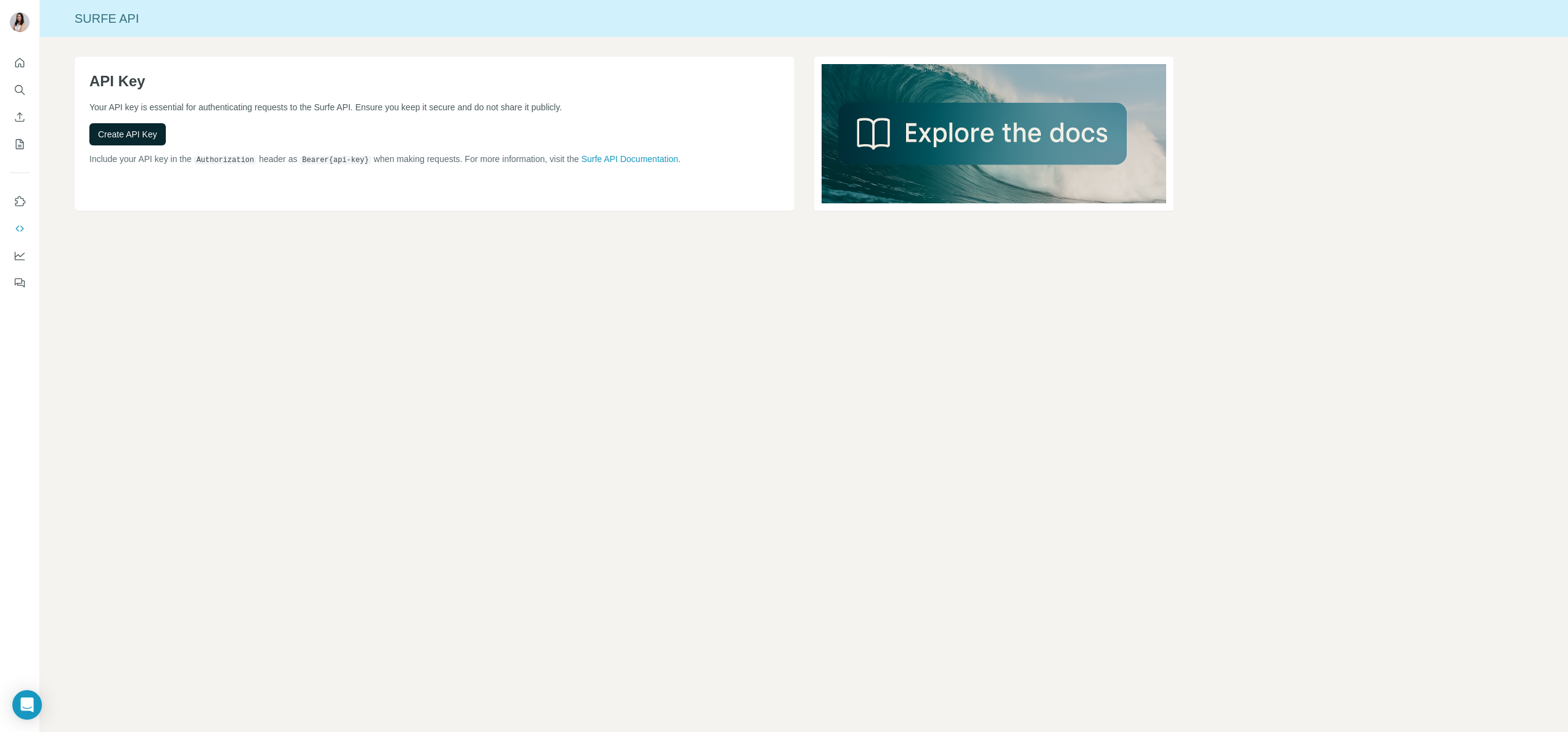
click at [133, 132] on span "Create API Key" at bounding box center [127, 134] width 59 height 13
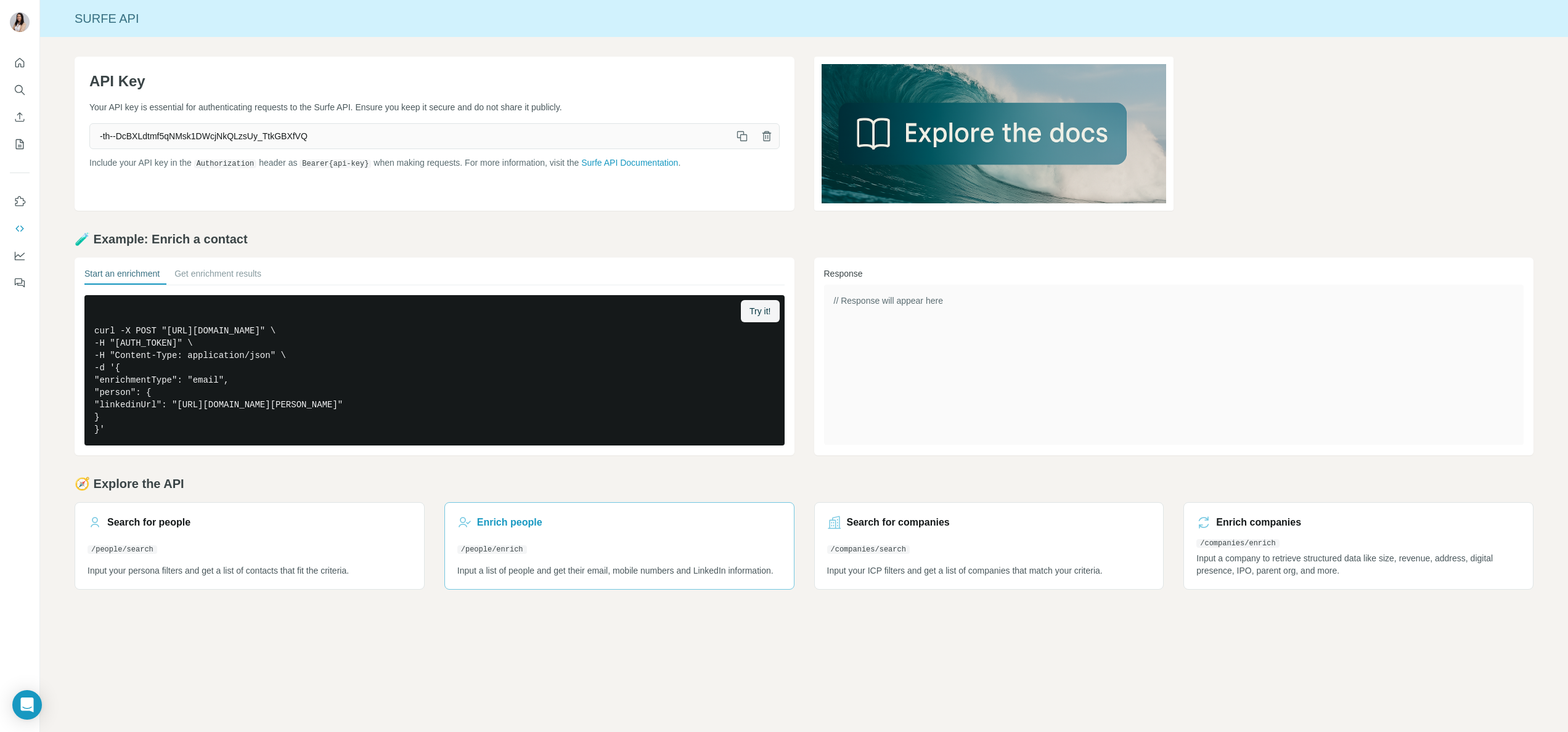
click at [672, 565] on p "Input a list of people and get their email, mobile numbers and LinkedIn informa…" at bounding box center [619, 571] width 324 height 13
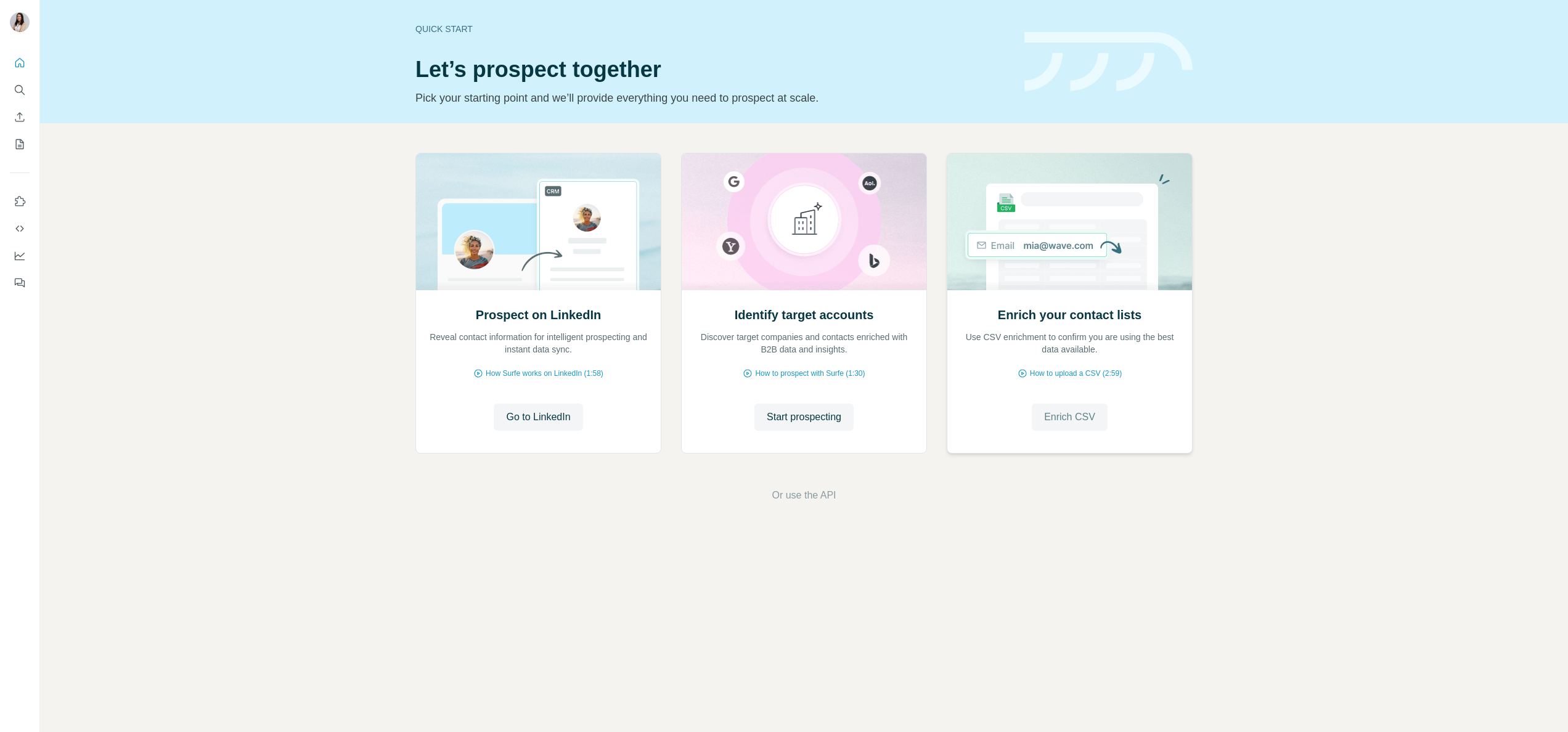
click at [1078, 422] on span "Enrich CSV" at bounding box center [1070, 417] width 51 height 15
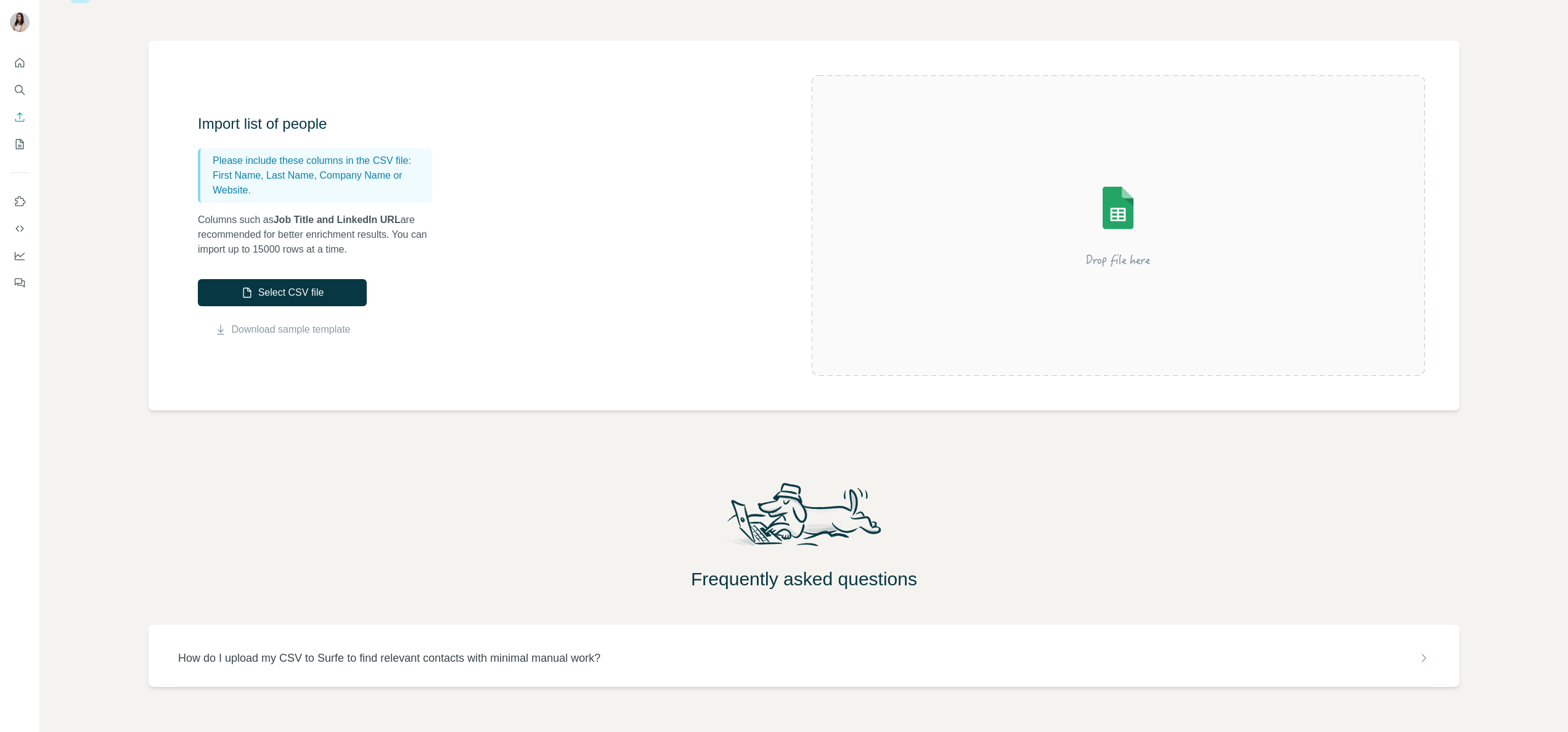
scroll to position [82, 0]
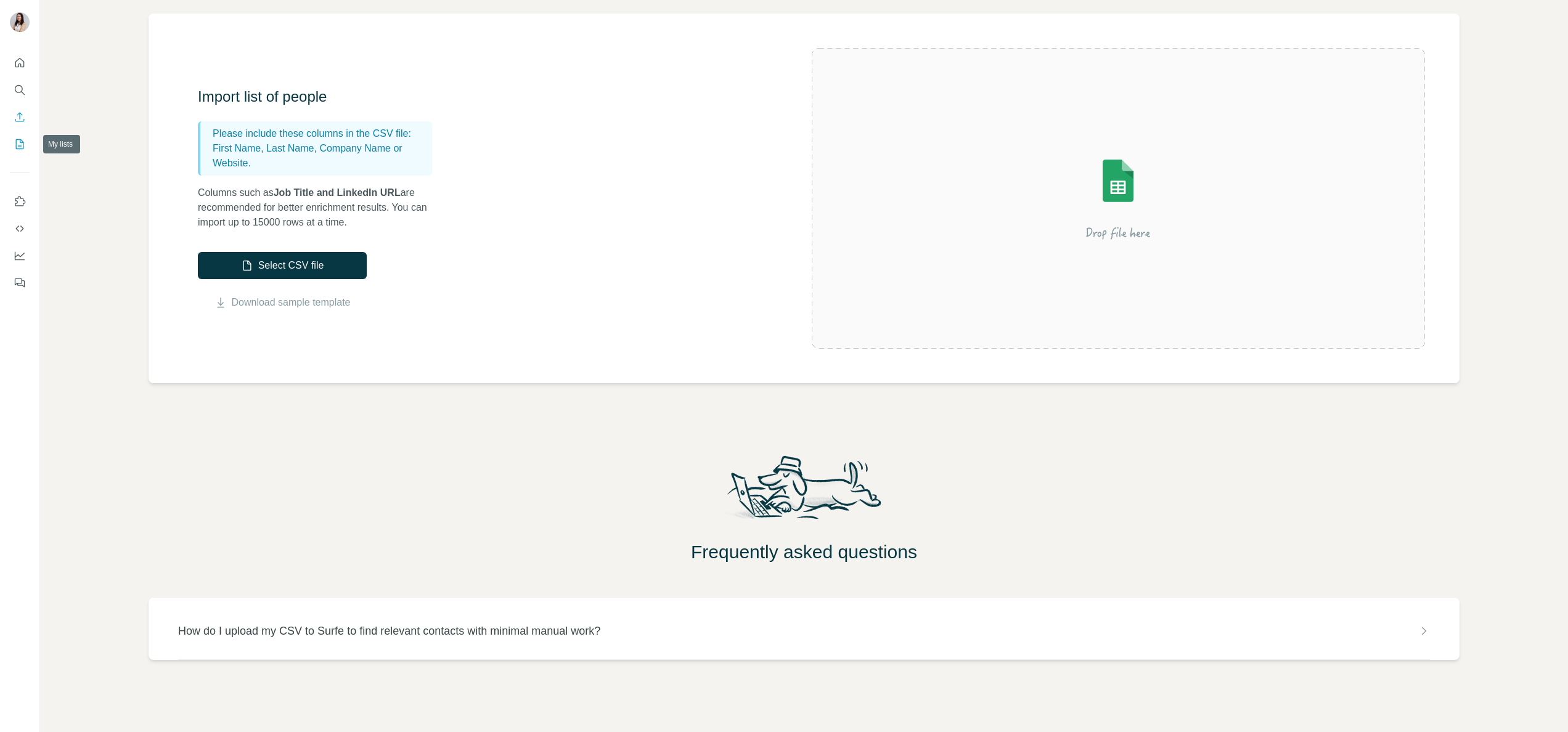
click at [15, 140] on icon "My lists" at bounding box center [19, 144] width 13 height 13
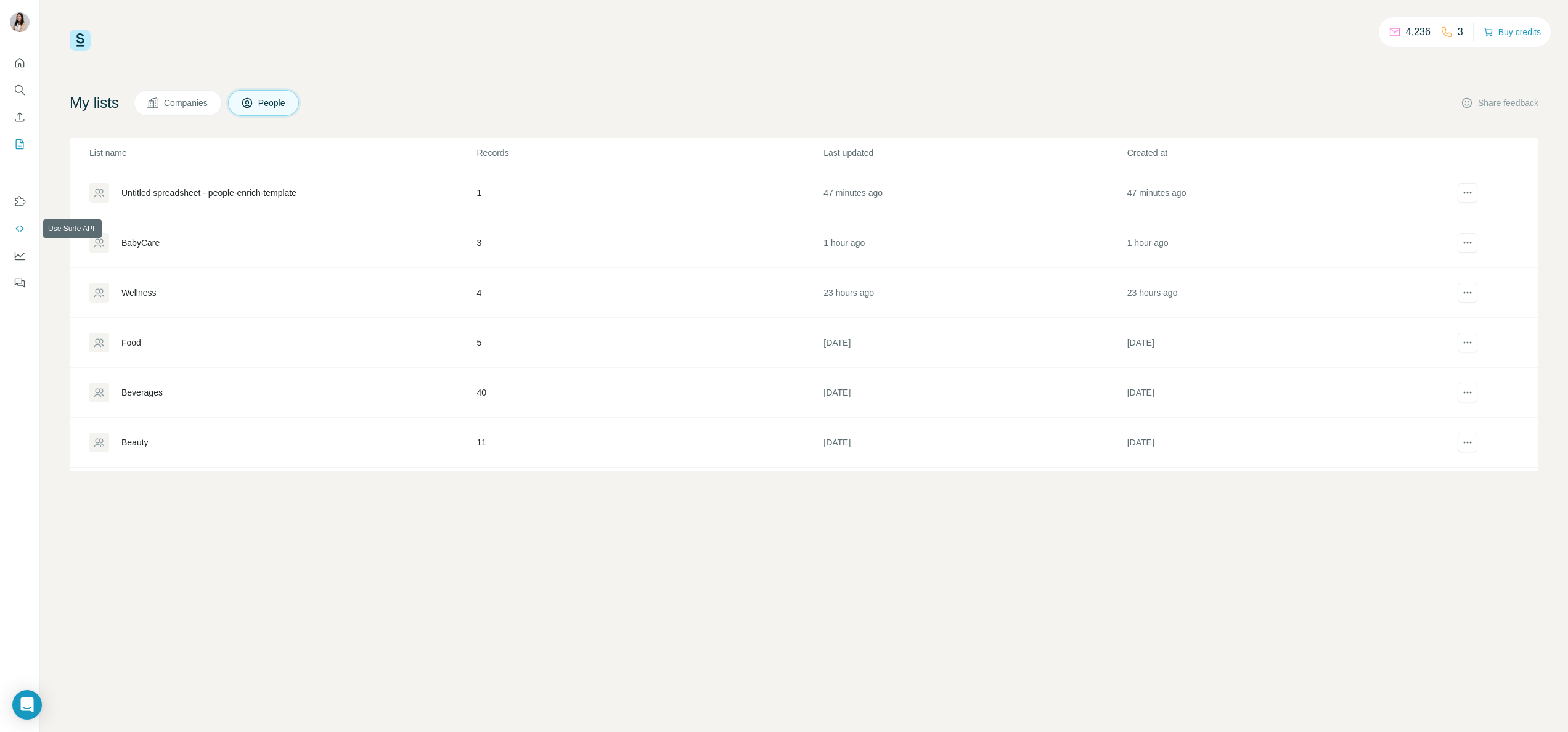
click at [20, 235] on button "Use Surfe API" at bounding box center [19, 228] width 19 height 22
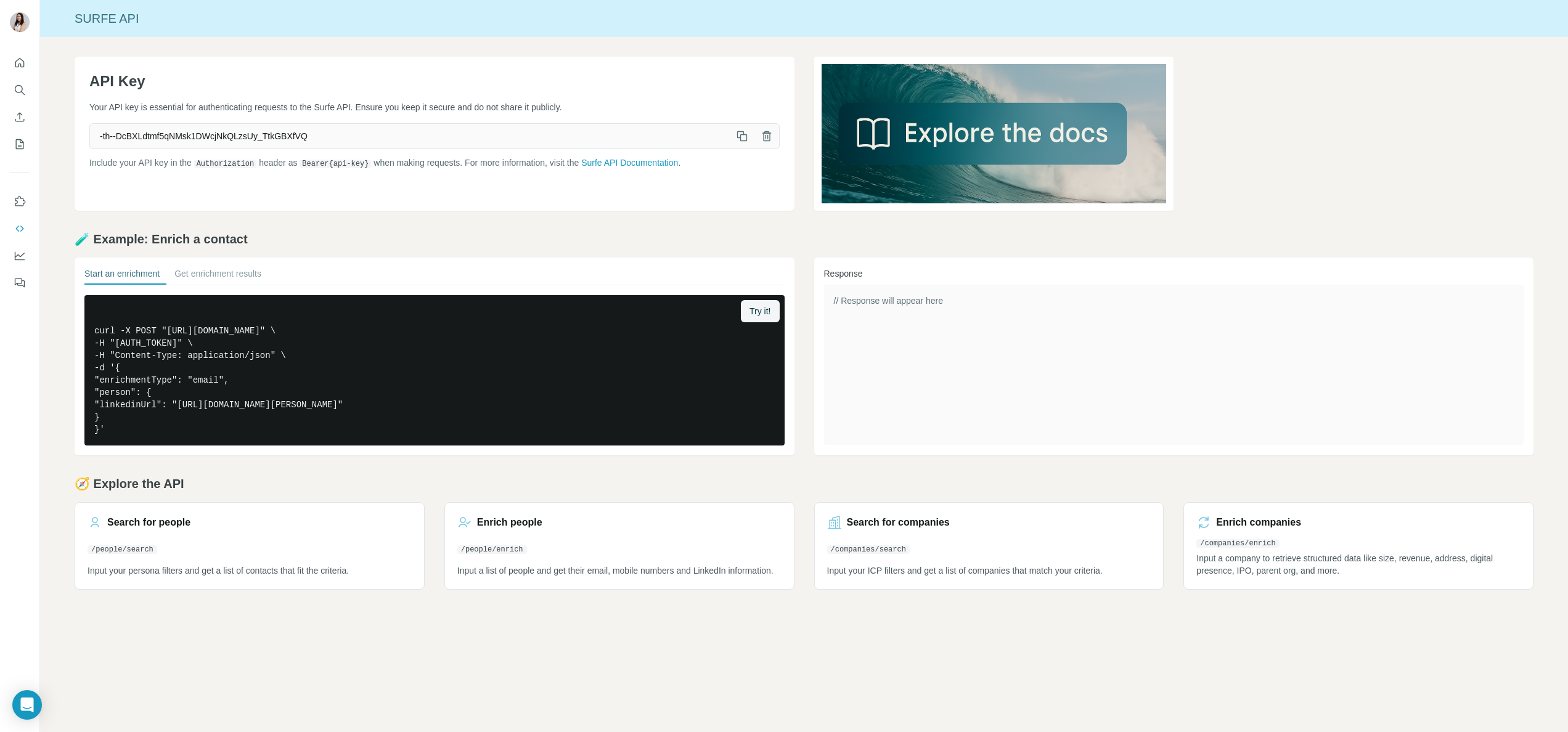
click at [735, 134] on button "button" at bounding box center [742, 135] width 24 height 24
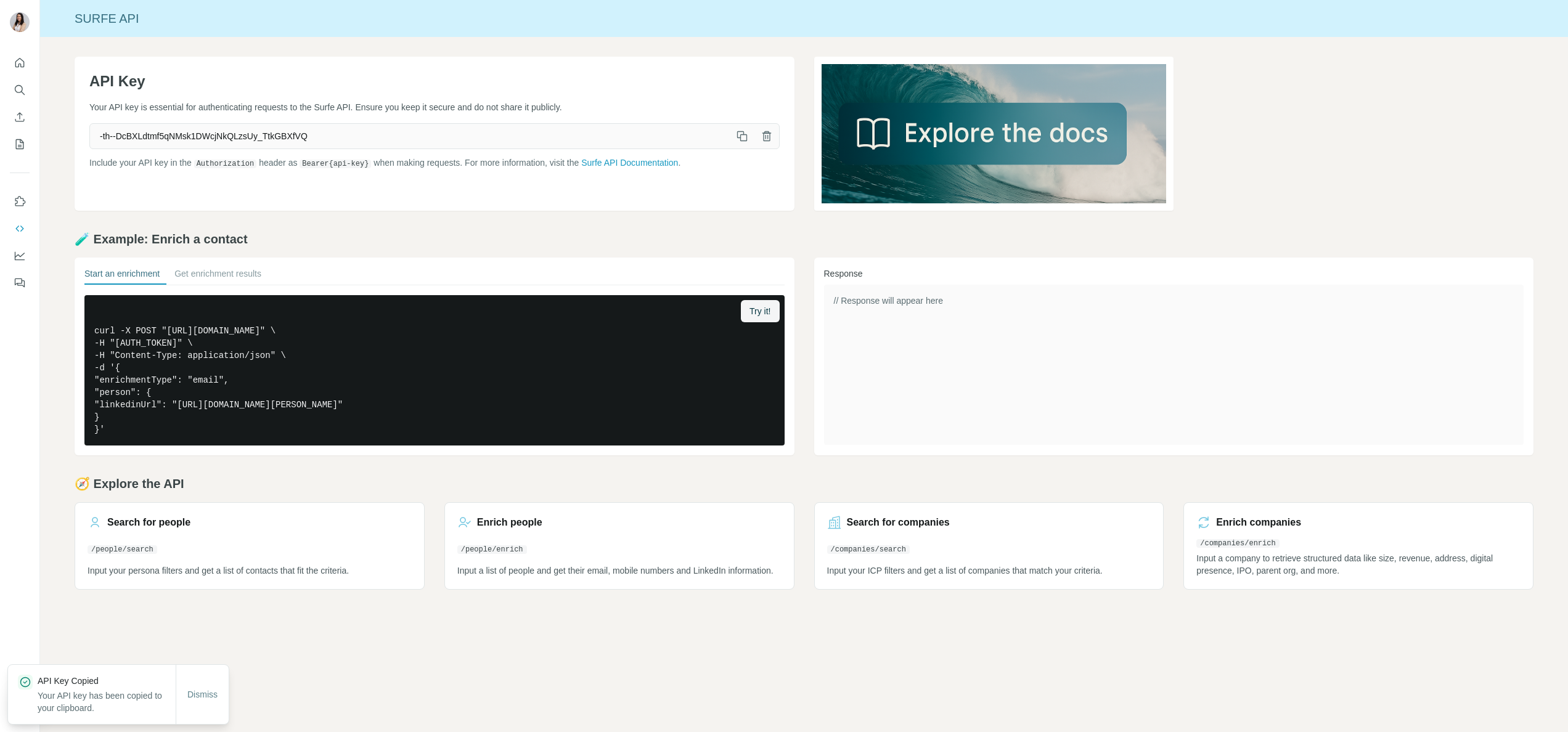
click at [735, 134] on button "button" at bounding box center [742, 135] width 24 height 24
click at [313, 348] on pre "curl -X POST "https://api.surfe.com/v1/people/enrichments" \ -H "Authorization:…" at bounding box center [434, 370] width 700 height 151
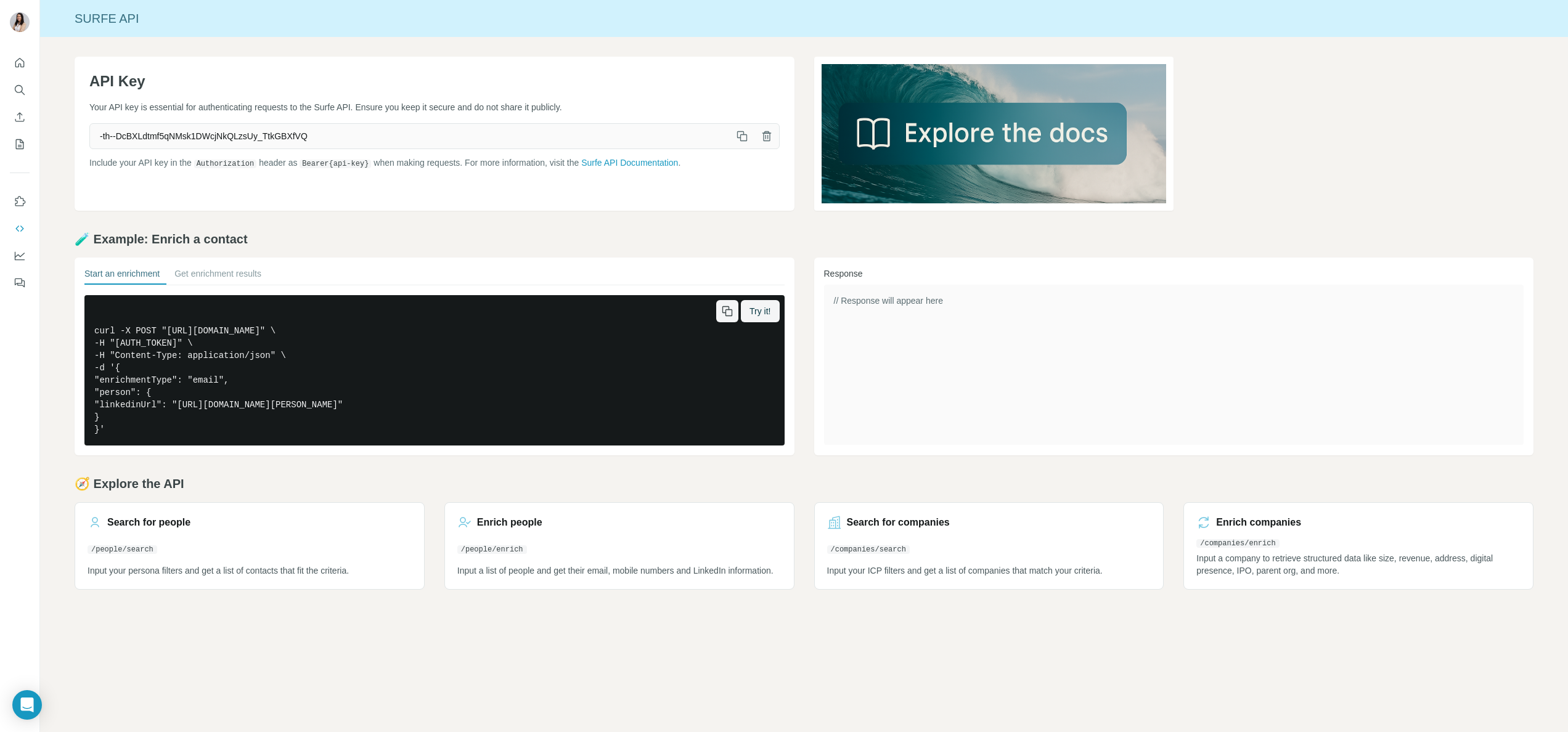
click at [307, 372] on pre "curl -X POST "https://api.surfe.com/v1/people/enrichments" \ -H "Authorization:…" at bounding box center [434, 370] width 700 height 151
drag, startPoint x: 225, startPoint y: 429, endPoint x: 104, endPoint y: 402, distance: 124.0
click at [104, 402] on pre "curl -X POST "https://api.surfe.com/v1/people/enrichments" \ -H "Authorization:…" at bounding box center [434, 370] width 700 height 151
drag, startPoint x: 104, startPoint y: 402, endPoint x: 396, endPoint y: 402, distance: 292.0
click at [396, 402] on pre "curl -X POST "https://api.surfe.com/v1/people/enrichments" \ -H "Authorization:…" at bounding box center [434, 370] width 700 height 151
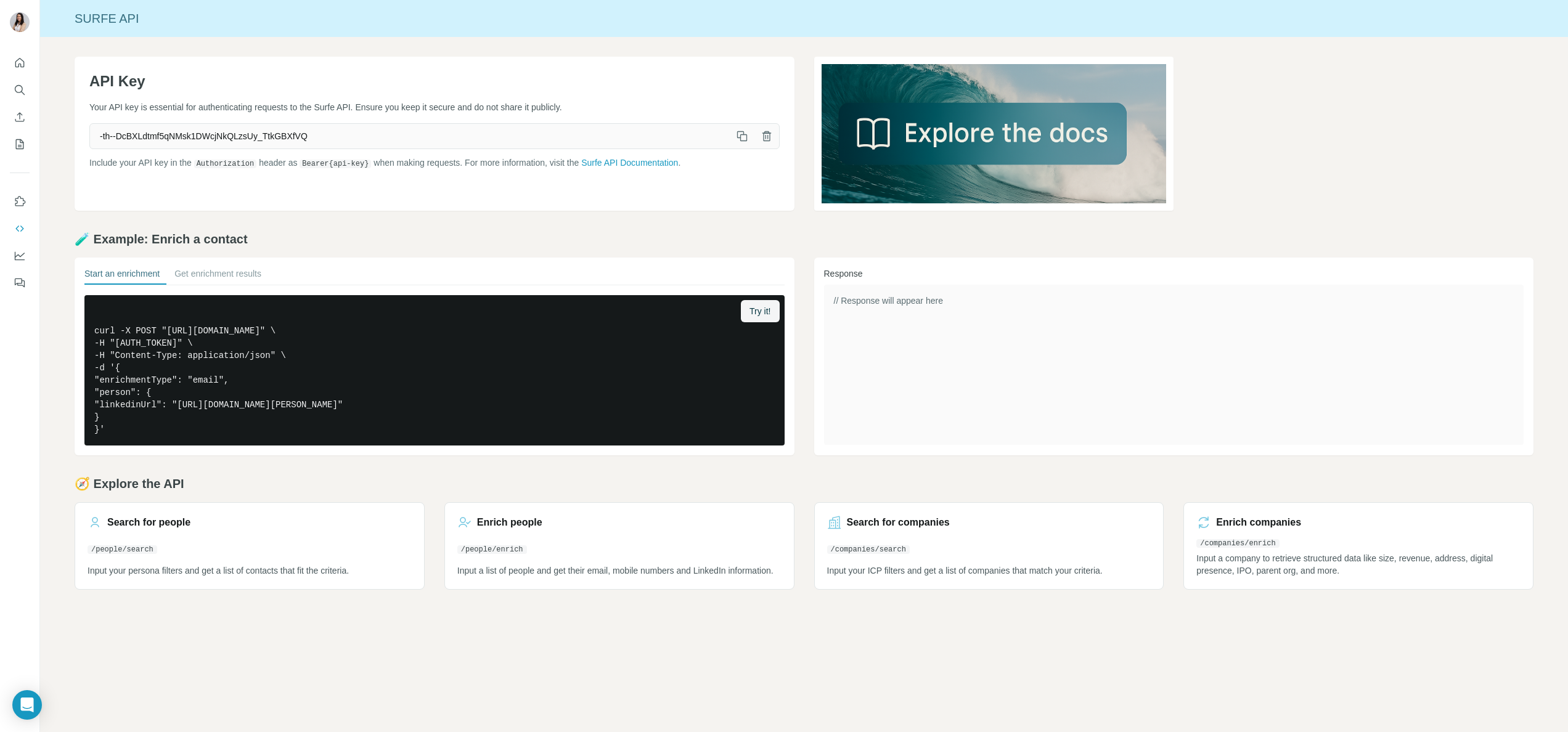
click at [628, 222] on div "API Key Your API key is essential for authenticating requests to the Surfe API.…" at bounding box center [804, 323] width 1528 height 572
click at [740, 133] on icon "button" at bounding box center [742, 135] width 13 height 13
click at [722, 313] on icon "button" at bounding box center [727, 310] width 13 height 13
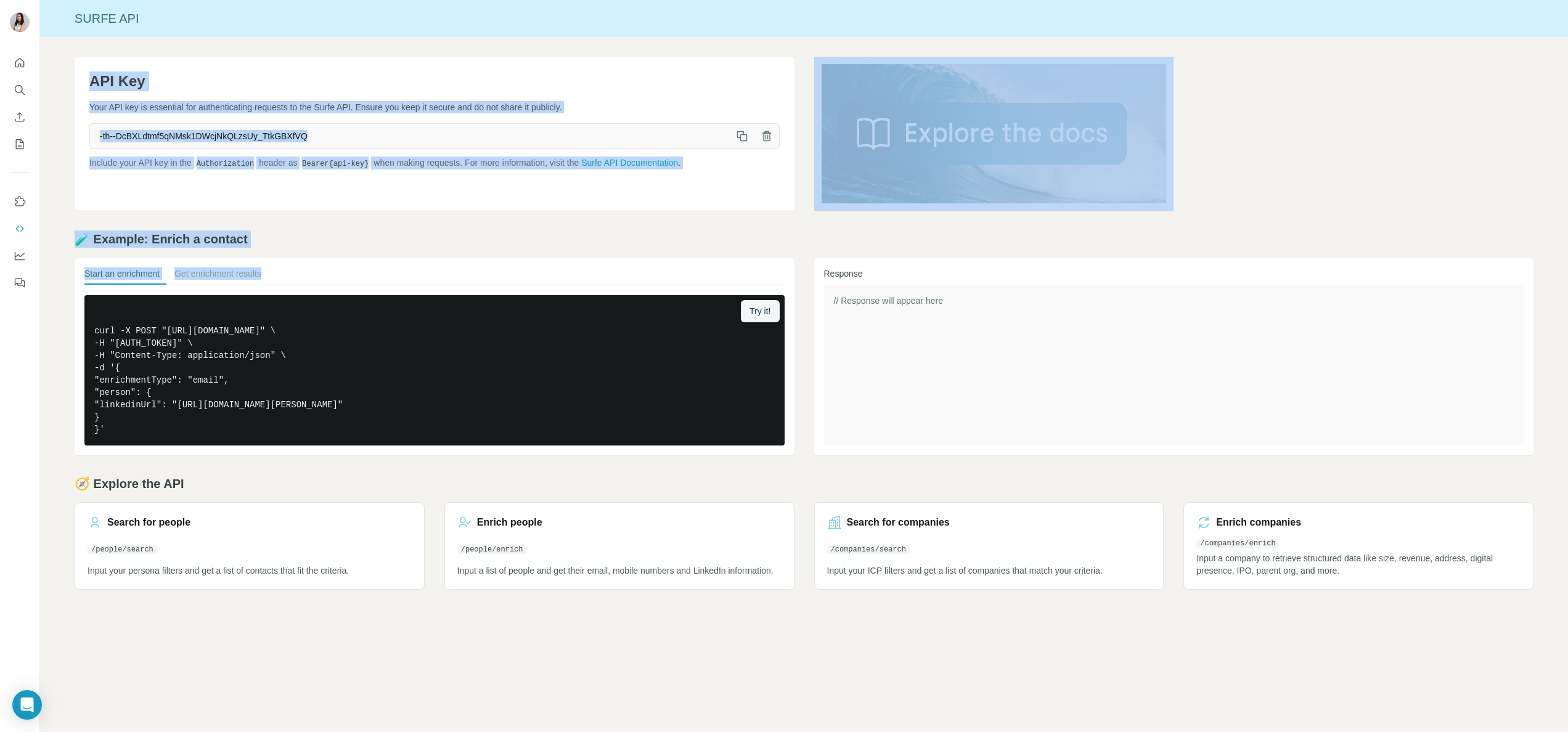
drag, startPoint x: 92, startPoint y: 62, endPoint x: 351, endPoint y: 278, distance: 337.2
click at [351, 278] on div "API Key Your API key is essential for authenticating requests to the Surfe API.…" at bounding box center [804, 323] width 1528 height 572
click at [635, 250] on div "🧪 Example: Enrich a contact Start an enrichment Get enrichment results Try it! …" at bounding box center [804, 342] width 1460 height 225
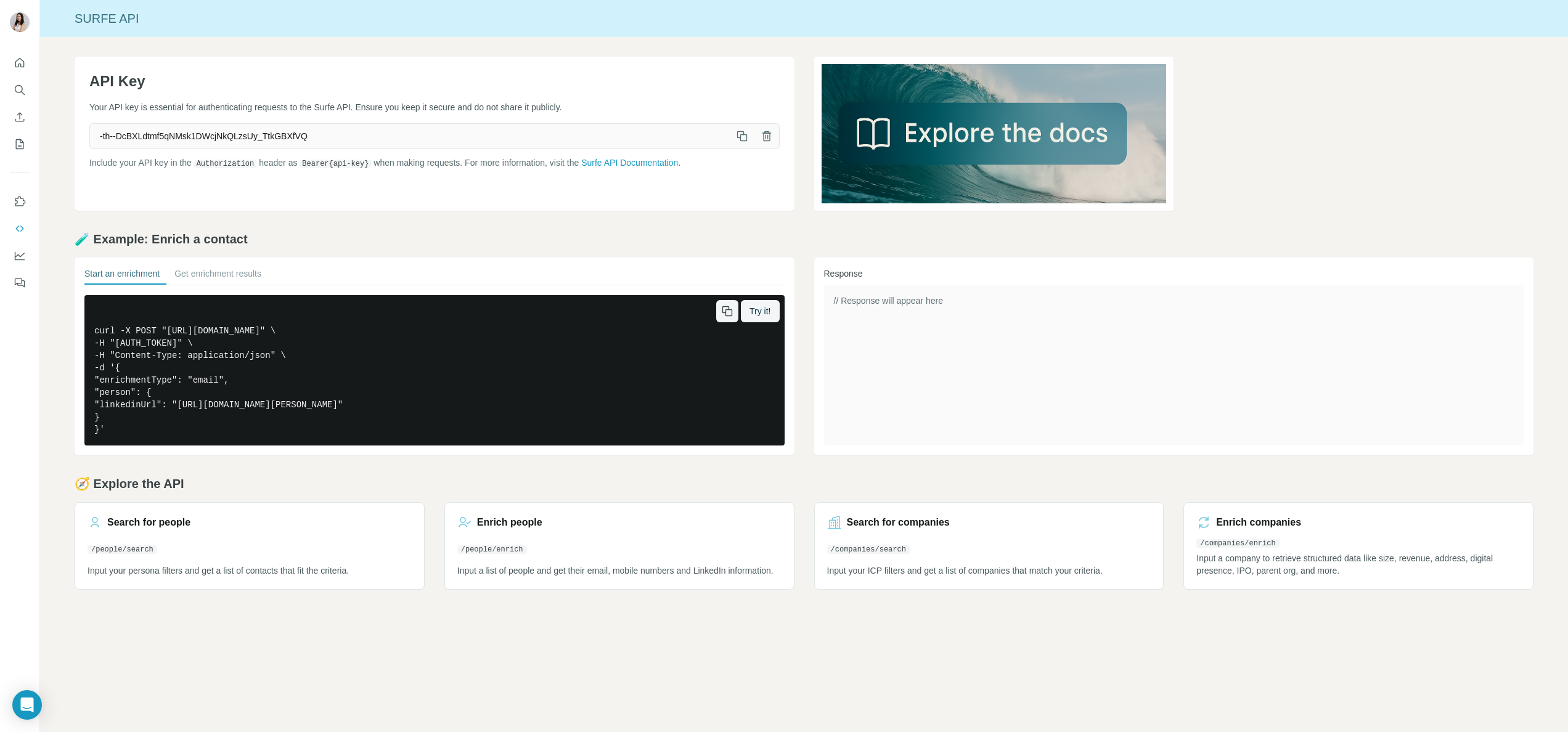
click at [289, 356] on pre "curl -X POST "https://api.surfe.com/v1/people/enrichments" \ -H "Authorization:…" at bounding box center [434, 370] width 700 height 151
click at [257, 275] on button "Get enrichment results" at bounding box center [218, 277] width 87 height 17
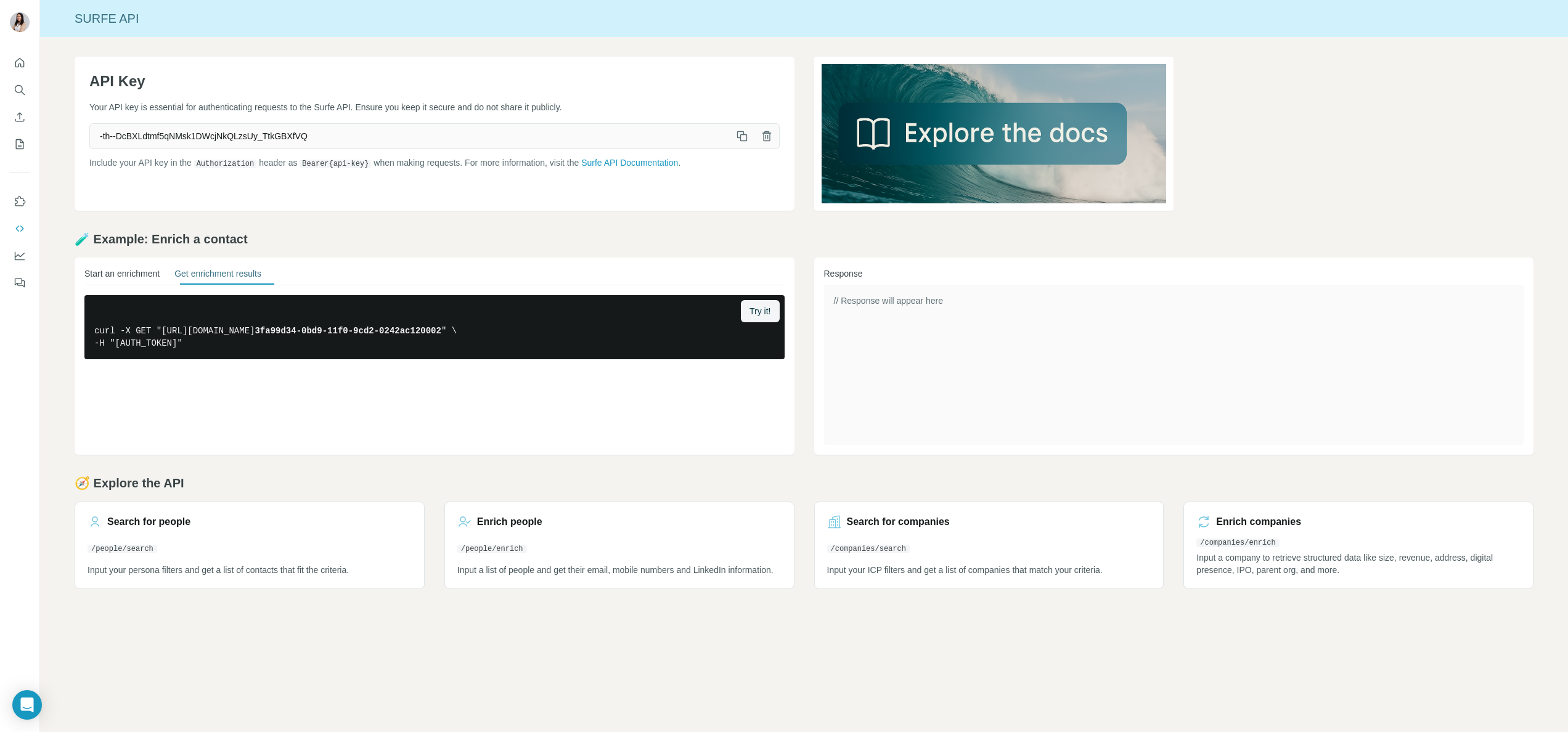
click at [146, 277] on button "Start an enrichment" at bounding box center [122, 277] width 75 height 17
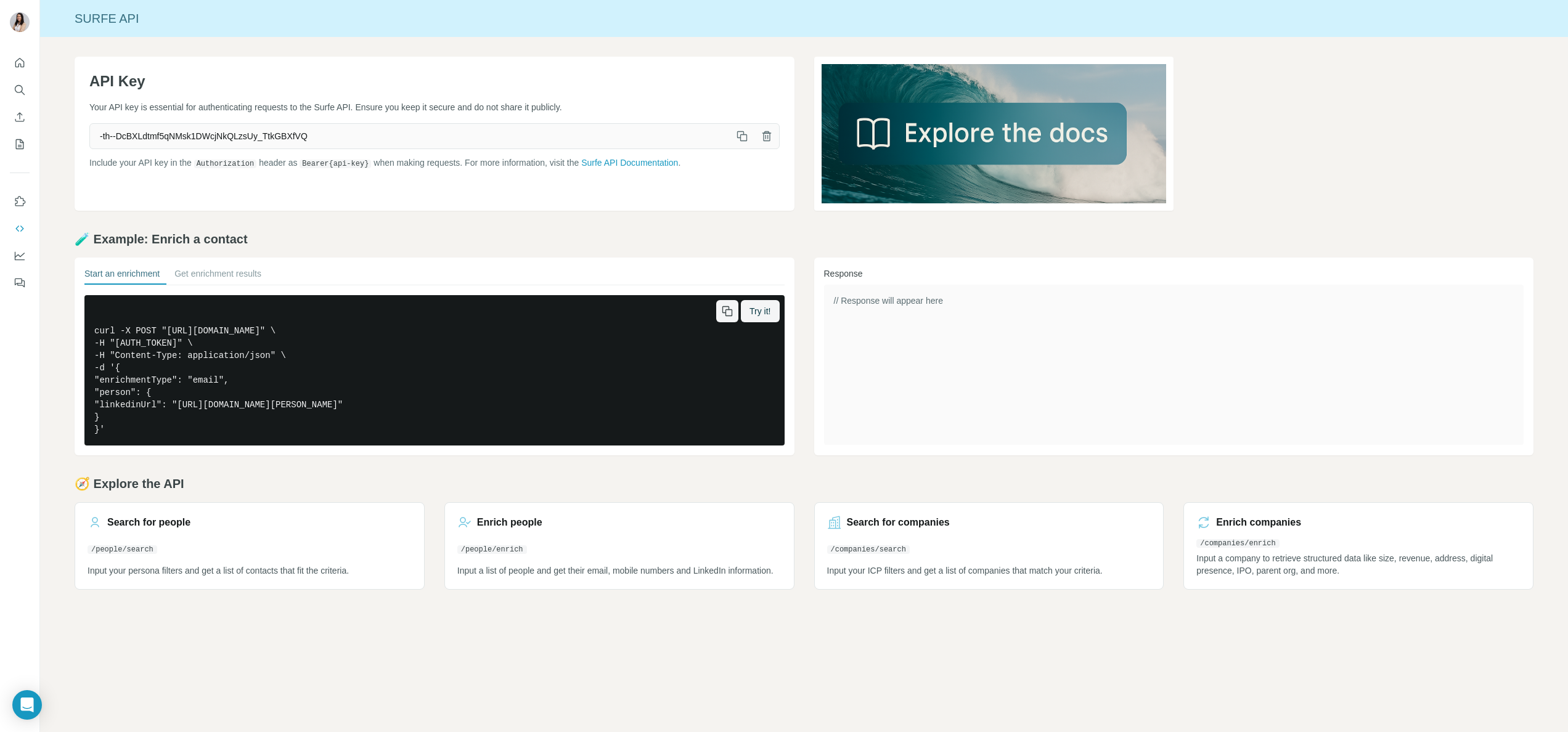
click at [306, 336] on pre "curl -X POST "https://api.surfe.com/v1/people/enrichments" \ -H "Authorization:…" at bounding box center [434, 370] width 700 height 151
click at [722, 310] on icon "button" at bounding box center [727, 310] width 13 height 13
click at [717, 315] on button "button" at bounding box center [727, 310] width 22 height 22
click at [722, 315] on icon "button" at bounding box center [727, 310] width 13 height 13
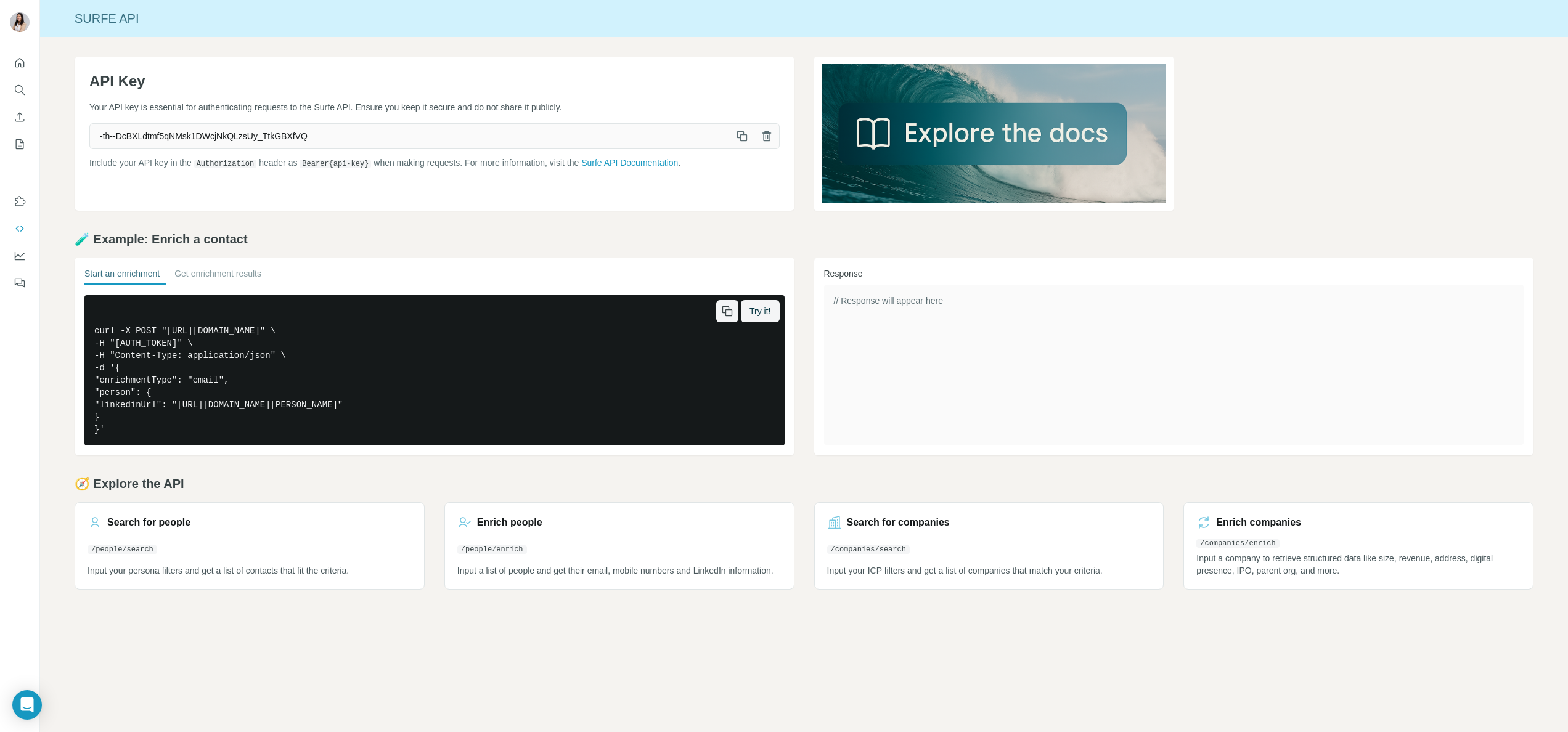
drag, startPoint x: 719, startPoint y: 315, endPoint x: 726, endPoint y: 318, distance: 7.6
click at [722, 315] on icon "button" at bounding box center [727, 310] width 13 height 13
click at [259, 269] on button "Get enrichment results" at bounding box center [218, 277] width 87 height 17
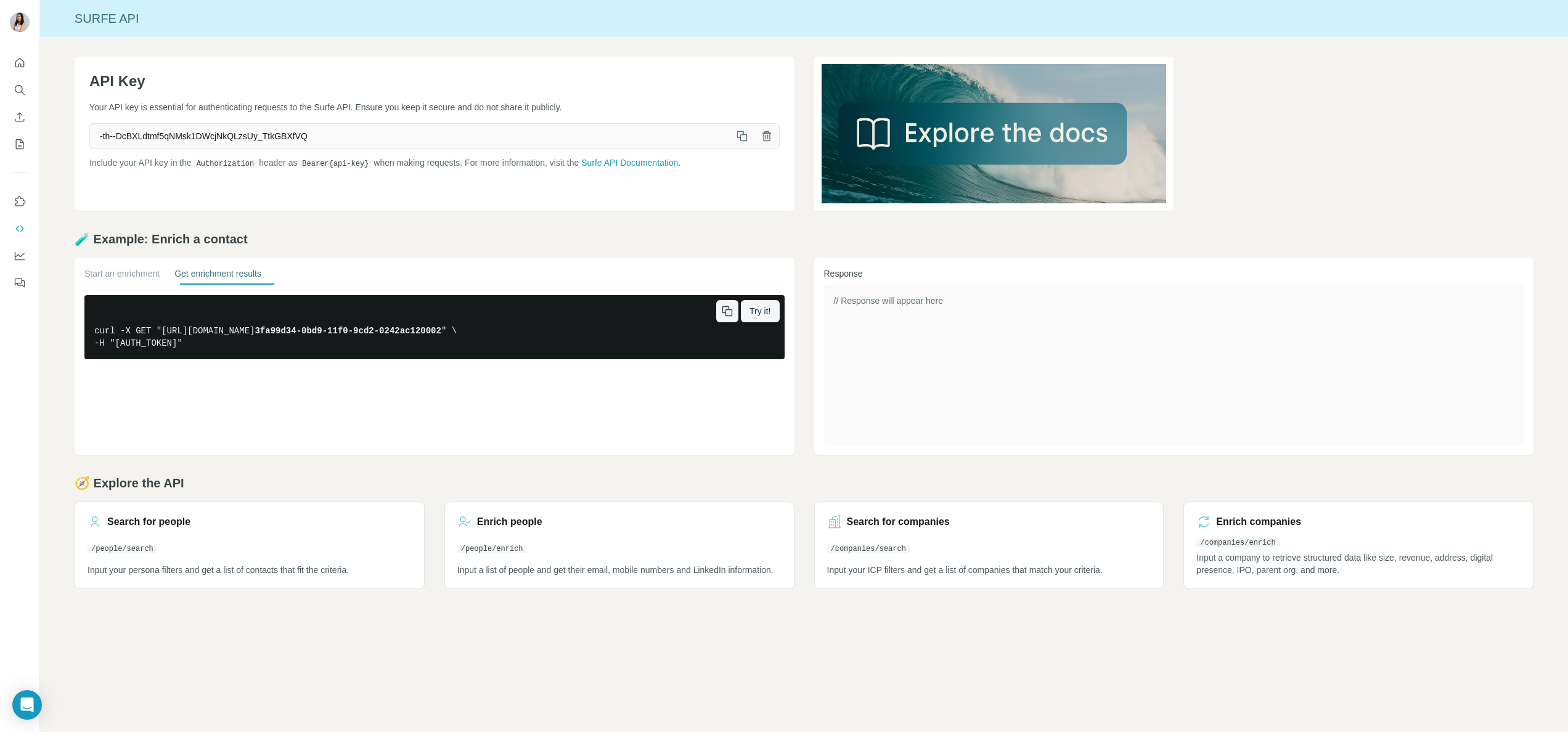
drag, startPoint x: 623, startPoint y: 341, endPoint x: 402, endPoint y: 348, distance: 221.1
click at [402, 350] on pre "curl -X GET "https://api.surfe.com/v1/people/enrichments/ 3fa99d34-0bd9-11f0-9c…" at bounding box center [434, 327] width 700 height 64
click at [710, 304] on pre "curl -X GET "https://api.surfe.com/v1/people/enrichments/ 3fa99d34-0bd9-11f0-9c…" at bounding box center [434, 327] width 700 height 64
click at [718, 308] on button "button" at bounding box center [727, 310] width 22 height 22
click at [722, 308] on icon "button" at bounding box center [727, 310] width 13 height 13
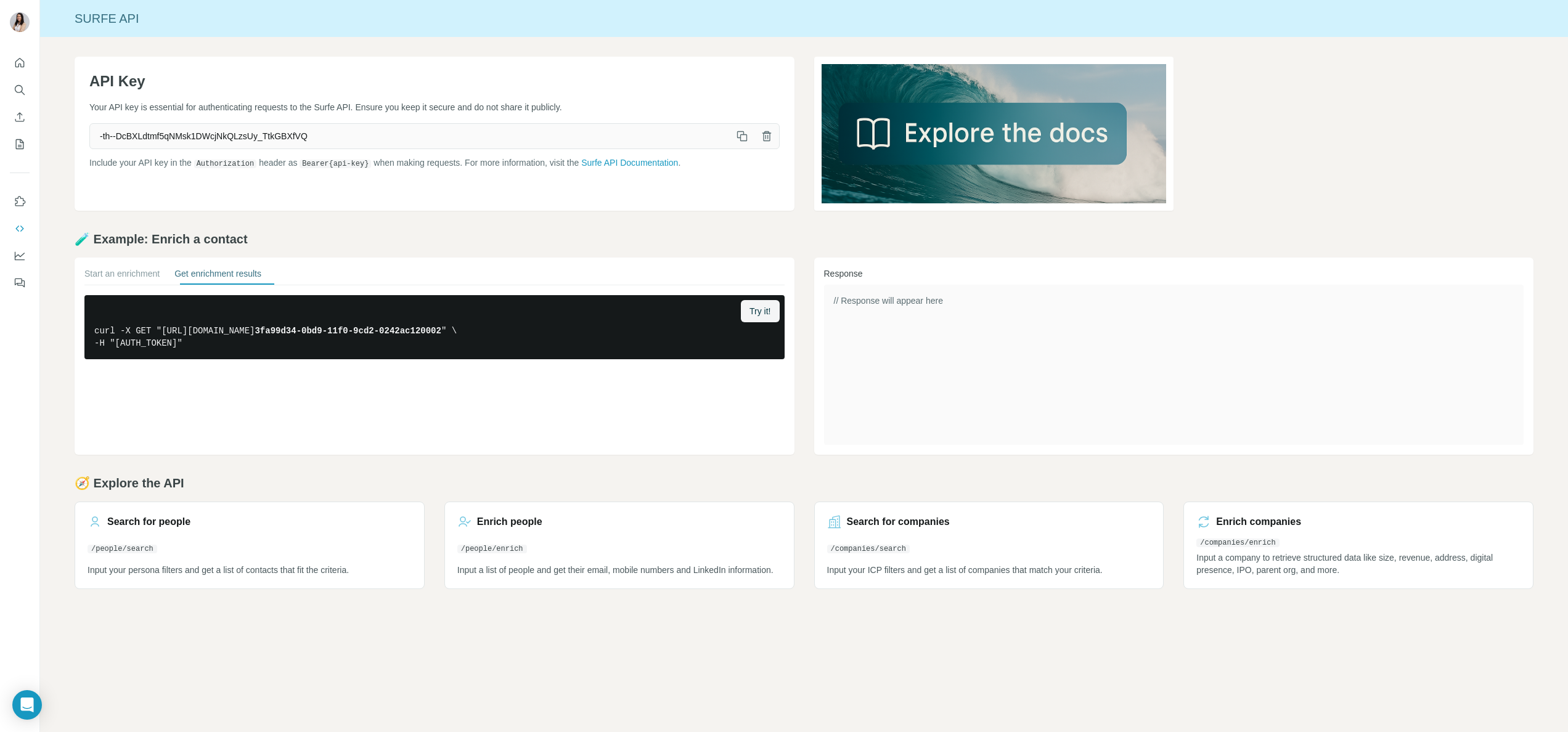
click at [736, 133] on icon "button" at bounding box center [742, 135] width 13 height 13
click at [1112, 468] on div "API Key Your API key is essential for authenticating requests to the Surfe API.…" at bounding box center [804, 322] width 1528 height 571
click at [203, 234] on h2 "🧪 Example: Enrich a contact" at bounding box center [804, 239] width 1460 height 17
click at [87, 240] on h2 "🧪 Example: Enrich a contact" at bounding box center [804, 239] width 1460 height 17
click at [643, 520] on div "Enrich people" at bounding box center [619, 521] width 324 height 15
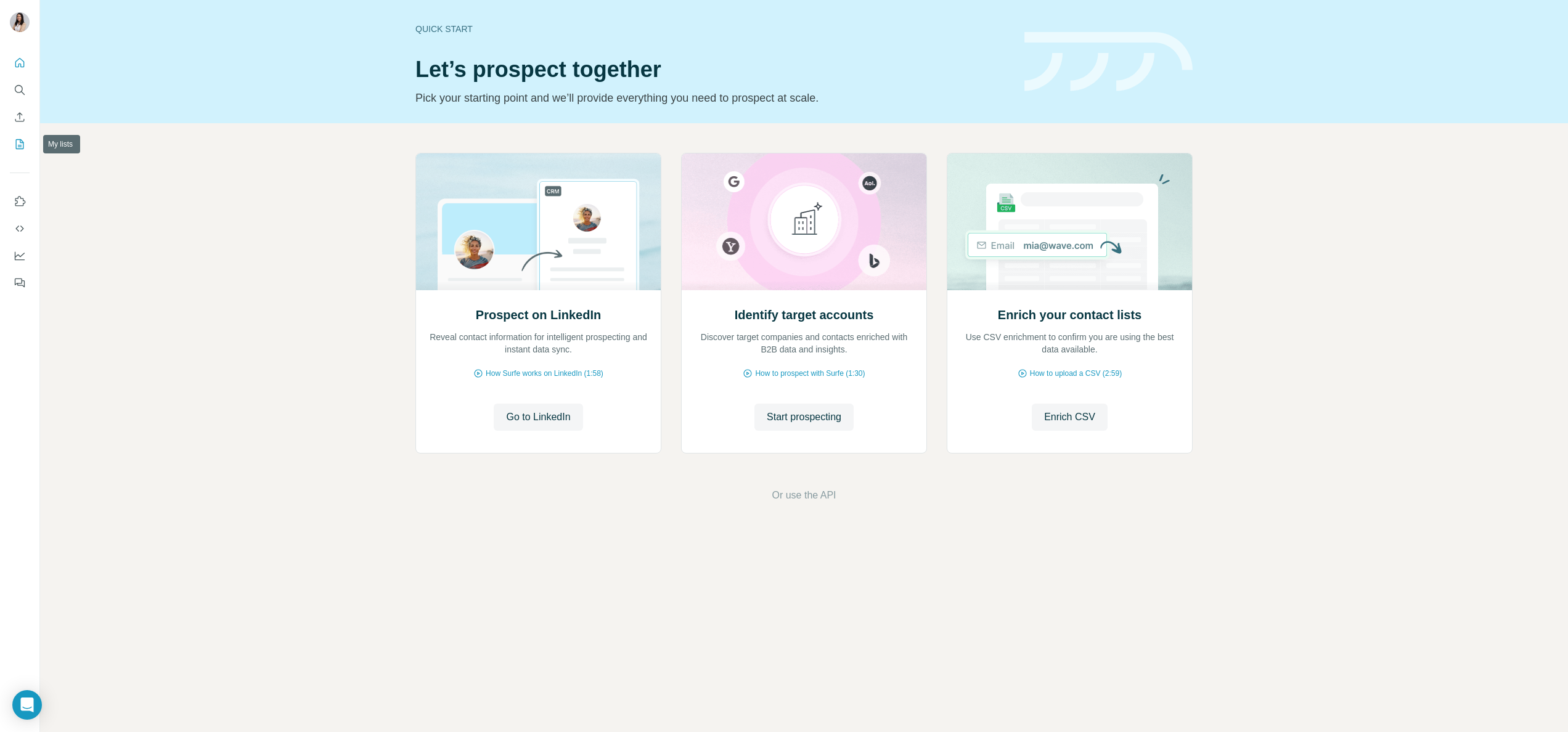
click at [18, 152] on button "My lists" at bounding box center [19, 144] width 19 height 22
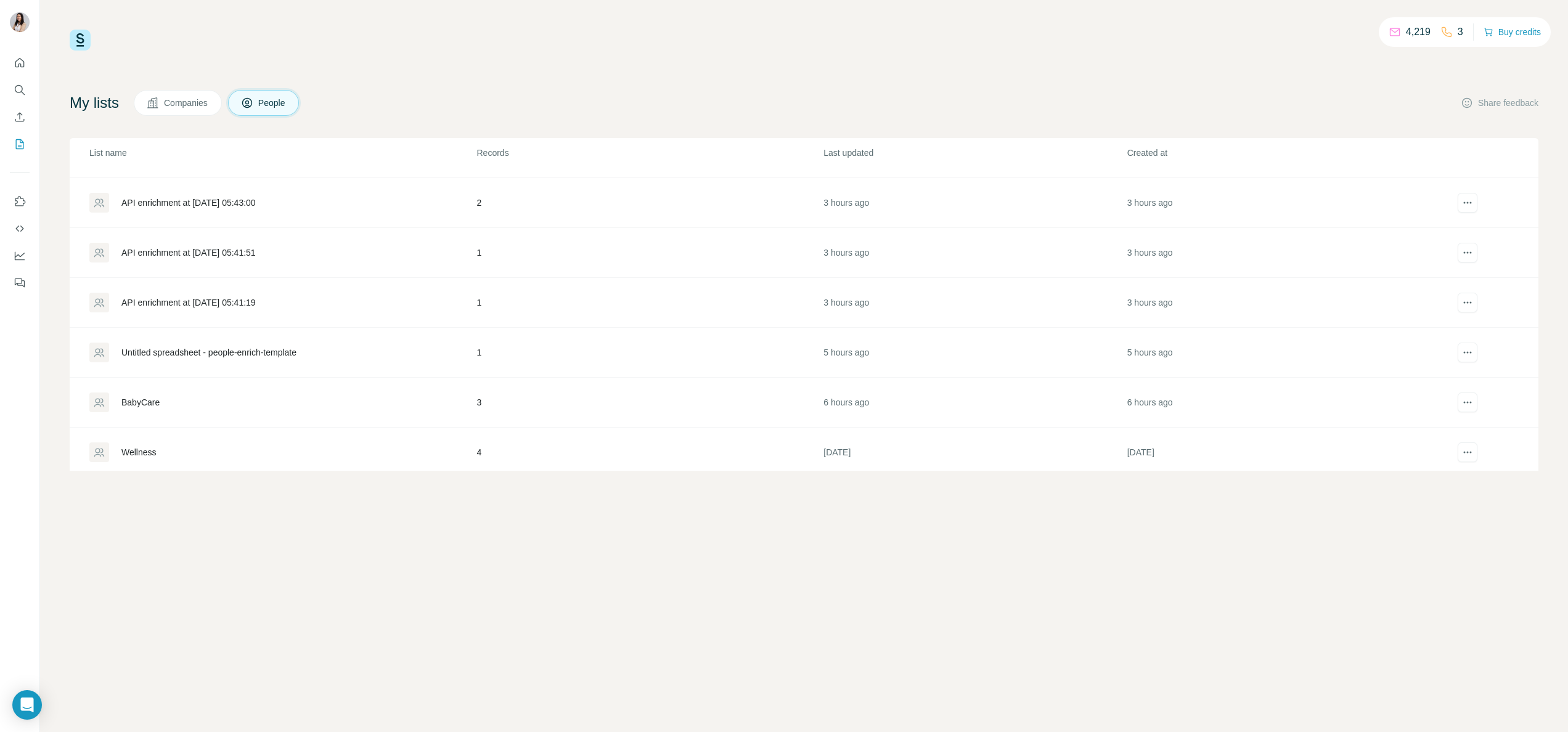
scroll to position [198, 0]
click at [385, 199] on div "API enrichment at [DATE] 05:43:00" at bounding box center [282, 195] width 387 height 19
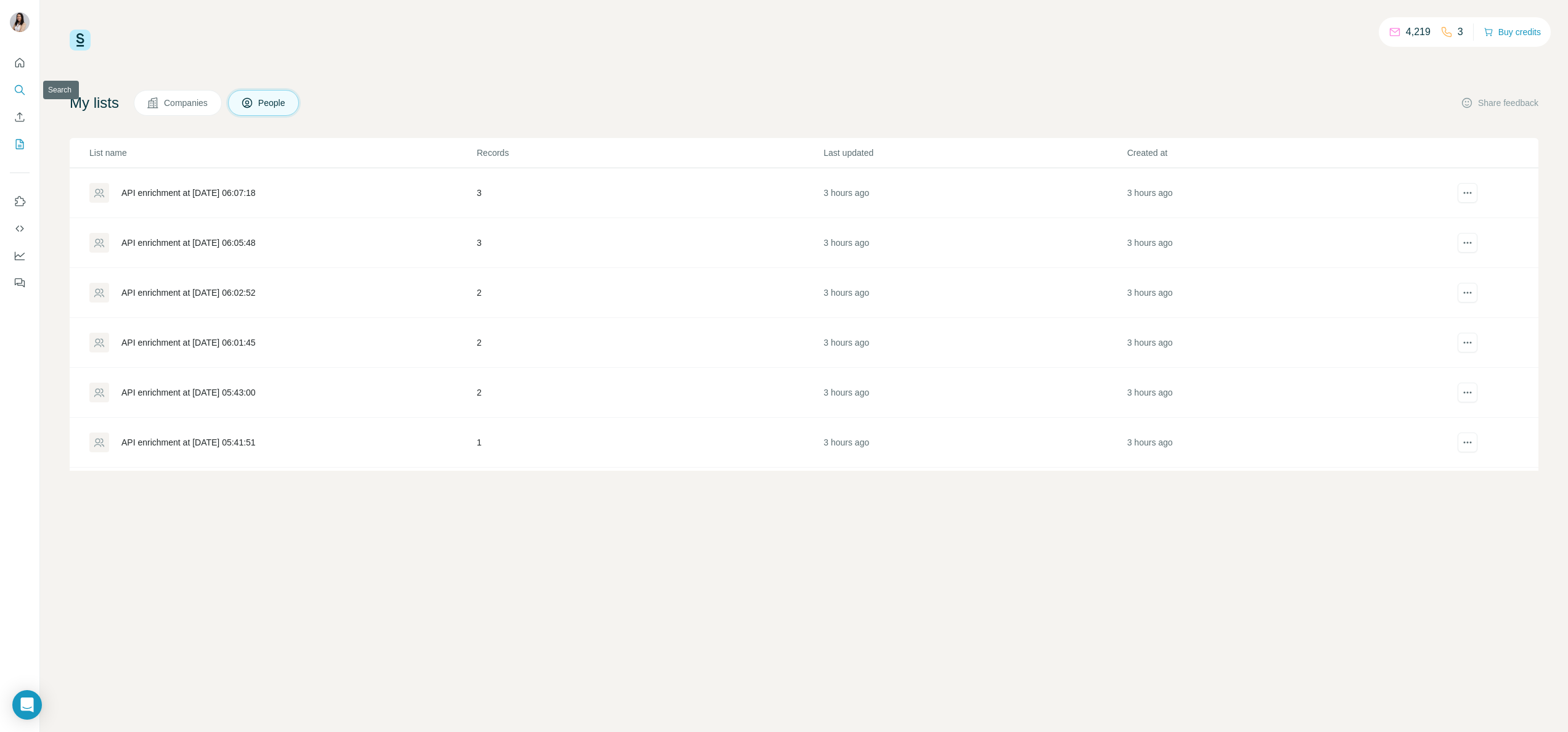
click at [23, 82] on button "Search" at bounding box center [19, 90] width 19 height 22
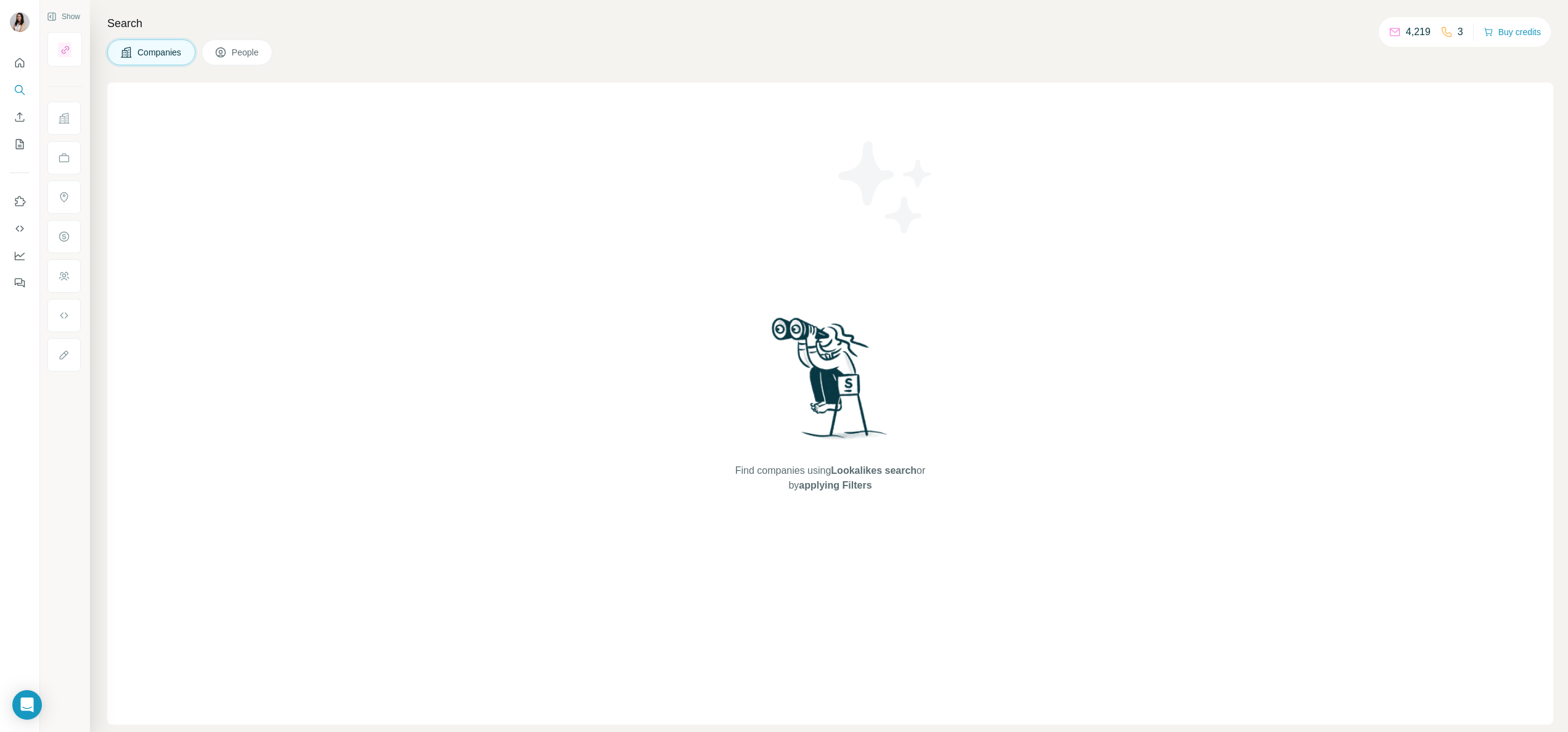
click at [254, 41] on button "People" at bounding box center [237, 52] width 72 height 26
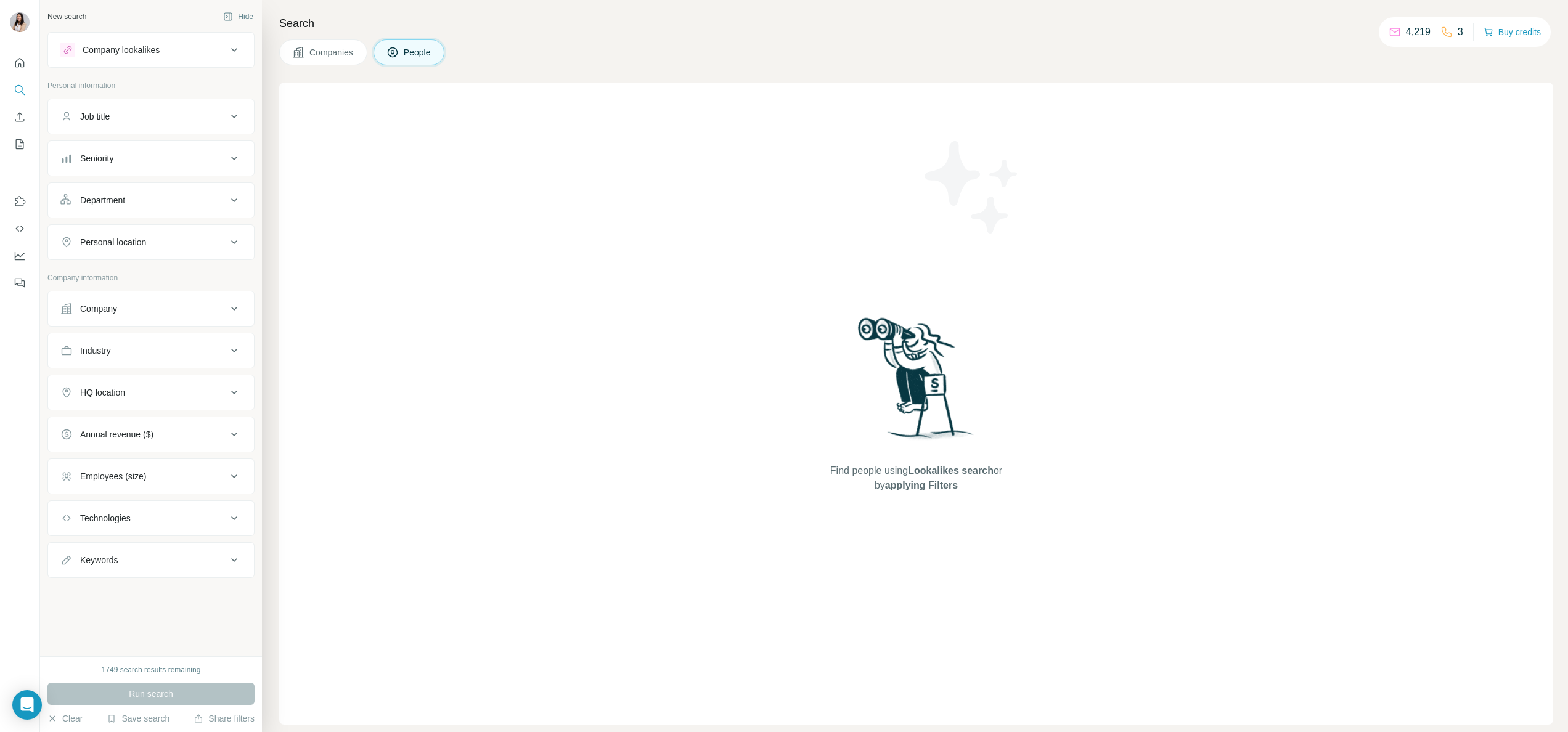
click at [383, 62] on button "People" at bounding box center [409, 52] width 72 height 26
click at [184, 250] on button "Personal location" at bounding box center [151, 242] width 206 height 30
click at [203, 270] on input "text" at bounding box center [150, 273] width 181 height 22
click at [23, 144] on icon "My lists" at bounding box center [19, 144] width 13 height 13
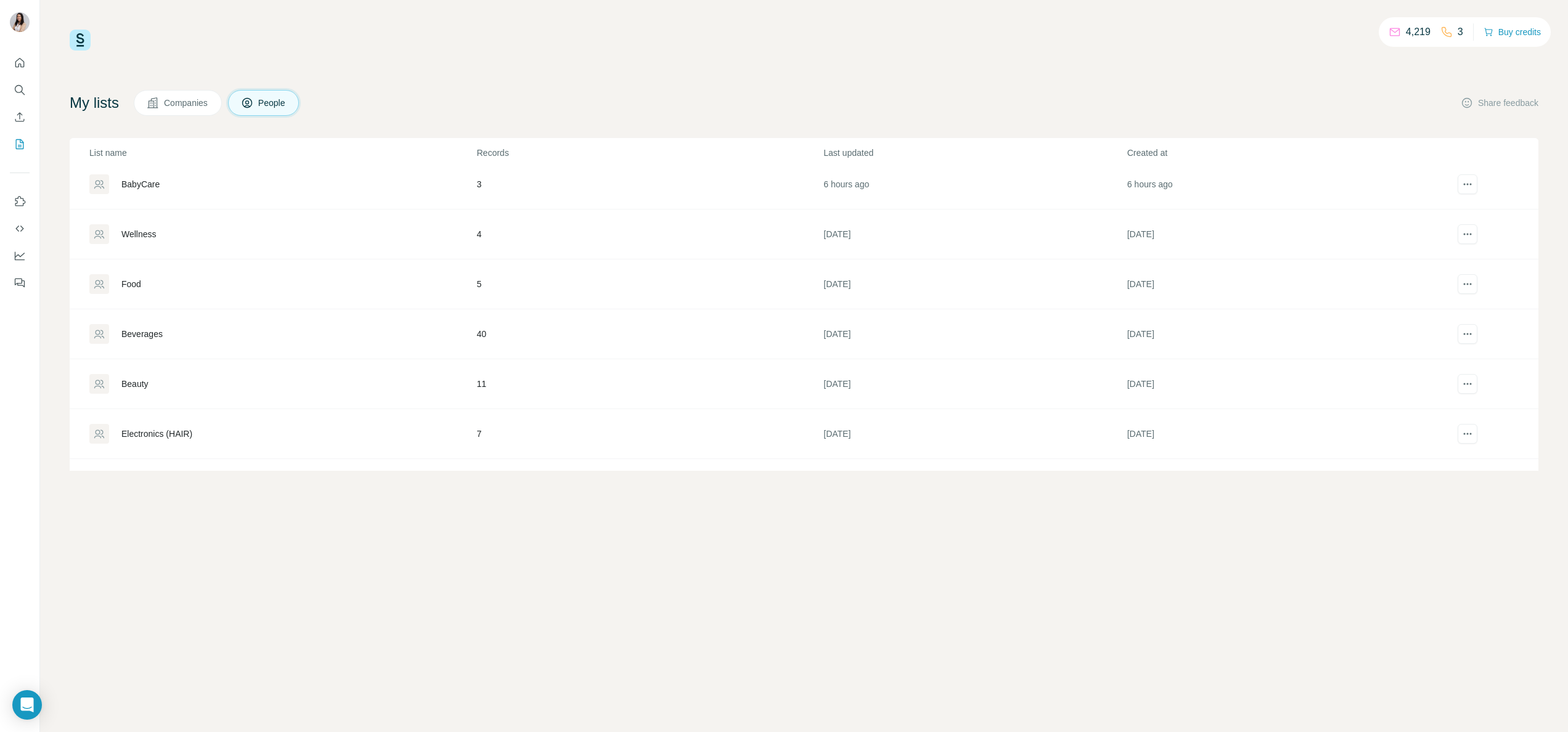
scroll to position [369, 0]
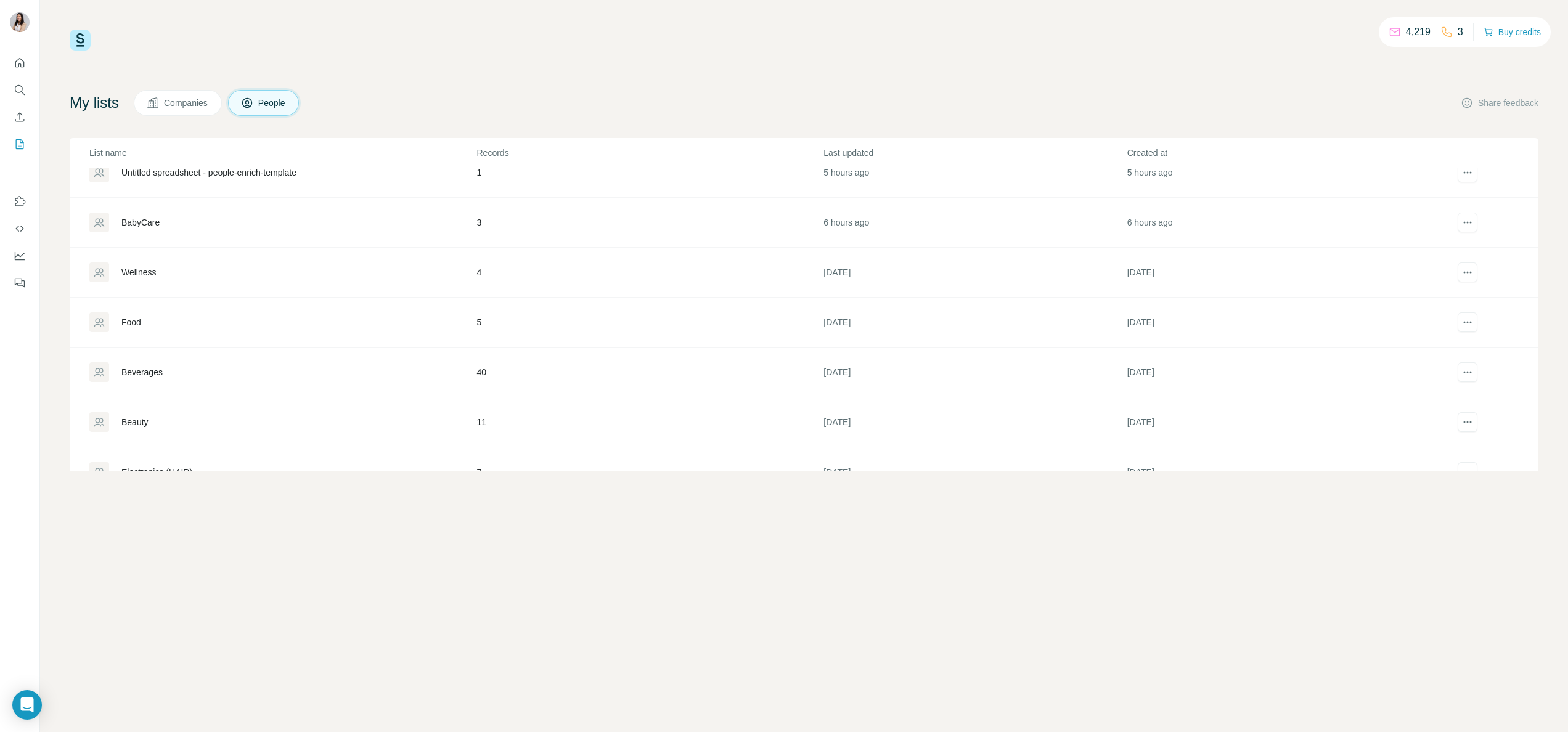
click at [135, 227] on div "BabyCare" at bounding box center [141, 222] width 39 height 13
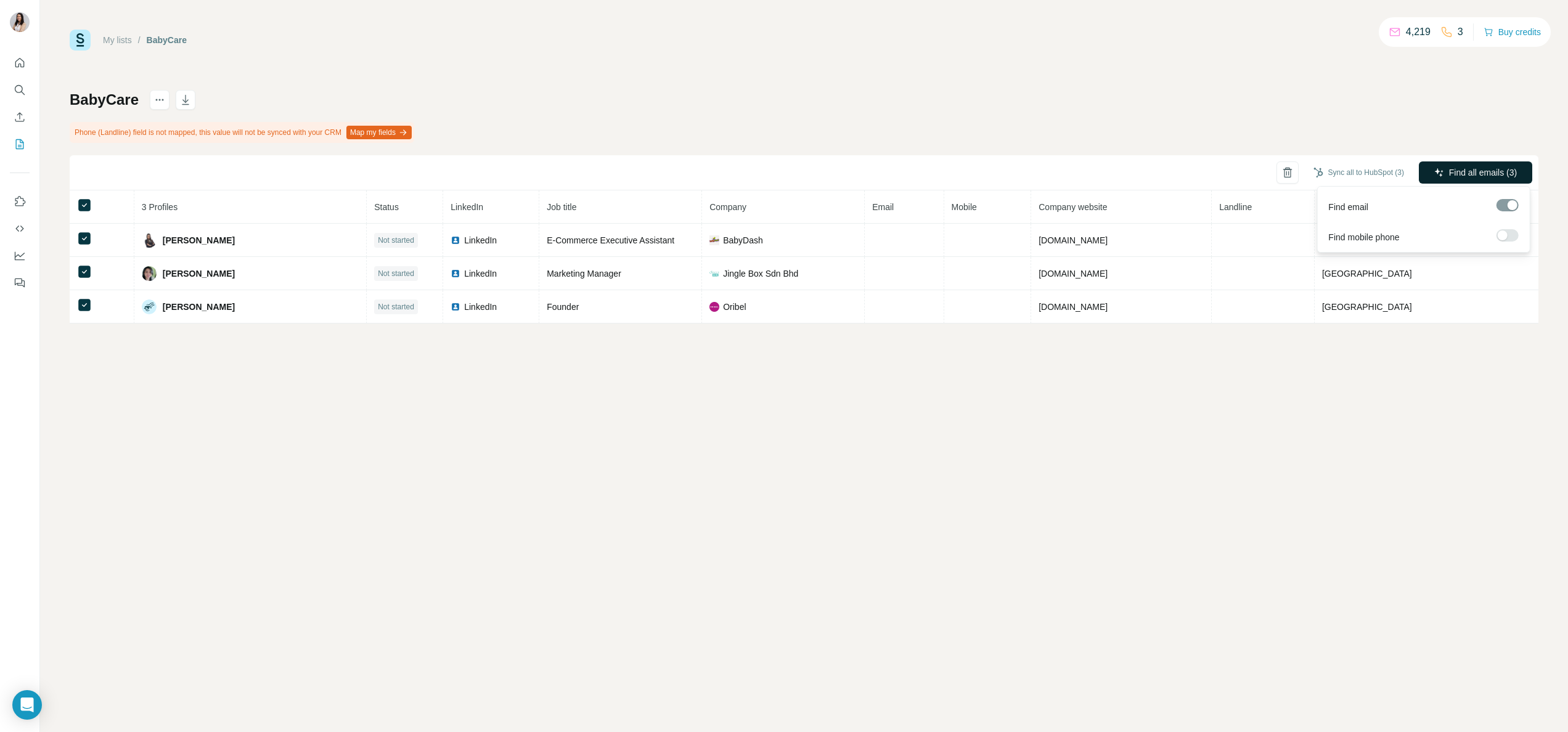
click at [1471, 164] on button "Find all emails (3)" at bounding box center [1475, 172] width 113 height 22
